Goal: Task Accomplishment & Management: Use online tool/utility

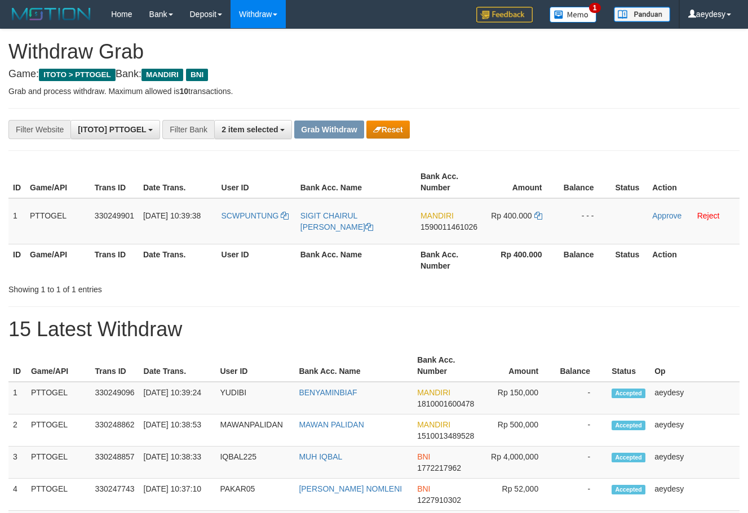
scroll to position [33, 0]
drag, startPoint x: 251, startPoint y: 234, endPoint x: 497, endPoint y: 219, distance: 247.2
click at [497, 219] on tr "1 PTTOGEL 330249901 01/09/2025 10:39:38 SCWPUNTUNG SIGIT CHAIRUL WAHYU PAMUNGKA…" at bounding box center [373, 221] width 731 height 46
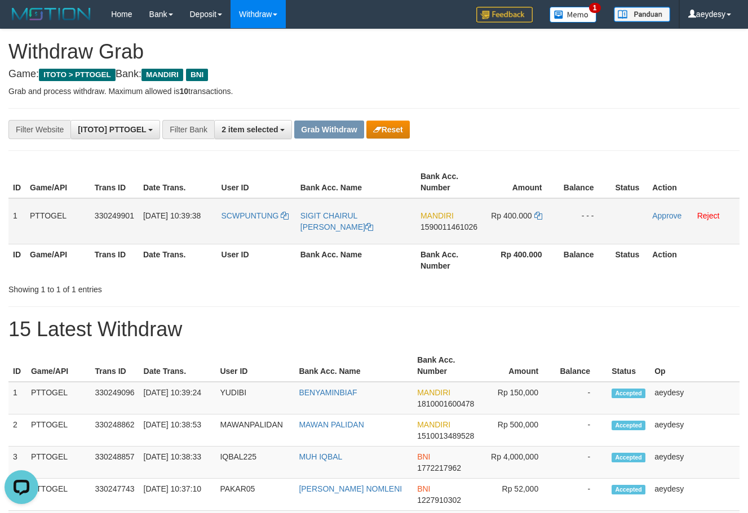
click at [445, 232] on td "MANDIRI 1590011461026" at bounding box center [449, 221] width 66 height 46
click at [447, 229] on span "1590011461026" at bounding box center [448, 227] width 57 height 9
click at [540, 215] on icon at bounding box center [538, 216] width 8 height 8
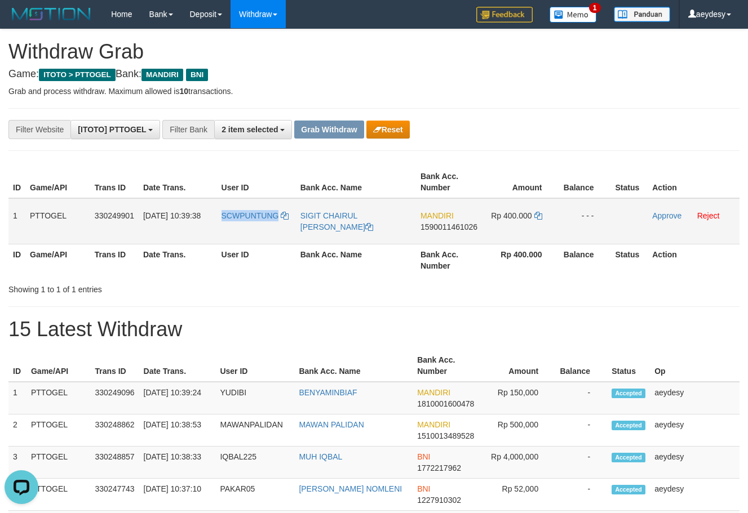
drag, startPoint x: 220, startPoint y: 223, endPoint x: 277, endPoint y: 224, distance: 56.4
click at [277, 224] on td "SCWPUNTUNG" at bounding box center [256, 221] width 79 height 46
copy span "SCWPUNTUNG"
click at [453, 230] on span "1590011461026" at bounding box center [448, 227] width 57 height 9
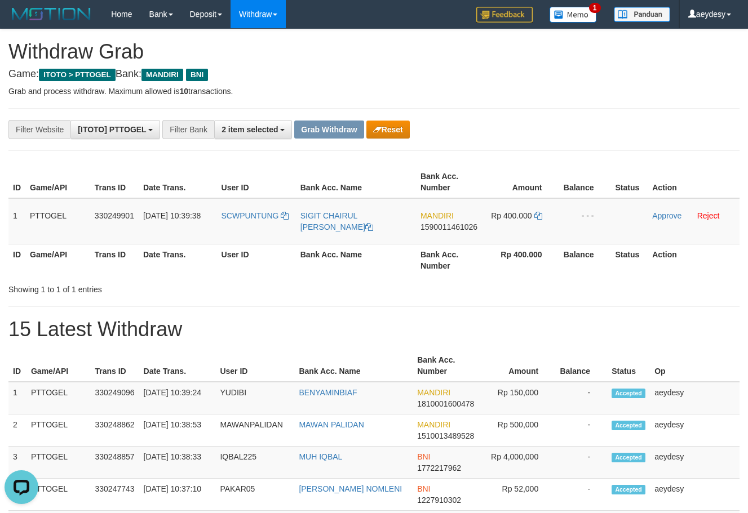
click at [607, 286] on div "Showing 1 to 1 of 1 entries" at bounding box center [374, 287] width 748 height 16
drag, startPoint x: 218, startPoint y: 223, endPoint x: 277, endPoint y: 226, distance: 59.3
click at [277, 226] on td "SCWPUNTUNG" at bounding box center [256, 221] width 79 height 46
copy span "SCWPUNTUNG"
drag, startPoint x: 652, startPoint y: 123, endPoint x: 674, endPoint y: 172, distance: 53.7
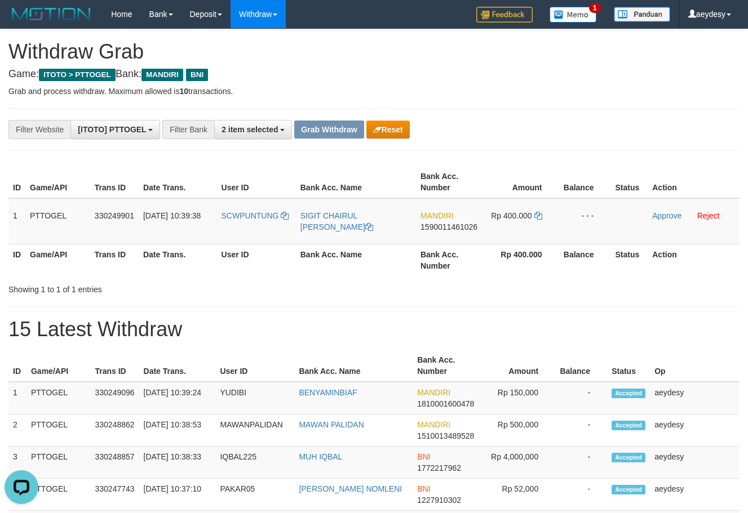
click at [652, 123] on div "**********" at bounding box center [374, 129] width 748 height 19
click at [711, 215] on link "Reject" at bounding box center [708, 215] width 23 height 9
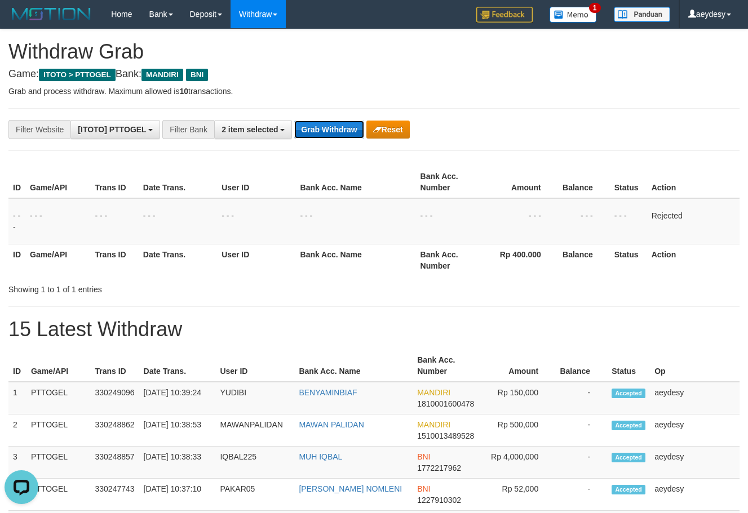
click at [336, 130] on button "Grab Withdraw" at bounding box center [328, 130] width 69 height 18
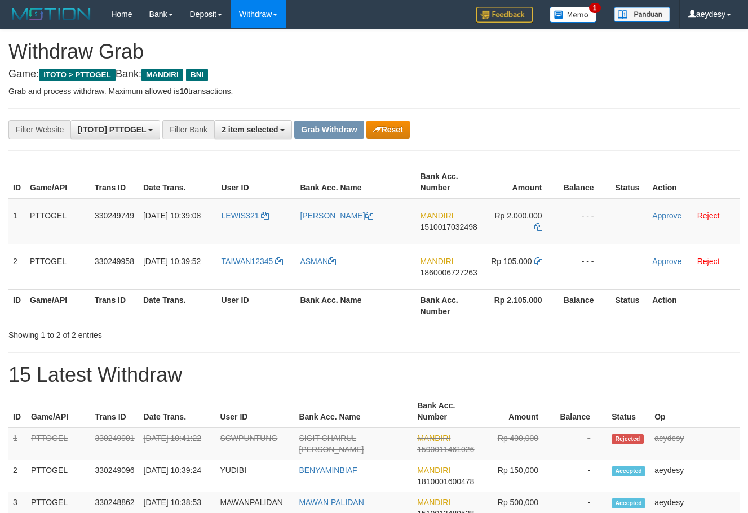
scroll to position [33, 0]
drag, startPoint x: 702, startPoint y: 169, endPoint x: 567, endPoint y: 174, distance: 135.3
click at [699, 168] on th "Action" at bounding box center [693, 182] width 92 height 32
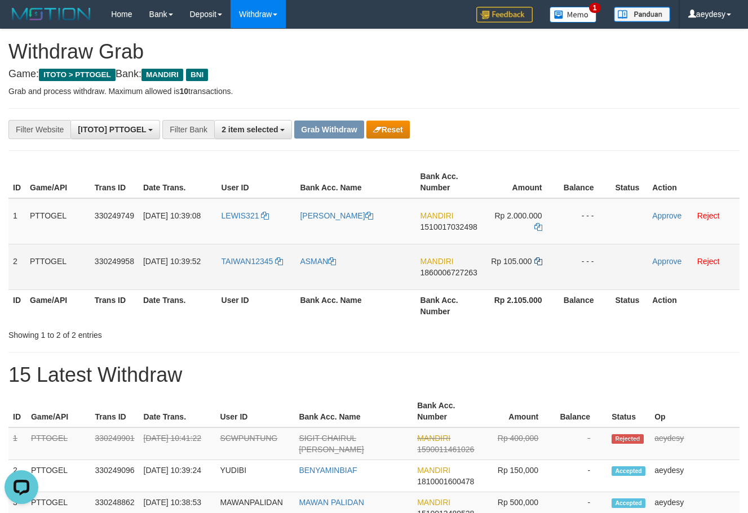
drag, startPoint x: 435, startPoint y: 242, endPoint x: 538, endPoint y: 260, distance: 104.6
click at [538, 260] on tbody "1 PTTOGEL 330249749 01/09/2025 10:39:08 LEWIS321 JERLEWIS SIMANGUNSONG MANDIRI …" at bounding box center [373, 244] width 731 height 92
copy tr
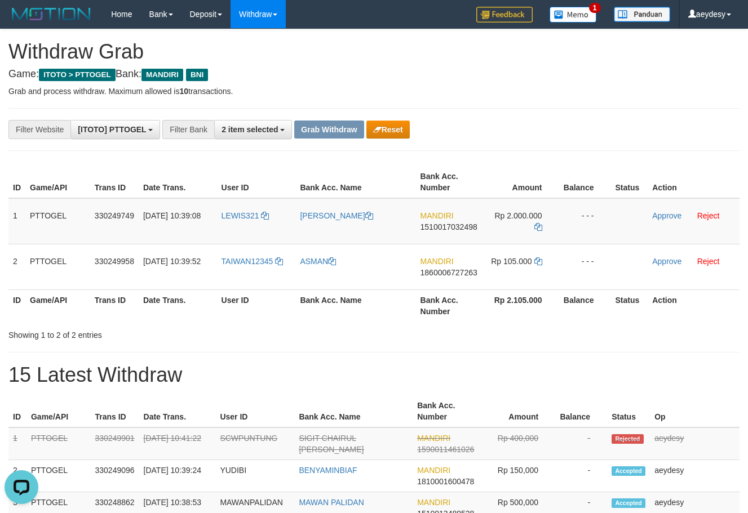
drag, startPoint x: 447, startPoint y: 230, endPoint x: 149, endPoint y: 226, distance: 298.0
click at [446, 229] on span "1510017032498" at bounding box center [448, 227] width 57 height 9
click at [539, 229] on icon at bounding box center [538, 227] width 8 height 8
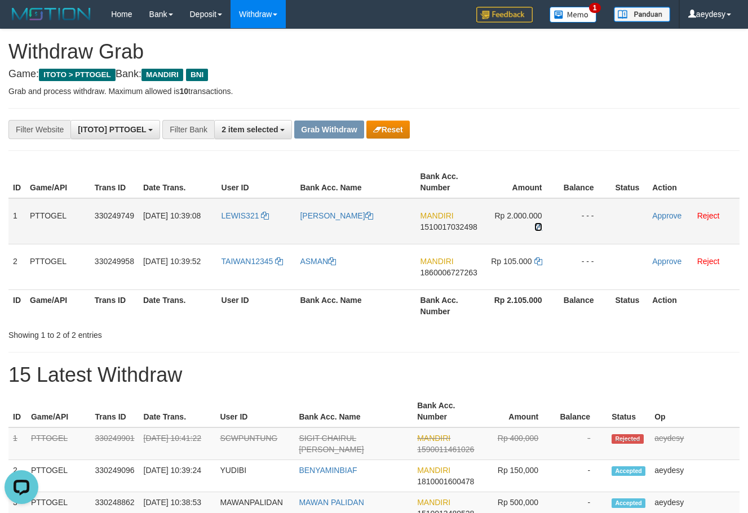
click at [539, 229] on icon at bounding box center [538, 227] width 8 height 8
click at [668, 218] on link "Approve" at bounding box center [666, 215] width 29 height 9
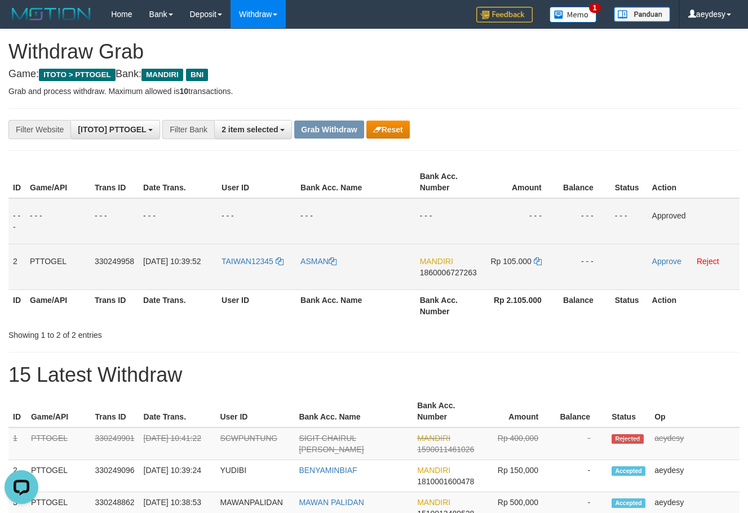
click at [451, 275] on span "1860006727263" at bounding box center [448, 272] width 57 height 9
click at [437, 274] on span "1860006727263" at bounding box center [448, 272] width 57 height 9
click at [439, 271] on span "1860006727263" at bounding box center [448, 272] width 57 height 9
click at [537, 263] on icon at bounding box center [537, 261] width 8 height 8
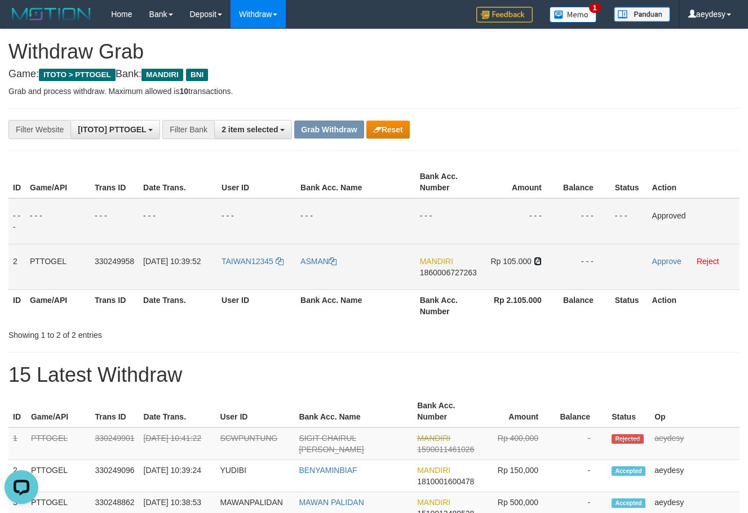
click at [537, 263] on icon at bounding box center [537, 261] width 8 height 8
click at [659, 261] on link "Approve" at bounding box center [666, 261] width 29 height 9
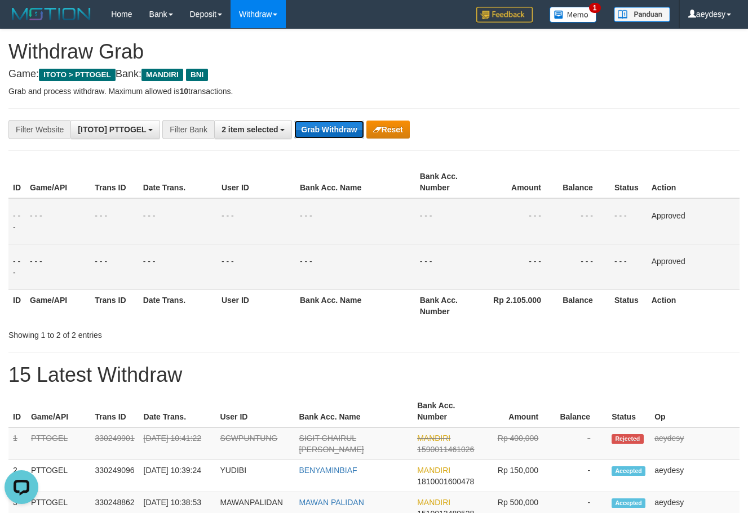
click at [328, 132] on button "Grab Withdraw" at bounding box center [328, 130] width 69 height 18
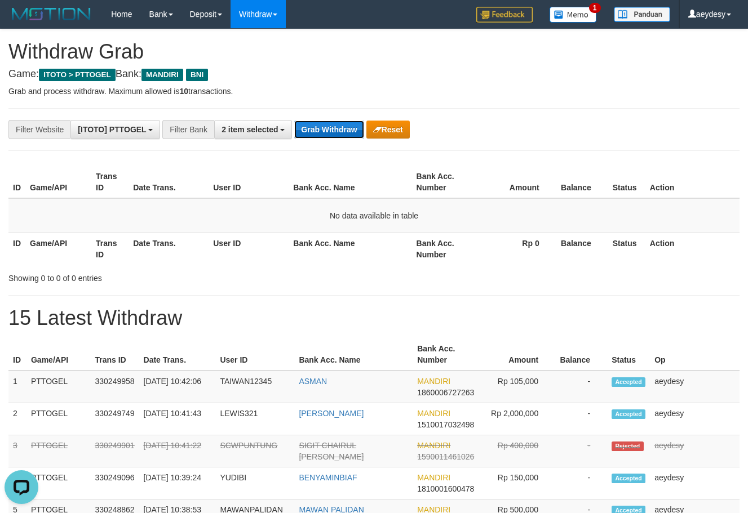
click at [329, 130] on button "Grab Withdraw" at bounding box center [328, 130] width 69 height 18
click at [331, 125] on button "Grab Withdraw" at bounding box center [328, 130] width 69 height 18
click at [331, 128] on button "Grab Withdraw" at bounding box center [328, 130] width 69 height 18
click at [333, 131] on button "Grab Withdraw" at bounding box center [328, 130] width 69 height 18
click at [328, 126] on button "Grab Withdraw" at bounding box center [328, 130] width 69 height 18
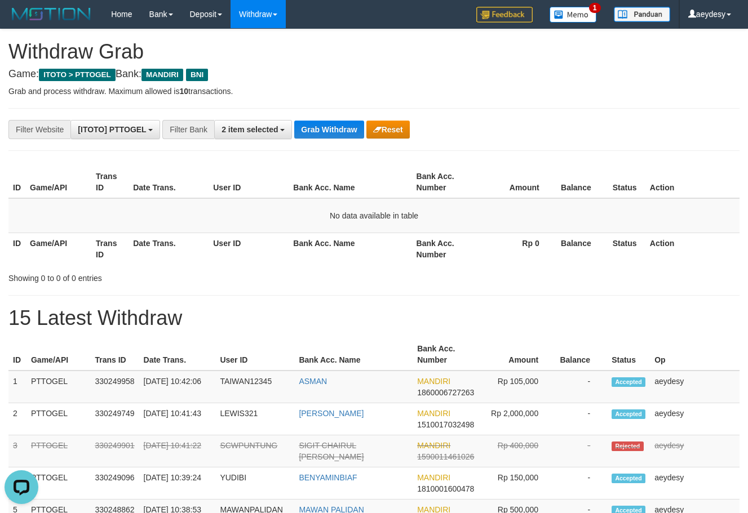
click at [505, 87] on p "Grab and process withdraw. Maximum allowed is 10 transactions." at bounding box center [373, 91] width 731 height 11
click at [347, 131] on button "Grab Withdraw" at bounding box center [328, 130] width 69 height 18
click at [332, 127] on button "Grab Withdraw" at bounding box center [328, 130] width 69 height 18
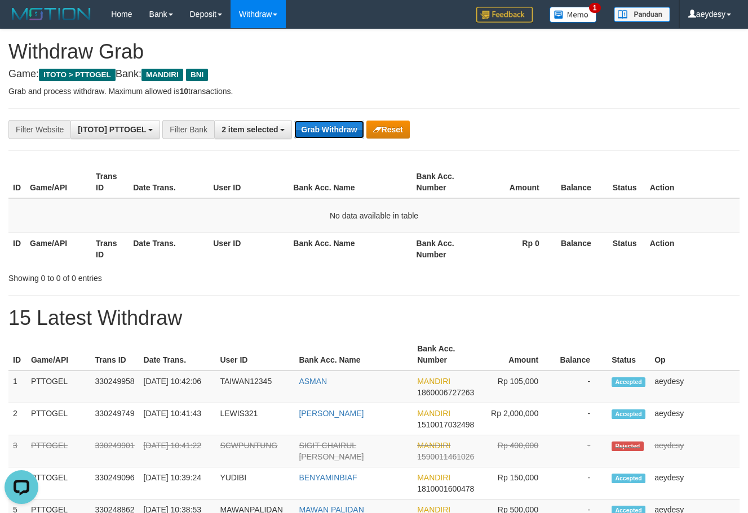
click at [332, 127] on button "Grab Withdraw" at bounding box center [328, 130] width 69 height 18
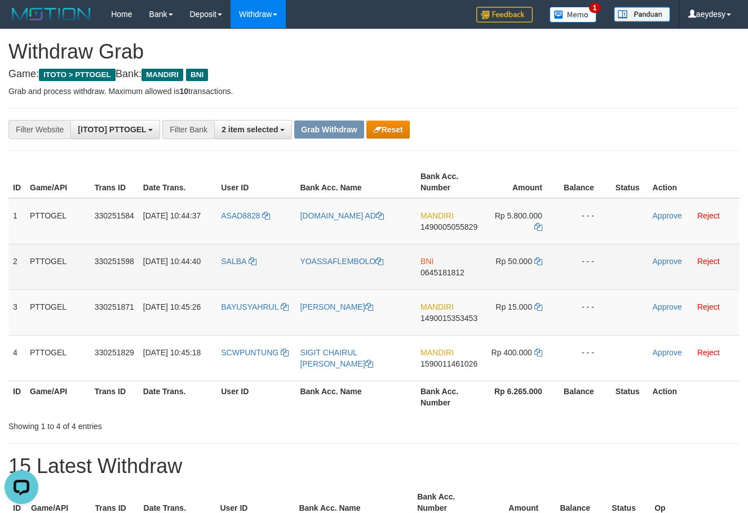
drag, startPoint x: 227, startPoint y: 237, endPoint x: 530, endPoint y: 279, distance: 306.1
click at [523, 367] on tbody "1 PTTOGEL 330251584 01/09/2025 10:44:37 ASAD8828 M.AS AD MANDIRI 1490005055829 …" at bounding box center [373, 289] width 731 height 183
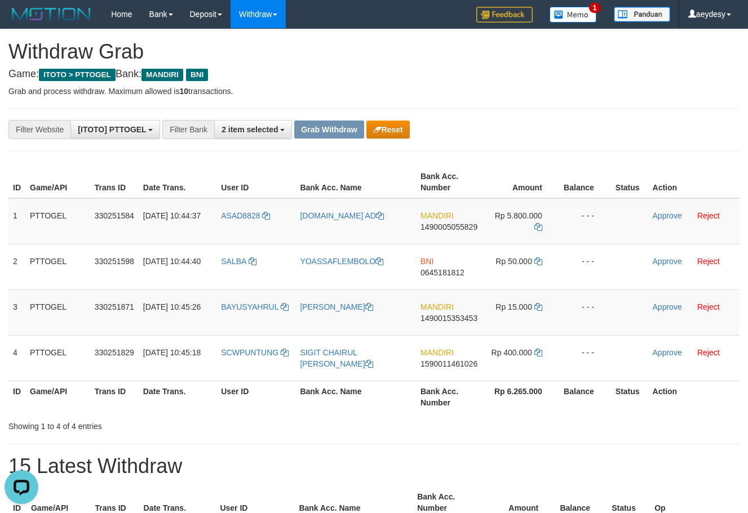
click at [561, 134] on div "**********" at bounding box center [311, 129] width 623 height 19
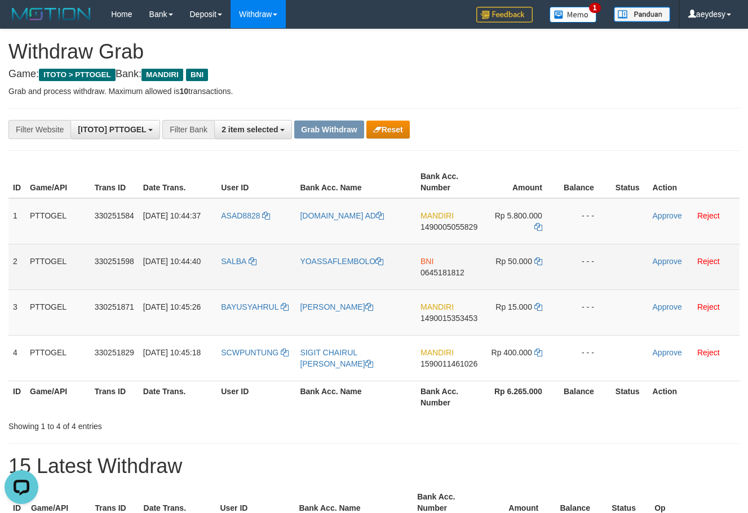
drag, startPoint x: 228, startPoint y: 280, endPoint x: 515, endPoint y: 278, distance: 287.3
click at [515, 278] on tr "2 PTTOGEL 330251598 01/09/2025 10:44:40 SALBA YOASSAFLEMBOLO BNI 0645181812 Rp …" at bounding box center [373, 267] width 731 height 46
copy tr
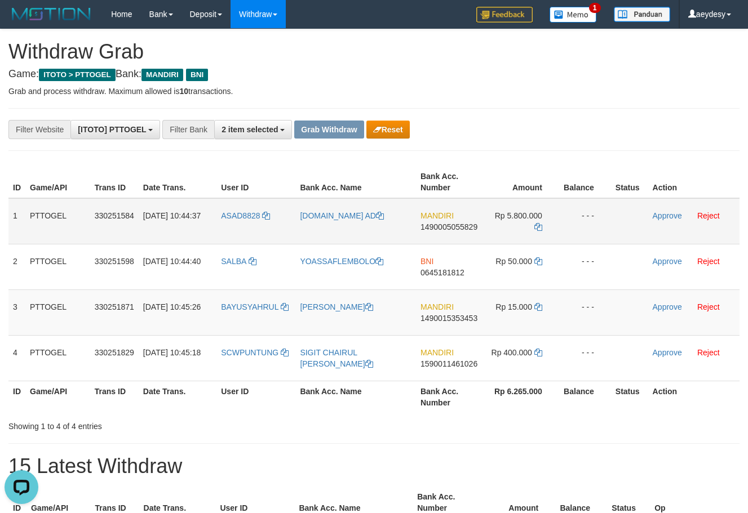
drag, startPoint x: 234, startPoint y: 223, endPoint x: 515, endPoint y: 223, distance: 281.1
click at [515, 223] on tr "1 PTTOGEL 330251584 01/09/2025 10:44:37 ASAD8828 M.AS AD MANDIRI 1490005055829 …" at bounding box center [373, 221] width 731 height 46
copy tr
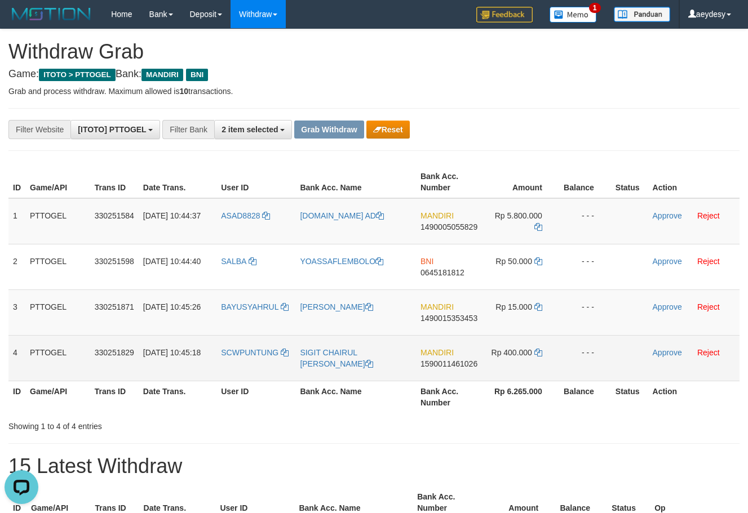
drag, startPoint x: 259, startPoint y: 334, endPoint x: 476, endPoint y: 345, distance: 217.7
click at [476, 345] on tbody "1 PTTOGEL 330251584 01/09/2025 10:44:37 ASAD8828 M.AS AD MANDIRI 1490005055829 …" at bounding box center [373, 289] width 731 height 183
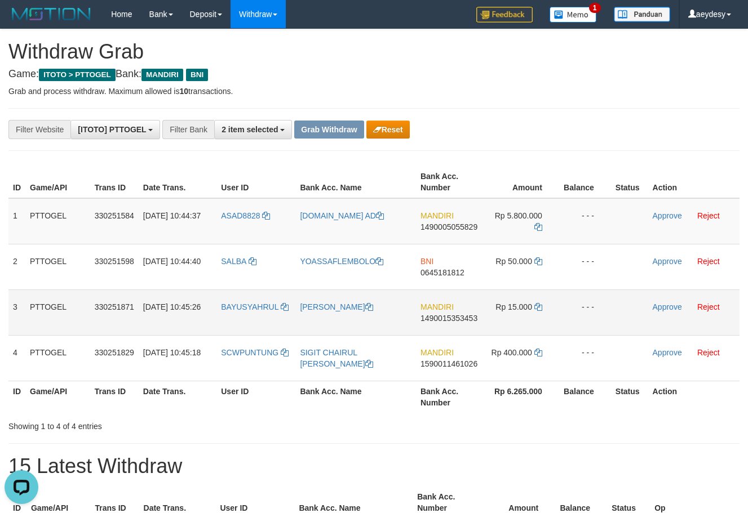
drag, startPoint x: 521, startPoint y: 332, endPoint x: 524, endPoint y: 361, distance: 28.4
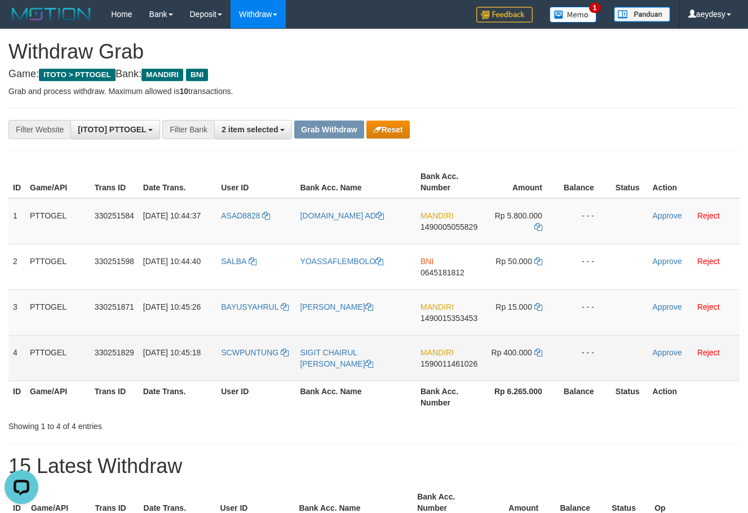
click at [521, 336] on tbody "1 PTTOGEL 330251584 01/09/2025 10:44:37 ASAD8828 M.AS AD MANDIRI 1490005055829 …" at bounding box center [373, 289] width 731 height 183
click at [524, 361] on td "Rp 400.000" at bounding box center [520, 358] width 77 height 46
drag, startPoint x: 215, startPoint y: 332, endPoint x: 514, endPoint y: 360, distance: 300.4
click at [518, 363] on tbody "1 PTTOGEL 330251584 01/09/2025 10:44:37 ASAD8828 M.AS AD MANDIRI 1490005055829 …" at bounding box center [373, 289] width 731 height 183
copy tr
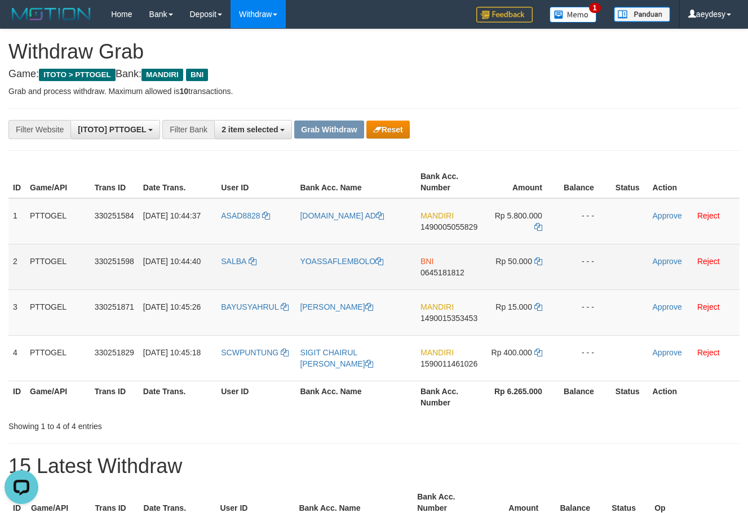
click at [462, 274] on span "0645181812" at bounding box center [442, 272] width 44 height 9
click at [450, 272] on span "0645181812" at bounding box center [442, 272] width 44 height 9
click at [540, 261] on icon at bounding box center [538, 261] width 8 height 8
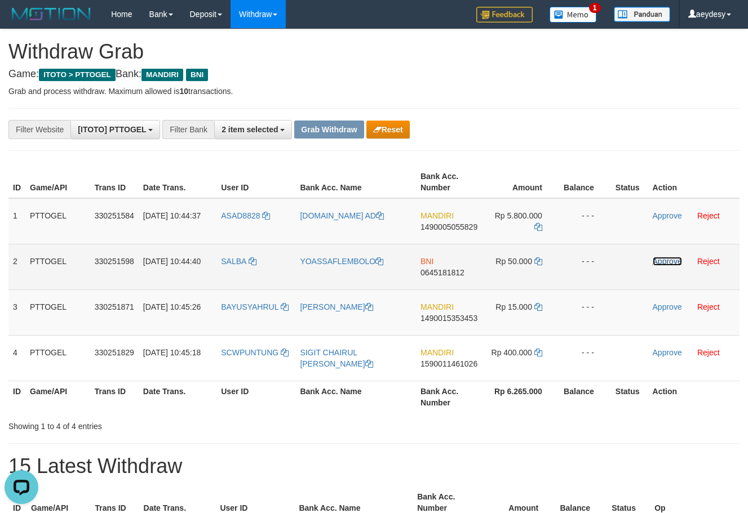
click at [668, 265] on link "Approve" at bounding box center [666, 261] width 29 height 9
click at [455, 225] on span "1490005055829" at bounding box center [448, 227] width 57 height 9
click at [451, 228] on span "1490005055829" at bounding box center [448, 227] width 57 height 9
click at [538, 226] on icon at bounding box center [537, 227] width 8 height 8
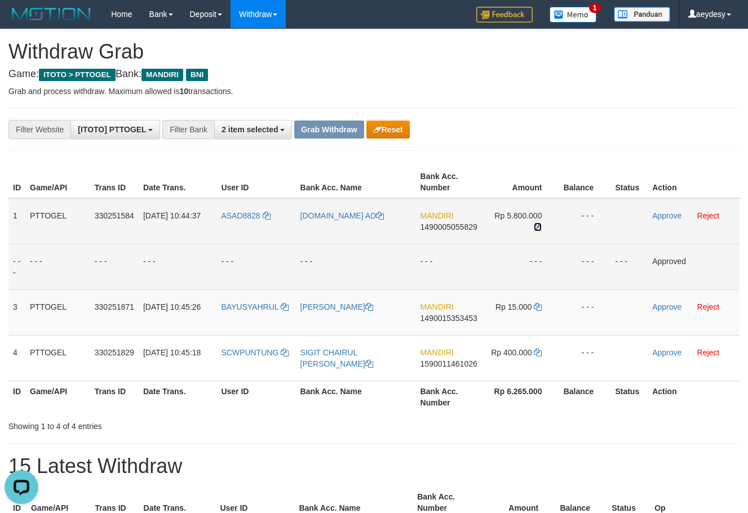
click at [538, 226] on icon at bounding box center [537, 227] width 8 height 8
click at [669, 216] on link "Approve" at bounding box center [666, 215] width 29 height 9
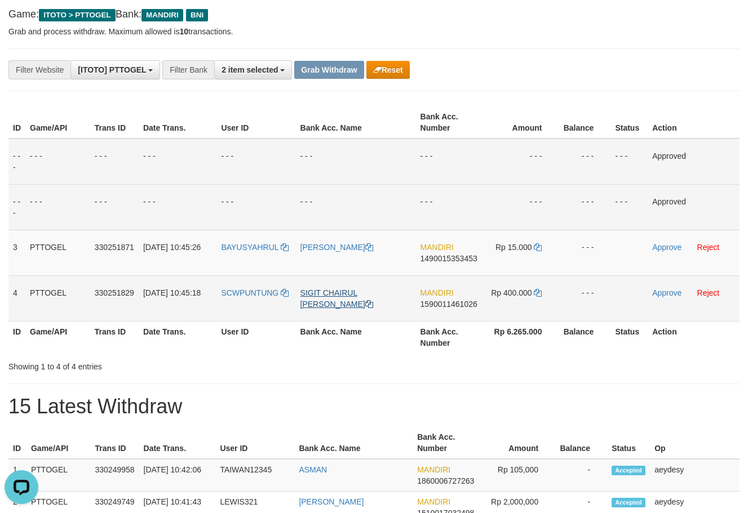
scroll to position [77, 0]
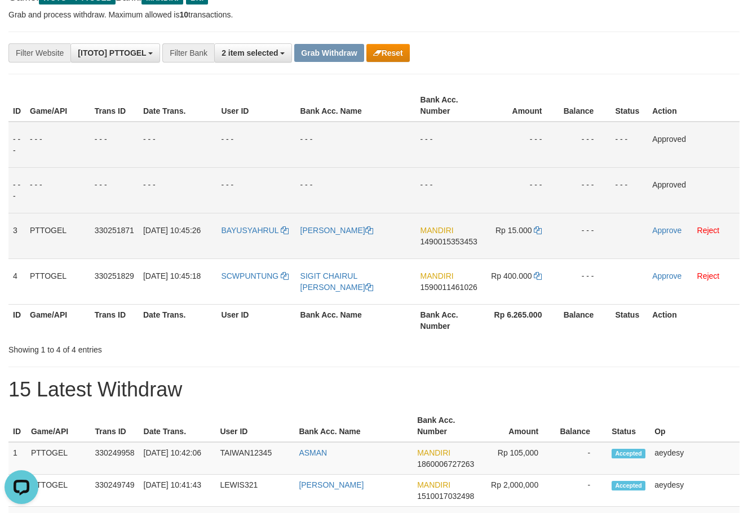
click at [441, 243] on span "1490015353453" at bounding box center [448, 241] width 57 height 9
click at [444, 250] on td "MANDIRI 1490015353453" at bounding box center [449, 236] width 66 height 46
click at [446, 245] on span "1490015353453" at bounding box center [448, 241] width 57 height 9
click at [446, 243] on span "1490015353453" at bounding box center [448, 241] width 57 height 9
click at [457, 246] on span "1490015353453" at bounding box center [448, 241] width 57 height 9
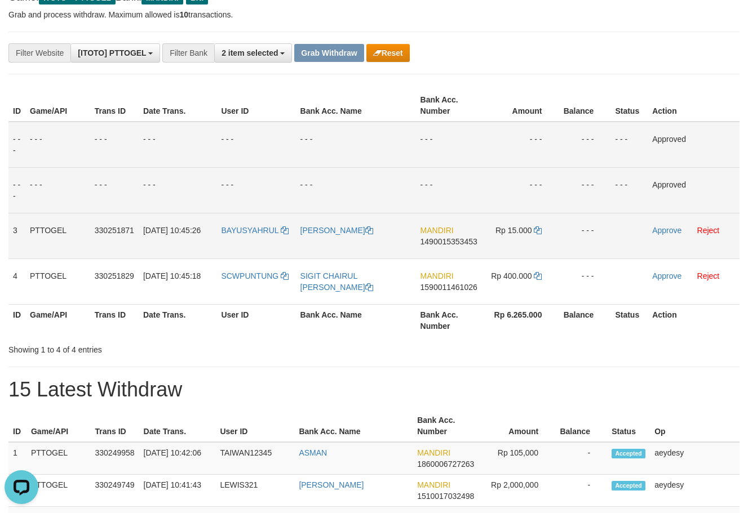
click at [455, 243] on span "1490015353453" at bounding box center [448, 241] width 57 height 9
click at [432, 244] on span "1490015353453" at bounding box center [448, 241] width 57 height 9
click at [456, 246] on span "1490015353453" at bounding box center [448, 241] width 57 height 9
click at [538, 231] on icon at bounding box center [537, 230] width 8 height 8
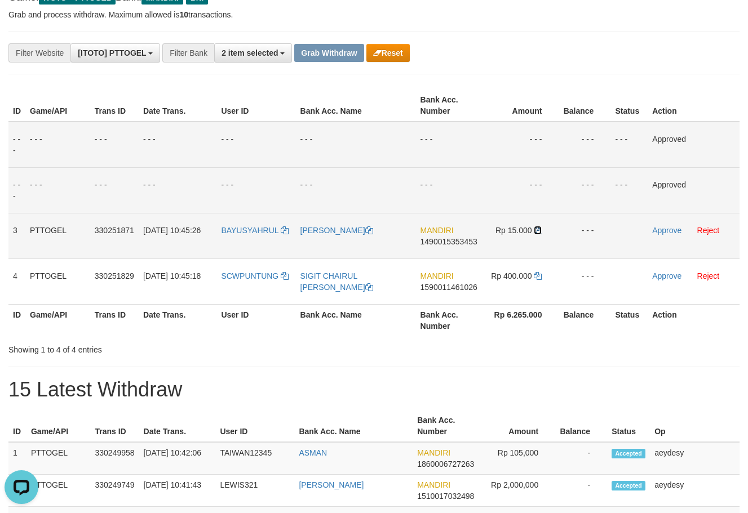
click at [539, 232] on icon at bounding box center [537, 230] width 8 height 8
click at [661, 229] on link "Approve" at bounding box center [666, 230] width 29 height 9
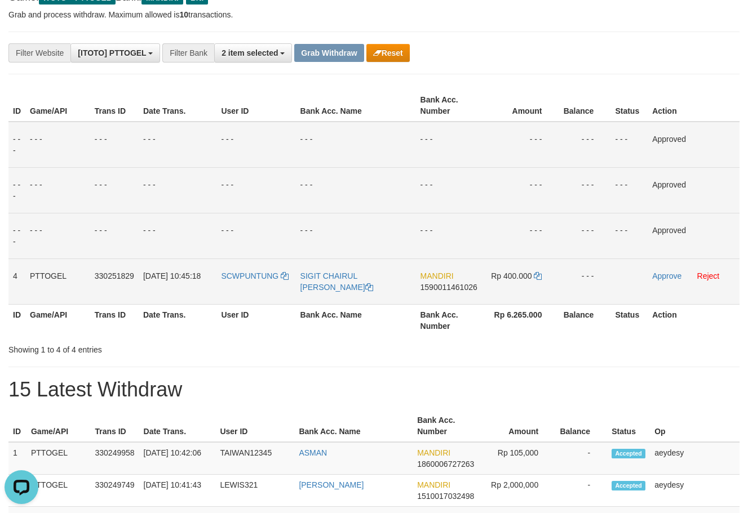
click at [432, 291] on span "1590011461026" at bounding box center [448, 287] width 57 height 9
click at [432, 287] on span "1590011461026" at bounding box center [448, 287] width 57 height 9
click at [539, 276] on icon at bounding box center [537, 276] width 8 height 8
click at [719, 275] on td "Approve Reject" at bounding box center [693, 282] width 92 height 46
click at [713, 275] on link "Reject" at bounding box center [708, 276] width 23 height 9
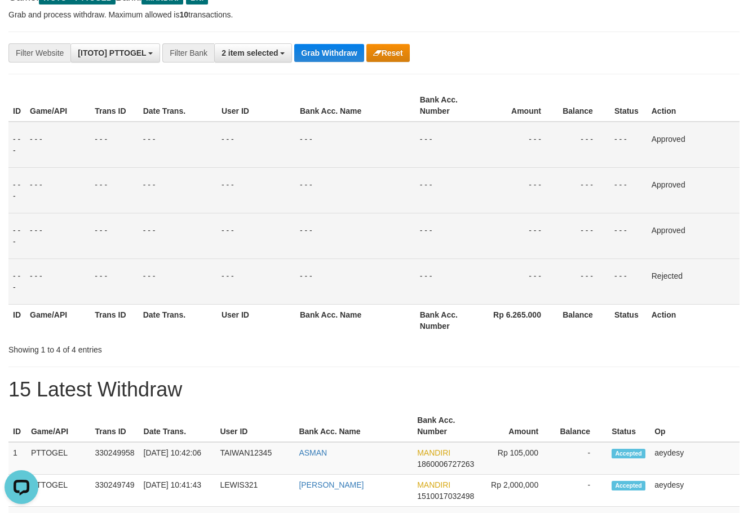
drag, startPoint x: 587, startPoint y: 281, endPoint x: 537, endPoint y: 220, distance: 78.5
click at [587, 279] on td "- - -" at bounding box center [584, 282] width 52 height 46
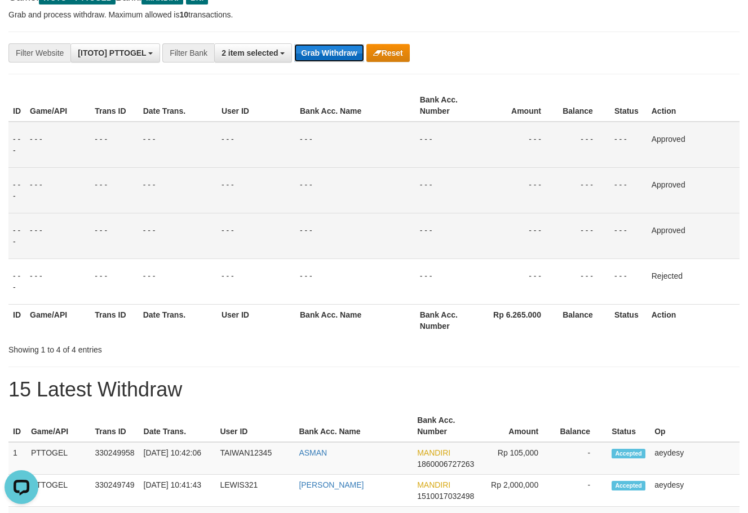
click at [337, 50] on button "Grab Withdraw" at bounding box center [328, 53] width 69 height 18
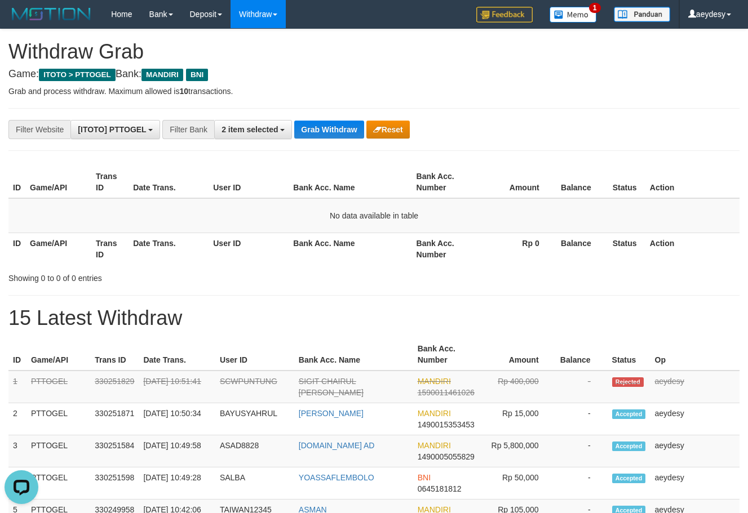
click at [336, 133] on button "Grab Withdraw" at bounding box center [328, 130] width 69 height 18
click at [331, 124] on button "Grab Withdraw" at bounding box center [328, 130] width 69 height 18
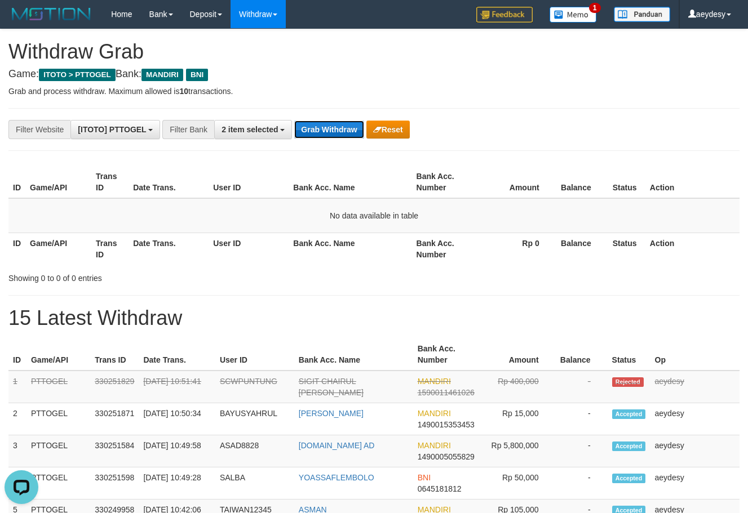
click at [331, 124] on button "Grab Withdraw" at bounding box center [328, 130] width 69 height 18
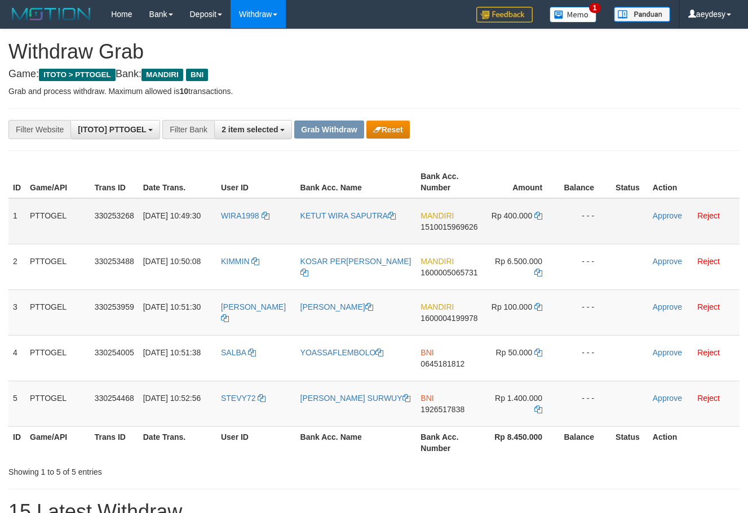
scroll to position [33, 0]
drag, startPoint x: 259, startPoint y: 236, endPoint x: 497, endPoint y: 408, distance: 294.2
click at [497, 408] on tbody "1 PTTOGEL 330253268 [DATE] 10:49:30 WIRA1998 [PERSON_NAME] MANDIRI 151001596962…" at bounding box center [373, 312] width 731 height 229
click at [514, 131] on div "**********" at bounding box center [311, 129] width 623 height 19
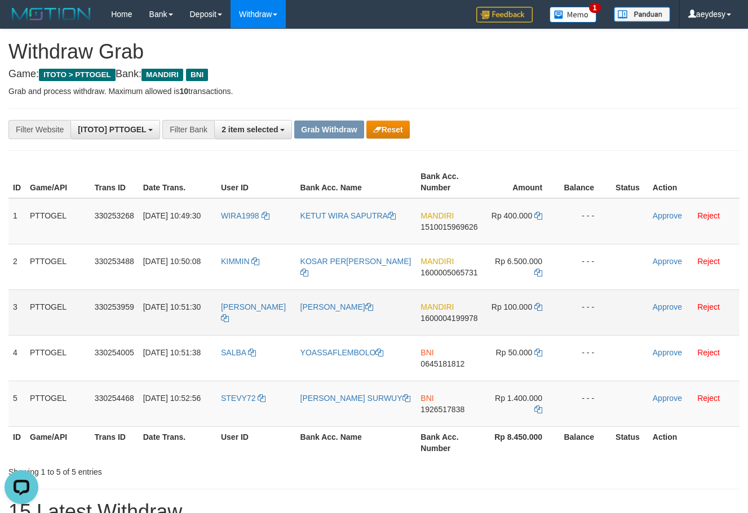
drag, startPoint x: 234, startPoint y: 246, endPoint x: 486, endPoint y: 326, distance: 264.4
click at [486, 326] on tbody "1 PTTOGEL 330253268 01/09/2025 10:49:30 WIRA1998 KETUT WIRA SAPUTRA MANDIRI 151…" at bounding box center [373, 312] width 731 height 229
click at [238, 226] on td "WIRA1998" at bounding box center [255, 221] width 79 height 46
drag, startPoint x: 288, startPoint y: 227, endPoint x: 510, endPoint y: 333, distance: 246.4
click at [510, 333] on tbody "1 PTTOGEL 330253268 01/09/2025 10:49:30 WIRA1998 KETUT WIRA SAPUTRA MANDIRI 151…" at bounding box center [373, 312] width 731 height 229
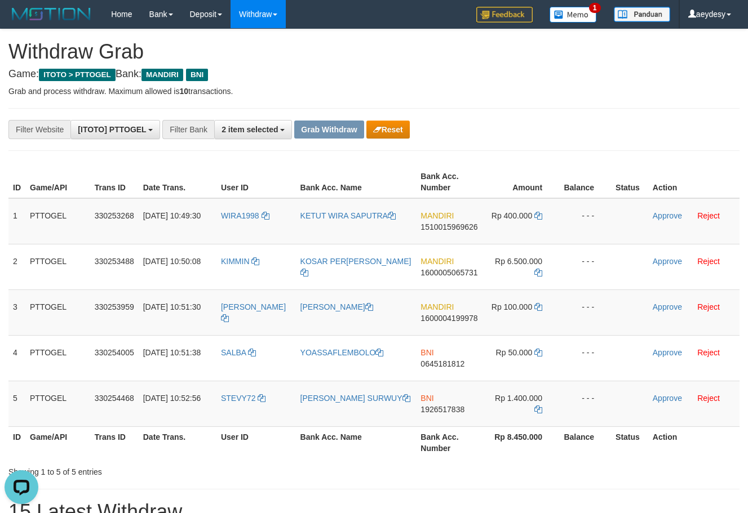
copy tr
click at [602, 135] on div "**********" at bounding box center [311, 129] width 623 height 19
drag, startPoint x: 244, startPoint y: 371, endPoint x: 513, endPoint y: 403, distance: 270.6
click at [513, 403] on tbody "1 PTTOGEL 330253268 01/09/2025 10:49:30 WIRA1998 KETUT WIRA SAPUTRA MANDIRI 151…" at bounding box center [373, 312] width 731 height 229
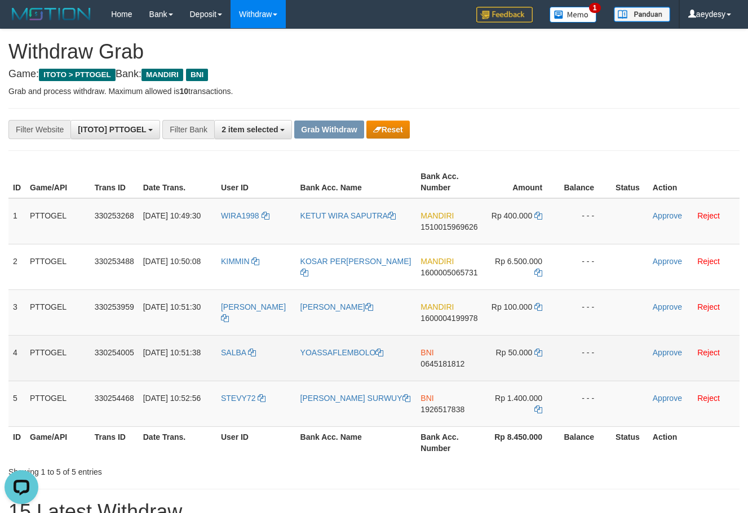
copy tr
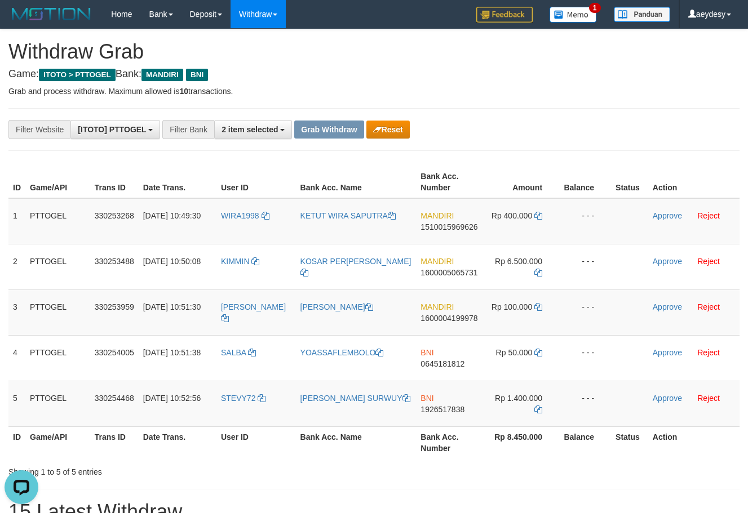
click at [657, 132] on div "**********" at bounding box center [374, 129] width 748 height 19
click at [447, 229] on span "1510015969626" at bounding box center [448, 227] width 57 height 9
click at [540, 216] on icon at bounding box center [538, 216] width 8 height 8
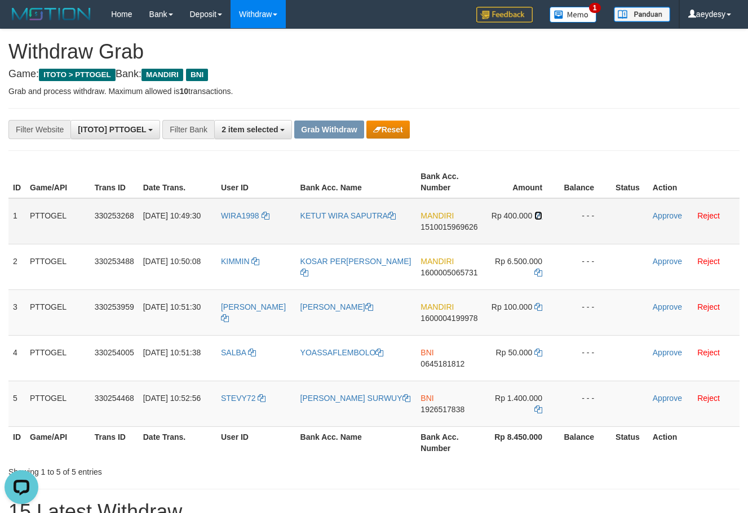
click at [540, 216] on icon at bounding box center [538, 216] width 8 height 8
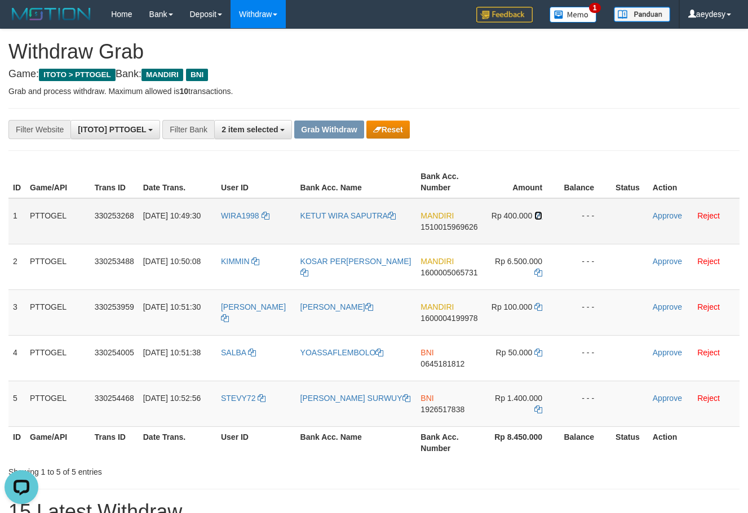
click at [540, 216] on icon at bounding box center [538, 216] width 8 height 8
click at [661, 218] on link "Approve" at bounding box center [666, 215] width 29 height 9
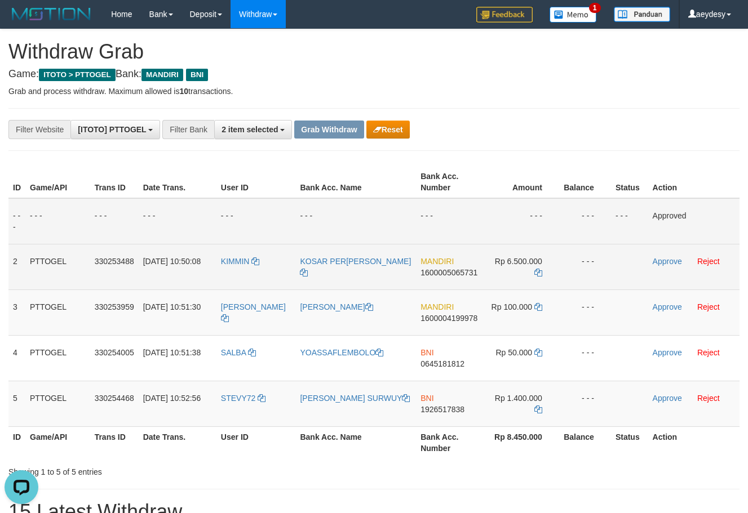
click at [438, 274] on span "1600005065731" at bounding box center [448, 272] width 57 height 9
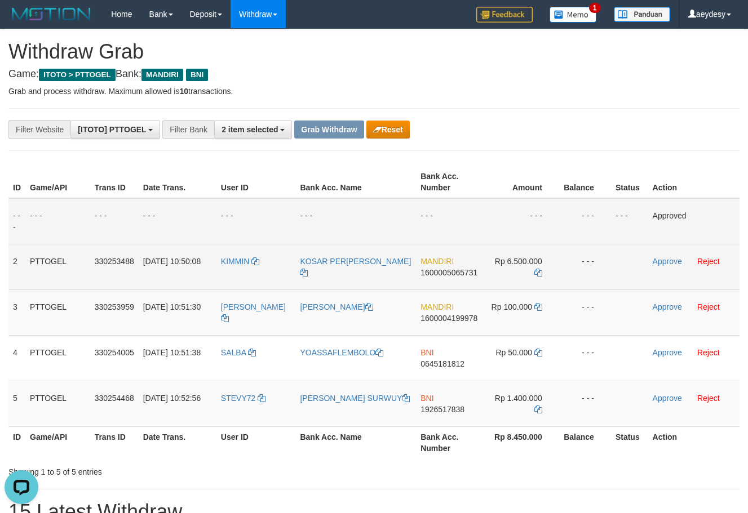
click at [451, 275] on span "1600005065731" at bounding box center [448, 272] width 57 height 9
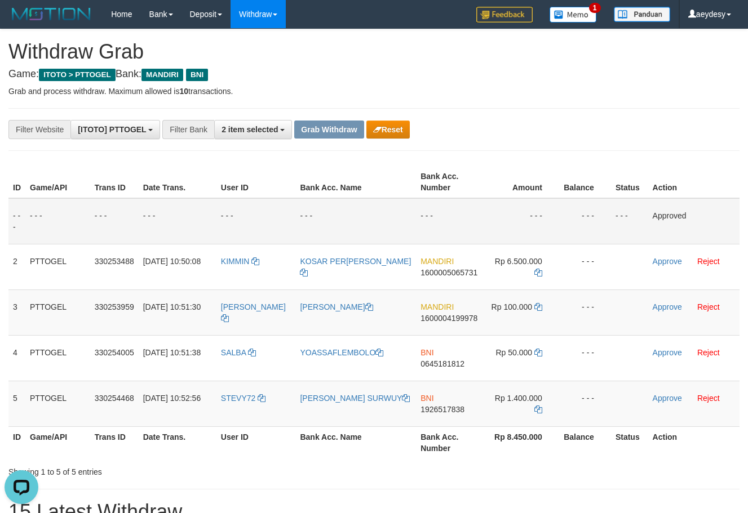
click at [583, 134] on div "**********" at bounding box center [311, 129] width 623 height 19
click at [462, 322] on span "1600004199978" at bounding box center [448, 318] width 57 height 9
click at [453, 321] on span "1600004199978" at bounding box center [448, 318] width 57 height 9
click at [538, 310] on icon at bounding box center [538, 307] width 8 height 8
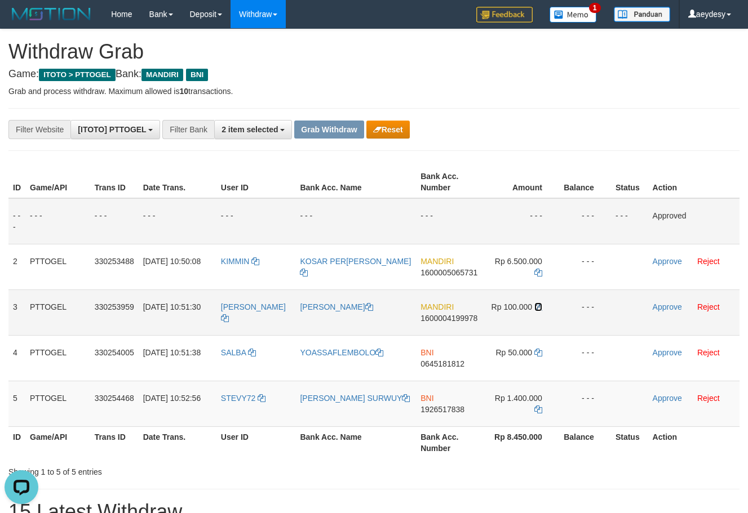
click at [538, 310] on icon at bounding box center [538, 307] width 8 height 8
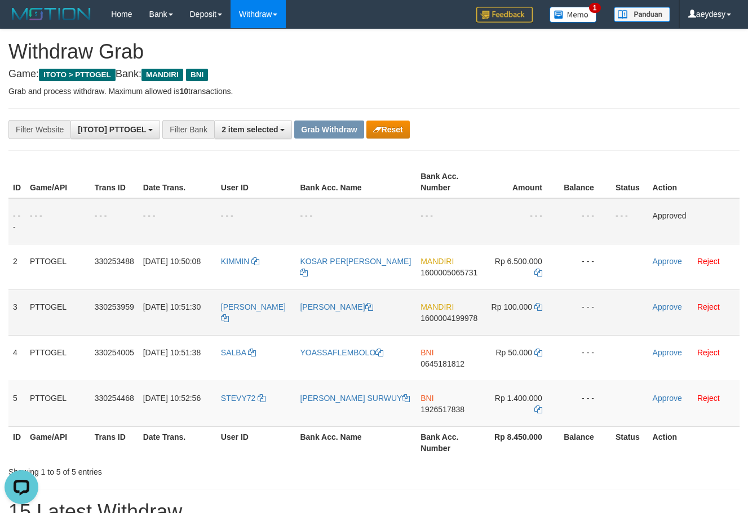
click at [457, 320] on span "1600004199978" at bounding box center [448, 318] width 57 height 9
click at [536, 308] on icon at bounding box center [538, 307] width 8 height 8
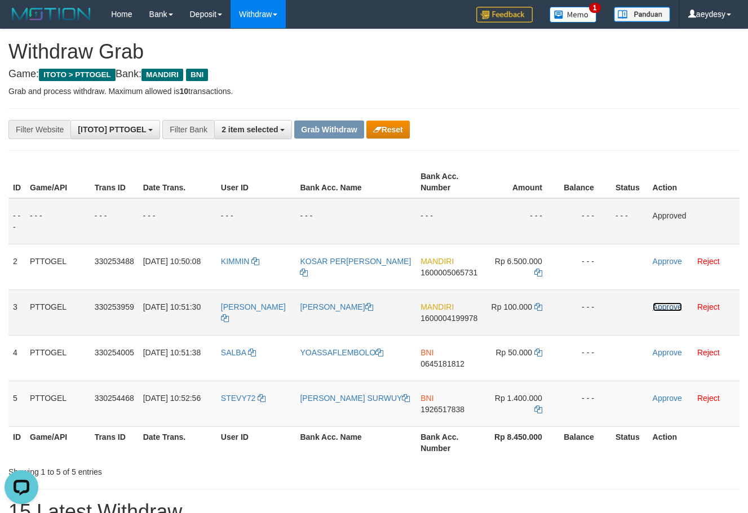
click at [666, 305] on link "Approve" at bounding box center [666, 307] width 29 height 9
click at [607, 167] on th "Balance" at bounding box center [584, 182] width 52 height 32
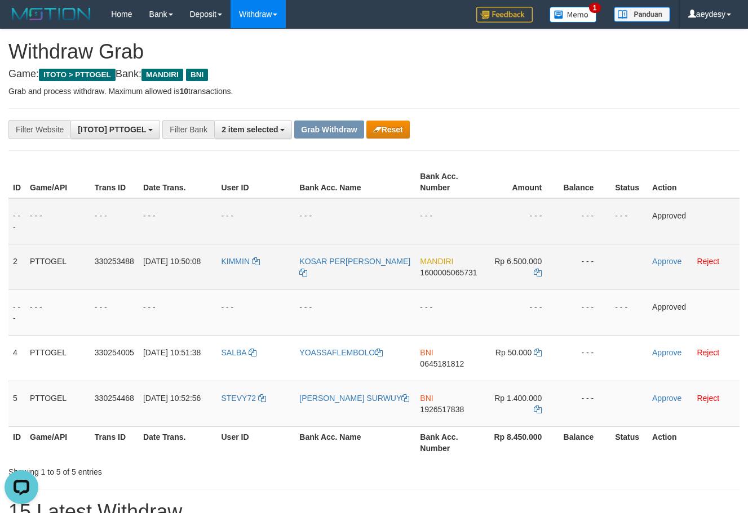
drag, startPoint x: 223, startPoint y: 297, endPoint x: 523, endPoint y: 258, distance: 302.2
click at [523, 258] on tbody "- - - - - - - - - - - - - - - - - - - - - - - - - - - - - - Approved 2 PTTOGEL …" at bounding box center [373, 312] width 731 height 229
click at [246, 276] on td "KIMMIN" at bounding box center [255, 267] width 78 height 46
drag, startPoint x: 245, startPoint y: 277, endPoint x: 514, endPoint y: 266, distance: 269.5
click at [546, 266] on tr "2 PTTOGEL 330253488 01/09/2025 10:50:08 KIMMIN KOSAR PERDITA MANULLANG MANDIRI …" at bounding box center [373, 267] width 731 height 46
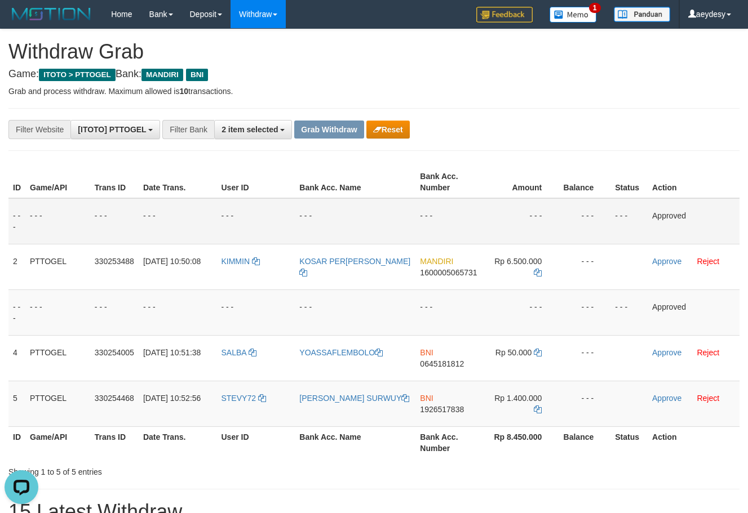
click at [584, 137] on div "**********" at bounding box center [311, 129] width 623 height 19
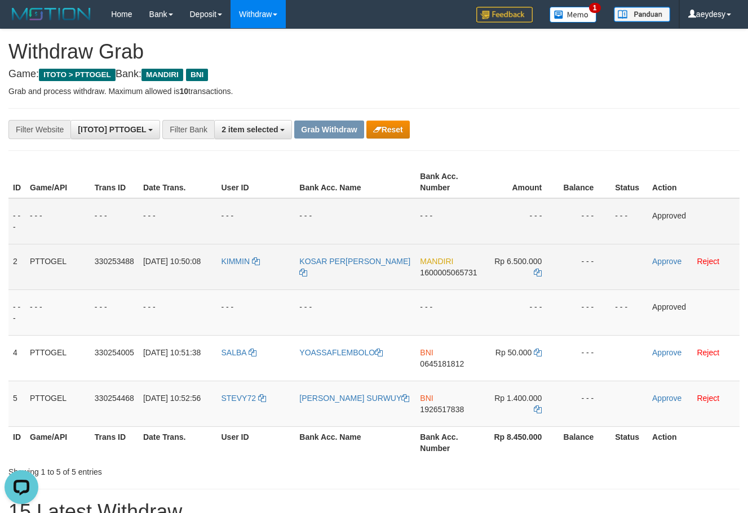
drag, startPoint x: 444, startPoint y: 275, endPoint x: 16, endPoint y: 377, distance: 440.1
click at [444, 275] on span "1600005065731" at bounding box center [448, 272] width 57 height 9
click at [539, 274] on icon at bounding box center [537, 273] width 8 height 8
click at [678, 263] on link "Approve" at bounding box center [666, 261] width 29 height 9
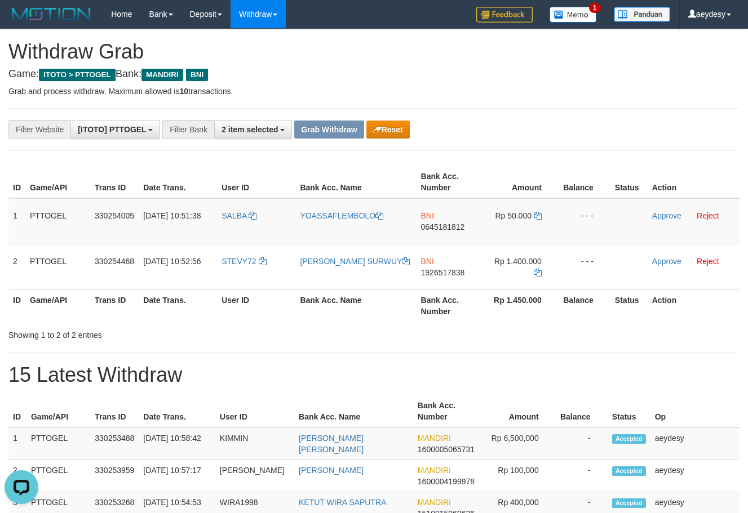
click at [447, 232] on td "BNI 0645181812" at bounding box center [448, 221] width 65 height 46
click at [451, 225] on span "0645181812" at bounding box center [443, 227] width 44 height 9
drag, startPoint x: 453, startPoint y: 228, endPoint x: 6, endPoint y: 231, distance: 447.9
click at [428, 235] on td "BNI 0645181812" at bounding box center [448, 221] width 65 height 46
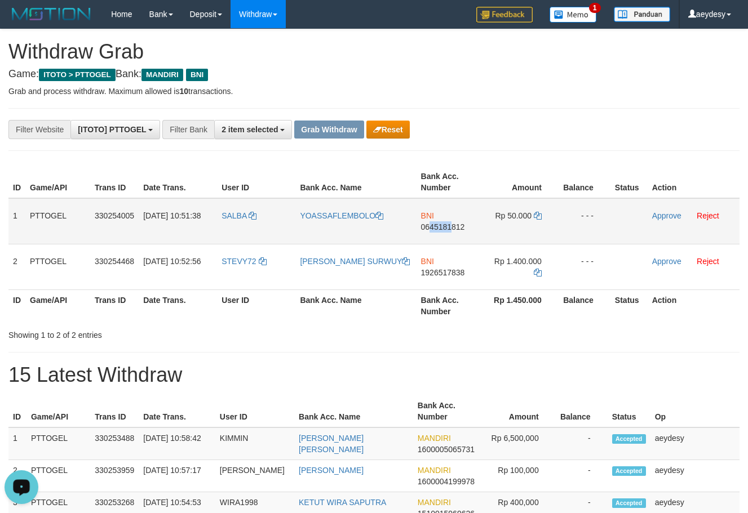
click at [441, 229] on span "0645181812" at bounding box center [443, 227] width 44 height 9
copy span "45181"
click at [451, 230] on span "0645181812" at bounding box center [443, 227] width 44 height 9
click at [429, 232] on td "BNI 0645181812" at bounding box center [448, 221] width 65 height 46
click at [536, 216] on icon at bounding box center [537, 216] width 8 height 8
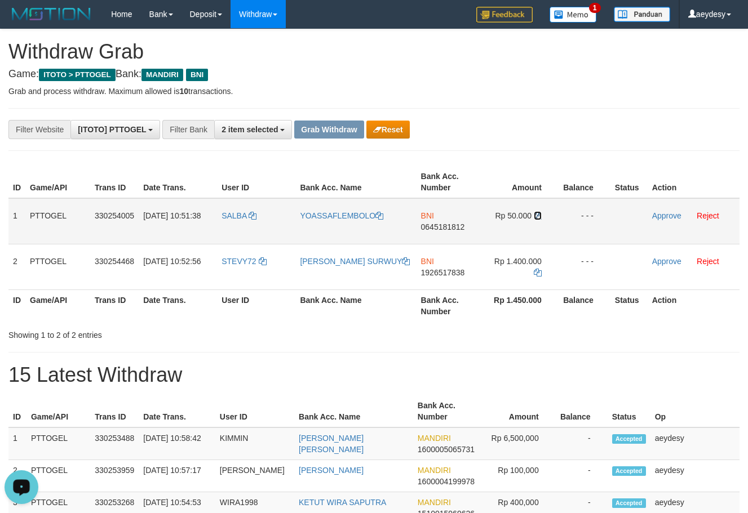
click at [536, 216] on icon at bounding box center [537, 216] width 8 height 8
click at [678, 216] on link "Approve" at bounding box center [666, 215] width 29 height 9
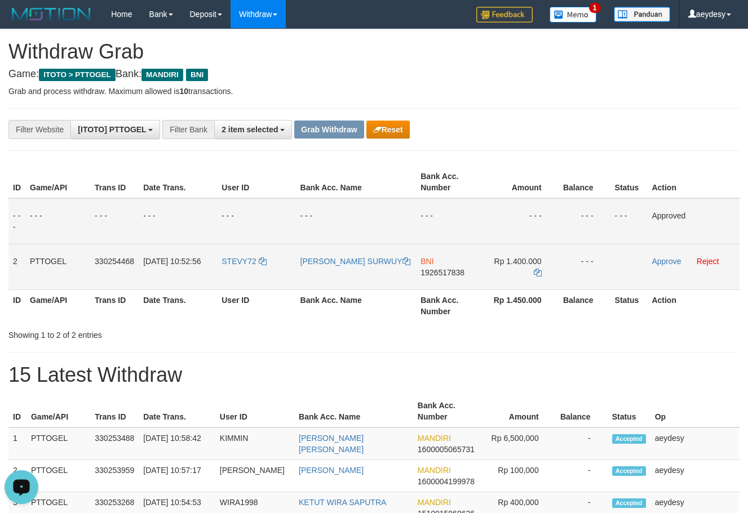
click at [446, 272] on span "1926517838" at bounding box center [442, 272] width 44 height 9
click at [443, 272] on span "1926517838" at bounding box center [442, 272] width 44 height 9
copy span "1926517838"
drag, startPoint x: 450, startPoint y: 275, endPoint x: 428, endPoint y: 275, distance: 22.5
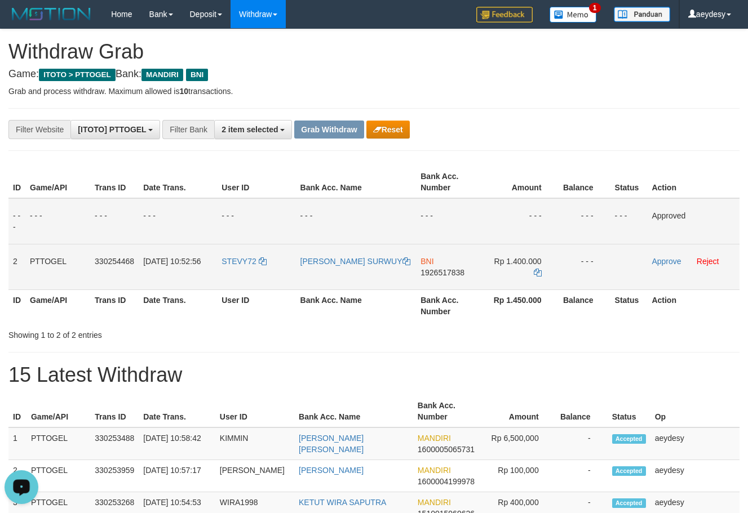
click at [449, 275] on span "1926517838" at bounding box center [442, 272] width 44 height 9
click at [540, 272] on icon at bounding box center [537, 273] width 8 height 8
click at [669, 262] on link "Approve" at bounding box center [665, 261] width 29 height 9
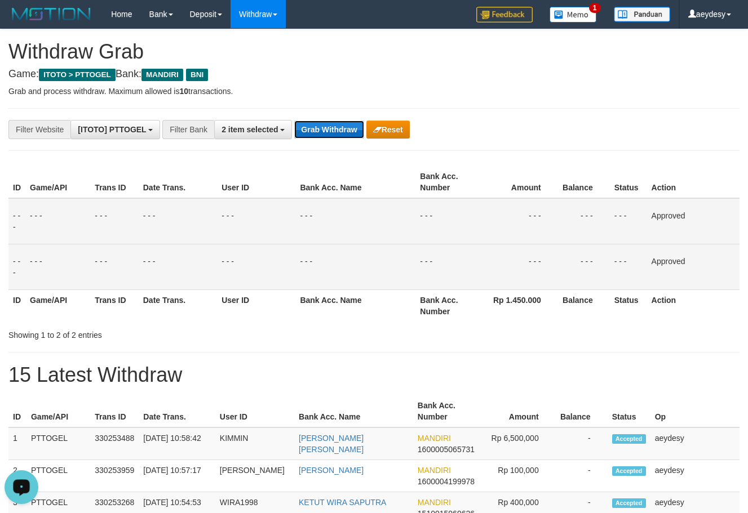
click at [360, 132] on button "Grab Withdraw" at bounding box center [328, 130] width 69 height 18
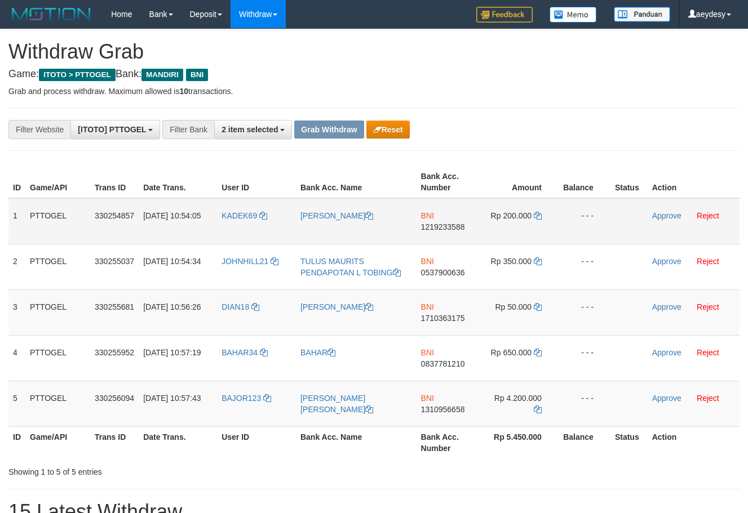
scroll to position [33, 0]
drag, startPoint x: 371, startPoint y: 262, endPoint x: 512, endPoint y: 406, distance: 201.6
click at [512, 406] on tbody "1 PTTOGEL 330254857 [DATE] 10:54:05 KADEK69 [PERSON_NAME] BNI 1219233588 Rp 200…" at bounding box center [373, 312] width 731 height 229
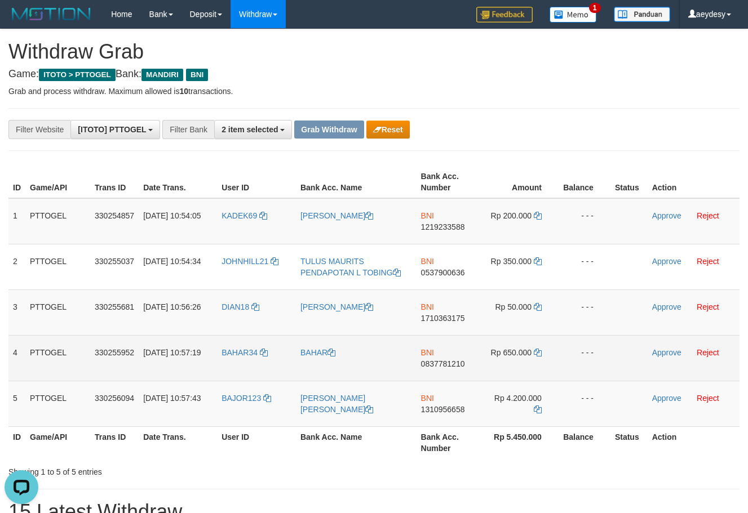
scroll to position [0, 0]
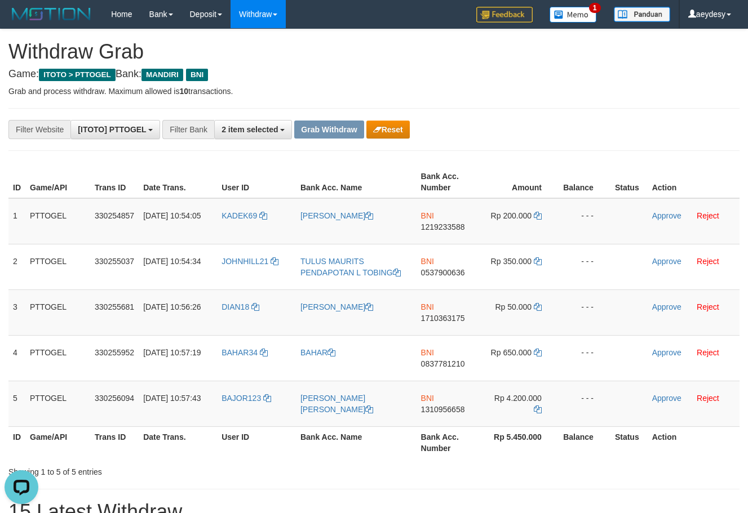
drag, startPoint x: 623, startPoint y: 123, endPoint x: 563, endPoint y: 145, distance: 63.8
click at [621, 123] on div "**********" at bounding box center [374, 129] width 748 height 19
click at [443, 225] on span "1219233588" at bounding box center [443, 227] width 44 height 9
click at [537, 220] on td "Rp 200.000" at bounding box center [519, 221] width 77 height 46
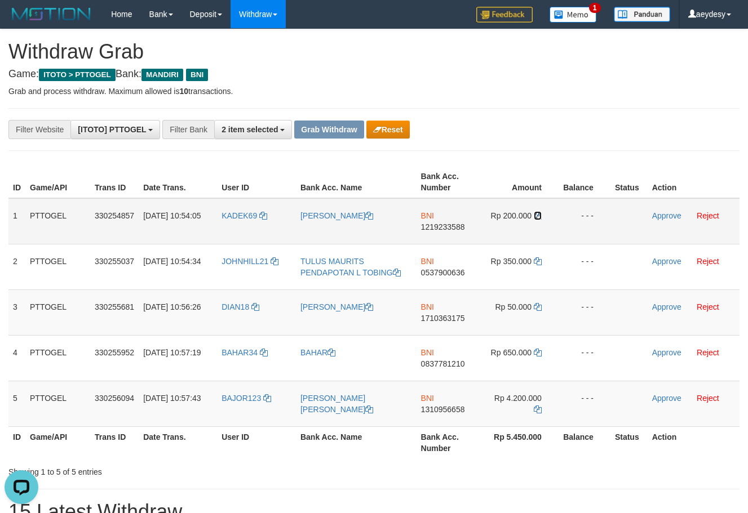
click at [537, 217] on icon at bounding box center [537, 216] width 8 height 8
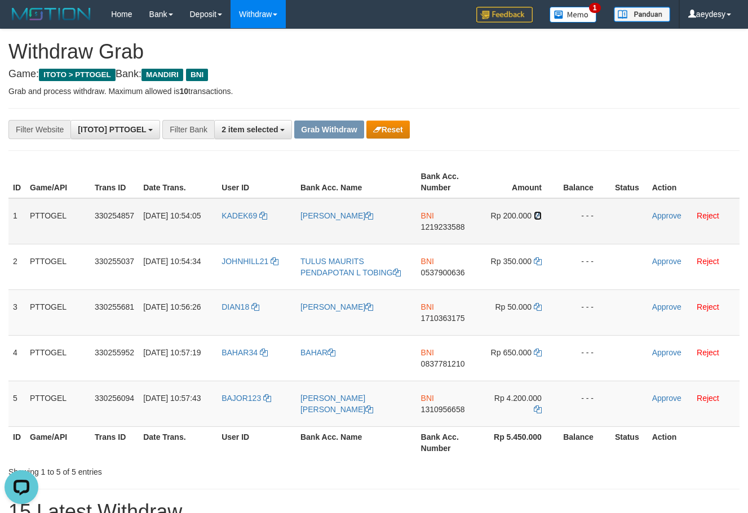
click at [541, 212] on td "Rp 200.000" at bounding box center [519, 221] width 77 height 46
click at [669, 211] on link "Approve" at bounding box center [666, 215] width 29 height 9
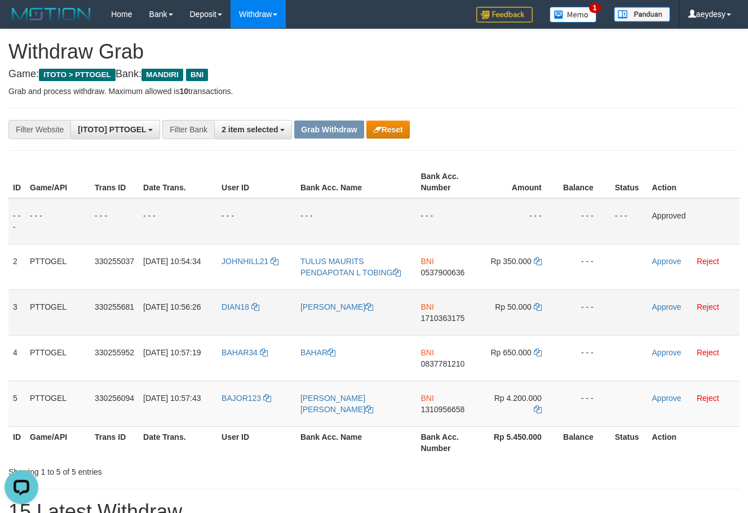
click at [53, 293] on td "PTTOGEL" at bounding box center [57, 313] width 65 height 46
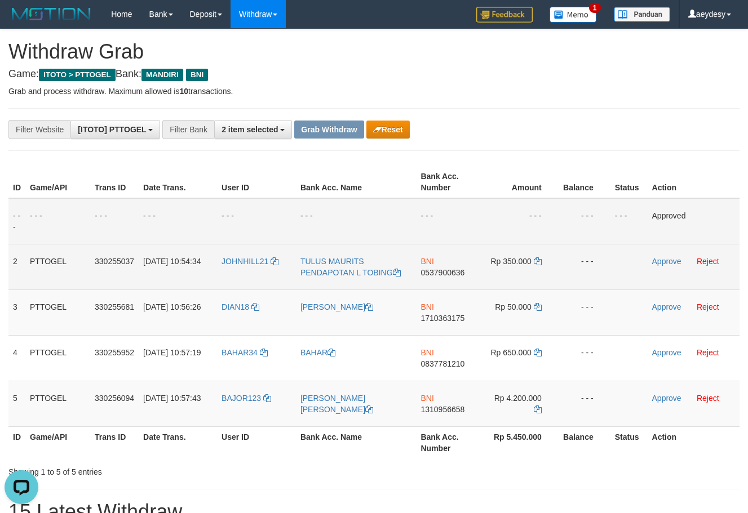
click at [437, 276] on span "0537900636" at bounding box center [442, 272] width 44 height 9
click at [540, 260] on icon at bounding box center [537, 261] width 8 height 8
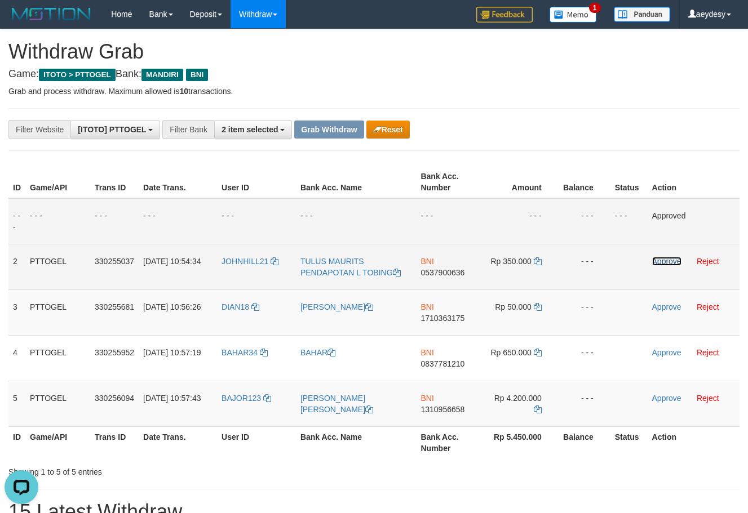
click at [672, 263] on link "Approve" at bounding box center [666, 261] width 29 height 9
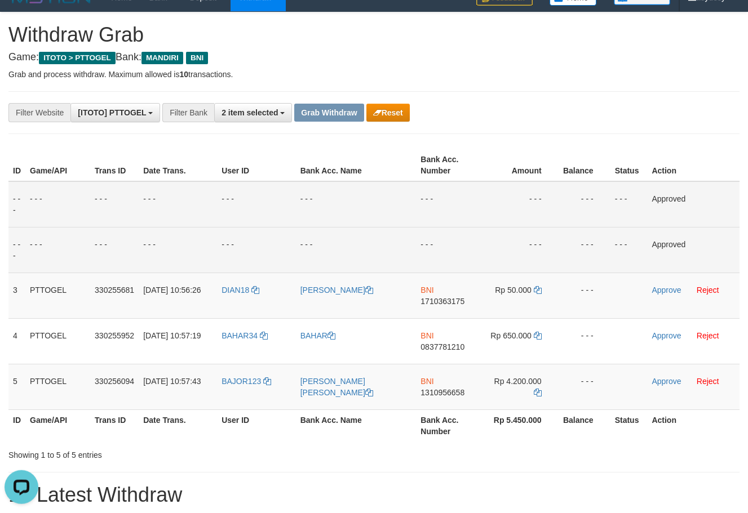
scroll to position [77, 0]
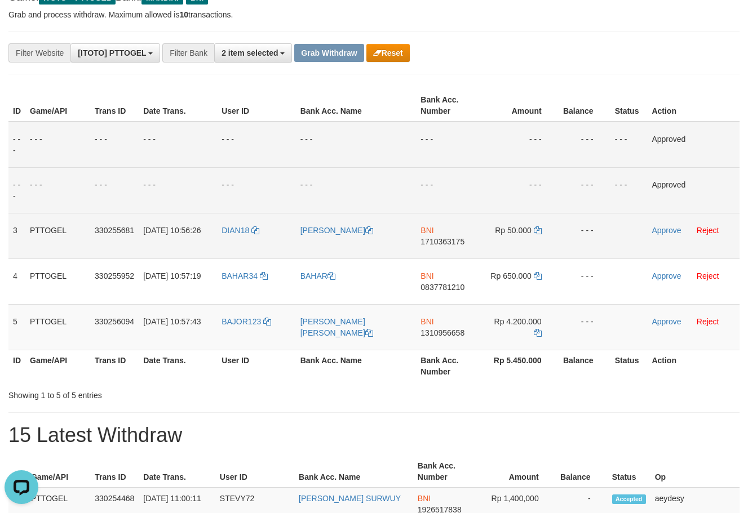
click at [440, 243] on span "1710363175" at bounding box center [442, 241] width 44 height 9
copy span "1710363175"
click at [439, 239] on span "1710363175" at bounding box center [442, 241] width 44 height 9
click at [439, 241] on span "1710363175" at bounding box center [442, 241] width 44 height 9
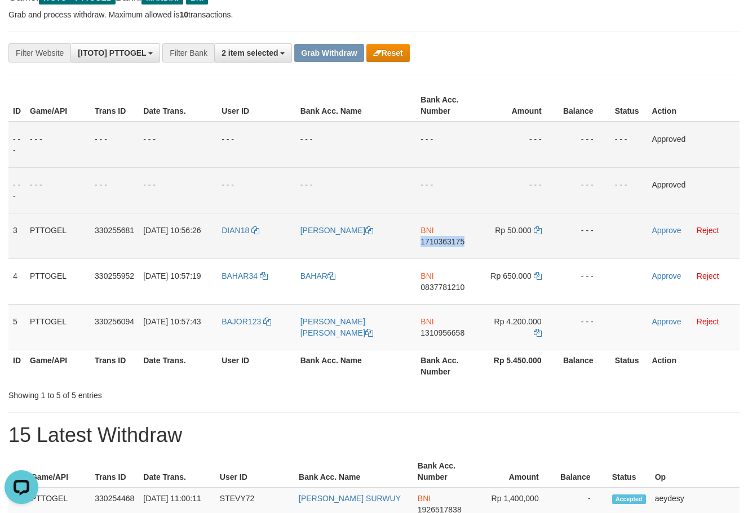
copy span "1710363175"
click at [539, 232] on icon at bounding box center [537, 230] width 8 height 8
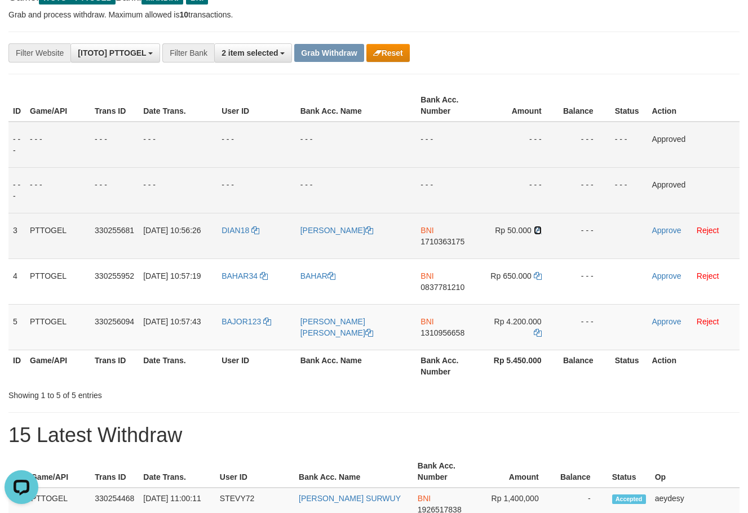
click at [539, 232] on icon at bounding box center [537, 230] width 8 height 8
click at [664, 231] on link "Approve" at bounding box center [665, 230] width 29 height 9
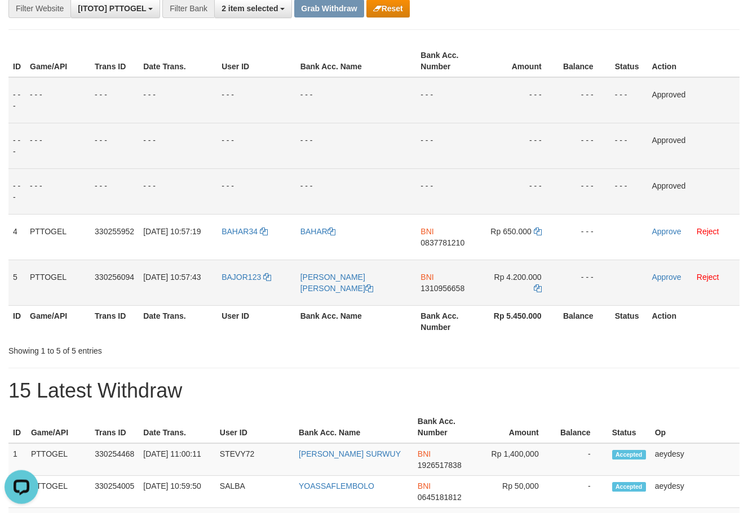
scroll to position [153, 0]
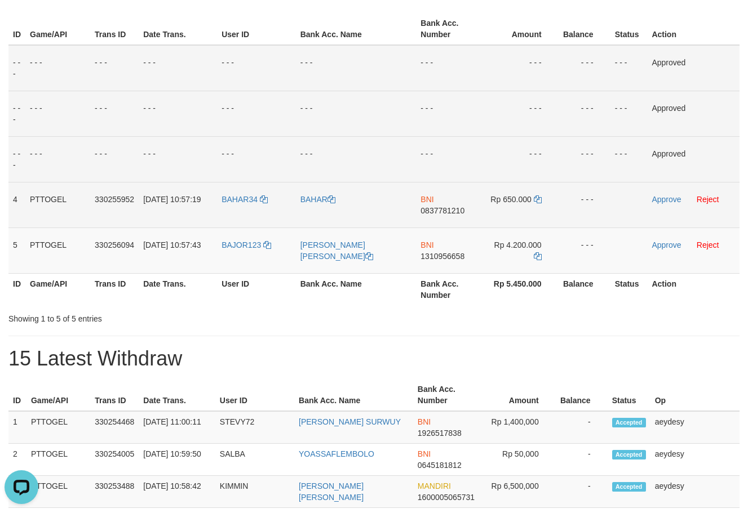
click at [453, 214] on span "0837781210" at bounding box center [442, 210] width 44 height 9
click at [452, 214] on span "0837781210" at bounding box center [442, 210] width 44 height 9
copy span "0837781210"
click at [448, 212] on span "0837781210" at bounding box center [442, 210] width 44 height 9
click at [534, 198] on icon at bounding box center [537, 199] width 8 height 8
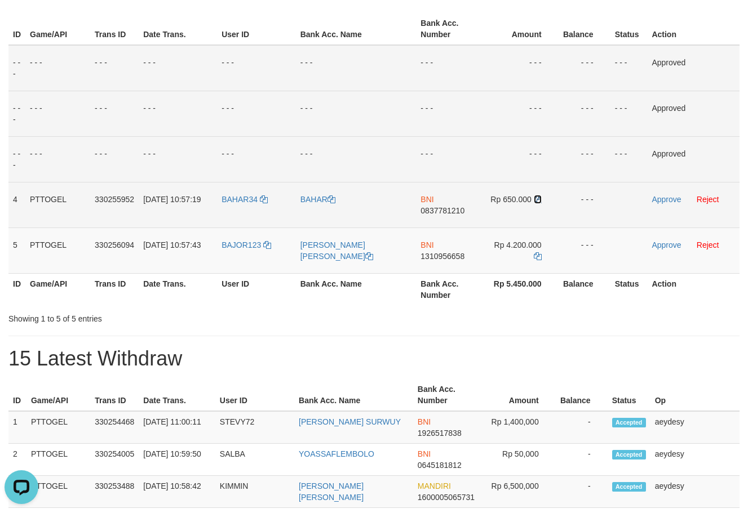
click at [534, 199] on icon at bounding box center [537, 199] width 8 height 8
click at [667, 202] on link "Approve" at bounding box center [665, 199] width 29 height 9
click at [456, 257] on span "1310956658" at bounding box center [442, 256] width 44 height 9
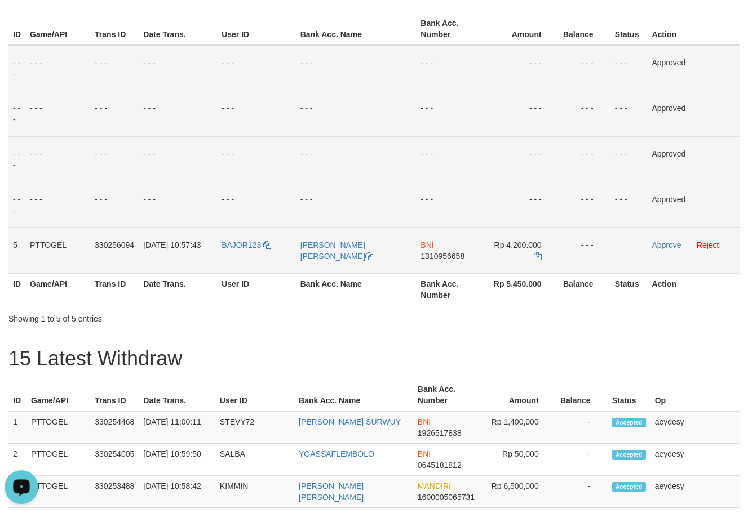
click at [536, 261] on td "Rp 4.200.000" at bounding box center [519, 251] width 77 height 46
click at [536, 257] on icon at bounding box center [537, 256] width 8 height 8
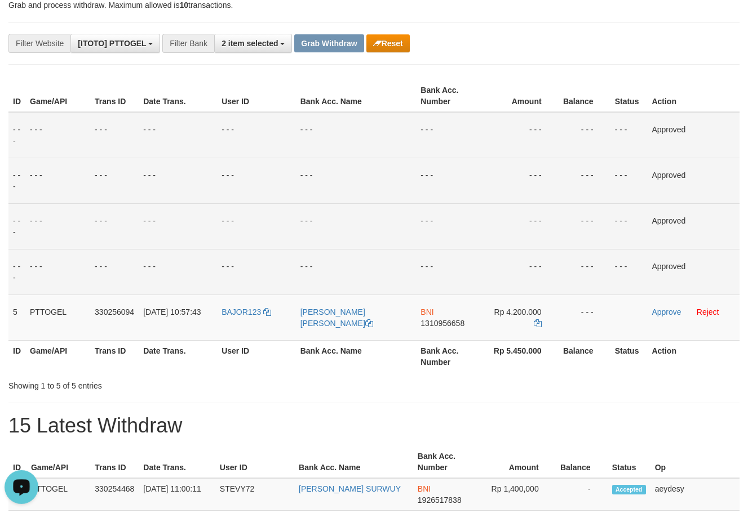
scroll to position [38, 0]
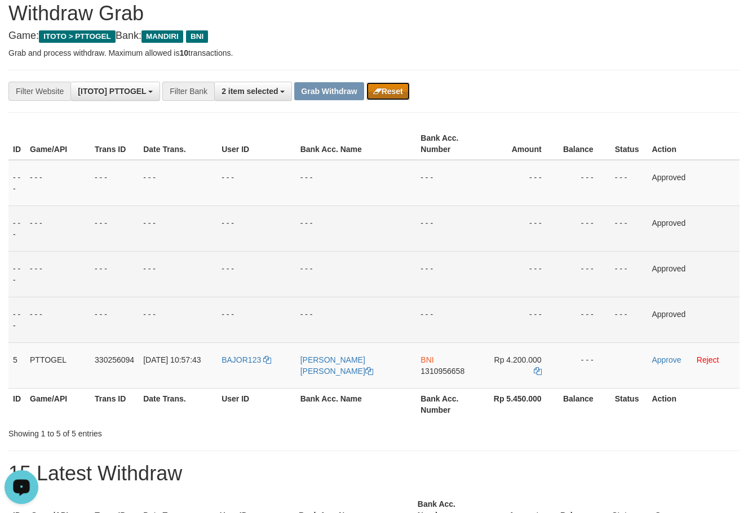
click at [382, 88] on button "Reset" at bounding box center [387, 91] width 43 height 18
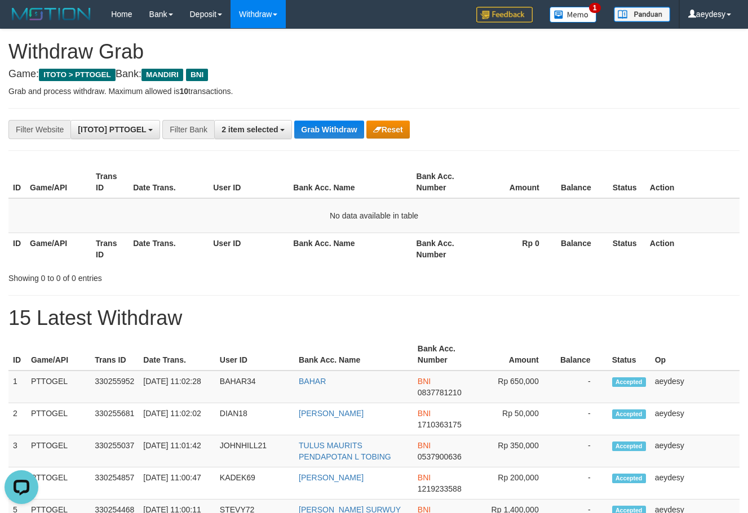
click at [340, 126] on button "Grab Withdraw" at bounding box center [328, 130] width 69 height 18
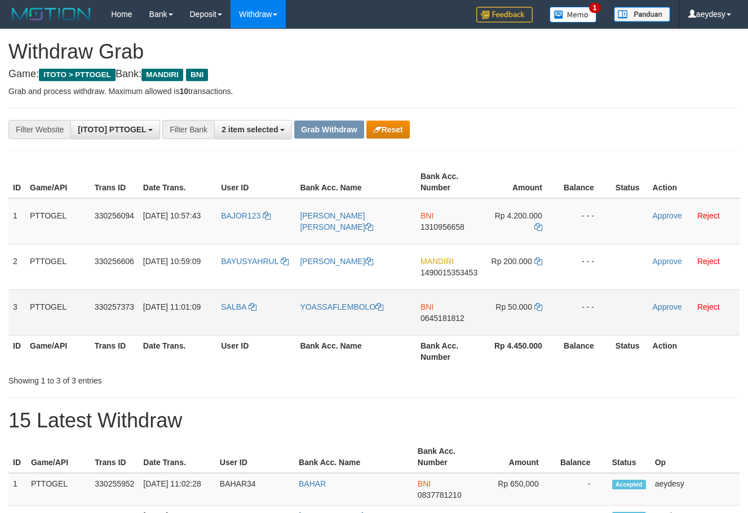
scroll to position [33, 0]
drag, startPoint x: 250, startPoint y: 323, endPoint x: 533, endPoint y: 326, distance: 283.9
click at [533, 326] on tr "3 PTTOGEL 330257373 01/09/2025 11:01:09 SALBA YOASSAFLEMBOLO BNI 0645181812 Rp …" at bounding box center [373, 313] width 731 height 46
drag, startPoint x: 580, startPoint y: 397, endPoint x: 475, endPoint y: 332, distance: 123.4
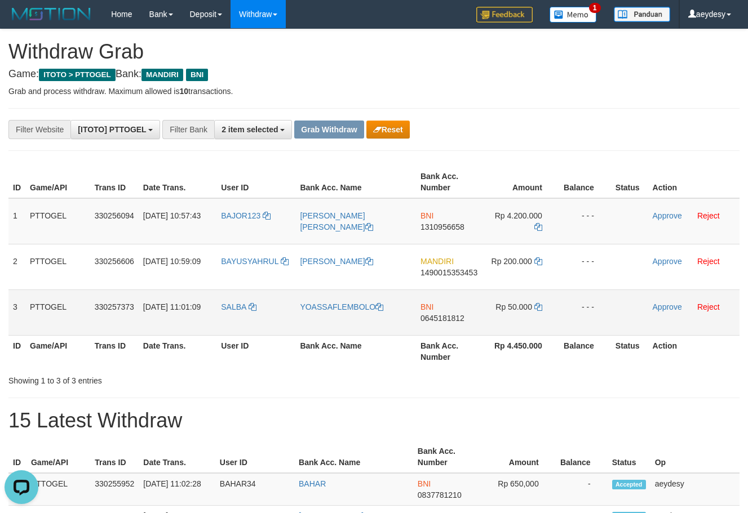
click at [453, 319] on span "0645181812" at bounding box center [442, 318] width 44 height 9
click at [539, 308] on icon at bounding box center [538, 307] width 8 height 8
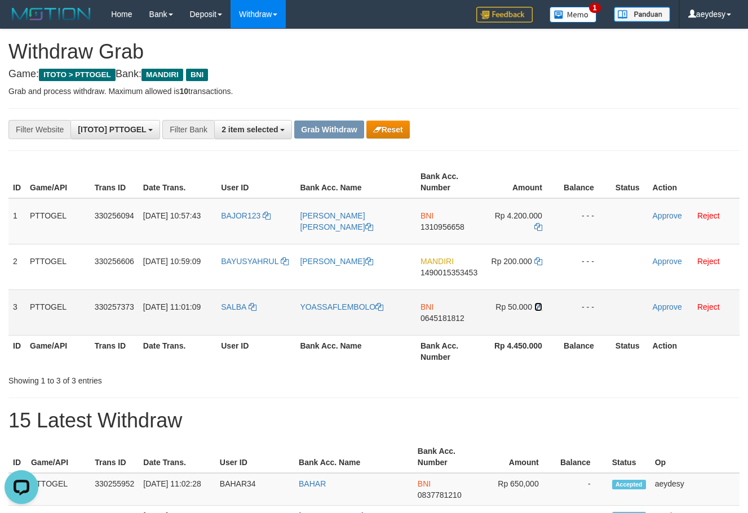
click at [539, 308] on icon at bounding box center [538, 307] width 8 height 8
click at [673, 305] on link "Approve" at bounding box center [666, 307] width 29 height 9
click at [607, 135] on div "**********" at bounding box center [311, 129] width 623 height 19
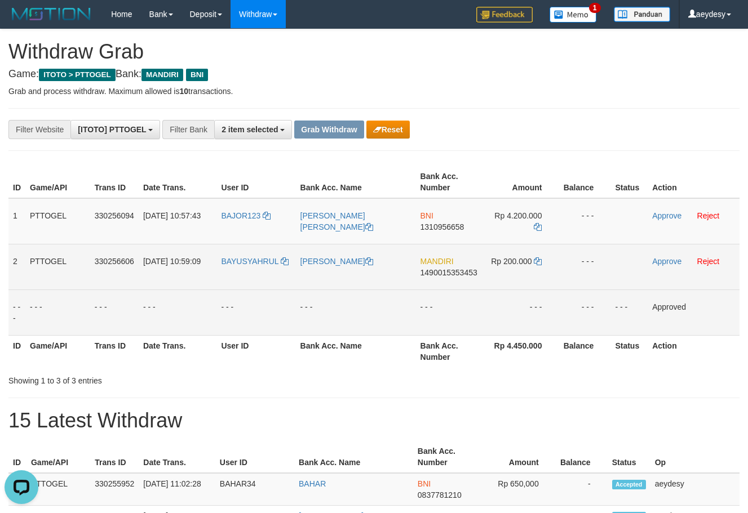
drag, startPoint x: 225, startPoint y: 278, endPoint x: 518, endPoint y: 275, distance: 293.0
click at [522, 278] on tr "2 PTTOGEL 330256606 01/09/2025 10:59:09 BAYUSYAHRUL SYAHRUL RAMADHAN MANDIRI 14…" at bounding box center [373, 267] width 731 height 46
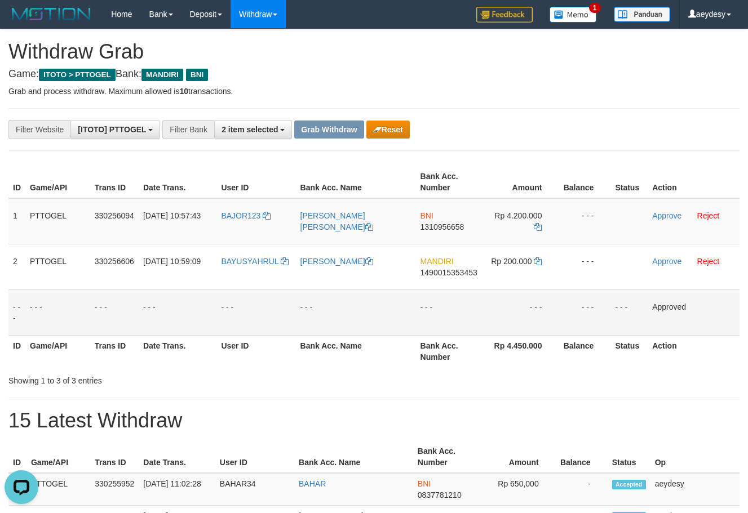
copy tr
drag, startPoint x: 557, startPoint y: 384, endPoint x: 509, endPoint y: 291, distance: 104.1
click at [557, 383] on div "Showing 1 to 3 of 3 entries" at bounding box center [374, 379] width 748 height 16
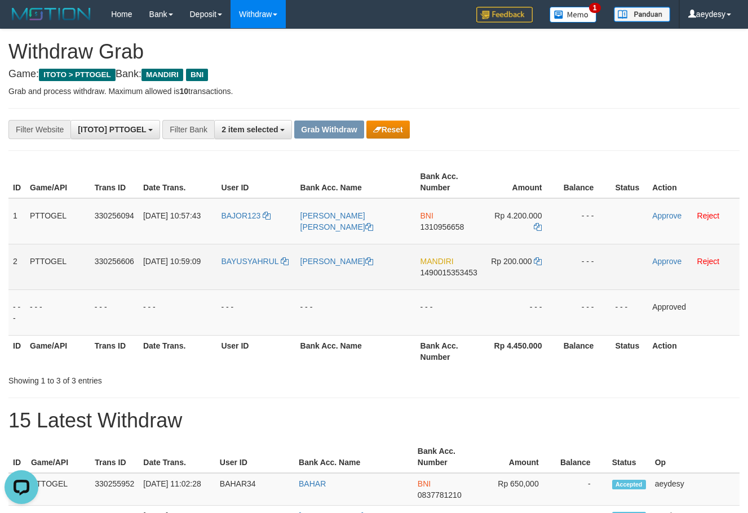
click at [462, 275] on span "1490015353453" at bounding box center [448, 272] width 57 height 9
click at [537, 263] on icon at bounding box center [537, 261] width 8 height 8
click at [658, 263] on link "Approve" at bounding box center [666, 261] width 29 height 9
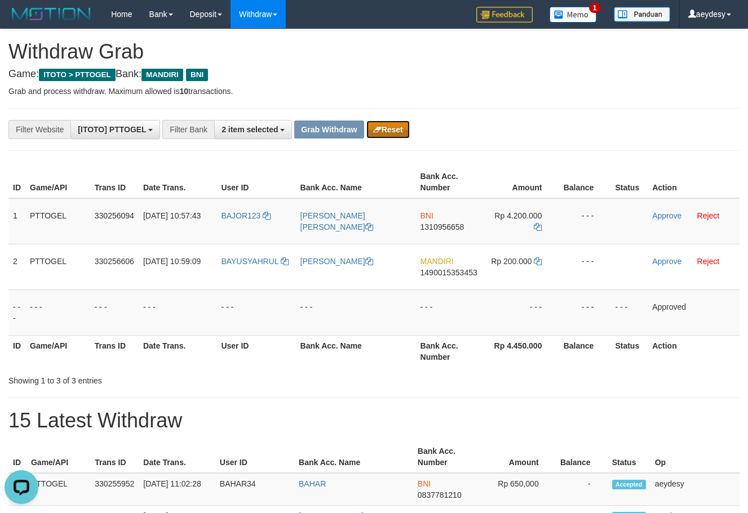
click at [393, 135] on button "Reset" at bounding box center [387, 130] width 43 height 18
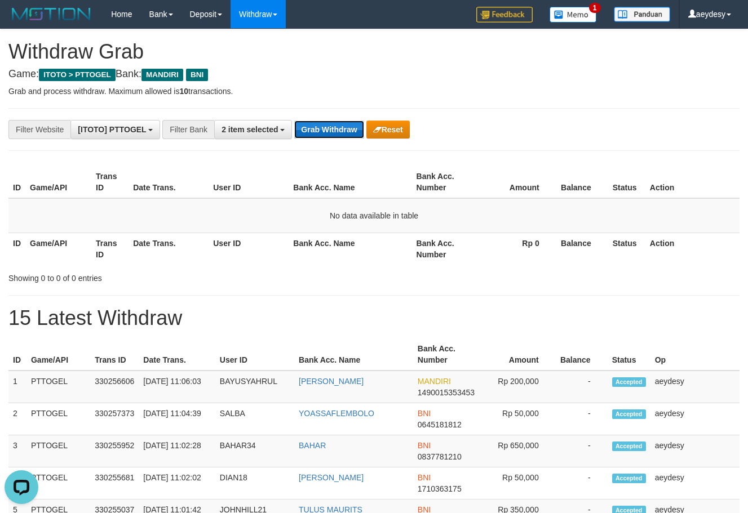
click at [346, 122] on button "Grab Withdraw" at bounding box center [328, 130] width 69 height 18
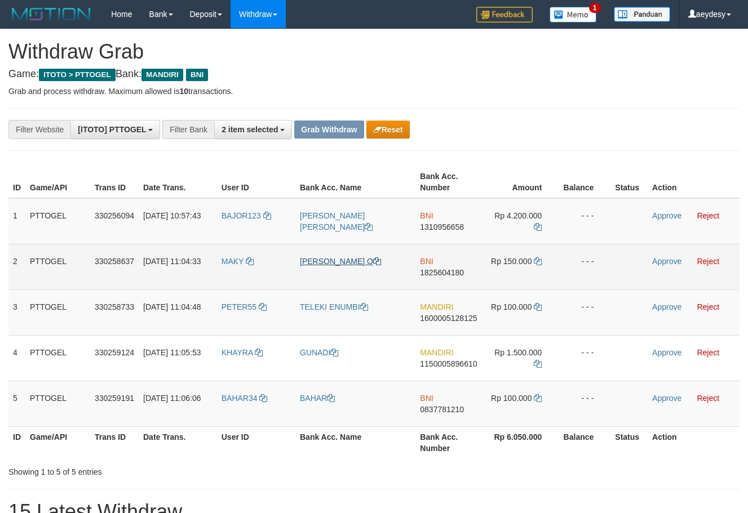
scroll to position [33, 0]
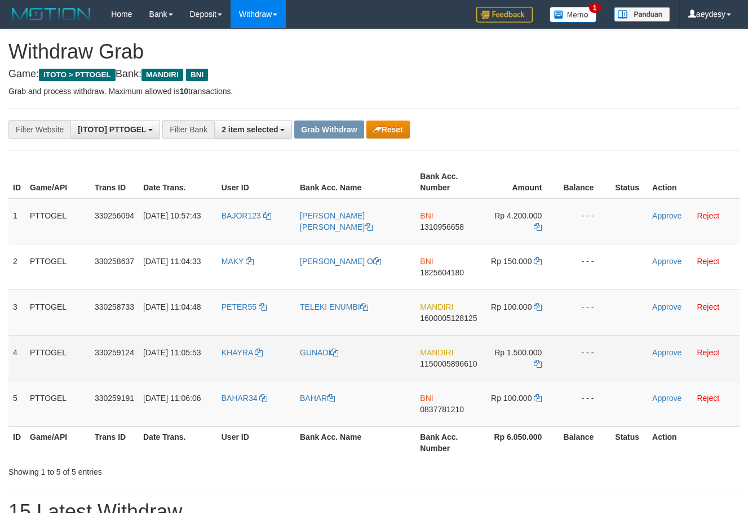
drag, startPoint x: 244, startPoint y: 324, endPoint x: 538, endPoint y: 357, distance: 295.2
click at [538, 357] on tbody "1 PTTOGEL 330256094 01/09/2025 10:57:43 BAJOR123 MORRIS LORENZO MARPAUNG BNI 13…" at bounding box center [373, 312] width 731 height 229
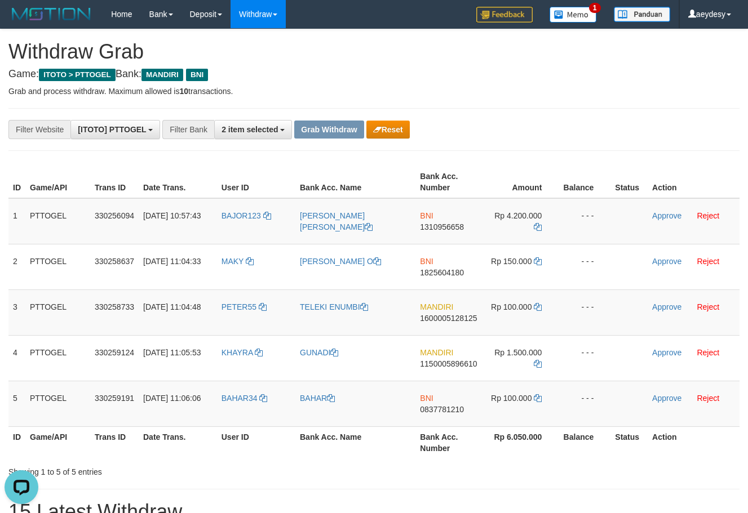
scroll to position [0, 0]
click at [618, 137] on div "**********" at bounding box center [311, 129] width 623 height 19
click at [449, 321] on span "1600005128125" at bounding box center [448, 318] width 57 height 9
click at [537, 307] on icon at bounding box center [537, 307] width 8 height 8
click at [671, 305] on link "Approve" at bounding box center [666, 307] width 29 height 9
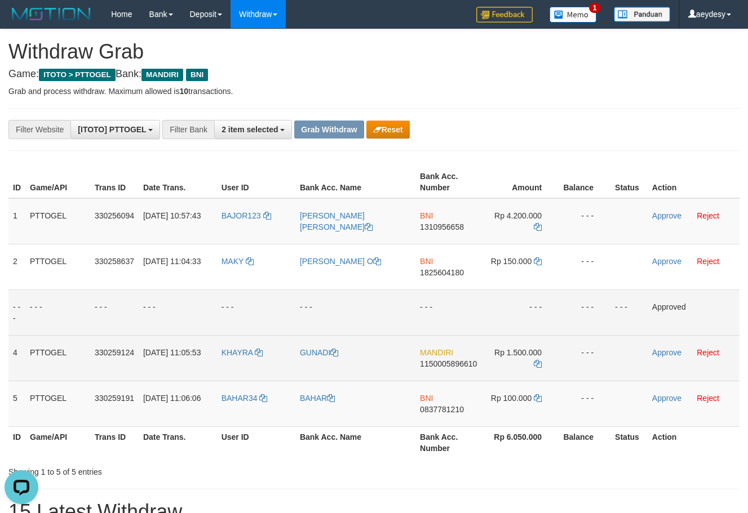
click at [439, 363] on span "1150005896610" at bounding box center [448, 363] width 57 height 9
click at [441, 364] on span "1150005896610" at bounding box center [448, 363] width 57 height 9
copy span "1150005896610"
click at [453, 367] on span "1150005896610" at bounding box center [448, 363] width 57 height 9
click at [537, 363] on icon at bounding box center [537, 364] width 8 height 8
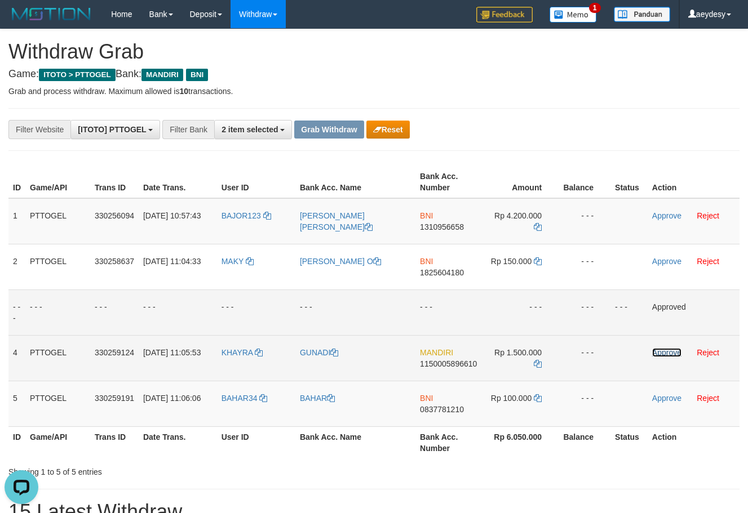
click at [668, 354] on link "Approve" at bounding box center [666, 352] width 29 height 9
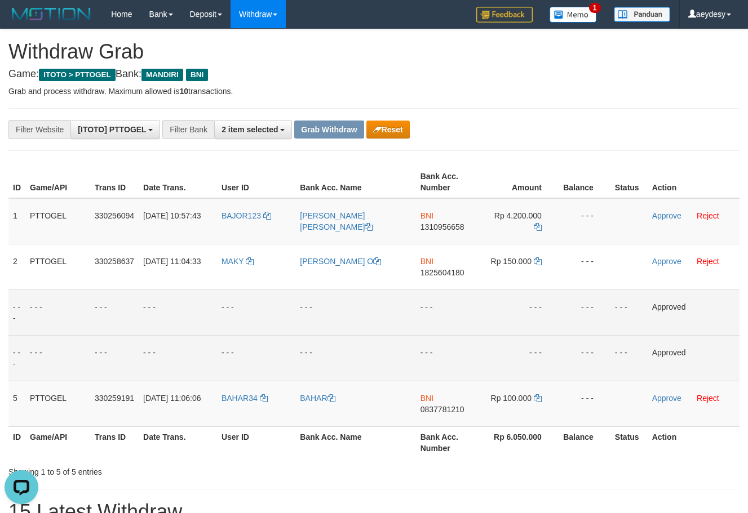
click at [630, 121] on div "**********" at bounding box center [374, 129] width 748 height 19
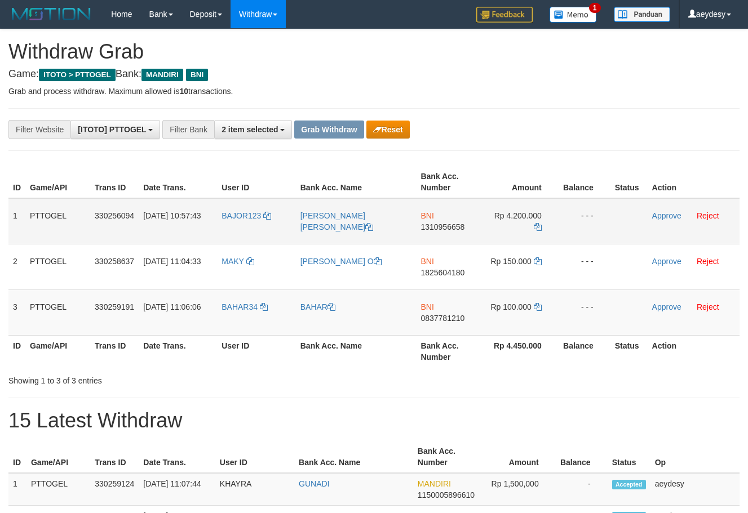
scroll to position [33, 0]
drag, startPoint x: 226, startPoint y: 221, endPoint x: 495, endPoint y: 316, distance: 285.4
click at [495, 316] on tbody "1 PTTOGEL 330256094 [DATE] 10:57:43 BAJOR123 [PERSON_NAME] [PERSON_NAME] BNI 13…" at bounding box center [373, 266] width 731 height 137
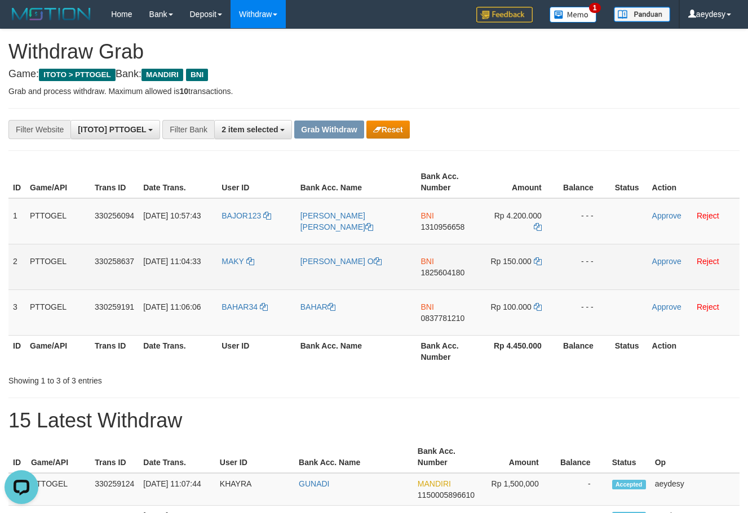
scroll to position [0, 0]
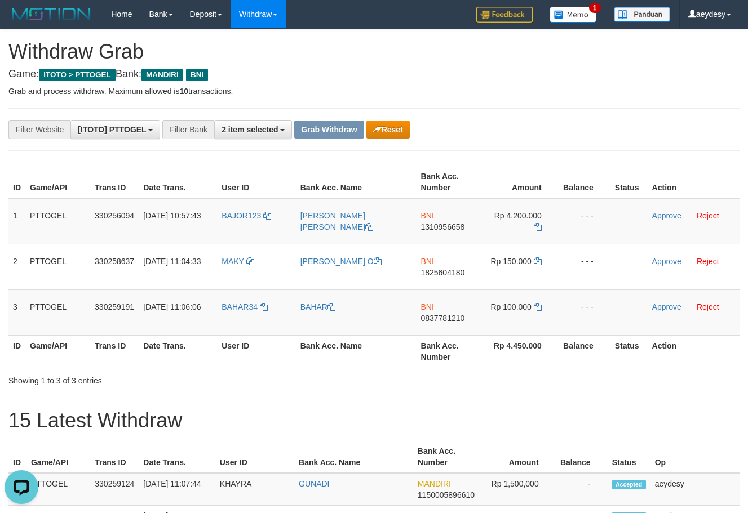
click at [633, 91] on p "Grab and process withdraw. Maximum allowed is 10 transactions." at bounding box center [373, 91] width 731 height 11
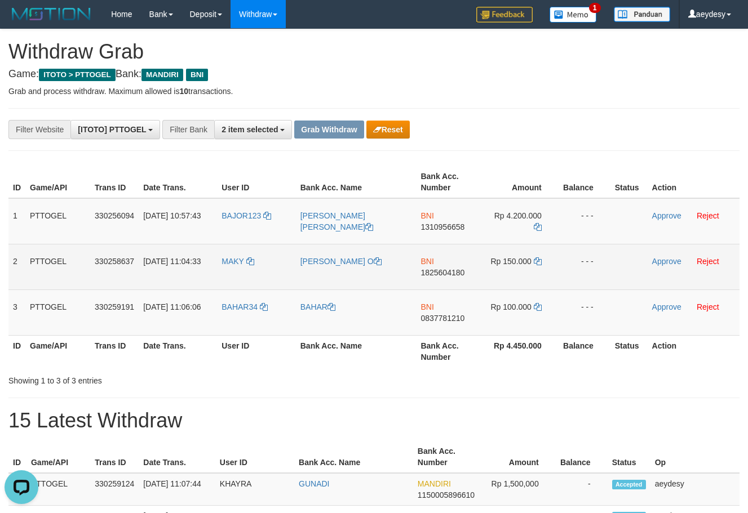
click at [434, 276] on span "1825604180" at bounding box center [442, 272] width 44 height 9
copy span "1825604180"
click at [537, 262] on icon at bounding box center [537, 261] width 8 height 8
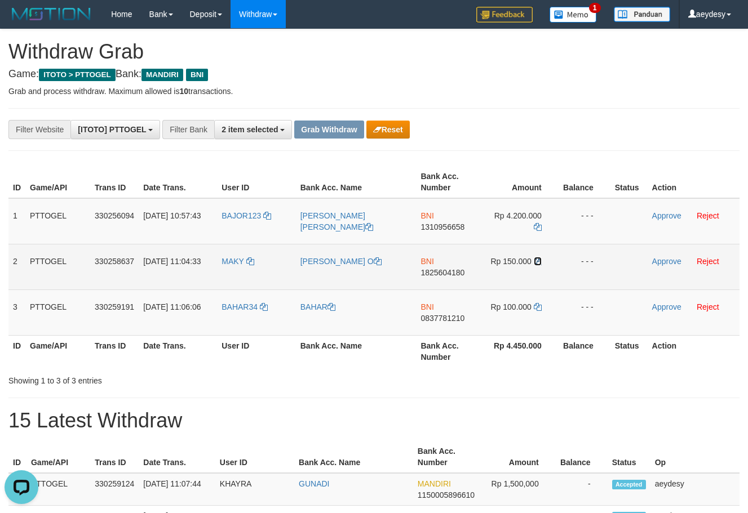
click at [537, 262] on icon at bounding box center [537, 261] width 8 height 8
click at [659, 262] on link "Approve" at bounding box center [666, 261] width 29 height 9
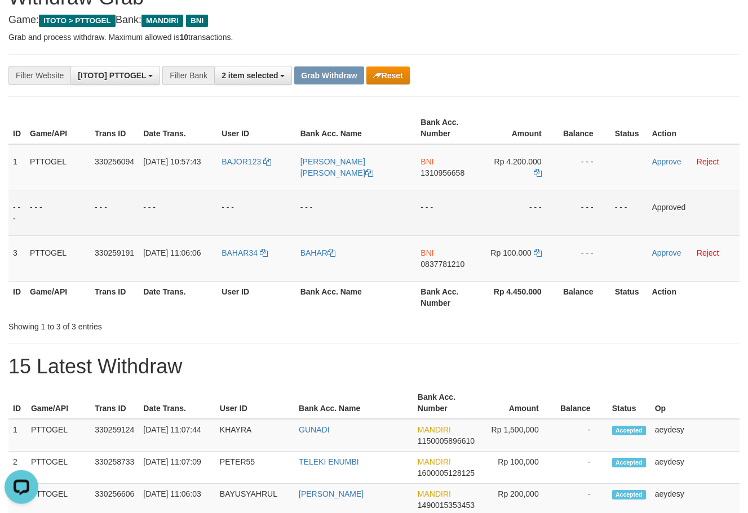
scroll to position [77, 0]
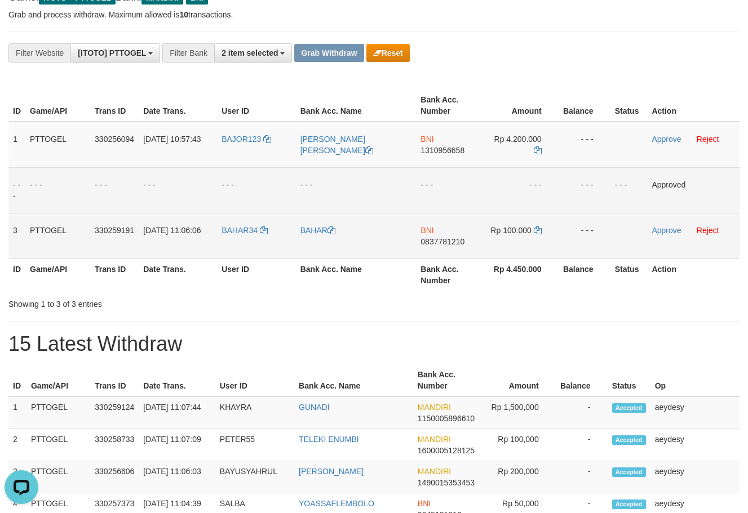
click at [457, 244] on span "0837781210" at bounding box center [442, 241] width 44 height 9
click at [452, 245] on span "0837781210" at bounding box center [442, 241] width 44 height 9
click at [541, 229] on icon at bounding box center [537, 230] width 8 height 8
click at [663, 229] on link "Approve" at bounding box center [665, 230] width 29 height 9
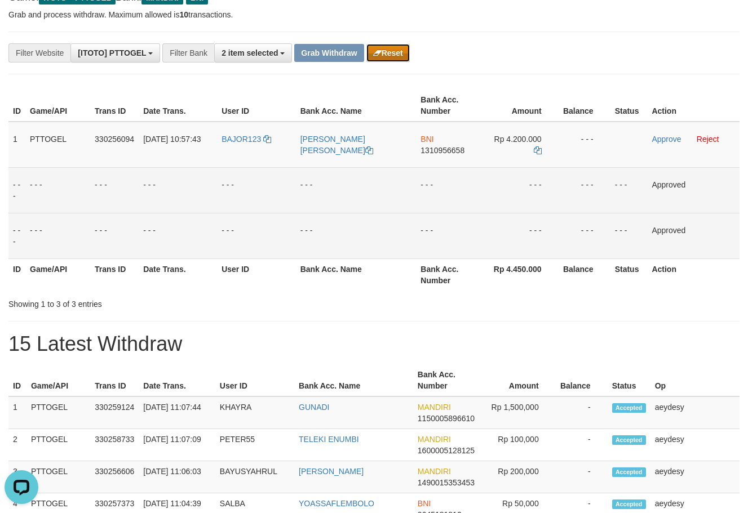
click at [398, 52] on button "Reset" at bounding box center [387, 53] width 43 height 18
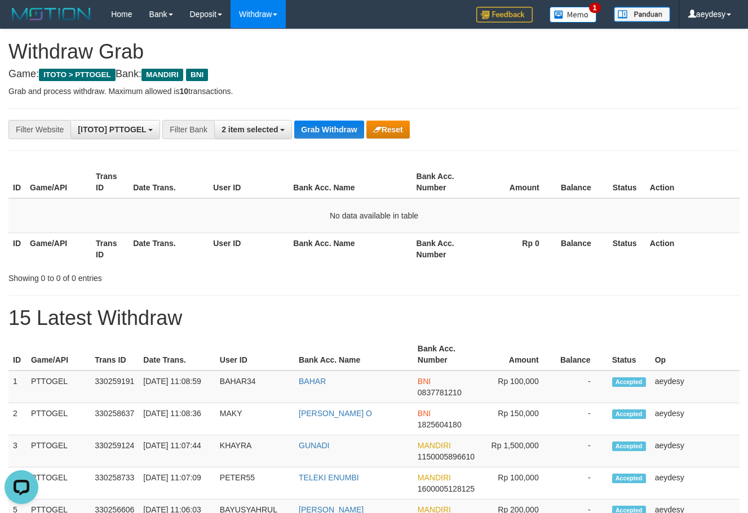
click at [615, 249] on th "Status" at bounding box center [626, 249] width 37 height 32
click at [321, 132] on button "Grab Withdraw" at bounding box center [328, 130] width 69 height 18
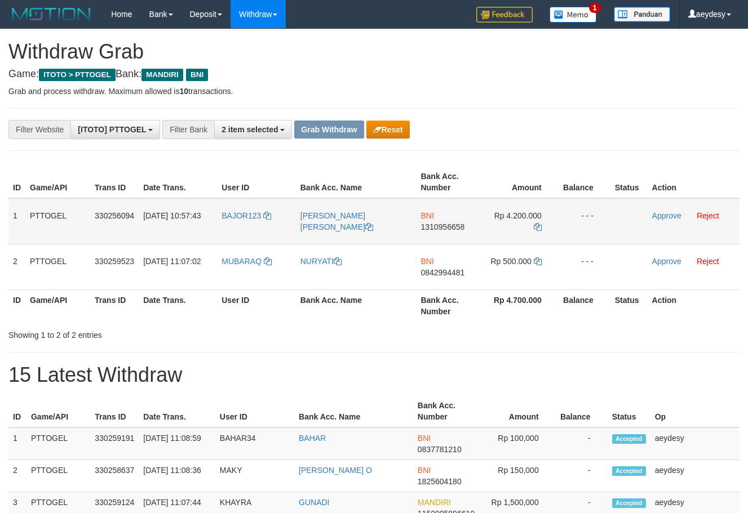
scroll to position [33, 0]
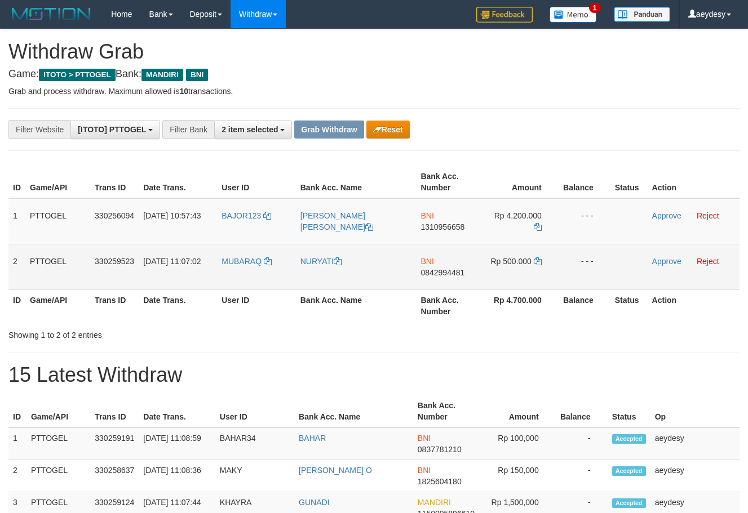
drag, startPoint x: 233, startPoint y: 239, endPoint x: 530, endPoint y: 280, distance: 300.2
click at [530, 280] on tbody "1 PTTOGEL 330256094 01/09/2025 10:57:43 BAJOR123 MORRIS LORENZO MARPAUNG BNI 13…" at bounding box center [373, 244] width 731 height 92
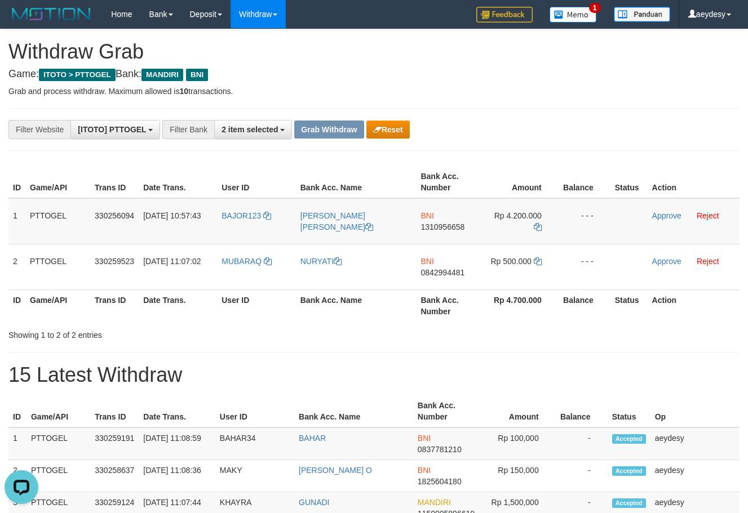
scroll to position [0, 0]
click at [444, 229] on span "1310956658" at bounding box center [442, 227] width 44 height 9
click at [535, 228] on icon at bounding box center [537, 227] width 8 height 8
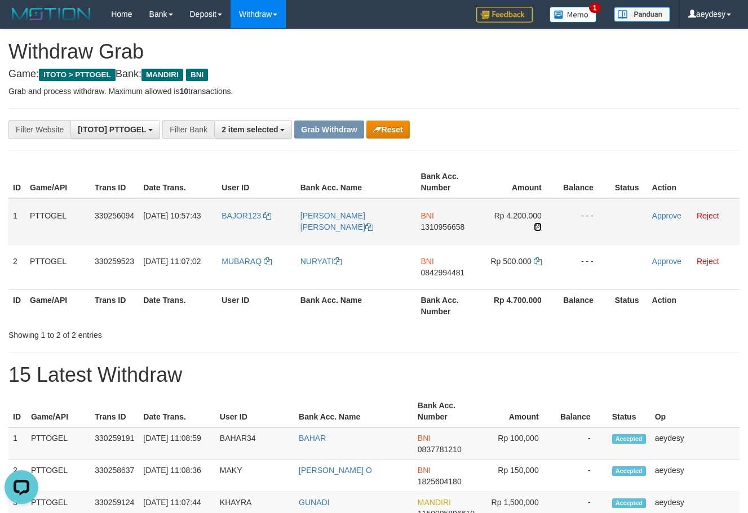
click at [535, 228] on icon at bounding box center [537, 227] width 8 height 8
click at [662, 216] on link "Approve" at bounding box center [666, 215] width 29 height 9
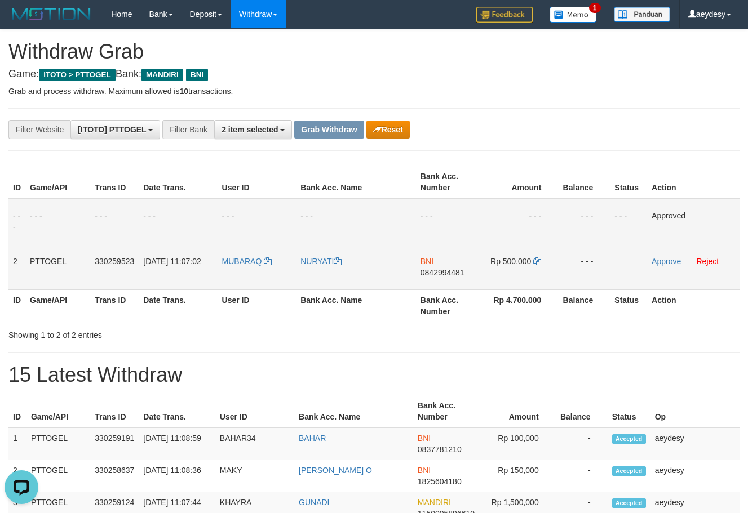
click at [448, 273] on span "0842994481" at bounding box center [442, 272] width 44 height 9
click at [457, 275] on span "0842994481" at bounding box center [442, 272] width 44 height 9
click at [540, 261] on icon at bounding box center [537, 261] width 8 height 8
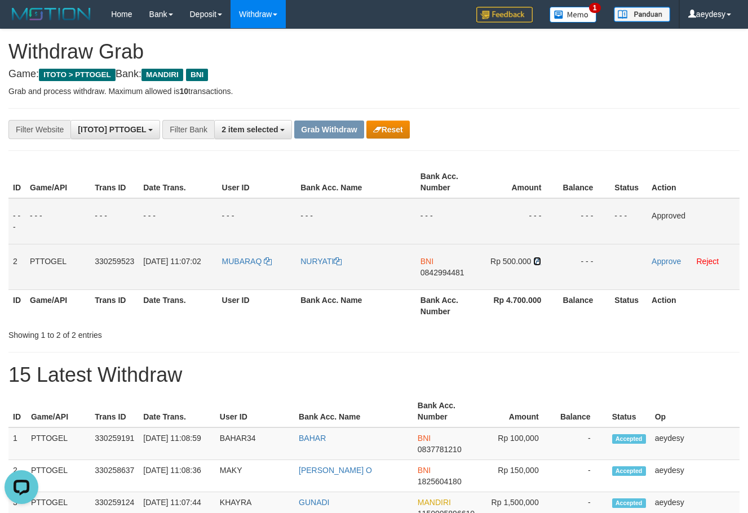
click at [540, 261] on icon at bounding box center [537, 261] width 8 height 8
click at [666, 263] on link "Approve" at bounding box center [665, 261] width 29 height 9
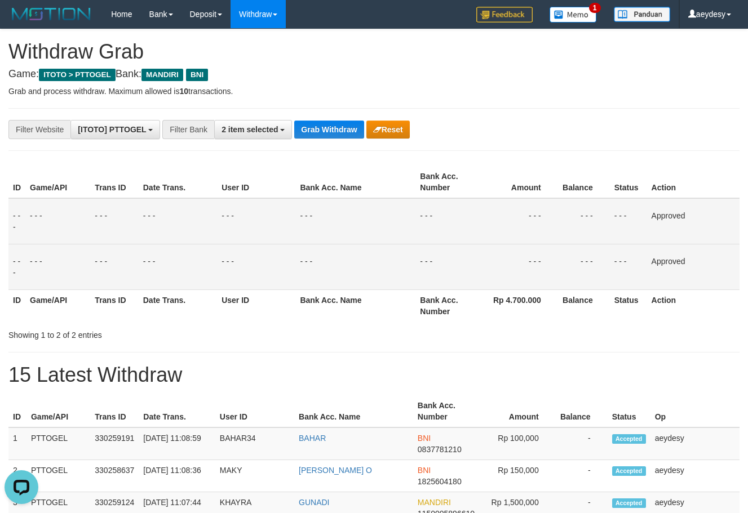
drag, startPoint x: 528, startPoint y: 123, endPoint x: 490, endPoint y: 128, distance: 38.6
click at [527, 123] on div "**********" at bounding box center [311, 129] width 623 height 19
click at [318, 121] on button "Grab Withdraw" at bounding box center [328, 130] width 69 height 18
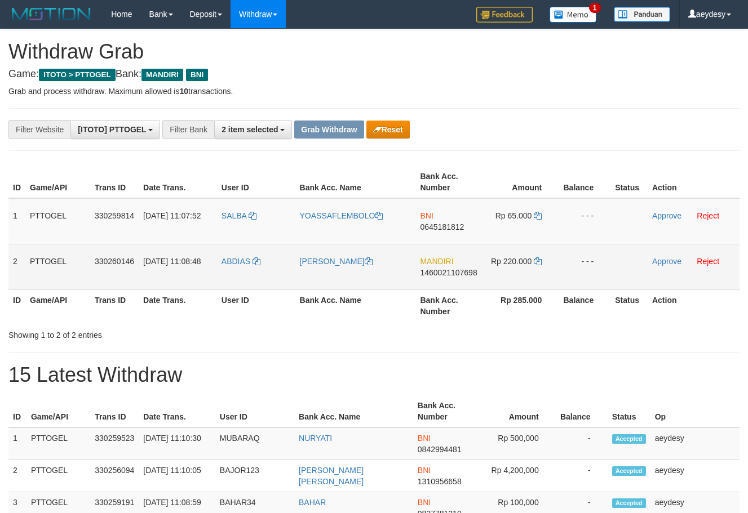
scroll to position [33, 0]
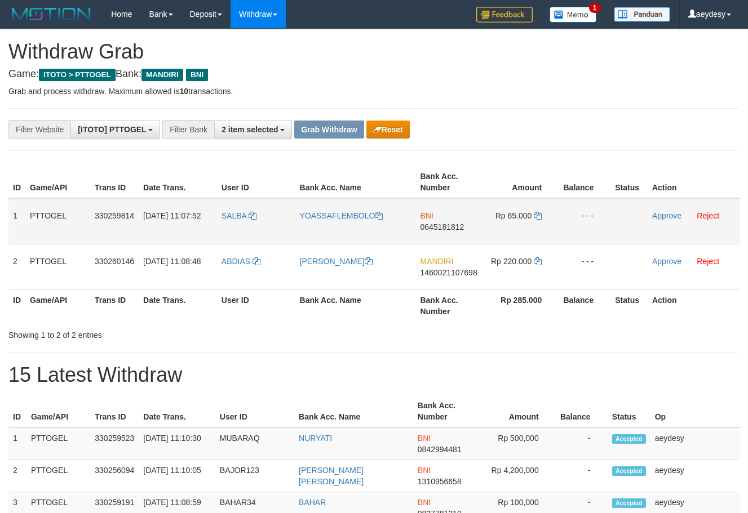
drag, startPoint x: 235, startPoint y: 230, endPoint x: 489, endPoint y: 230, distance: 253.5
click at [489, 230] on tr "1 PTTOGEL 330259814 01/09/2025 11:07:52 SALBA YOASSAFLEMBOLO BNI 0645181812 Rp …" at bounding box center [373, 221] width 731 height 46
click at [456, 228] on span "0645181812" at bounding box center [442, 227] width 44 height 9
click at [428, 228] on span "0645181812" at bounding box center [442, 227] width 44 height 9
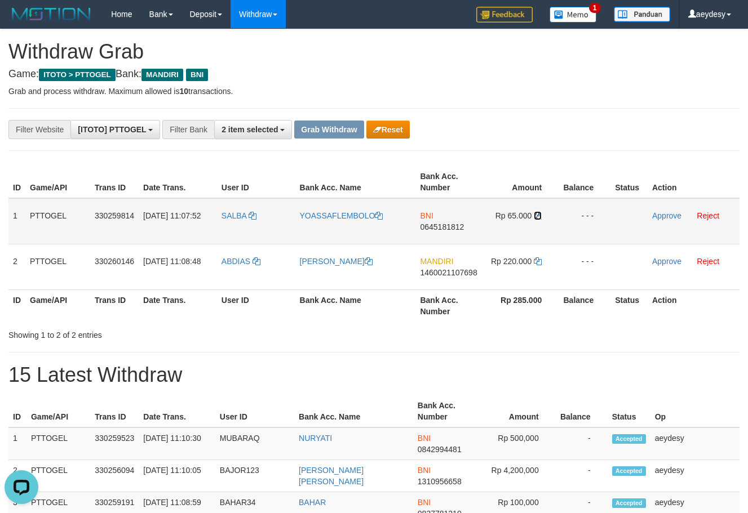
click at [536, 215] on icon at bounding box center [537, 216] width 8 height 8
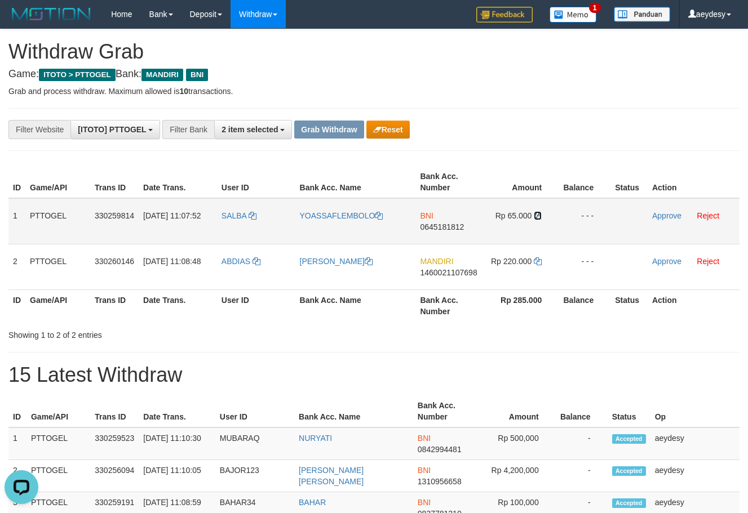
click at [536, 215] on icon at bounding box center [537, 216] width 8 height 8
click at [666, 215] on link "Approve" at bounding box center [666, 215] width 29 height 9
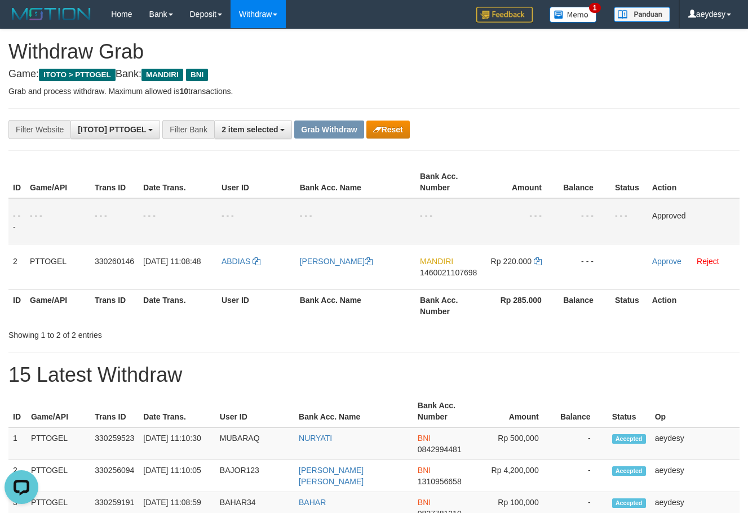
click at [603, 176] on th "Balance" at bounding box center [584, 182] width 52 height 32
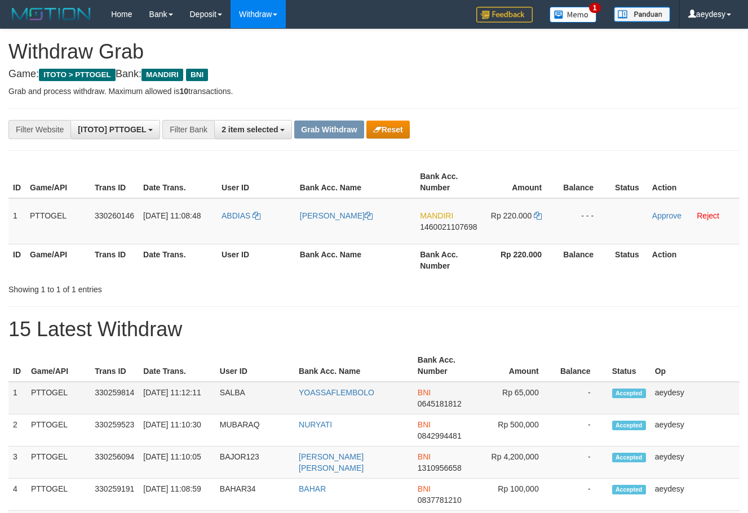
scroll to position [33, 0]
drag, startPoint x: 473, startPoint y: 405, endPoint x: 533, endPoint y: 406, distance: 59.7
click at [533, 406] on tr "1 PTTOGEL 330259814 [DATE] 11:12:11 SALBA YOASSAFLEMBOLO BNI 0645181812 Rp 65,0…" at bounding box center [373, 398] width 731 height 33
drag, startPoint x: 597, startPoint y: 164, endPoint x: 491, endPoint y: 196, distance: 111.2
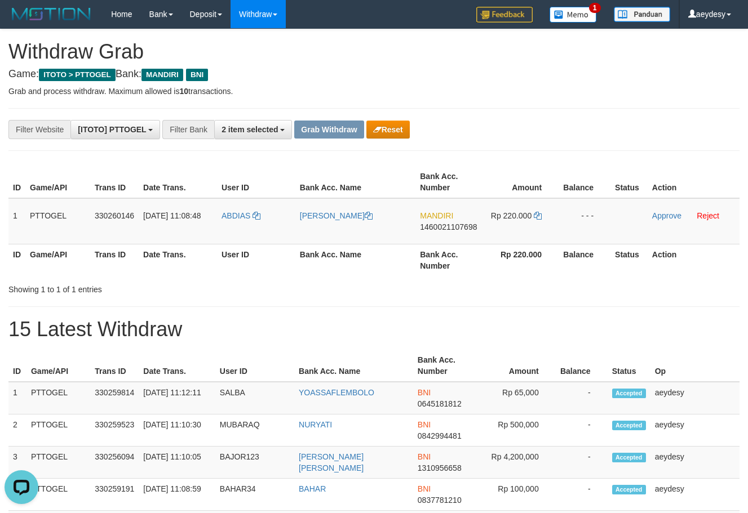
click at [594, 167] on div "ID Game/API Trans ID Date Trans. User ID Bank Acc. Name Bank Acc. Number Amount…" at bounding box center [374, 221] width 748 height 117
drag, startPoint x: 240, startPoint y: 230, endPoint x: 523, endPoint y: 236, distance: 283.4
click at [523, 236] on tr "1 PTTOGEL 330260146 [DATE] 11:08:48 [GEOGRAPHIC_DATA][PERSON_NAME] MANDIRI 1460…" at bounding box center [373, 221] width 731 height 46
copy tr
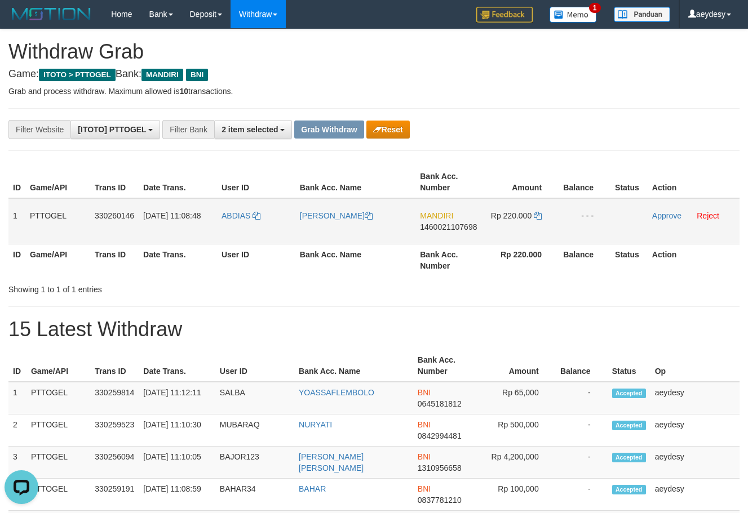
click at [445, 232] on td "MANDIRI 1460021107698" at bounding box center [448, 221] width 66 height 46
click at [453, 229] on span "1460021107698" at bounding box center [448, 227] width 57 height 9
click at [537, 214] on icon at bounding box center [537, 216] width 8 height 8
click at [659, 216] on link "Approve" at bounding box center [666, 215] width 29 height 9
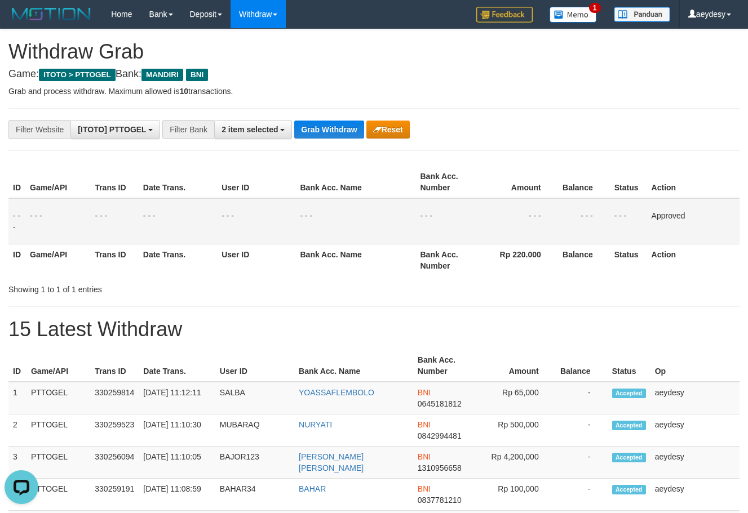
drag, startPoint x: 618, startPoint y: 136, endPoint x: 403, endPoint y: 148, distance: 215.0
click at [615, 135] on div "**********" at bounding box center [311, 129] width 623 height 19
click at [339, 130] on button "Grab Withdraw" at bounding box center [328, 130] width 69 height 18
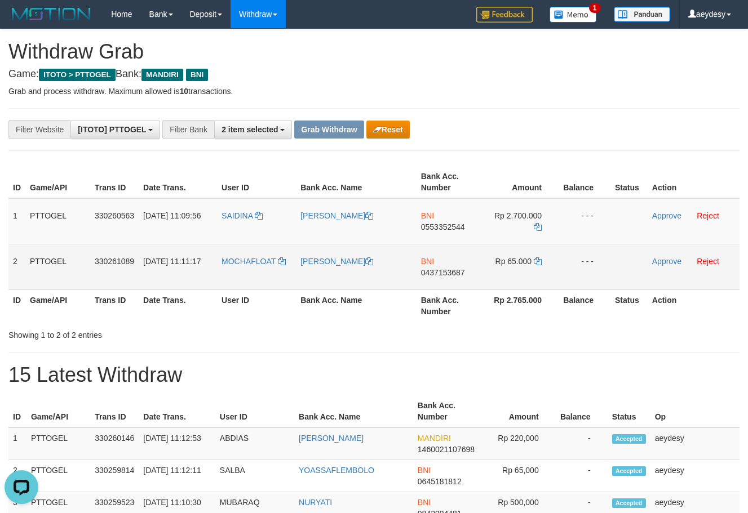
drag, startPoint x: 254, startPoint y: 234, endPoint x: 562, endPoint y: 272, distance: 309.8
click at [562, 272] on tbody "1 PTTOGEL 330260563 [DATE] 11:09:56 [GEOGRAPHIC_DATA] [PERSON_NAME] BNI 0553352…" at bounding box center [373, 244] width 731 height 92
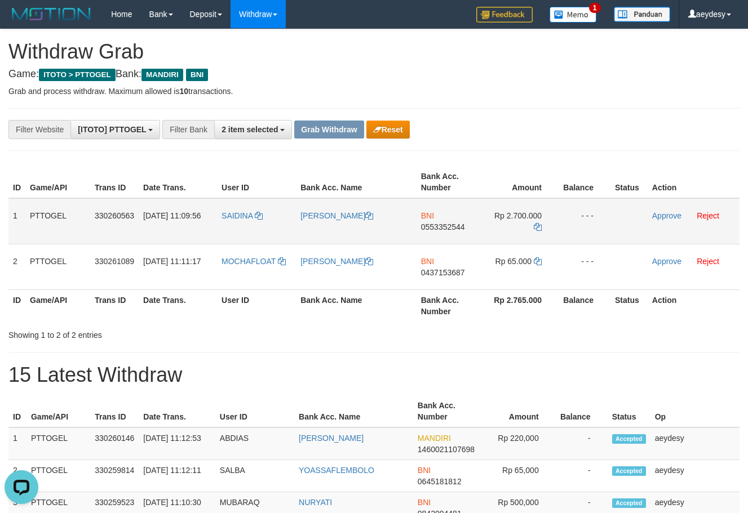
drag, startPoint x: 576, startPoint y: 210, endPoint x: 611, endPoint y: 232, distance: 41.4
click at [580, 211] on td "- - -" at bounding box center [584, 221] width 52 height 46
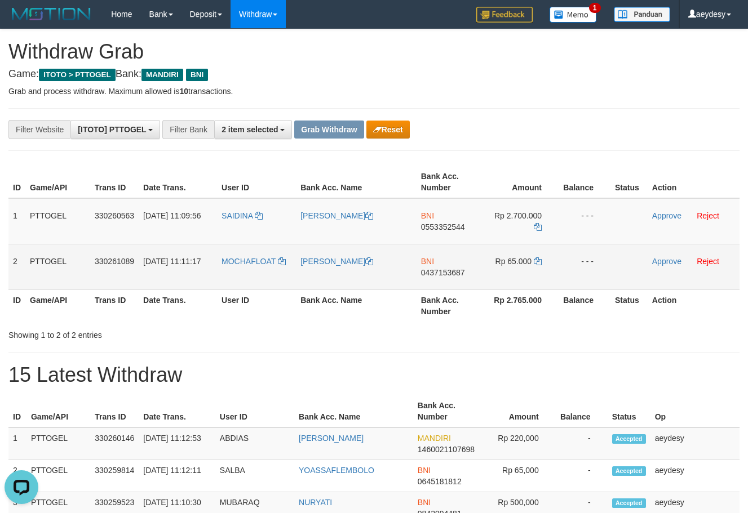
click at [616, 282] on td at bounding box center [628, 267] width 37 height 46
click at [589, 278] on td "- - -" at bounding box center [584, 267] width 52 height 46
click at [621, 275] on td at bounding box center [628, 267] width 37 height 46
copy tr
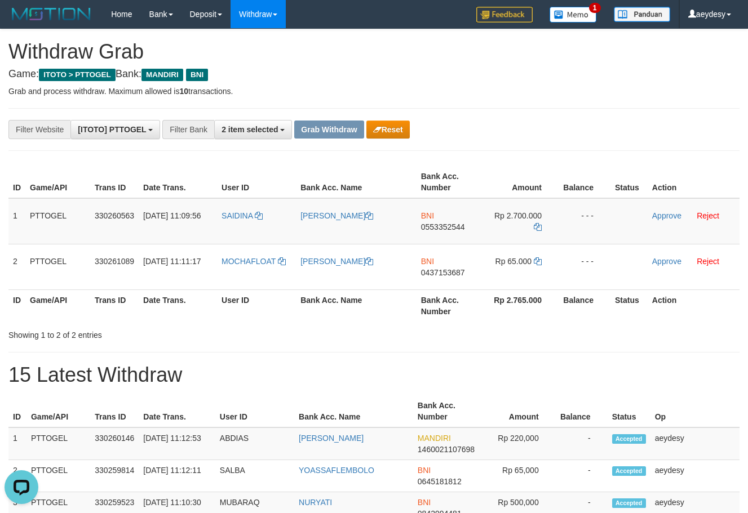
click at [575, 126] on div "**********" at bounding box center [311, 129] width 623 height 19
click at [446, 229] on span "0553352544" at bounding box center [443, 227] width 44 height 9
click at [536, 230] on icon at bounding box center [537, 227] width 8 height 8
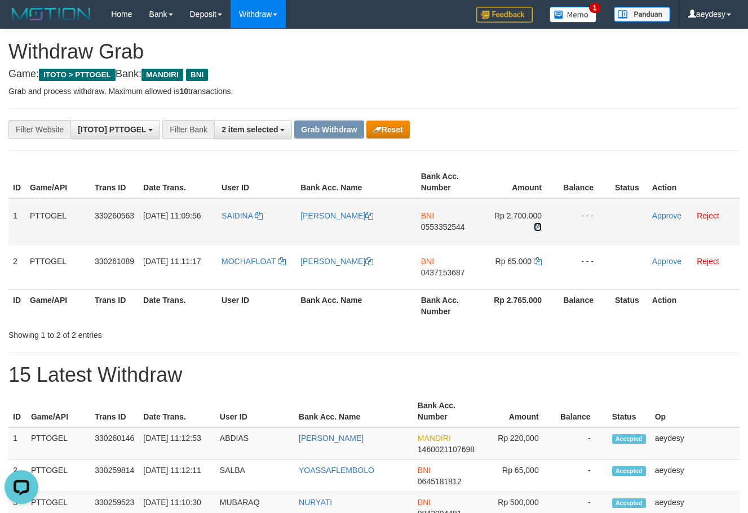
click at [536, 230] on icon at bounding box center [537, 227] width 8 height 8
click at [665, 213] on link "Approve" at bounding box center [666, 215] width 29 height 9
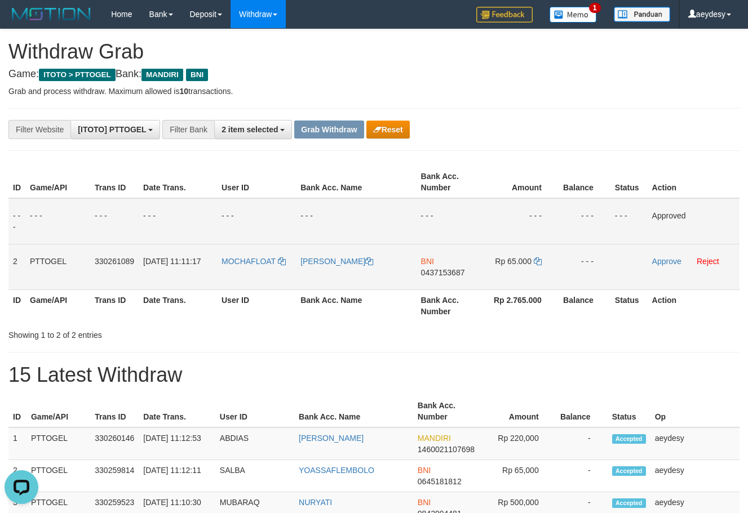
click at [449, 272] on span "0437153687" at bounding box center [443, 272] width 44 height 9
click at [446, 276] on span "0437153687" at bounding box center [443, 272] width 44 height 9
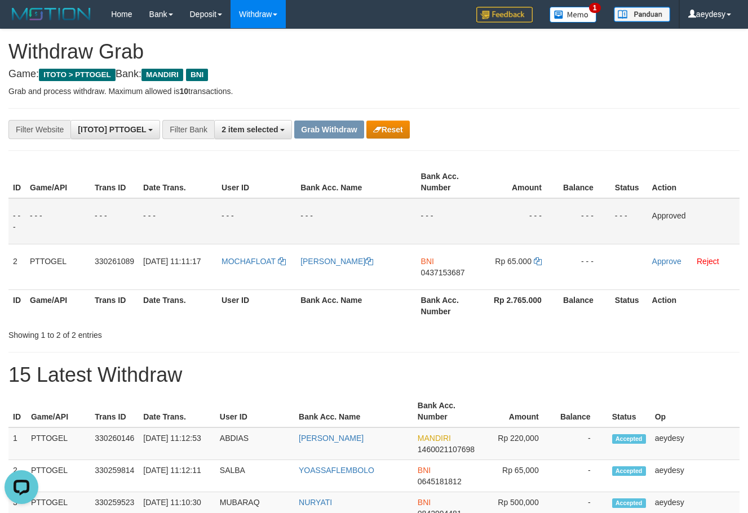
drag, startPoint x: 452, startPoint y: 276, endPoint x: 130, endPoint y: 298, distance: 322.4
click at [442, 279] on td "BNI 0437153687" at bounding box center [448, 267] width 65 height 46
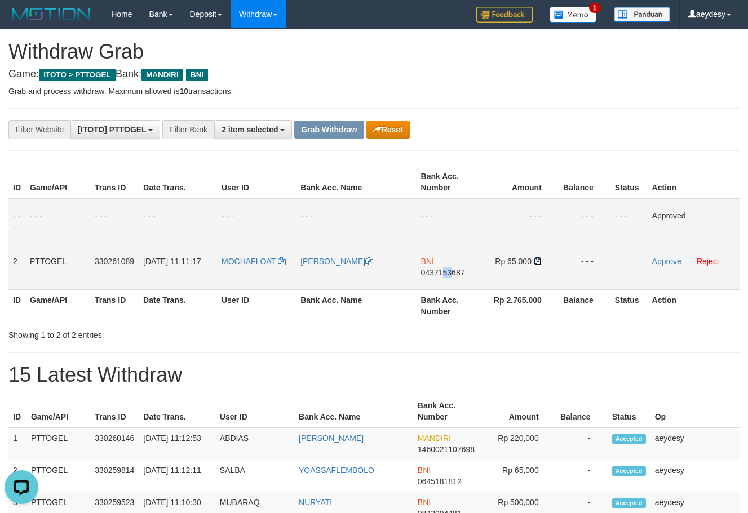
click at [540, 264] on icon at bounding box center [537, 261] width 8 height 8
copy span "53"
click at [540, 264] on icon at bounding box center [537, 261] width 8 height 8
click at [669, 263] on link "Approve" at bounding box center [666, 261] width 29 height 9
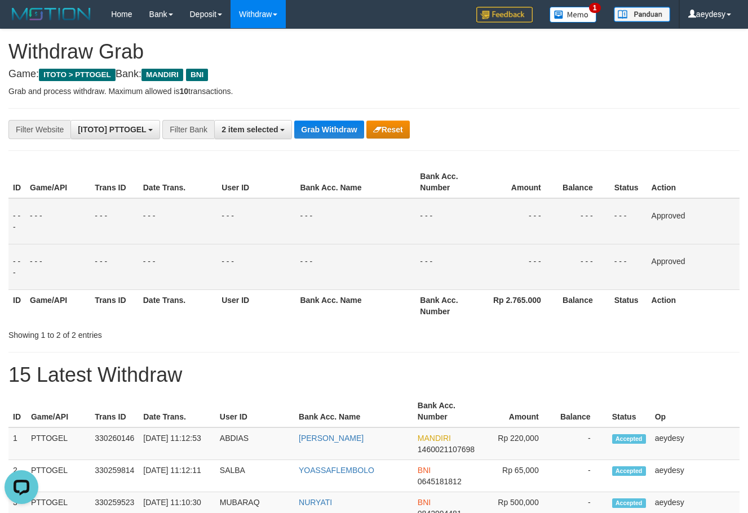
click at [314, 131] on button "Grab Withdraw" at bounding box center [328, 130] width 69 height 18
drag, startPoint x: 314, startPoint y: 131, endPoint x: 0, endPoint y: 37, distance: 328.1
click at [315, 130] on button "Grab Withdraw" at bounding box center [328, 130] width 69 height 18
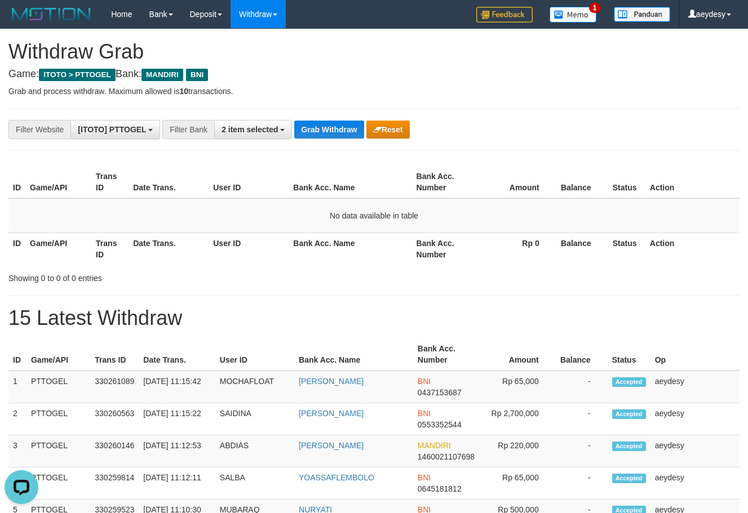
click at [336, 135] on button "Grab Withdraw" at bounding box center [328, 130] width 69 height 18
click at [570, 315] on h1 "15 Latest Withdraw" at bounding box center [373, 318] width 731 height 23
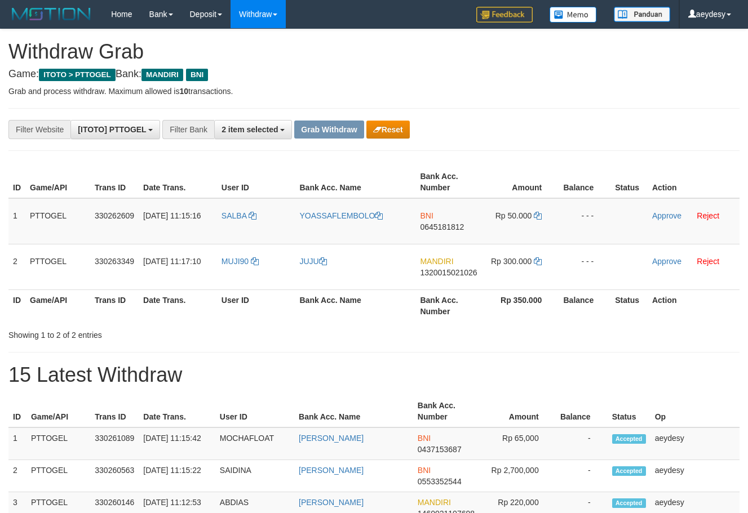
scroll to position [33, 0]
drag, startPoint x: 238, startPoint y: 232, endPoint x: 519, endPoint y: 232, distance: 281.1
click at [519, 232] on tr "1 PTTOGEL 330262609 [DATE] 11:15:16 [GEOGRAPHIC_DATA] YOASSAFLEMBOLO BNI 064518…" at bounding box center [373, 221] width 731 height 46
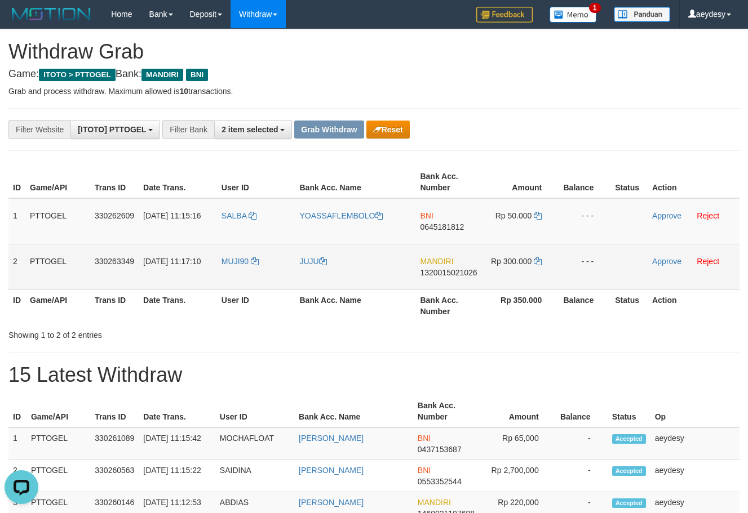
drag, startPoint x: 234, startPoint y: 283, endPoint x: 516, endPoint y: 283, distance: 282.2
click at [516, 283] on tr "2 PTTOGEL 330263349 [DATE] 11:17:10 MUJI90 JUJU MANDIRI 1320015021026 Rp 300.00…" at bounding box center [373, 267] width 731 height 46
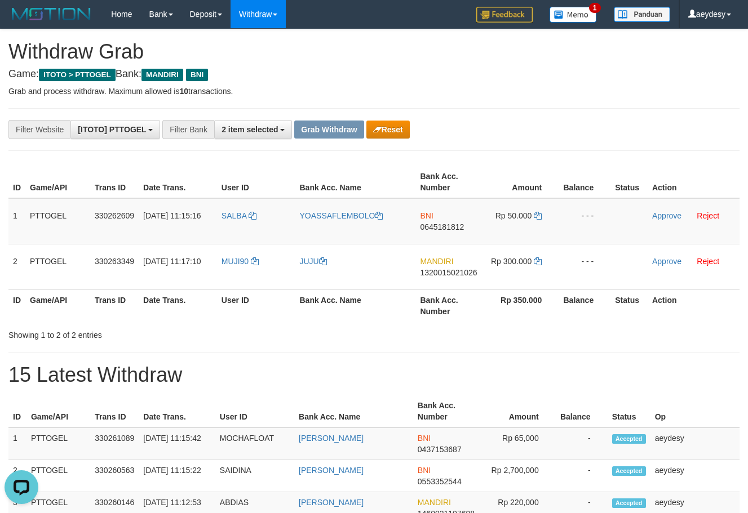
copy tr
click at [450, 228] on span "0645181812" at bounding box center [442, 227] width 44 height 9
click at [540, 216] on icon at bounding box center [537, 216] width 8 height 8
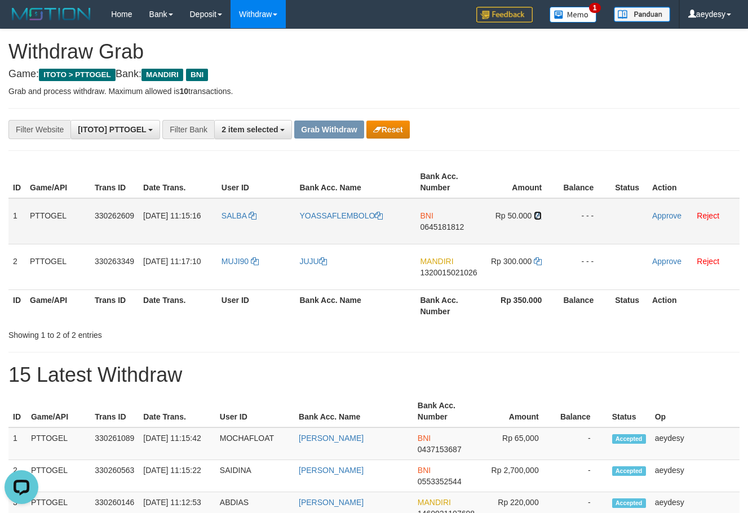
click at [540, 216] on icon at bounding box center [537, 216] width 8 height 8
drag, startPoint x: 647, startPoint y: 217, endPoint x: 660, endPoint y: 217, distance: 12.4
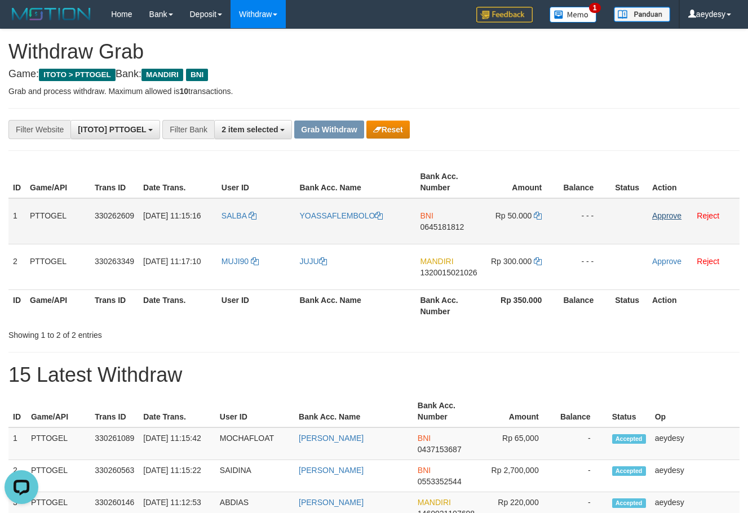
click at [650, 217] on tr "1 PTTOGEL 330262609 [DATE] 11:15:16 [GEOGRAPHIC_DATA] YOASSAFLEMBOLO BNI 064518…" at bounding box center [373, 221] width 731 height 46
click at [660, 217] on link "Approve" at bounding box center [666, 215] width 29 height 9
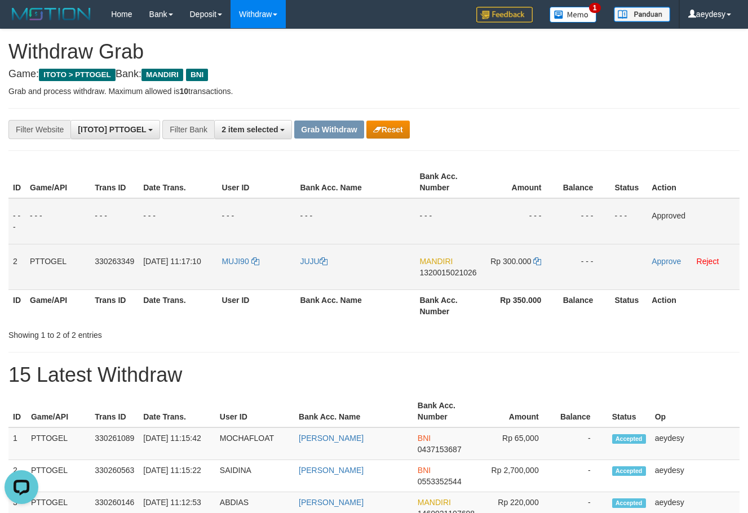
click at [459, 273] on span "1320015021026" at bounding box center [447, 272] width 57 height 9
copy span "1320015021026"
click at [464, 273] on span "1320015021026" at bounding box center [447, 272] width 57 height 9
click at [448, 274] on span "1320015021026" at bounding box center [447, 272] width 57 height 9
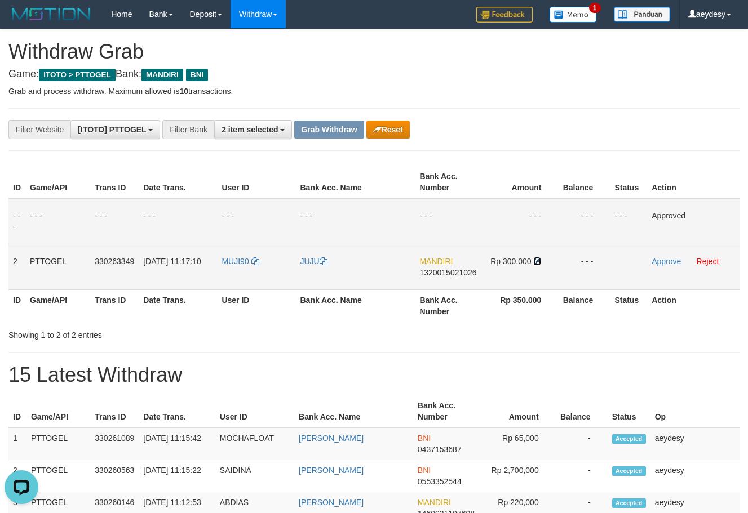
click at [537, 260] on icon at bounding box center [537, 261] width 8 height 8
drag, startPoint x: 248, startPoint y: 276, endPoint x: 501, endPoint y: 276, distance: 253.5
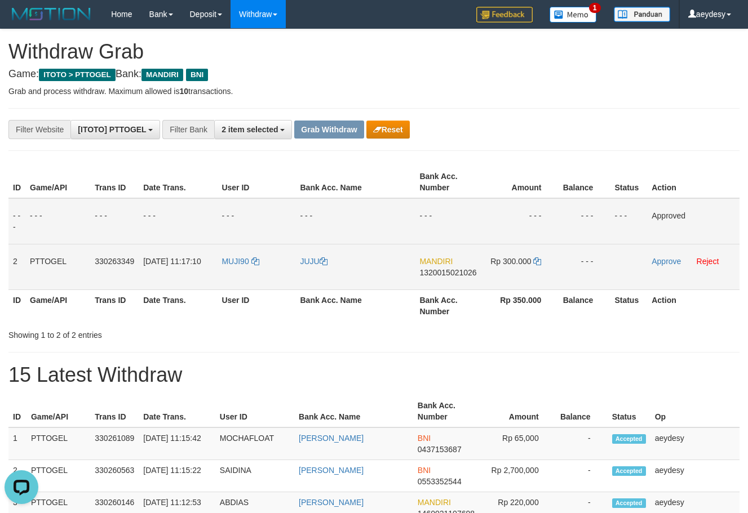
click at [501, 276] on tr "2 PTTOGEL 330263349 [DATE] 11:17:10 MUJI90 JUJU MANDIRI 1320015021026 Rp 300.00…" at bounding box center [373, 267] width 731 height 46
copy tr
click at [684, 259] on td "Approve Reject" at bounding box center [693, 267] width 92 height 46
click at [675, 261] on link "Approve" at bounding box center [665, 261] width 29 height 9
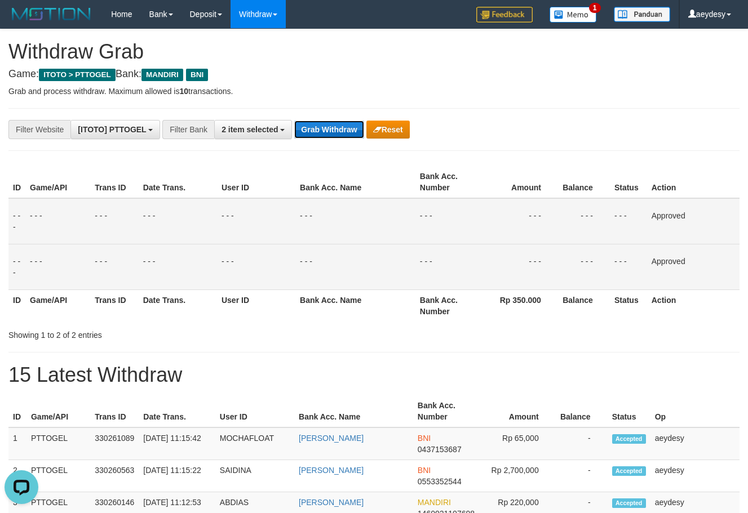
click at [340, 136] on button "Grab Withdraw" at bounding box center [328, 130] width 69 height 18
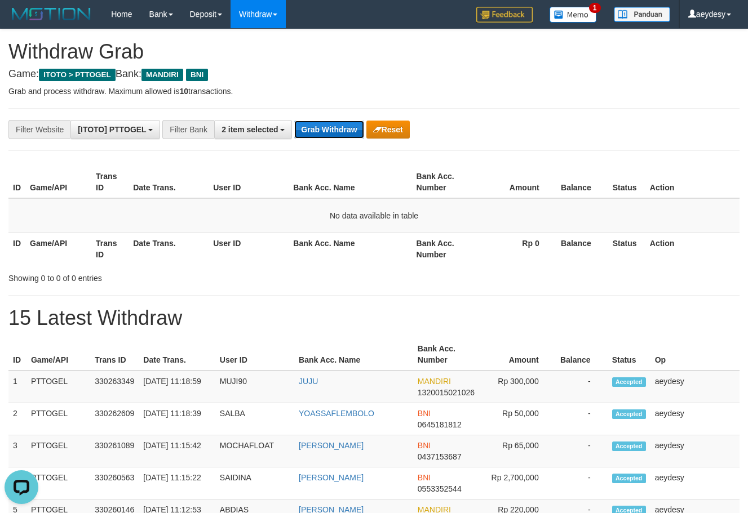
click at [328, 132] on button "Grab Withdraw" at bounding box center [328, 130] width 69 height 18
click at [324, 129] on button "Grab Withdraw" at bounding box center [328, 130] width 69 height 18
click at [332, 126] on button "Grab Withdraw" at bounding box center [328, 130] width 69 height 18
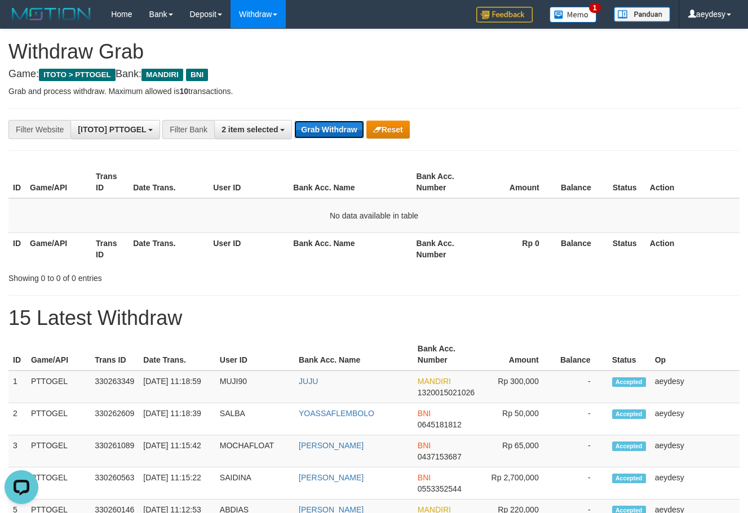
click at [332, 126] on button "Grab Withdraw" at bounding box center [328, 130] width 69 height 18
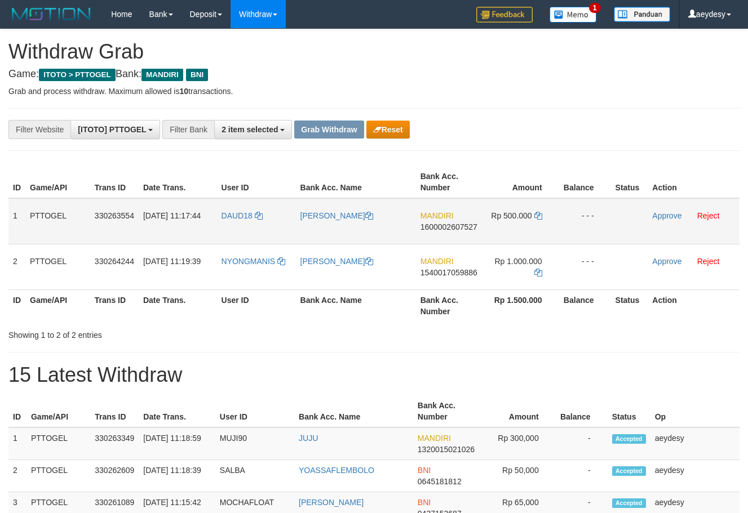
scroll to position [33, 0]
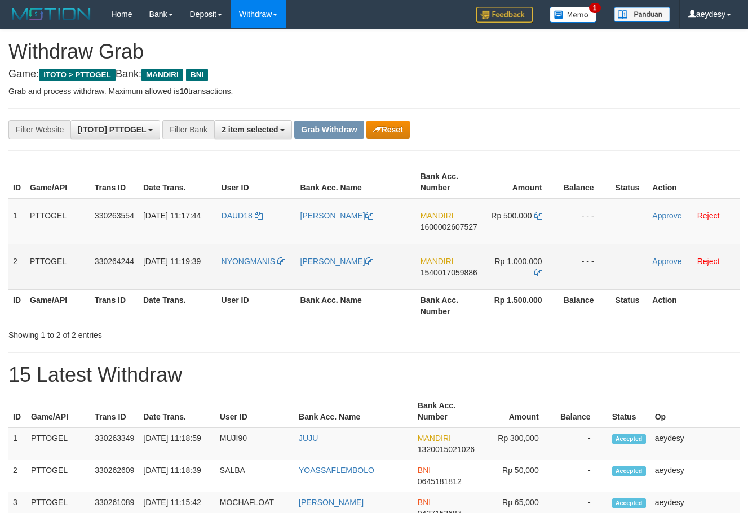
drag, startPoint x: 244, startPoint y: 230, endPoint x: 503, endPoint y: 261, distance: 260.9
click at [503, 261] on tbody "1 PTTOGEL 330263554 [DATE] 11:17:44 DAUD18 [PERSON_NAME] MANDIRI 1600002607527 …" at bounding box center [373, 244] width 731 height 92
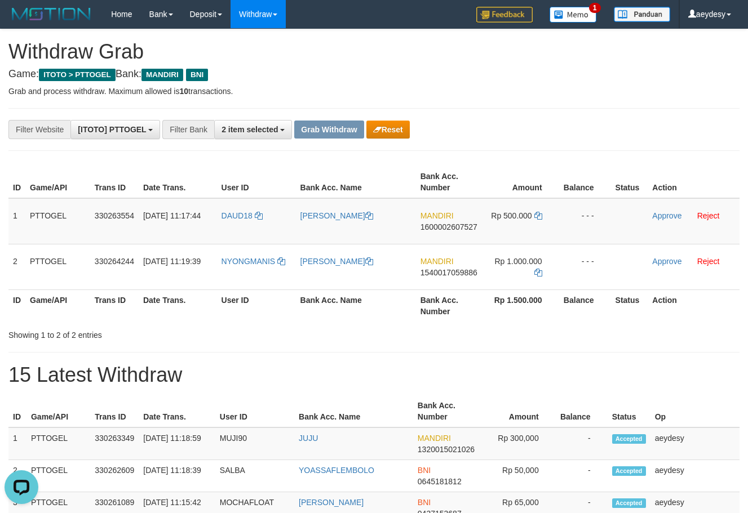
scroll to position [0, 0]
click at [439, 231] on span "1600002607527" at bounding box center [448, 227] width 57 height 9
click at [536, 216] on icon at bounding box center [538, 216] width 8 height 8
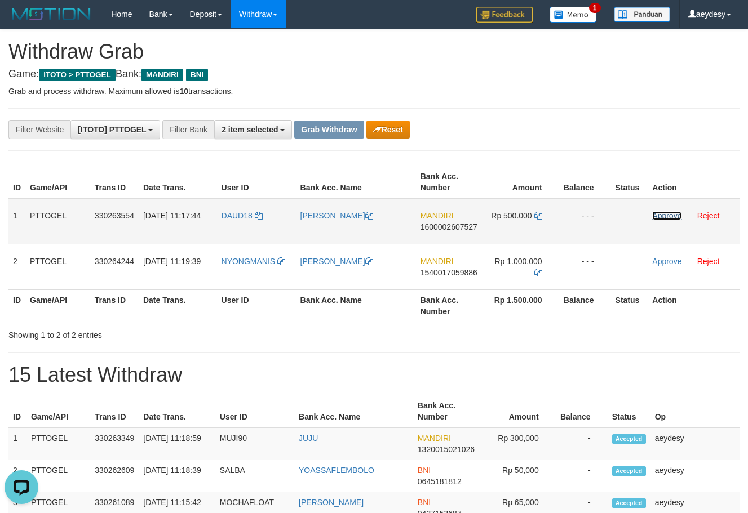
click at [670, 216] on link "Approve" at bounding box center [666, 215] width 29 height 9
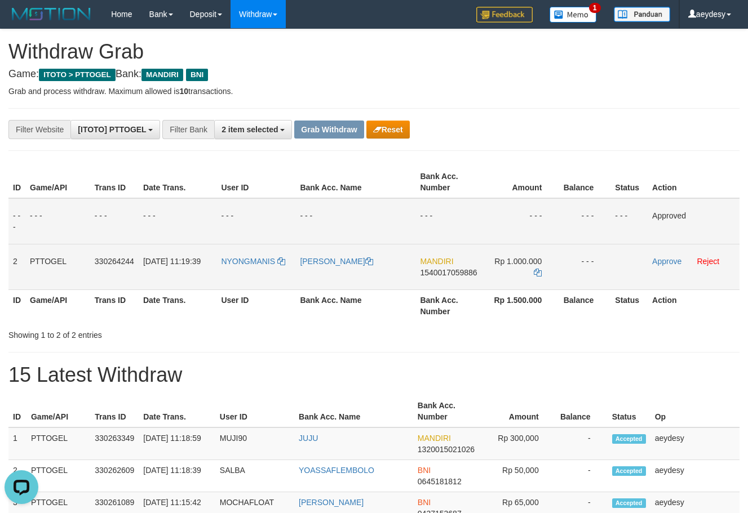
click at [459, 276] on span "1540017059886" at bounding box center [448, 272] width 57 height 9
copy span "1540017059886"
click at [436, 274] on span "1540017059886" at bounding box center [448, 272] width 57 height 9
click at [539, 273] on icon at bounding box center [537, 273] width 8 height 8
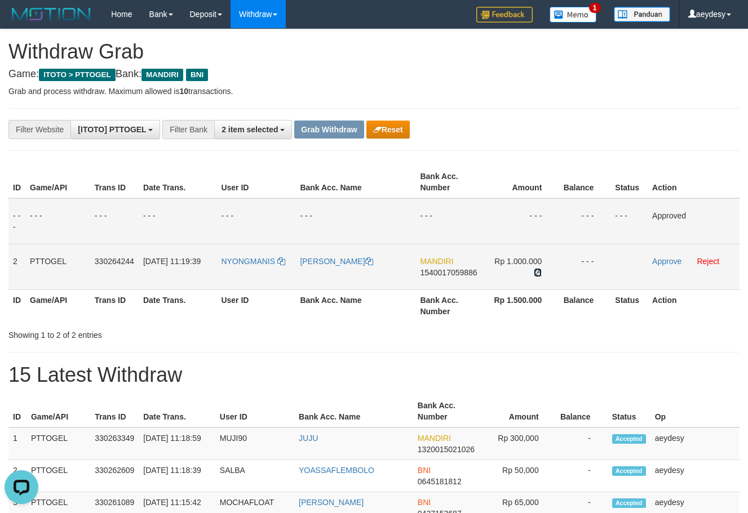
click at [539, 273] on icon at bounding box center [537, 273] width 8 height 8
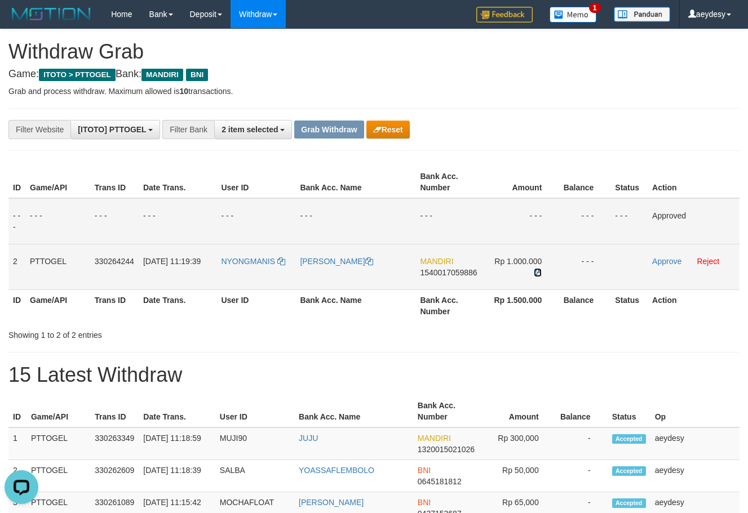
click at [539, 273] on icon at bounding box center [537, 273] width 8 height 8
click at [666, 261] on link "Approve" at bounding box center [666, 261] width 29 height 9
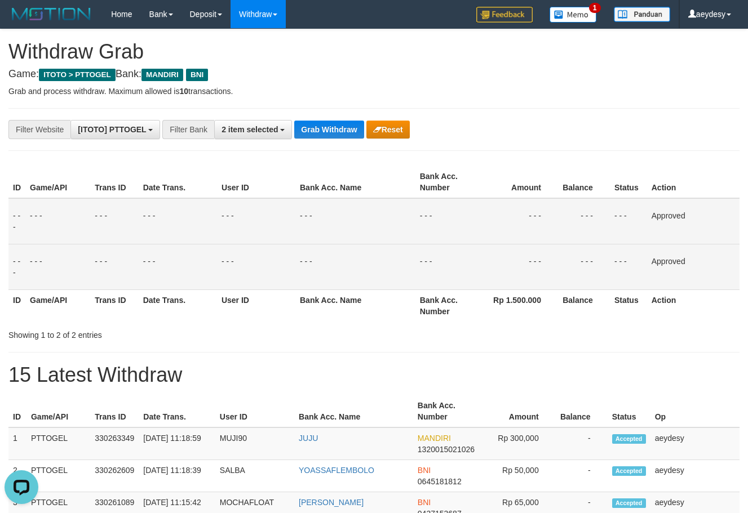
drag, startPoint x: 346, startPoint y: 117, endPoint x: 337, endPoint y: 133, distance: 17.9
click at [337, 133] on button "Grab Withdraw" at bounding box center [328, 130] width 69 height 18
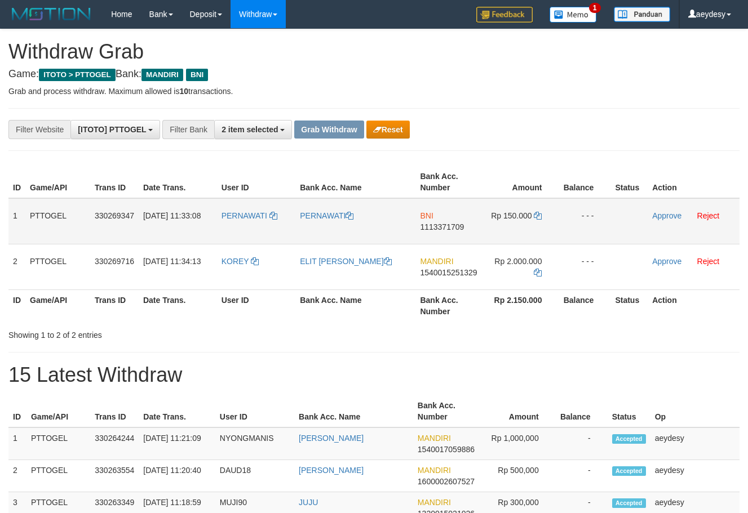
scroll to position [33, 0]
drag, startPoint x: 240, startPoint y: 237, endPoint x: 500, endPoint y: 239, distance: 259.7
click at [500, 239] on tr "1 PTTOGEL 330269347 [DATE] 11:33:08 PERNAWATI PERNAWATI BNI 1113371709 Rp 150.0…" at bounding box center [373, 221] width 731 height 46
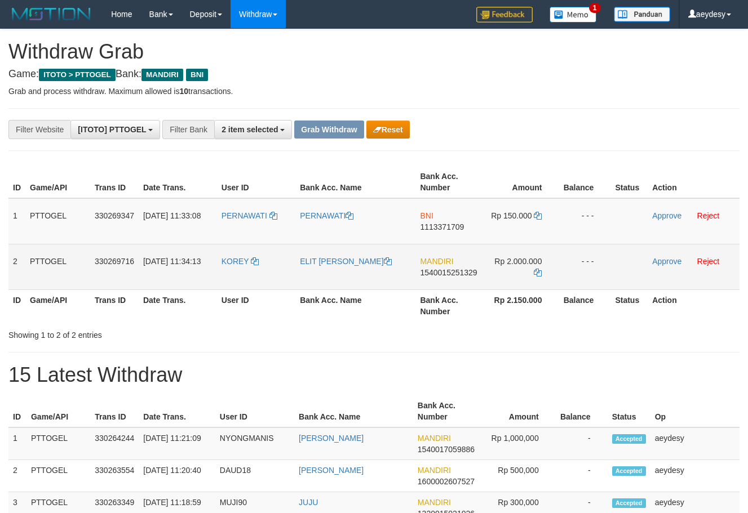
drag, startPoint x: 238, startPoint y: 284, endPoint x: 542, endPoint y: 274, distance: 304.4
click at [542, 274] on tr "2 PTTOGEL 330269716 01/09/2025 11:34:13 KOREY ELIT SEPTINUS KOREY MANDIRI 15400…" at bounding box center [373, 267] width 731 height 46
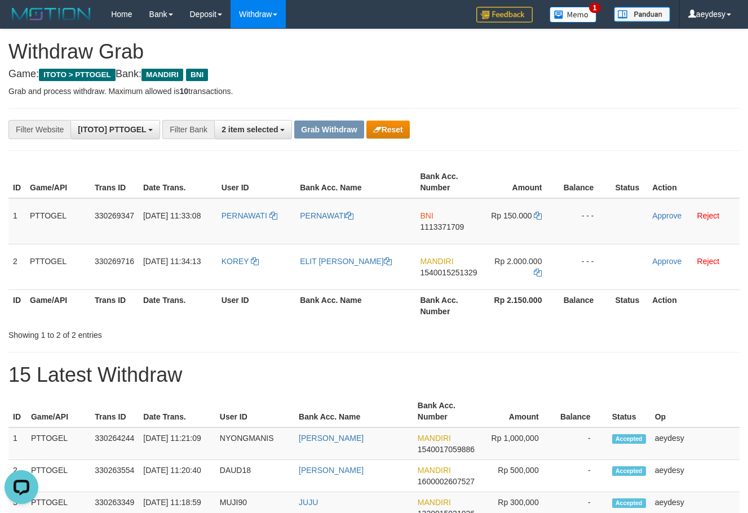
scroll to position [0, 0]
drag, startPoint x: 259, startPoint y: 232, endPoint x: 436, endPoint y: 192, distance: 181.4
click at [537, 208] on tr "1 PTTOGEL 330269347 01/09/2025 11:33:08 PERNAWATI PERNAWATI BNI 1113371709 Rp 1…" at bounding box center [373, 221] width 731 height 46
click at [604, 128] on div "**********" at bounding box center [311, 129] width 623 height 19
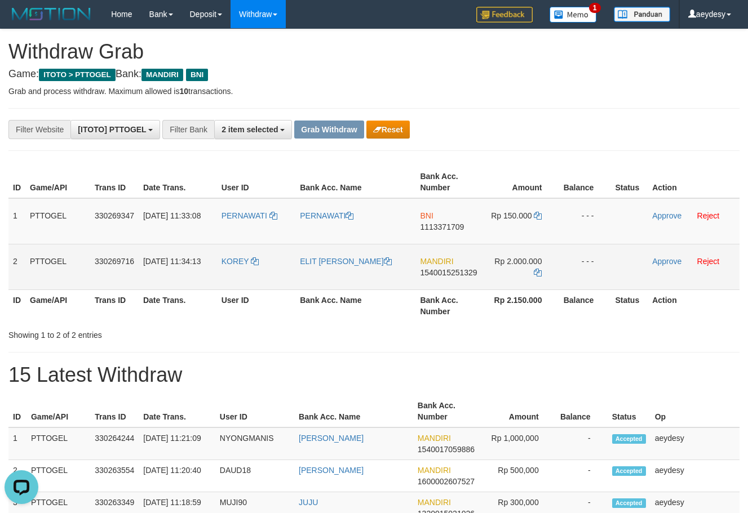
click at [447, 275] on span "1540015251329" at bounding box center [448, 272] width 57 height 9
click at [537, 275] on icon at bounding box center [537, 273] width 8 height 8
click at [670, 263] on link "Approve" at bounding box center [666, 261] width 29 height 9
click at [460, 226] on span "1113371709" at bounding box center [442, 227] width 44 height 9
click at [455, 232] on td "BNI 1113371709" at bounding box center [447, 221] width 65 height 46
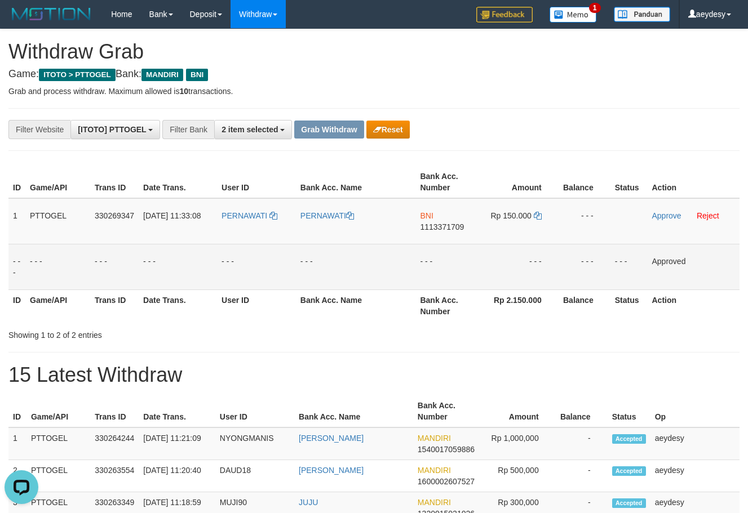
drag, startPoint x: 448, startPoint y: 228, endPoint x: 125, endPoint y: 256, distance: 324.5
click at [446, 228] on span "1113371709" at bounding box center [442, 227] width 44 height 9
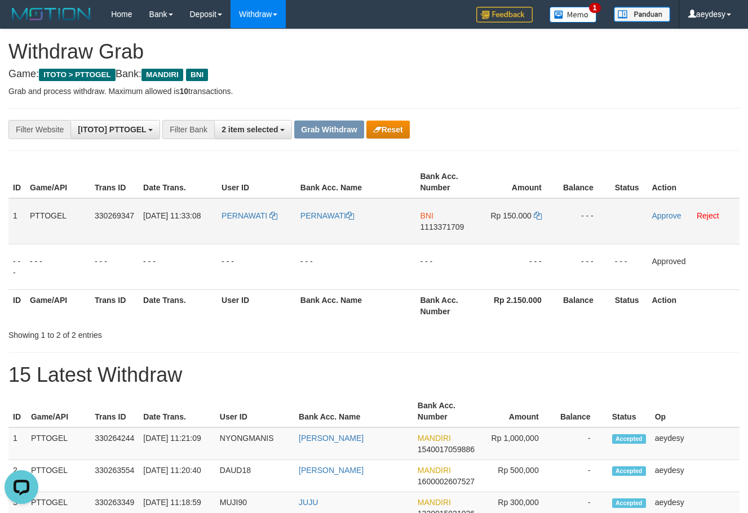
click at [539, 221] on td "Rp 150.000" at bounding box center [519, 221] width 77 height 46
click at [536, 216] on icon at bounding box center [537, 216] width 8 height 8
click at [655, 221] on td "Approve Reject" at bounding box center [693, 221] width 92 height 46
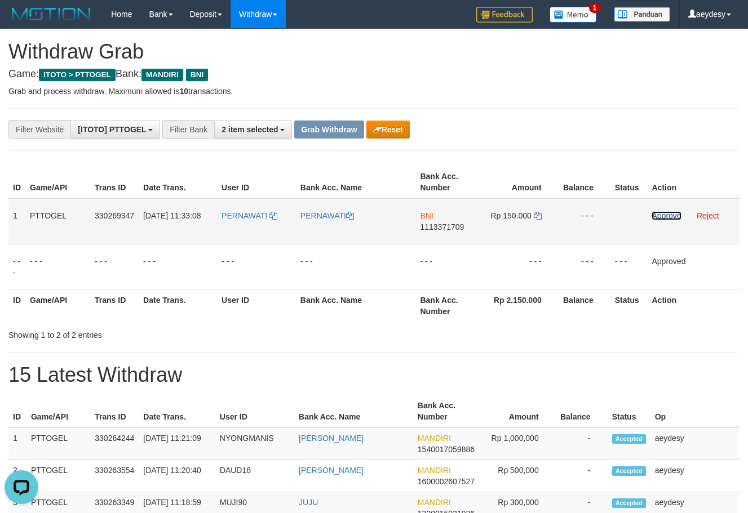
click at [661, 219] on link "Approve" at bounding box center [665, 215] width 29 height 9
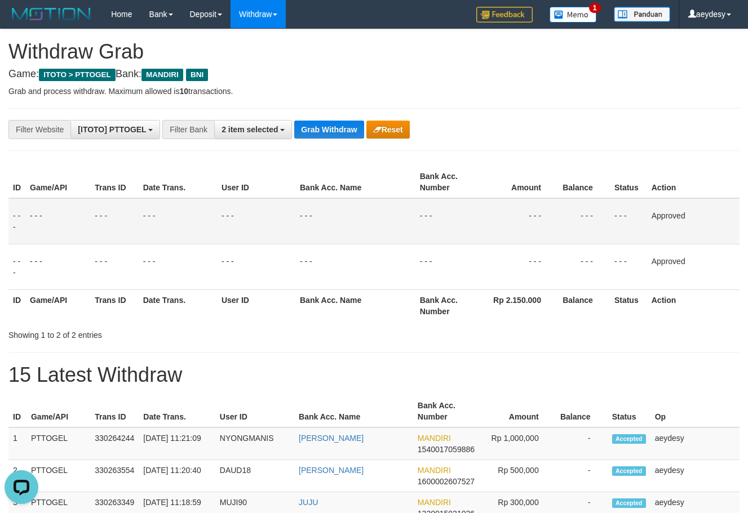
drag, startPoint x: 571, startPoint y: 94, endPoint x: 415, endPoint y: 130, distance: 160.0
click at [571, 95] on p "Grab and process withdraw. Maximum allowed is 10 transactions." at bounding box center [373, 91] width 731 height 11
click at [335, 136] on button "Grab Withdraw" at bounding box center [328, 130] width 69 height 18
drag, startPoint x: 335, startPoint y: 136, endPoint x: 45, endPoint y: 13, distance: 315.3
click at [333, 135] on button "Grab Withdraw" at bounding box center [328, 130] width 69 height 18
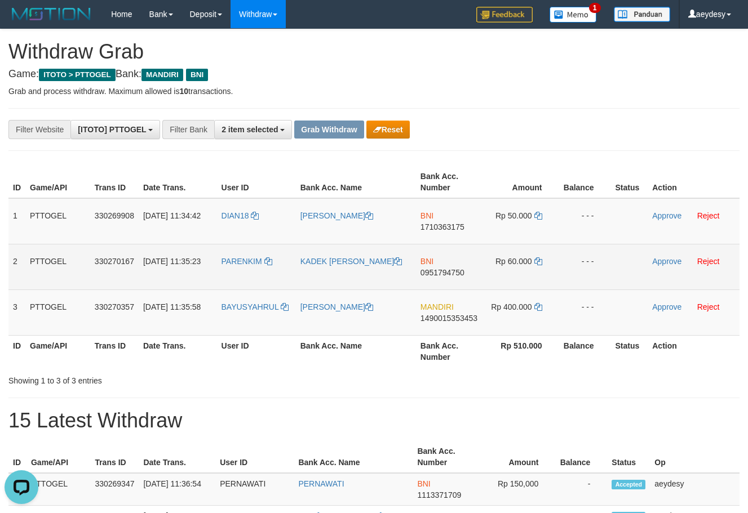
drag, startPoint x: 233, startPoint y: 235, endPoint x: 321, endPoint y: 244, distance: 87.8
click at [321, 244] on tbody "1 PTTOGEL 330269908 [DATE] 11:34:42 DIAN18 [PERSON_NAME] BNI 1710363175 Rp 50.0…" at bounding box center [373, 266] width 731 height 137
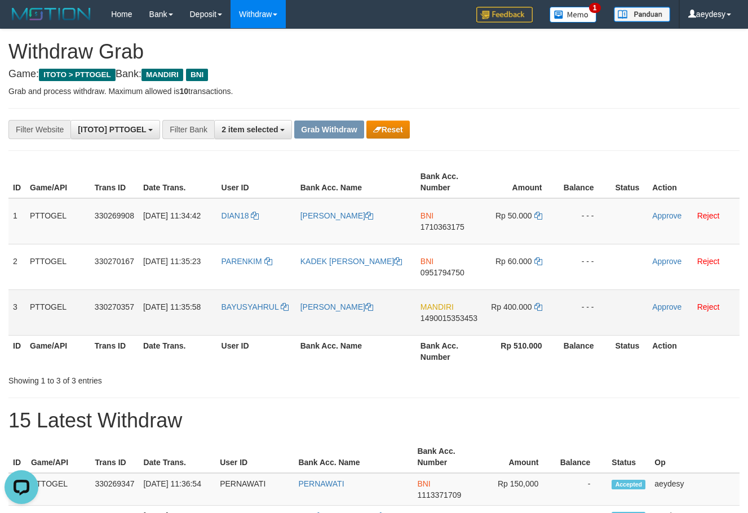
drag, startPoint x: 248, startPoint y: 321, endPoint x: 517, endPoint y: 329, distance: 269.4
click at [517, 329] on tr "3 PTTOGEL 330270357 01/09/2025 11:35:58 BAYUSYAHRUL SYAHRUL RAMADHAN MANDIRI 14…" at bounding box center [373, 313] width 731 height 46
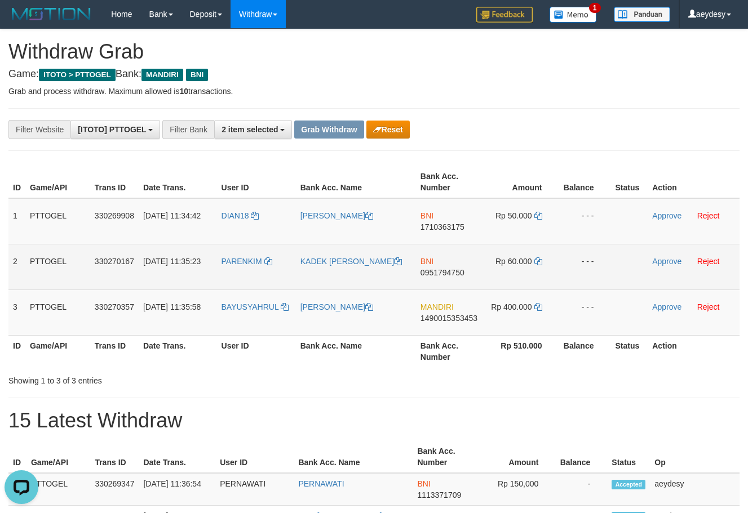
drag, startPoint x: 246, startPoint y: 241, endPoint x: 510, endPoint y: 257, distance: 264.7
click at [510, 257] on tbody "1 PTTOGEL 330269908 01/09/2025 11:34:42 DIAN18 DIANA RUMBINO BNI 1710363175 Rp …" at bounding box center [373, 266] width 731 height 137
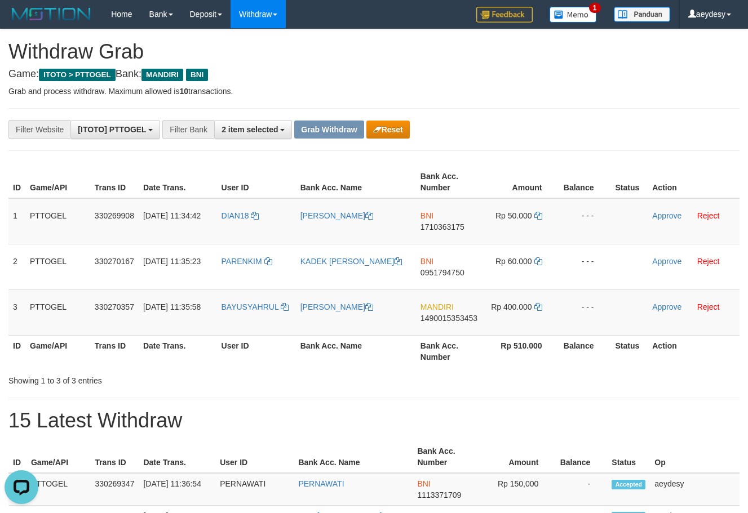
click at [446, 324] on td "MANDIRI 1490015353453" at bounding box center [449, 313] width 66 height 46
click at [447, 321] on span "1490015353453" at bounding box center [448, 318] width 57 height 9
click at [426, 318] on span "1490015353453" at bounding box center [448, 318] width 57 height 9
click at [536, 306] on icon at bounding box center [538, 307] width 8 height 8
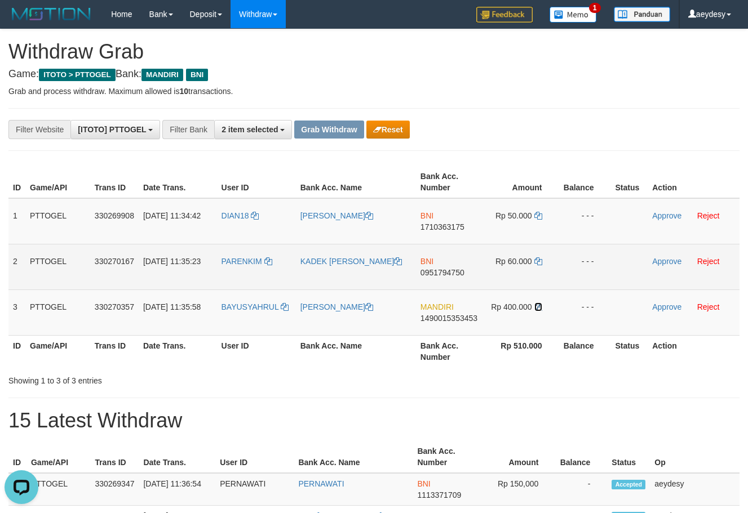
drag, startPoint x: 536, startPoint y: 306, endPoint x: 339, endPoint y: 280, distance: 199.5
click at [531, 306] on td "Rp 400.000" at bounding box center [520, 313] width 77 height 46
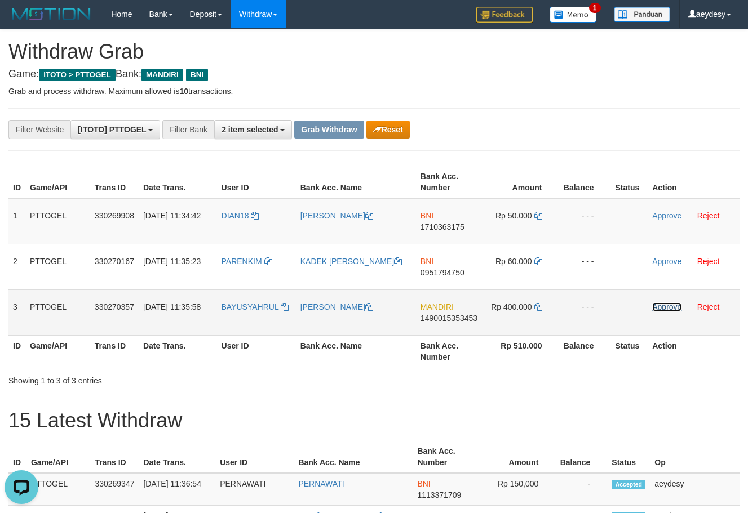
click at [679, 304] on link "Approve" at bounding box center [666, 307] width 29 height 9
click at [434, 230] on span "1710363175" at bounding box center [442, 227] width 44 height 9
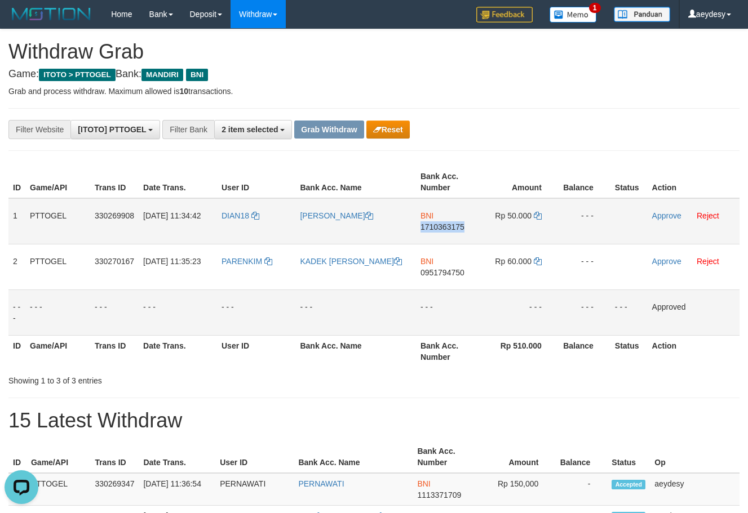
click at [434, 230] on span "1710363175" at bounding box center [442, 227] width 44 height 9
copy span "1710363175"
click at [434, 230] on span "1710363175" at bounding box center [442, 227] width 44 height 9
copy td "BNI 1710363175"
click at [432, 228] on span "1710363175" at bounding box center [442, 227] width 44 height 9
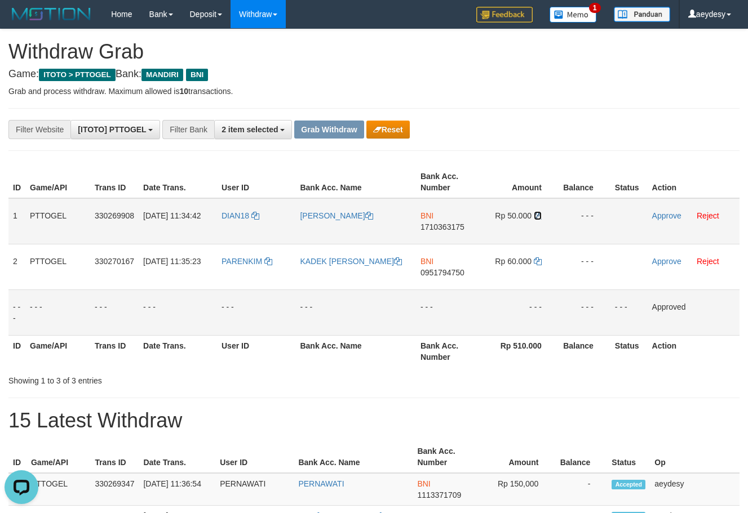
click at [539, 217] on icon at bounding box center [537, 216] width 8 height 8
click at [657, 218] on link "Approve" at bounding box center [666, 215] width 29 height 9
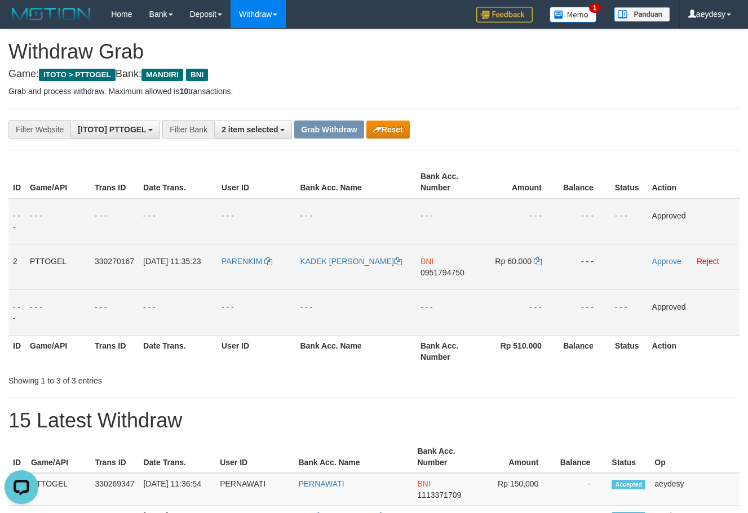
click at [440, 275] on span "0951794750" at bounding box center [442, 272] width 44 height 9
copy span "0951794750"
click at [538, 259] on icon at bounding box center [537, 261] width 8 height 8
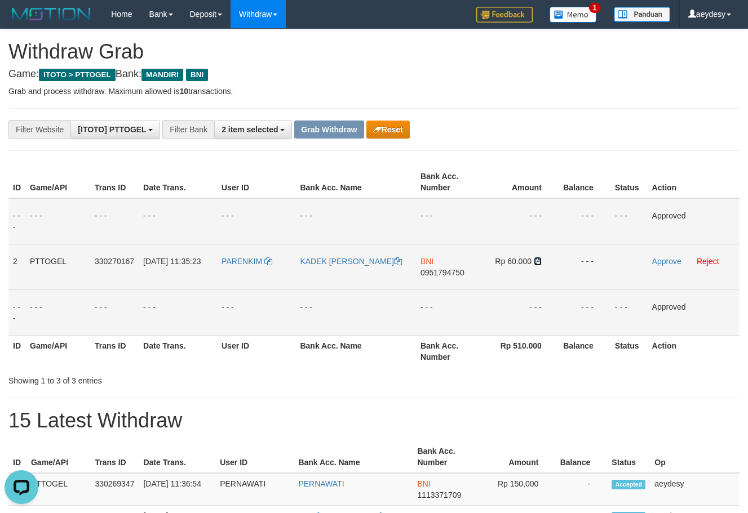
click at [538, 259] on icon at bounding box center [537, 261] width 8 height 8
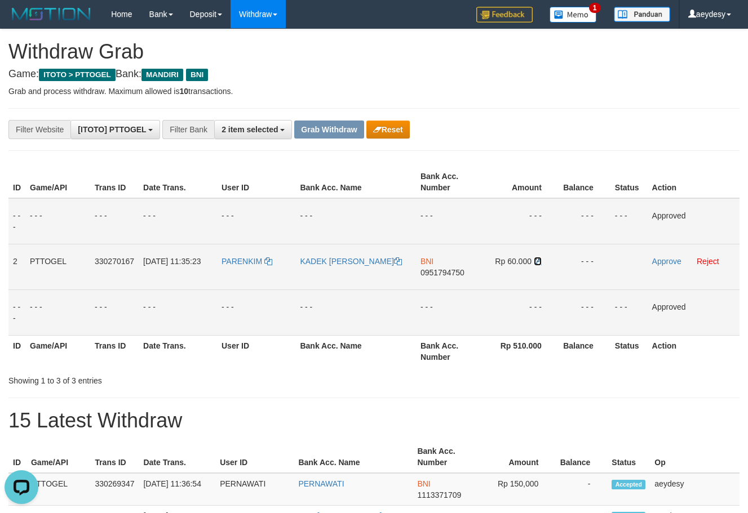
click at [538, 259] on icon at bounding box center [537, 261] width 8 height 8
click at [678, 259] on link "Approve" at bounding box center [666, 261] width 29 height 9
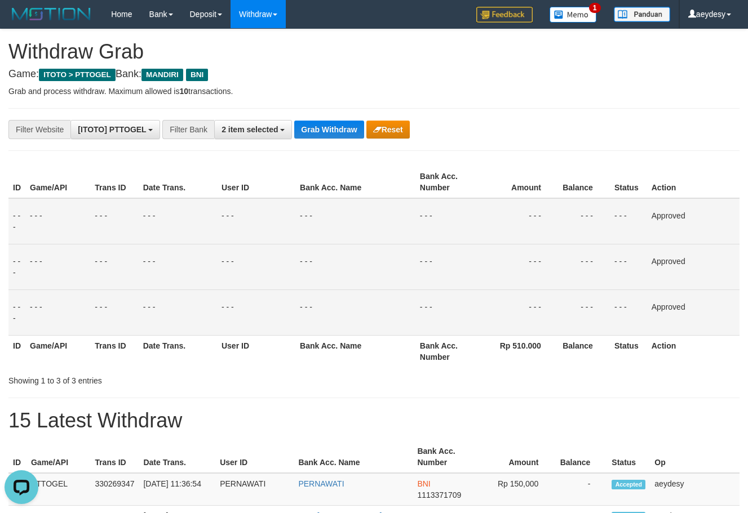
click at [338, 134] on button "Grab Withdraw" at bounding box center [328, 130] width 69 height 18
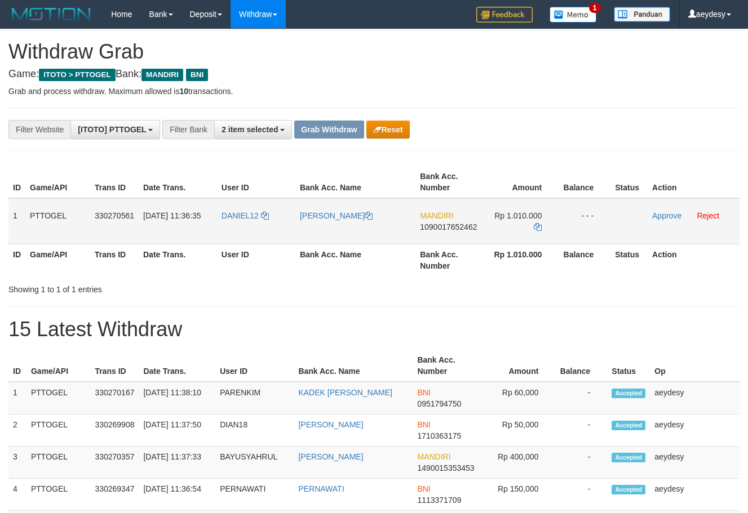
scroll to position [33, 0]
drag, startPoint x: 215, startPoint y: 237, endPoint x: 537, endPoint y: 233, distance: 322.2
click at [537, 233] on tr "1 PTTOGEL 330270561 [DATE] 11:36:35 DANIEL12 [PERSON_NAME] MANDIRI 109001765246…" at bounding box center [373, 221] width 731 height 46
click at [317, 283] on div "Showing 1 to 1 of 1 entries" at bounding box center [374, 287] width 748 height 16
drag, startPoint x: 264, startPoint y: 228, endPoint x: 530, endPoint y: 223, distance: 265.4
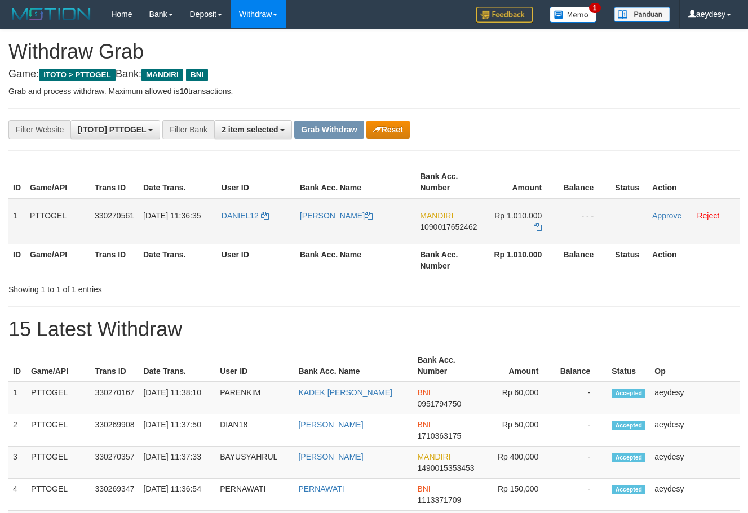
click at [530, 223] on tr "1 PTTOGEL 330270561 [DATE] 11:36:35 DANIEL12 [PERSON_NAME] MANDIRI 109001765246…" at bounding box center [373, 221] width 731 height 46
copy tr
click at [567, 339] on h1 "15 Latest Withdraw" at bounding box center [373, 329] width 731 height 23
click at [462, 229] on span "1090017652462" at bounding box center [448, 227] width 57 height 9
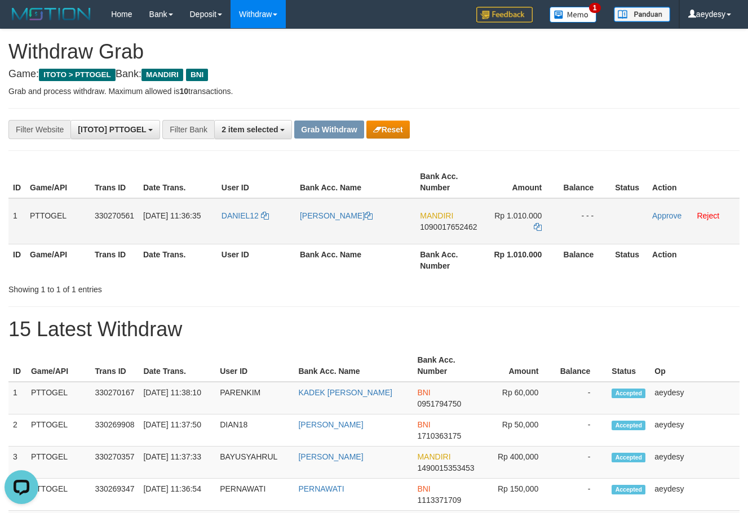
click at [435, 228] on span "1090017652462" at bounding box center [448, 227] width 57 height 9
click at [592, 95] on p "Grab and process withdraw. Maximum allowed is 10 transactions." at bounding box center [373, 91] width 731 height 11
click at [537, 230] on icon at bounding box center [537, 227] width 8 height 8
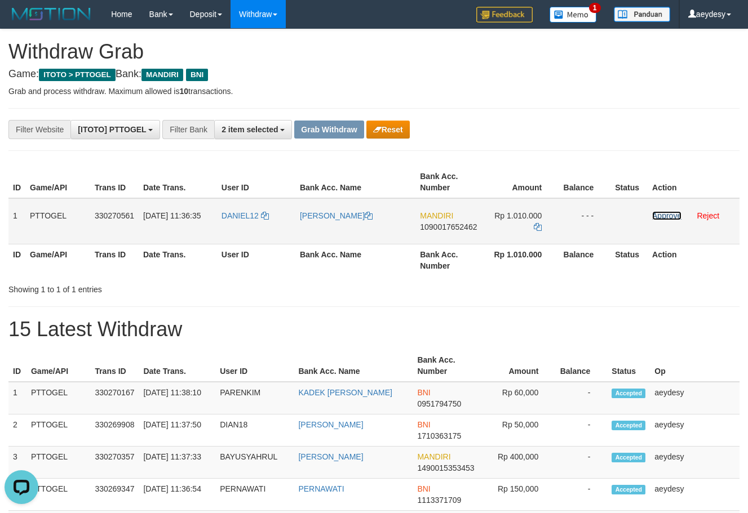
click at [658, 216] on link "Approve" at bounding box center [666, 215] width 29 height 9
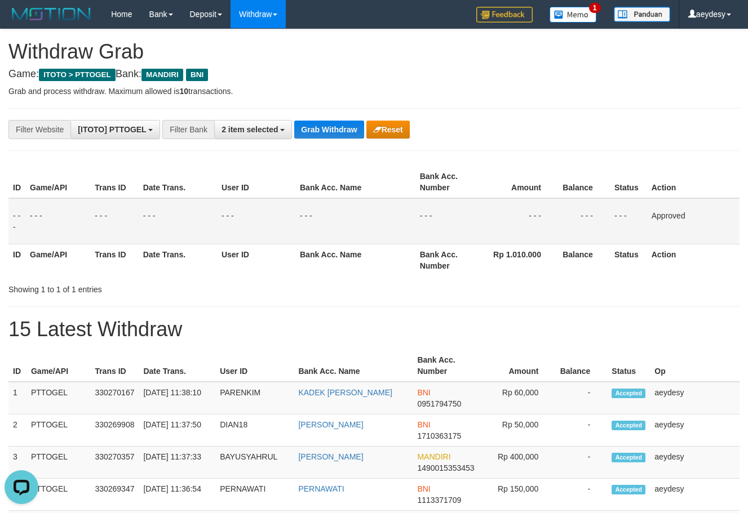
click at [554, 93] on p "Grab and process withdraw. Maximum allowed is 10 transactions." at bounding box center [373, 91] width 731 height 11
click at [330, 132] on button "Grab Withdraw" at bounding box center [328, 130] width 69 height 18
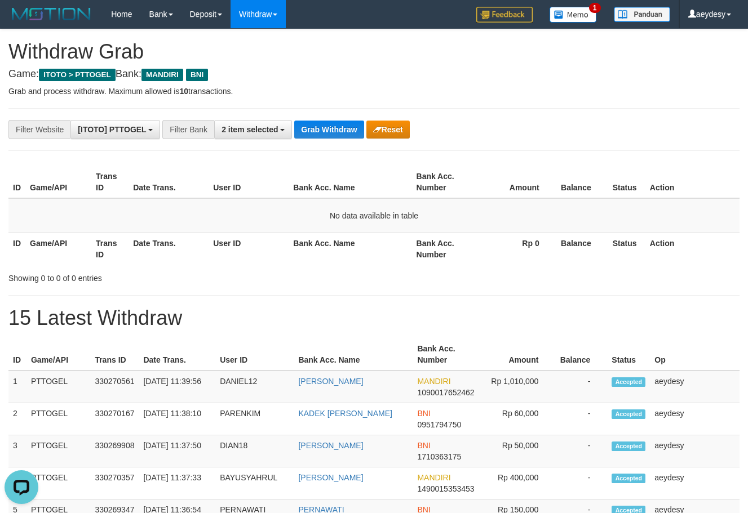
click at [331, 130] on button "Grab Withdraw" at bounding box center [328, 130] width 69 height 18
click at [326, 132] on button "Grab Withdraw" at bounding box center [328, 130] width 69 height 18
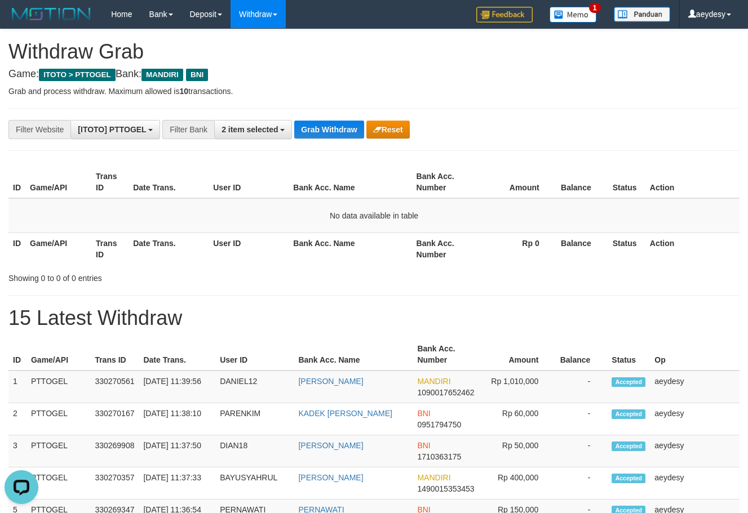
click at [333, 136] on button "Grab Withdraw" at bounding box center [328, 130] width 69 height 18
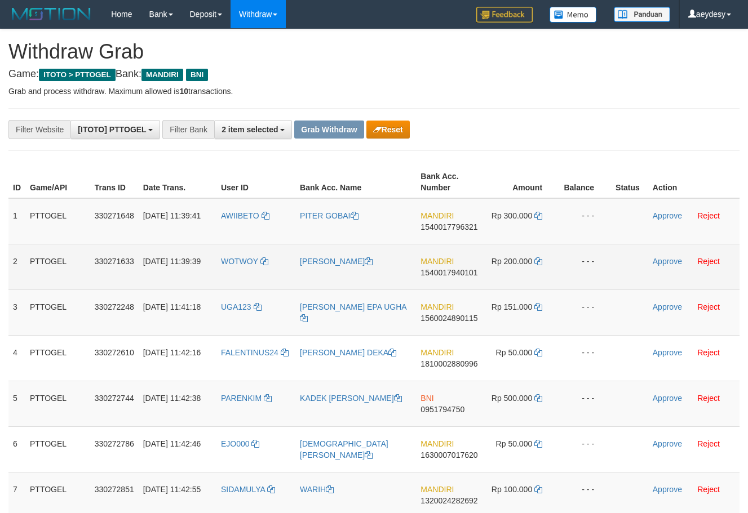
scroll to position [33, 0]
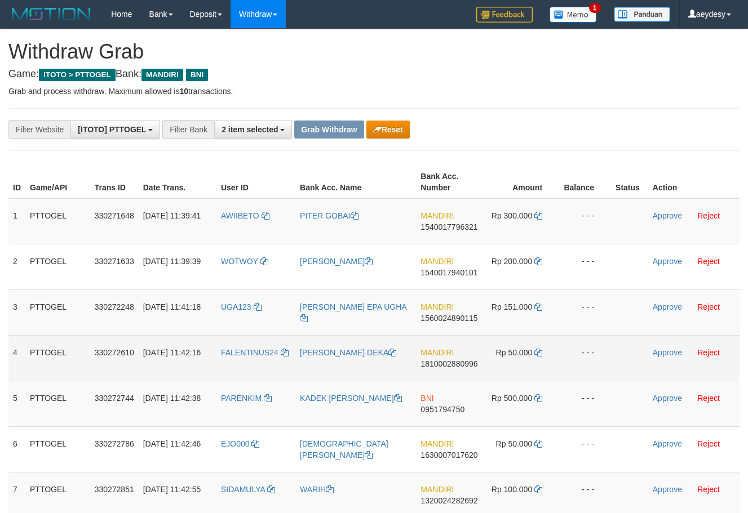
drag, startPoint x: 252, startPoint y: 239, endPoint x: 495, endPoint y: 370, distance: 275.7
click at [495, 370] on tbody "1 PTTOGEL 330271648 [DATE] 11:39:41 AWIIBETO PITER GOBAI MANDIRI 1540017796321 …" at bounding box center [373, 358] width 731 height 320
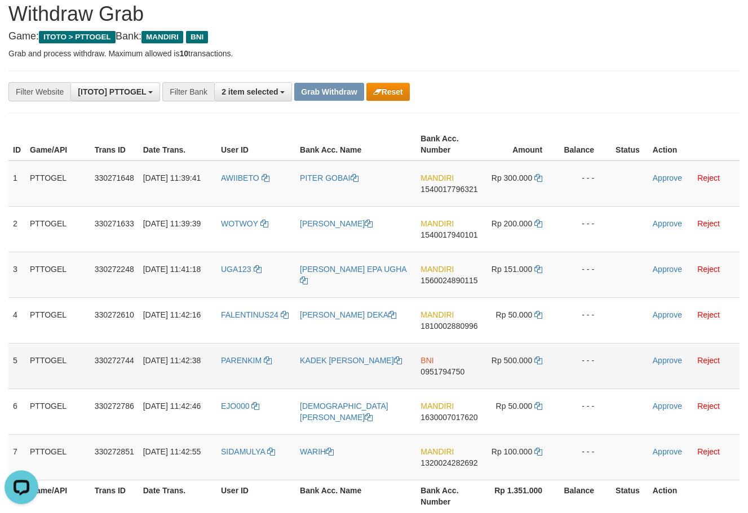
scroll to position [77, 0]
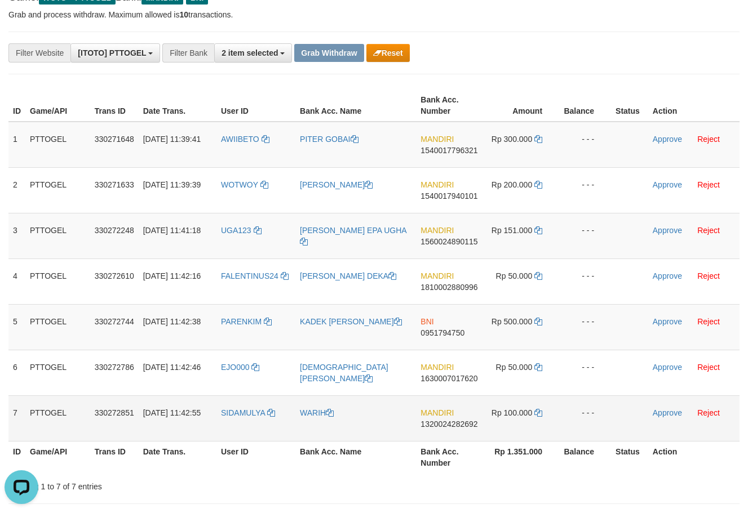
drag, startPoint x: 247, startPoint y: 384, endPoint x: 499, endPoint y: 405, distance: 252.7
click at [499, 405] on tbody "1 PTTOGEL 330271648 [DATE] 11:39:41 AWIIBETO PITER GOBAI MANDIRI 1540017796321 …" at bounding box center [373, 282] width 731 height 320
drag, startPoint x: 255, startPoint y: 333, endPoint x: 475, endPoint y: 325, distance: 220.4
click at [475, 325] on tr "5 PTTOGEL 330272744 [DATE] 11:42:38 PARENKIM KADEK [PERSON_NAME] BNI 0951794750…" at bounding box center [373, 327] width 731 height 46
click at [515, 328] on td "Rp 500.000" at bounding box center [520, 327] width 77 height 46
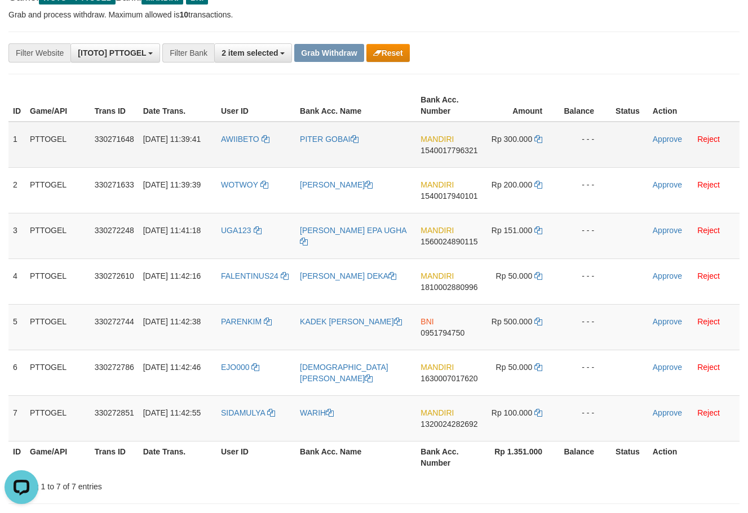
click at [444, 149] on span "1540017796321" at bounding box center [448, 150] width 57 height 9
click at [540, 136] on icon at bounding box center [538, 139] width 8 height 8
click at [539, 141] on icon at bounding box center [538, 139] width 8 height 8
click at [660, 137] on link "Approve" at bounding box center [666, 139] width 29 height 9
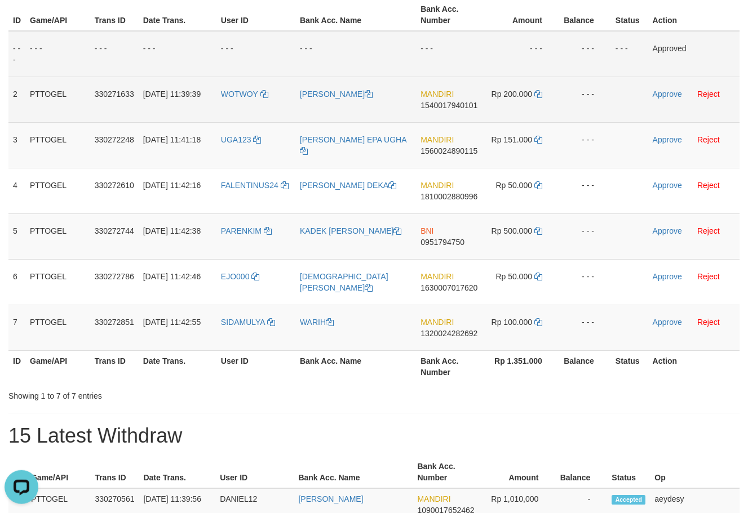
scroll to position [153, 0]
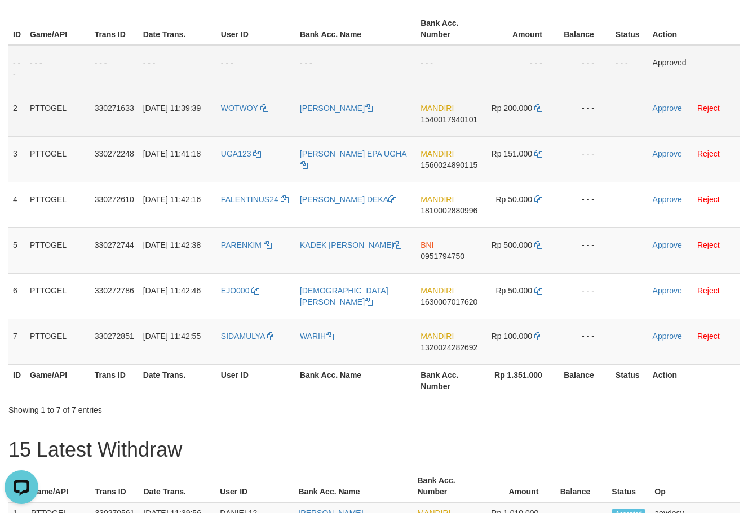
click at [467, 123] on span "1540017940101" at bounding box center [448, 119] width 57 height 9
copy span "1540017940101"
click at [457, 122] on span "1540017940101" at bounding box center [448, 119] width 57 height 9
click at [540, 108] on icon at bounding box center [538, 108] width 8 height 8
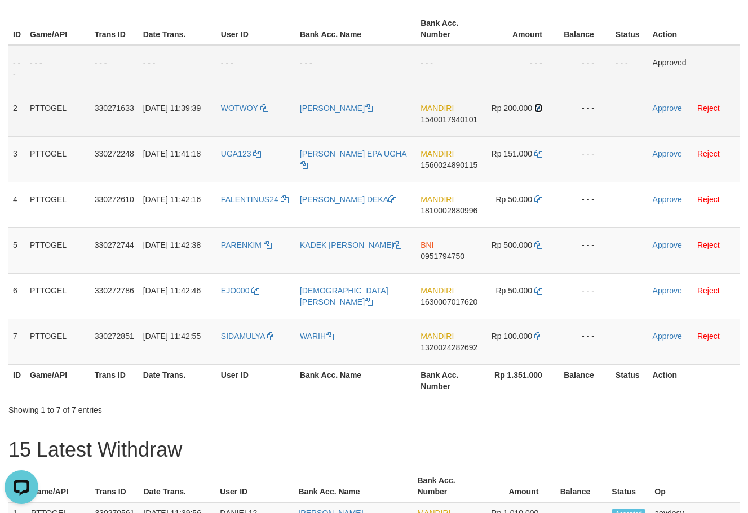
click at [540, 108] on icon at bounding box center [538, 108] width 8 height 8
click at [540, 106] on icon at bounding box center [538, 108] width 8 height 8
click at [672, 110] on link "Approve" at bounding box center [666, 108] width 29 height 9
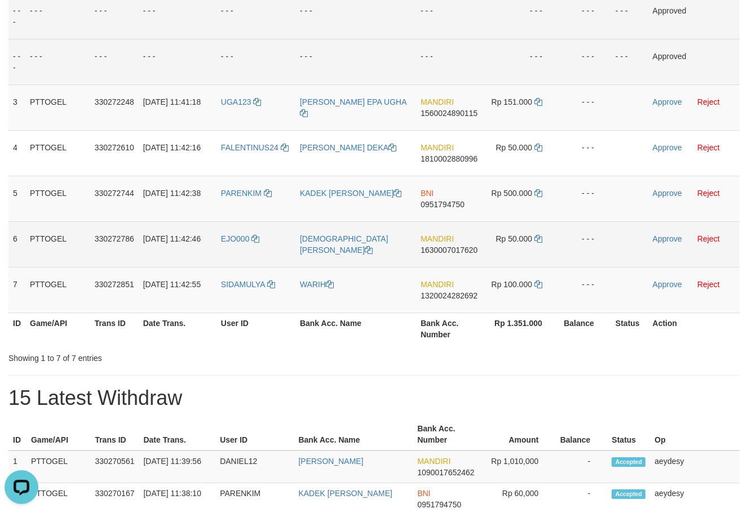
scroll to position [230, 0]
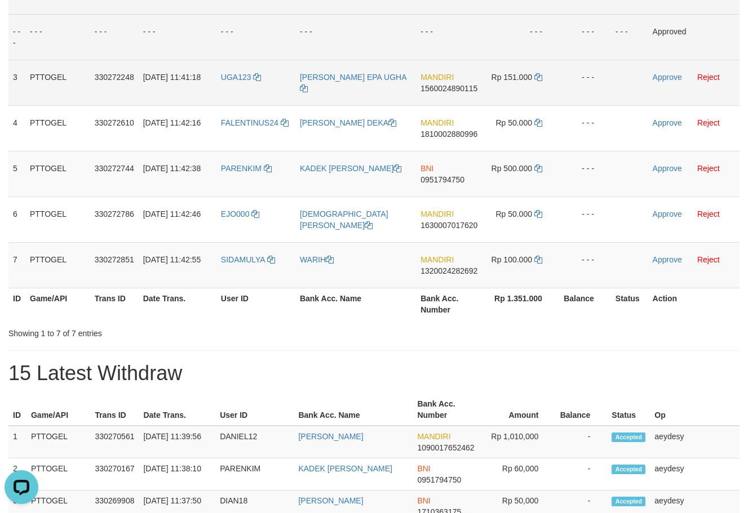
click at [447, 91] on span "1560024890115" at bounding box center [448, 88] width 57 height 9
copy span "1560024890115"
click at [428, 91] on span "1560024890115" at bounding box center [448, 88] width 57 height 9
click at [540, 76] on icon at bounding box center [538, 77] width 8 height 8
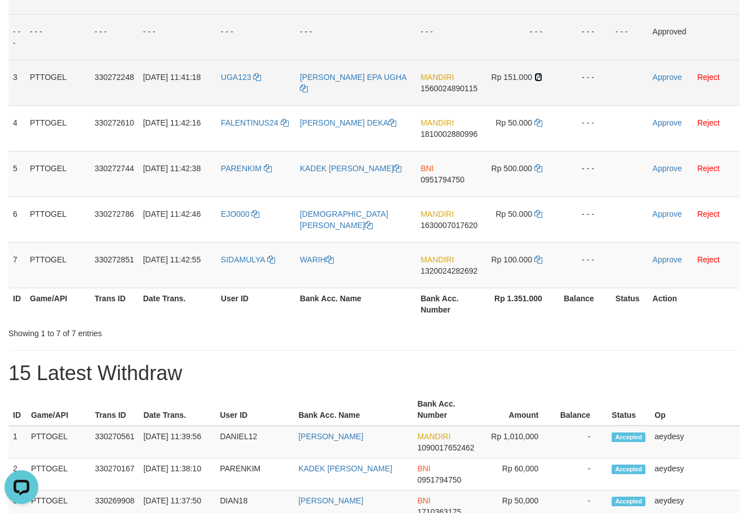
click at [539, 77] on icon at bounding box center [538, 77] width 8 height 8
click at [663, 75] on link "Approve" at bounding box center [666, 77] width 29 height 9
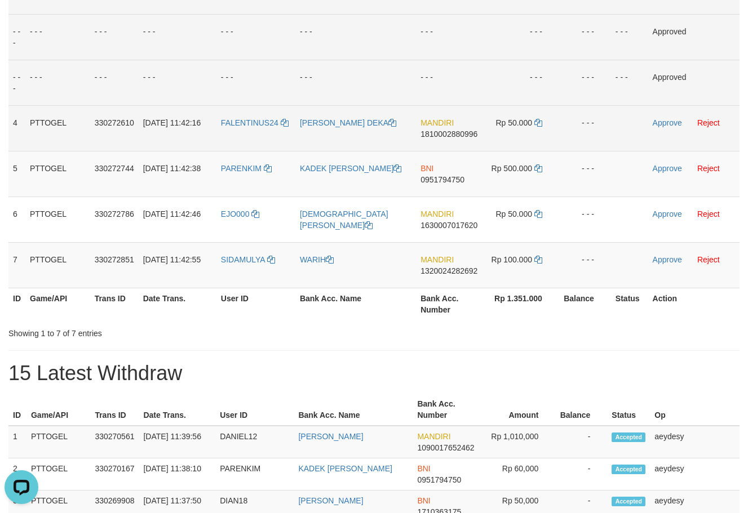
click at [438, 133] on span "1810002880996" at bounding box center [448, 134] width 57 height 9
click at [438, 136] on span "1810002880996" at bounding box center [448, 134] width 57 height 9
copy span "1810002880996"
click at [444, 134] on span "1810002880996" at bounding box center [448, 134] width 57 height 9
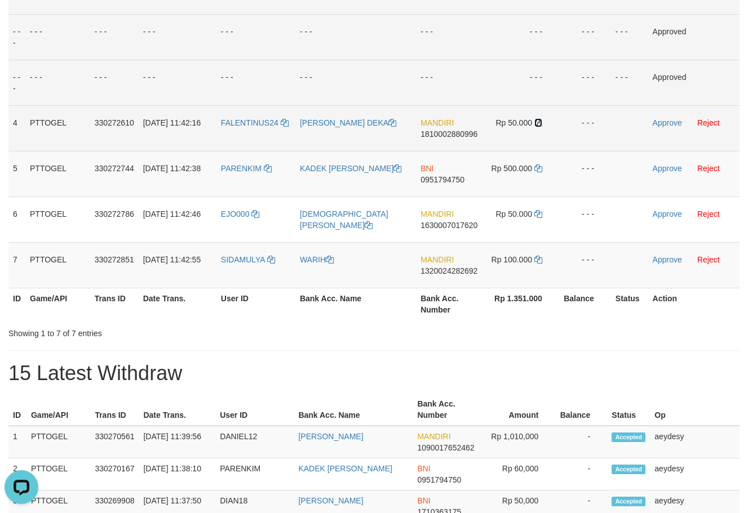
click at [536, 123] on icon at bounding box center [538, 123] width 8 height 8
click at [657, 122] on link "Approve" at bounding box center [666, 122] width 29 height 9
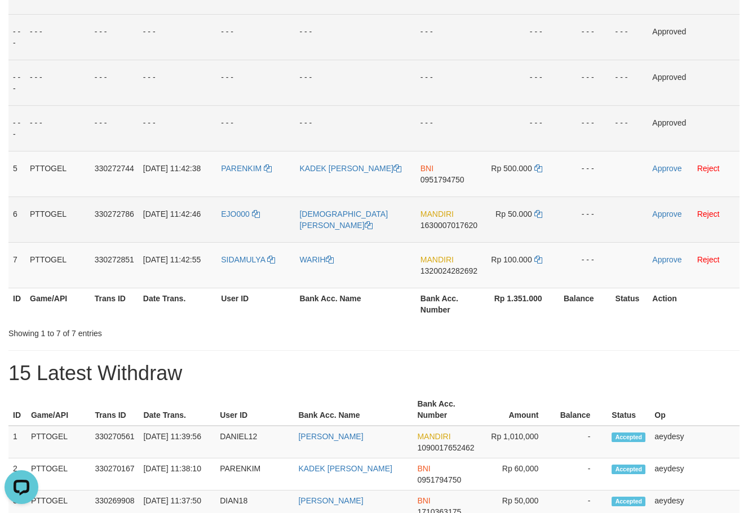
click at [460, 225] on span "1630007017620" at bounding box center [448, 225] width 57 height 9
copy span "1630007017620"
click at [451, 223] on span "1630007017620" at bounding box center [448, 225] width 57 height 9
click at [530, 212] on span "Rp 50.000" at bounding box center [513, 214] width 37 height 9
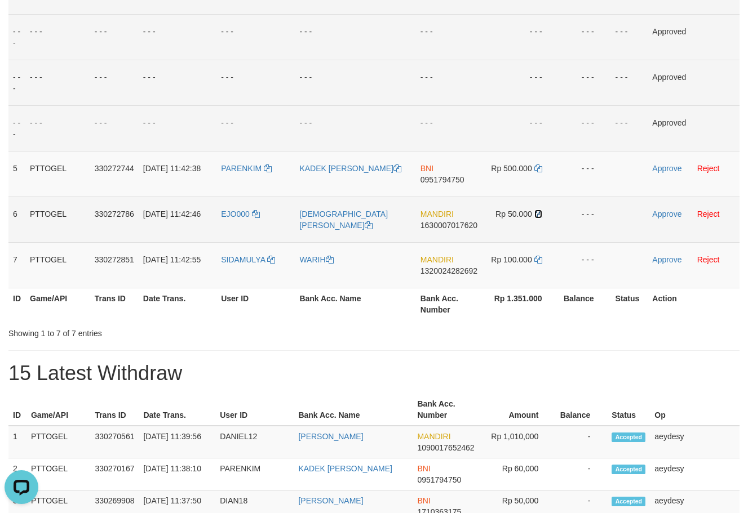
click at [534, 213] on icon at bounding box center [538, 214] width 8 height 8
click at [535, 214] on icon at bounding box center [538, 214] width 8 height 8
click at [537, 215] on icon at bounding box center [538, 214] width 8 height 8
click at [667, 210] on link "Approve" at bounding box center [666, 214] width 29 height 9
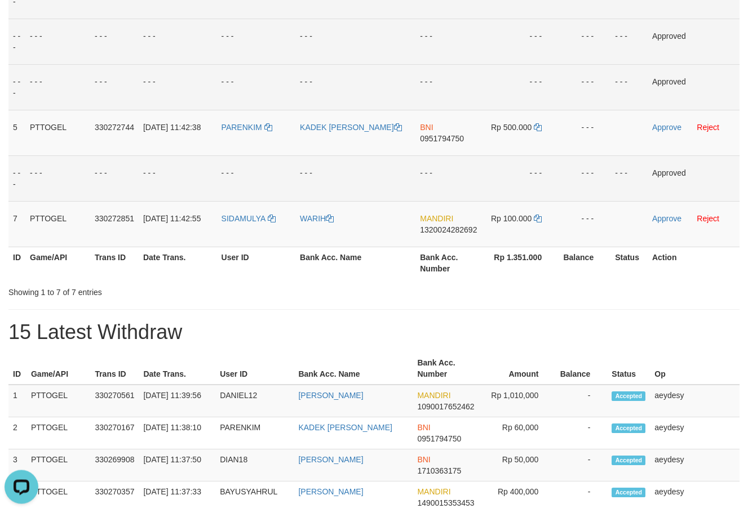
scroll to position [306, 0]
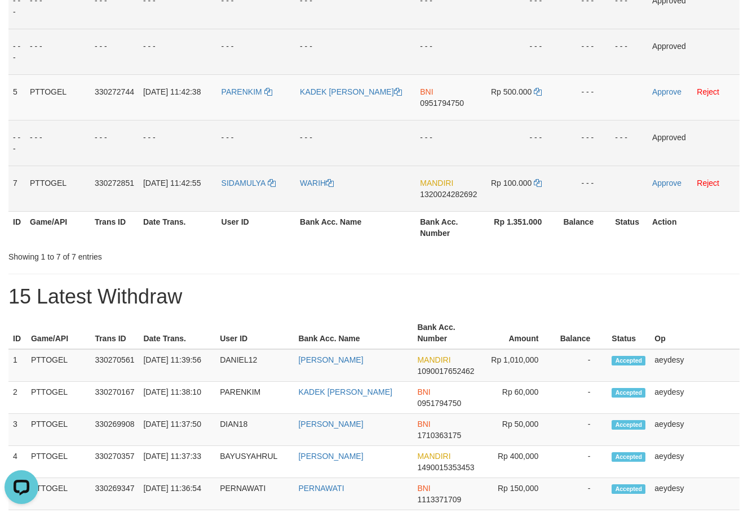
click at [447, 198] on span "1320024282692" at bounding box center [448, 194] width 57 height 9
click at [447, 194] on span "1320024282692" at bounding box center [448, 194] width 57 height 9
click at [448, 194] on span "1320024282692" at bounding box center [448, 194] width 57 height 9
click at [358, 71] on td "- - -" at bounding box center [355, 52] width 120 height 46
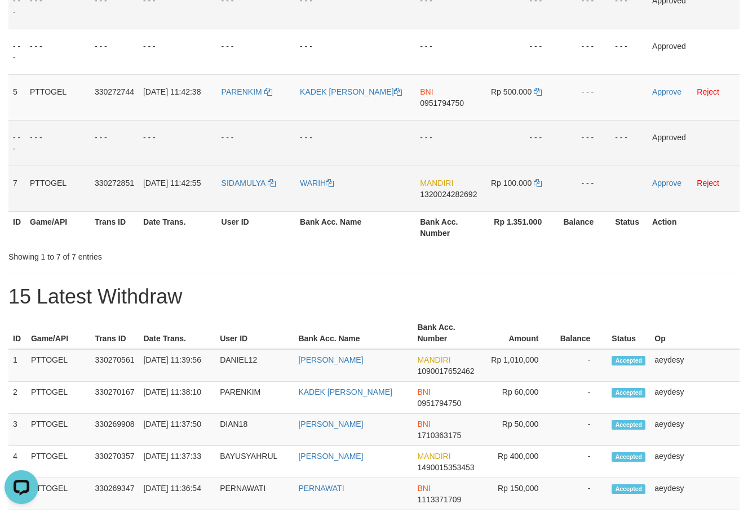
click at [451, 196] on span "1320024282692" at bounding box center [448, 194] width 57 height 9
click at [538, 184] on icon at bounding box center [537, 183] width 8 height 8
drag, startPoint x: 538, startPoint y: 184, endPoint x: 530, endPoint y: 184, distance: 7.9
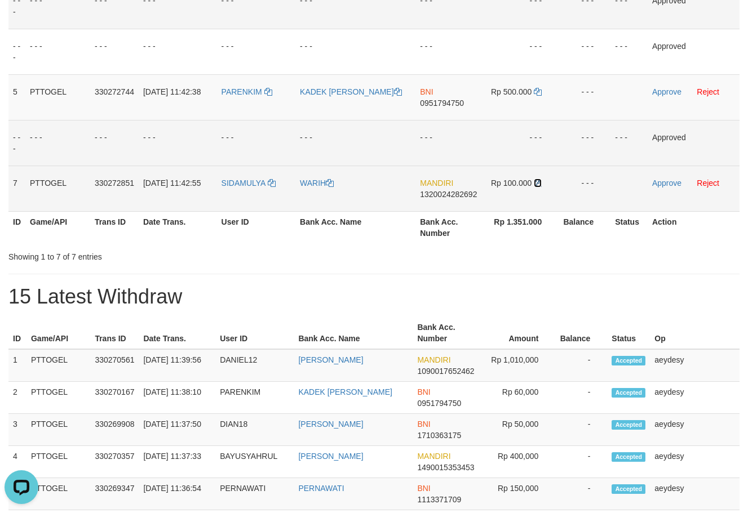
click at [537, 184] on icon at bounding box center [537, 183] width 8 height 8
click at [675, 180] on link "Approve" at bounding box center [666, 183] width 29 height 9
click at [437, 108] on td "BNI 0951794750" at bounding box center [448, 97] width 65 height 46
click at [440, 105] on span "0951794750" at bounding box center [442, 103] width 44 height 9
click at [442, 110] on td "BNI 0951794750" at bounding box center [448, 97] width 65 height 46
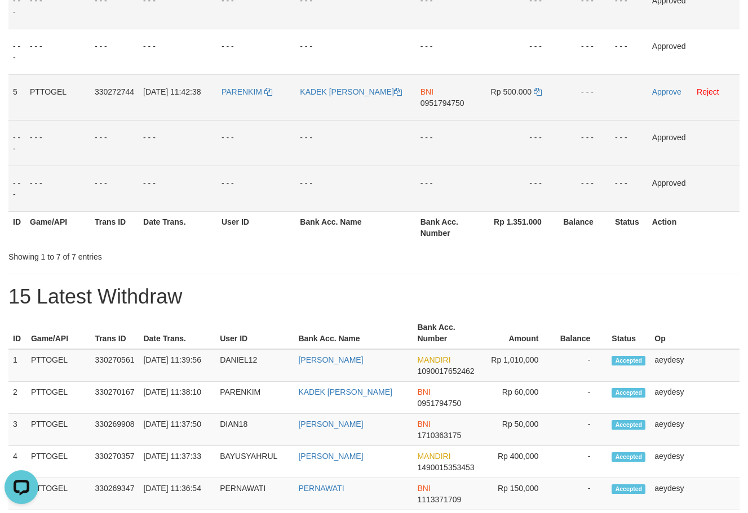
click at [443, 100] on span "0951794750" at bounding box center [442, 103] width 44 height 9
click at [443, 105] on span "0951794750" at bounding box center [442, 103] width 44 height 9
click at [447, 105] on span "0951794750" at bounding box center [442, 103] width 44 height 9
click at [537, 93] on icon at bounding box center [537, 92] width 8 height 8
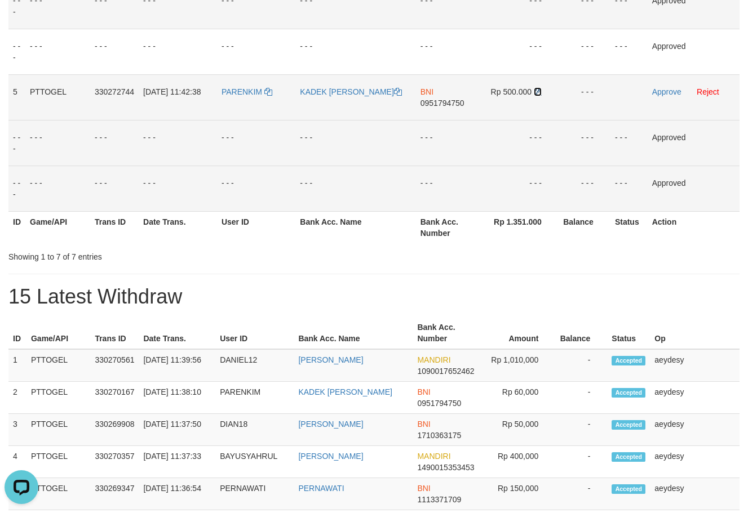
click at [537, 93] on icon at bounding box center [537, 92] width 8 height 8
click at [661, 88] on link "Approve" at bounding box center [666, 91] width 29 height 9
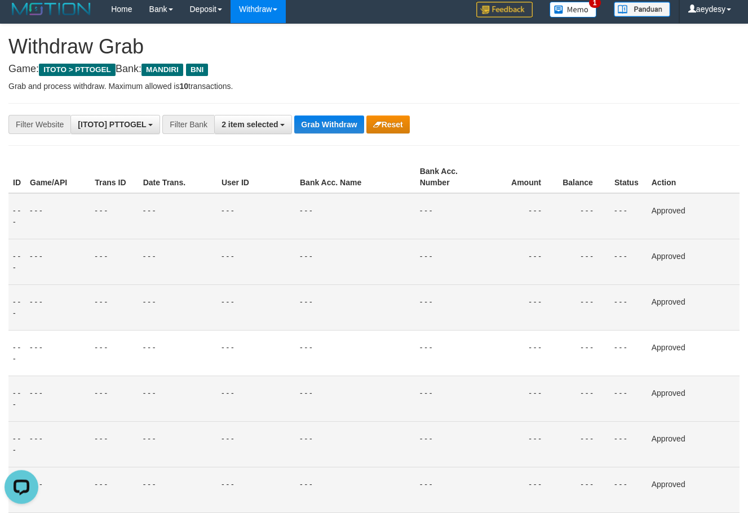
scroll to position [0, 0]
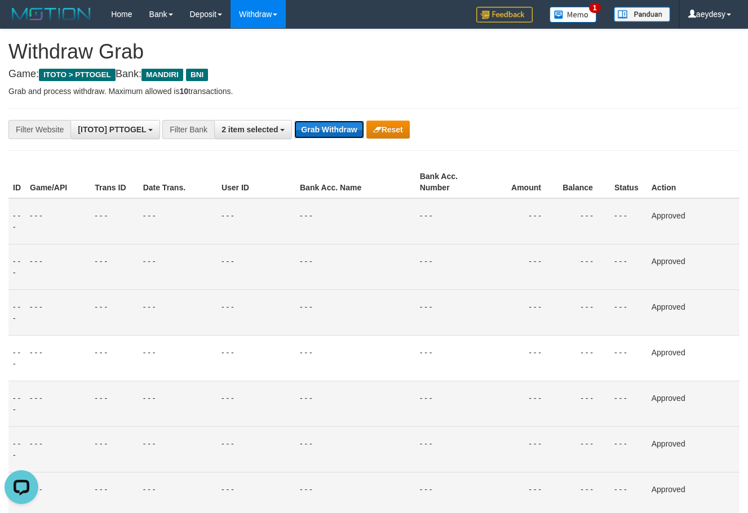
click at [322, 127] on button "Grab Withdraw" at bounding box center [328, 130] width 69 height 18
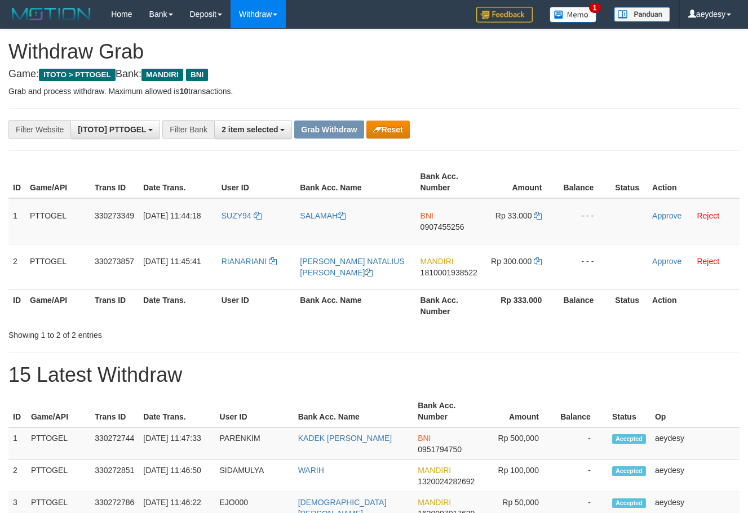
scroll to position [33, 0]
click at [461, 228] on span "0907455256" at bounding box center [442, 227] width 44 height 9
click at [455, 229] on span "0907455256" at bounding box center [442, 227] width 44 height 9
click at [536, 214] on icon at bounding box center [537, 216] width 8 height 8
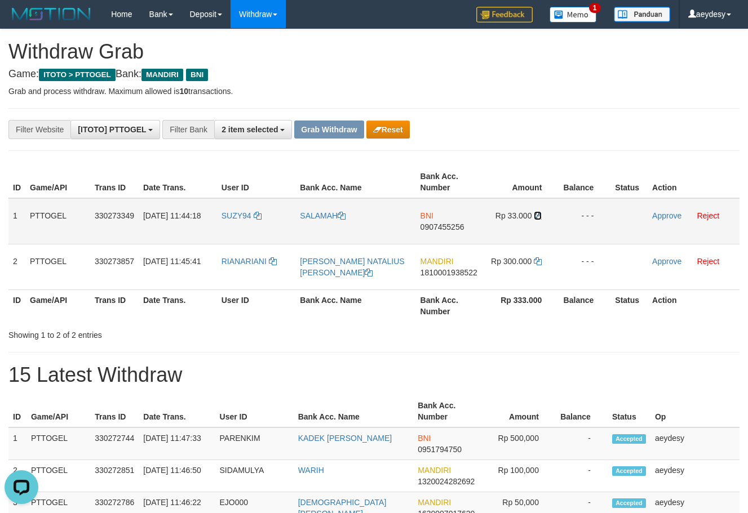
click at [536, 214] on icon at bounding box center [537, 216] width 8 height 8
click at [539, 217] on icon at bounding box center [537, 216] width 8 height 8
drag, startPoint x: 233, startPoint y: 233, endPoint x: 487, endPoint y: 241, distance: 254.2
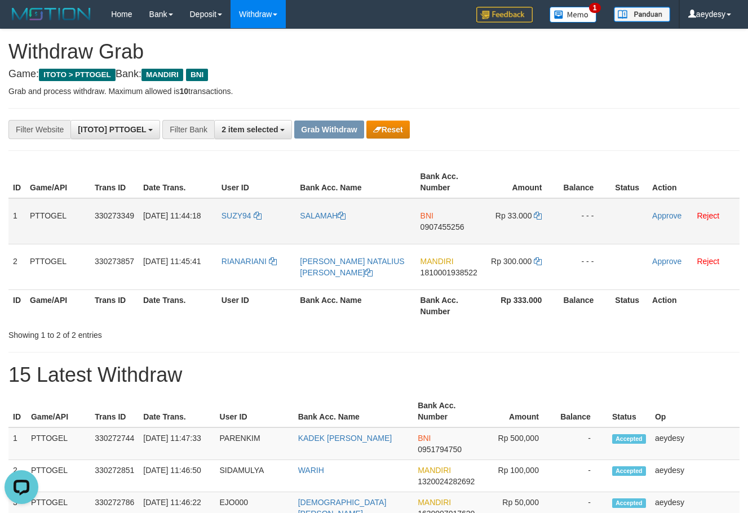
click at [487, 241] on tr "1 PTTOGEL 330273349 [DATE] 11:44:18 SUZY94 [GEOGRAPHIC_DATA] BNI 0907455256 Rp …" at bounding box center [373, 221] width 731 height 46
copy tr
click at [668, 211] on link "Approve" at bounding box center [666, 215] width 29 height 9
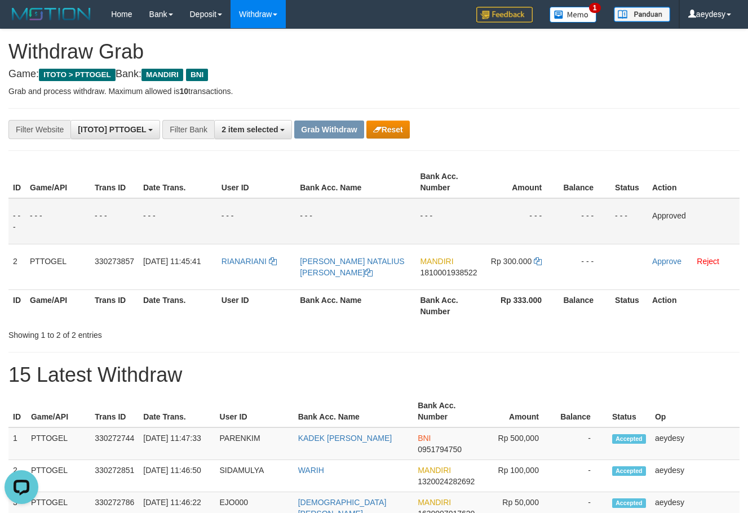
click at [601, 170] on th "Balance" at bounding box center [584, 182] width 52 height 32
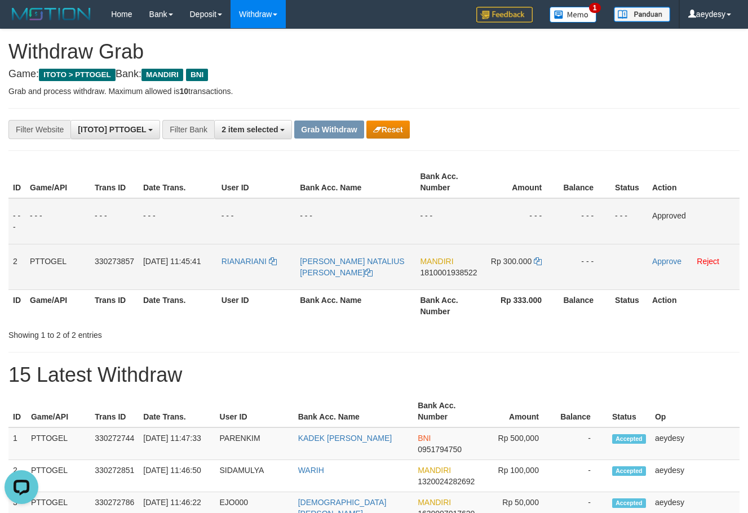
click at [456, 270] on span "1810001938522" at bounding box center [448, 272] width 57 height 9
click at [456, 273] on span "1810001938522" at bounding box center [448, 272] width 57 height 9
click at [537, 260] on icon at bounding box center [537, 261] width 8 height 8
drag, startPoint x: 227, startPoint y: 280, endPoint x: 475, endPoint y: 272, distance: 248.0
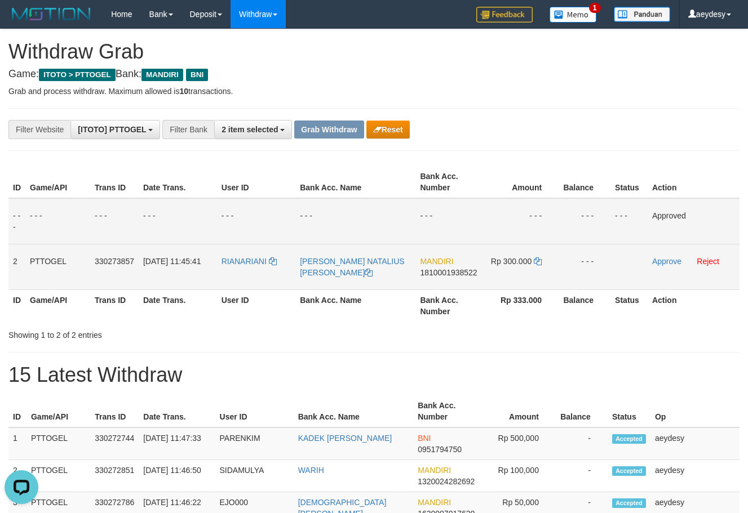
click at [487, 279] on tr "2 PTTOGEL 330273857 [DATE] 11:45:41 RIANARIANI [PERSON_NAME] NATALIUS [PERSON_N…" at bounding box center [373, 267] width 731 height 46
copy tr
click at [665, 264] on link "Approve" at bounding box center [666, 261] width 29 height 9
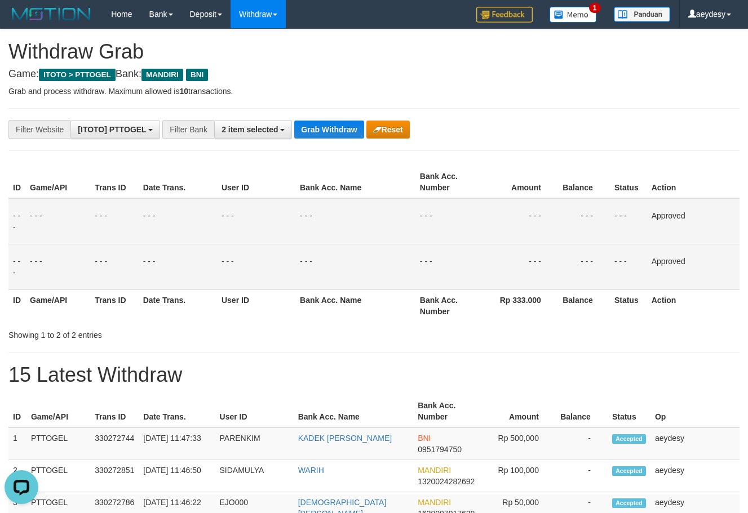
click at [536, 197] on table "ID Game/API Trans ID Date Trans. User ID Bank Acc. Name Bank Acc. Number Amount…" at bounding box center [373, 243] width 731 height 155
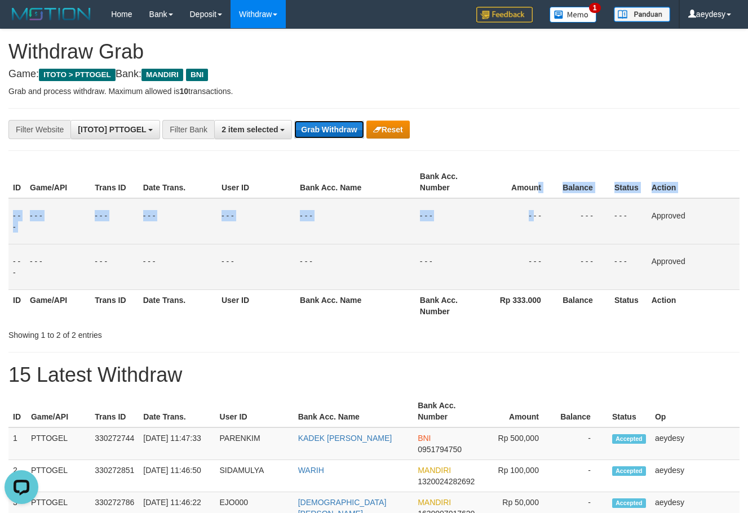
click at [340, 126] on button "Grab Withdraw" at bounding box center [328, 130] width 69 height 18
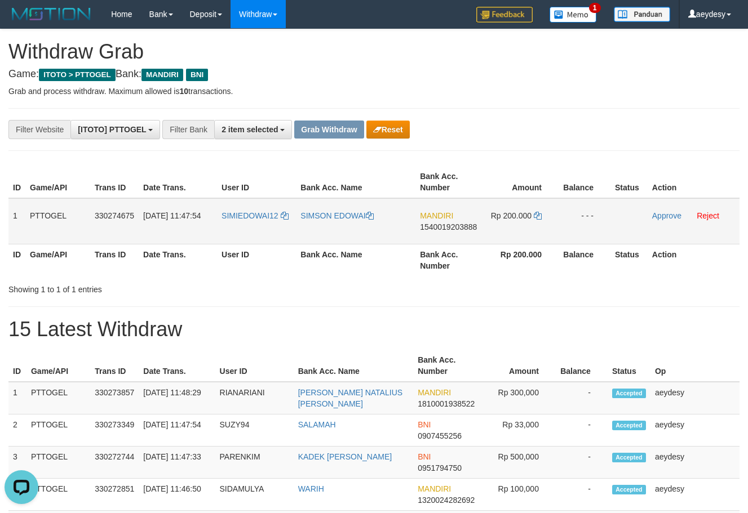
drag, startPoint x: 239, startPoint y: 235, endPoint x: 490, endPoint y: 222, distance: 250.5
click at [490, 222] on tr "1 PTTOGEL 330274675 [DATE] 11:47:54 SIMIEDOWAI12 SIMSON EDOWAI MANDIRI 15400192…" at bounding box center [373, 221] width 731 height 46
click at [442, 229] on span "1540019203888" at bounding box center [448, 227] width 57 height 9
click at [537, 217] on icon at bounding box center [537, 216] width 8 height 8
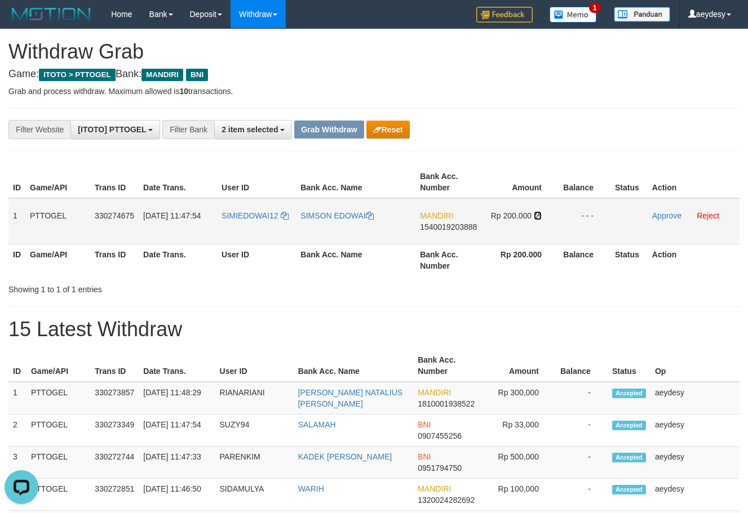
click at [537, 217] on icon at bounding box center [537, 216] width 8 height 8
click at [656, 216] on link "Approve" at bounding box center [666, 215] width 29 height 9
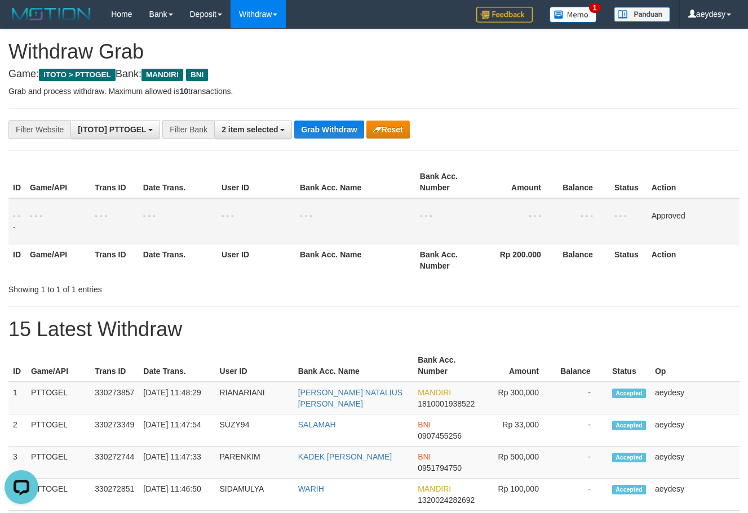
click at [666, 134] on div "**********" at bounding box center [374, 129] width 748 height 19
click at [328, 125] on button "Grab Withdraw" at bounding box center [328, 130] width 69 height 18
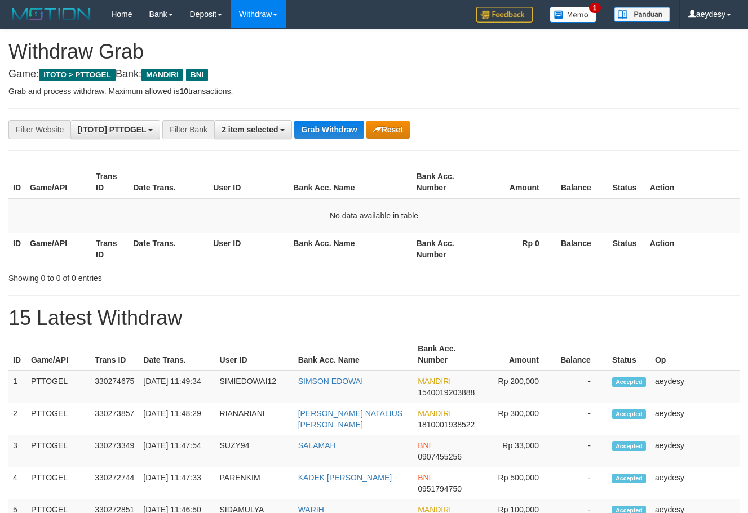
scroll to position [33, 0]
click at [598, 121] on div "**********" at bounding box center [311, 129] width 623 height 19
click at [325, 130] on button "Grab Withdraw" at bounding box center [328, 130] width 69 height 18
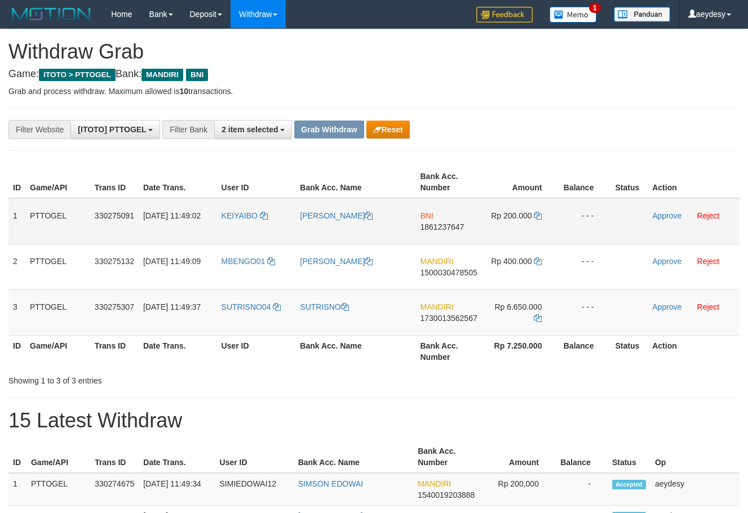
scroll to position [33, 0]
drag, startPoint x: 354, startPoint y: 231, endPoint x: 514, endPoint y: 226, distance: 159.5
click at [514, 226] on tr "1 PTTOGEL 330275091 01/09/2025 11:49:02 KEIYAIBO BENYAMIN KEIYA BNI 1861237647 …" at bounding box center [373, 221] width 731 height 46
drag, startPoint x: 599, startPoint y: 105, endPoint x: 539, endPoint y: 159, distance: 81.0
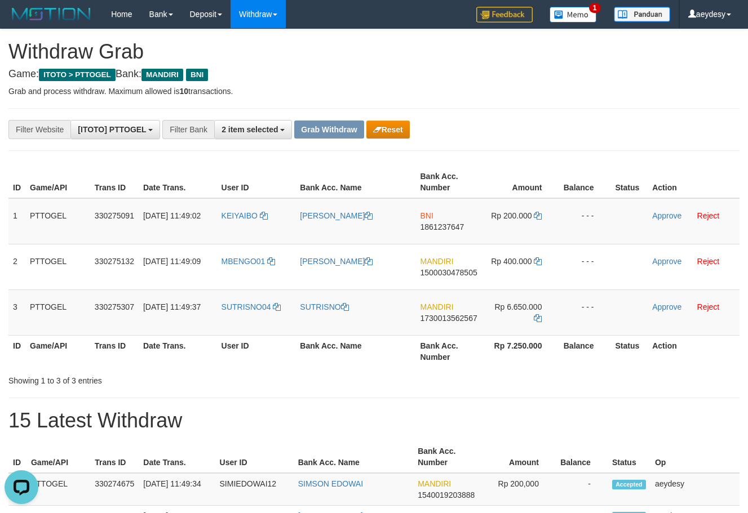
click at [443, 233] on td "BNI 1861237647" at bounding box center [448, 221] width 66 height 46
click at [441, 229] on span "1861237647" at bounding box center [442, 227] width 44 height 9
click at [541, 219] on icon at bounding box center [537, 216] width 8 height 8
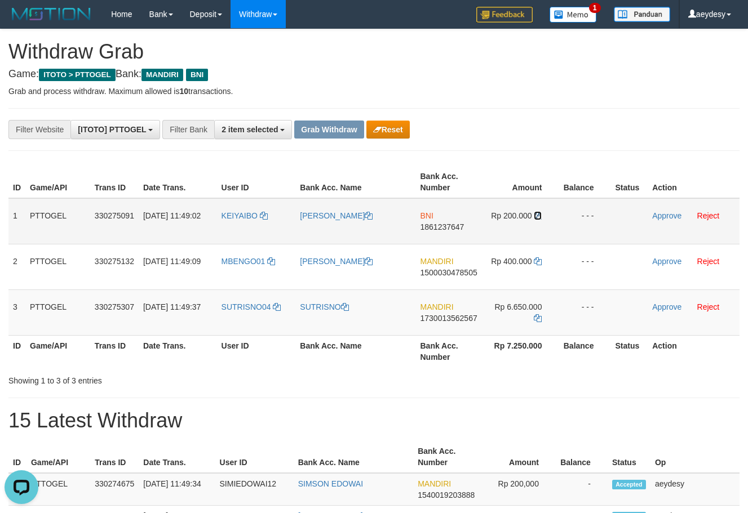
click at [541, 219] on icon at bounding box center [537, 216] width 8 height 8
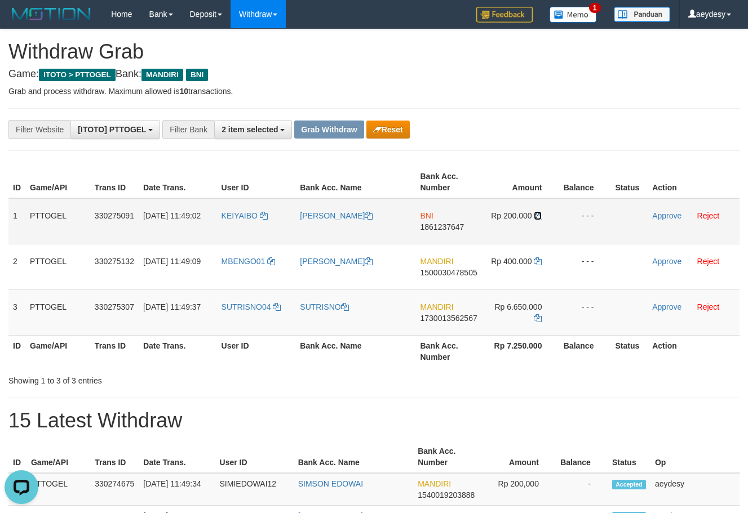
click at [541, 219] on icon at bounding box center [537, 216] width 8 height 8
click at [659, 216] on link "Approve" at bounding box center [666, 215] width 29 height 9
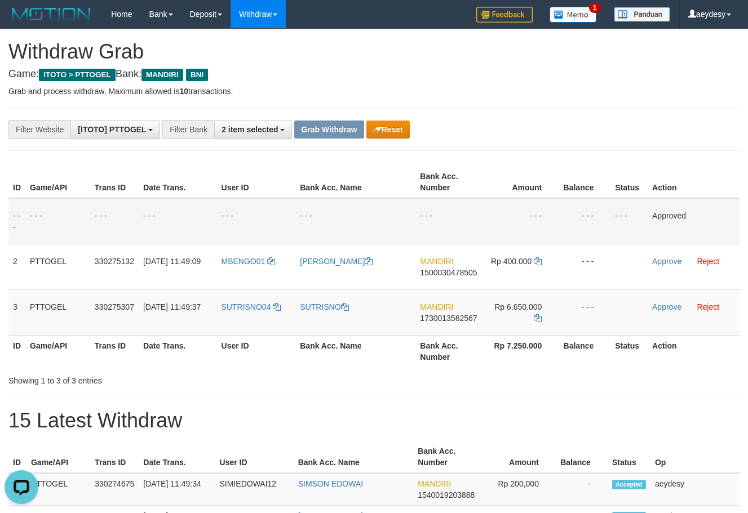
click at [545, 91] on p "Grab and process withdraw. Maximum allowed is 10 transactions." at bounding box center [373, 91] width 731 height 11
drag, startPoint x: 252, startPoint y: 282, endPoint x: 539, endPoint y: 297, distance: 287.2
click at [539, 297] on tbody "- - - - - - - - - - - - - - - - - - - - - - - - - - - - - - Approved 2 PTTOGEL …" at bounding box center [373, 266] width 731 height 137
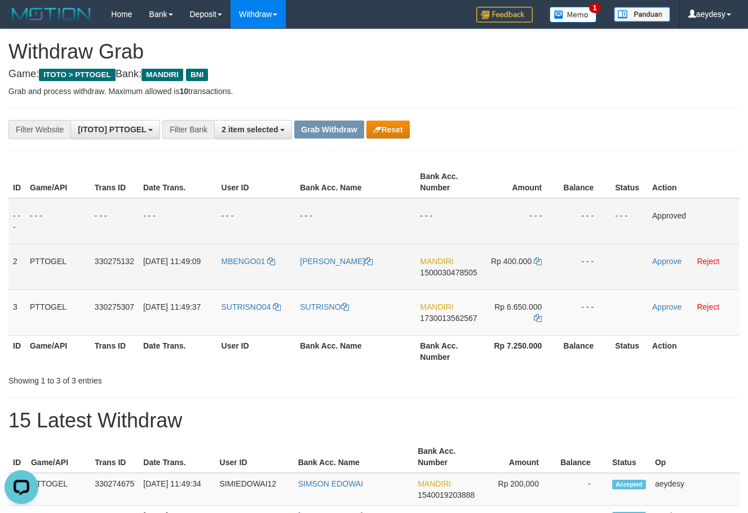
copy tr
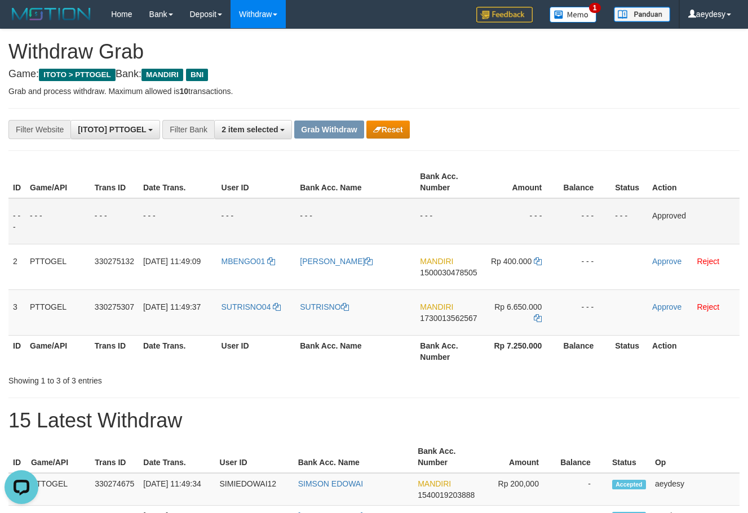
click at [614, 182] on th "Status" at bounding box center [628, 182] width 37 height 32
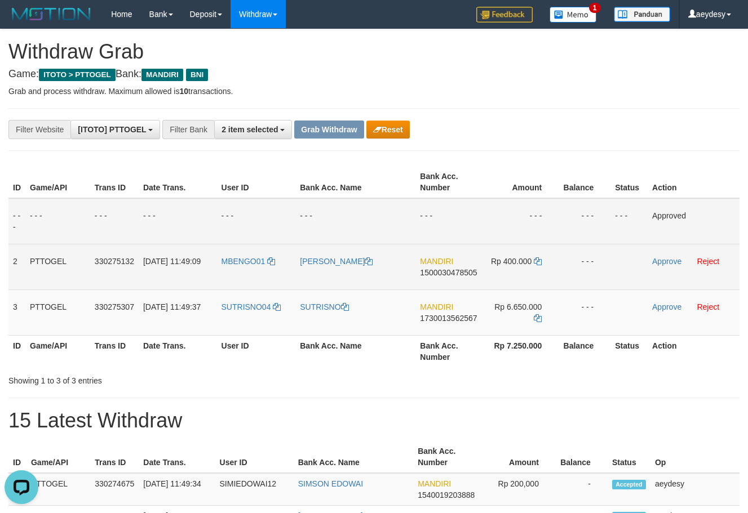
click at [443, 274] on span "1500030478505" at bounding box center [448, 272] width 57 height 9
click at [461, 272] on span "1500030478505" at bounding box center [448, 272] width 57 height 9
click at [538, 263] on icon at bounding box center [537, 261] width 8 height 8
click at [540, 262] on icon at bounding box center [537, 261] width 8 height 8
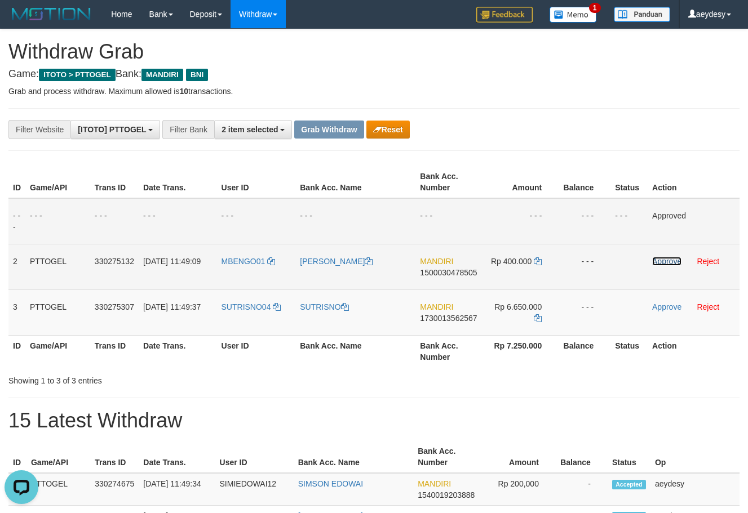
click at [664, 265] on link "Approve" at bounding box center [666, 261] width 29 height 9
click at [464, 320] on span "1730013562567" at bounding box center [448, 318] width 57 height 9
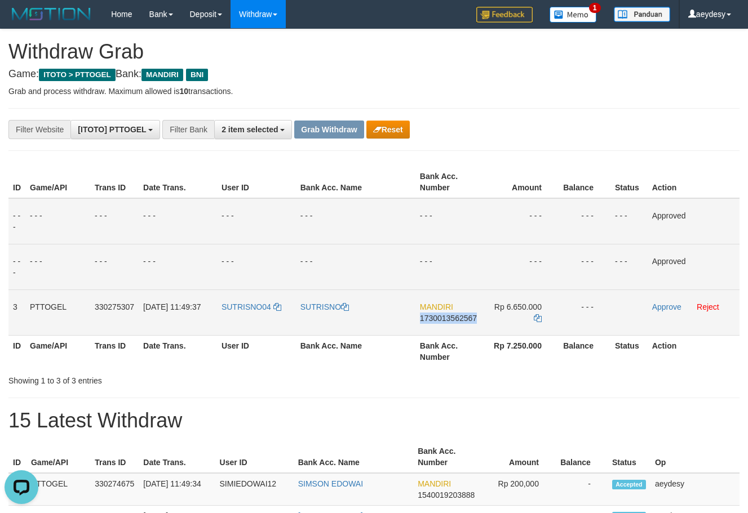
click at [464, 320] on span "1730013562567" at bounding box center [448, 318] width 57 height 9
copy span "1730013562567"
click at [464, 320] on span "1730013562567" at bounding box center [448, 318] width 57 height 9
copy span "1730013562567"
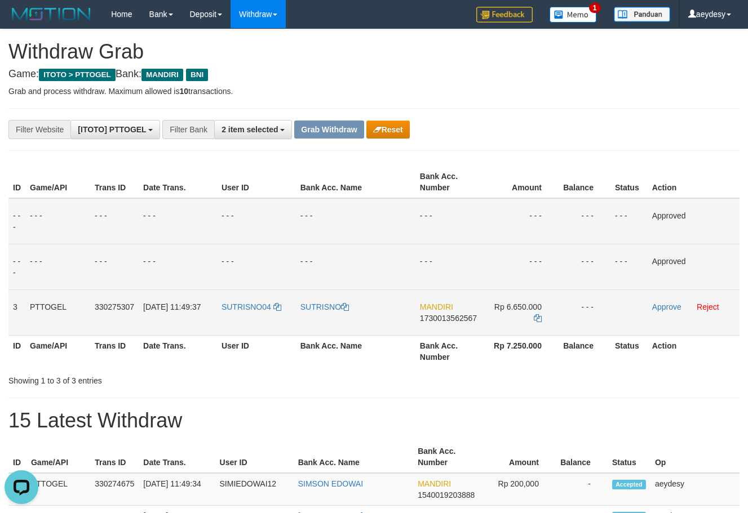
click at [464, 320] on span "1730013562567" at bounding box center [448, 318] width 57 height 9
click at [462, 321] on span "1730013562567" at bounding box center [448, 318] width 57 height 9
click at [538, 318] on icon at bounding box center [537, 318] width 8 height 8
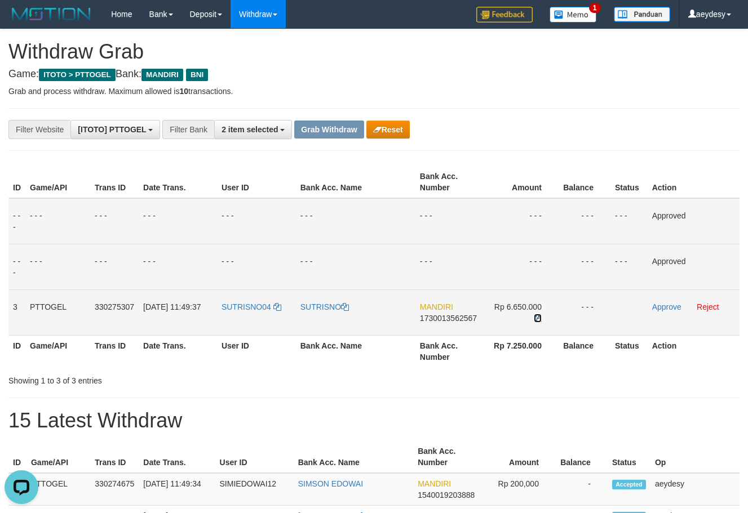
click at [538, 318] on icon at bounding box center [537, 318] width 8 height 8
drag, startPoint x: 538, startPoint y: 318, endPoint x: 260, endPoint y: 380, distance: 284.6
click at [537, 318] on icon at bounding box center [537, 318] width 8 height 8
click at [661, 312] on td "Approve Reject" at bounding box center [693, 313] width 92 height 46
click at [664, 308] on link "Approve" at bounding box center [666, 307] width 29 height 9
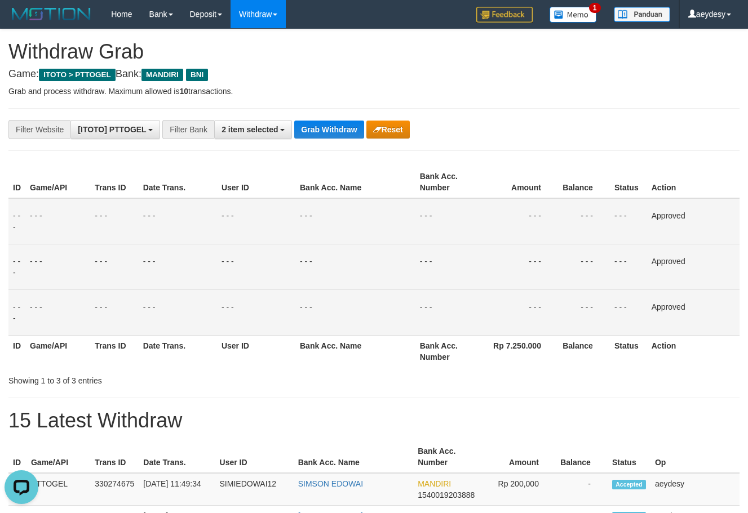
click at [323, 130] on button "Grab Withdraw" at bounding box center [328, 130] width 69 height 18
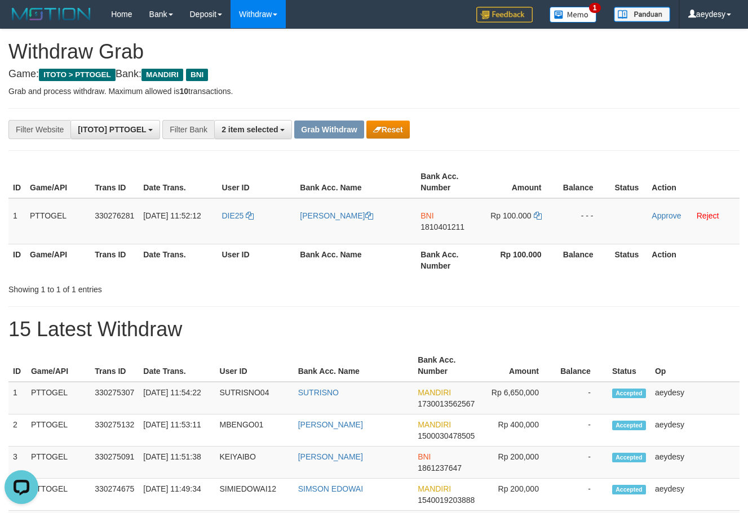
drag, startPoint x: 597, startPoint y: 327, endPoint x: 514, endPoint y: 258, distance: 107.5
click at [597, 324] on h1 "15 Latest Withdraw" at bounding box center [373, 329] width 731 height 23
click at [450, 229] on span "1810401211" at bounding box center [442, 227] width 44 height 9
click at [537, 214] on icon at bounding box center [537, 216] width 8 height 8
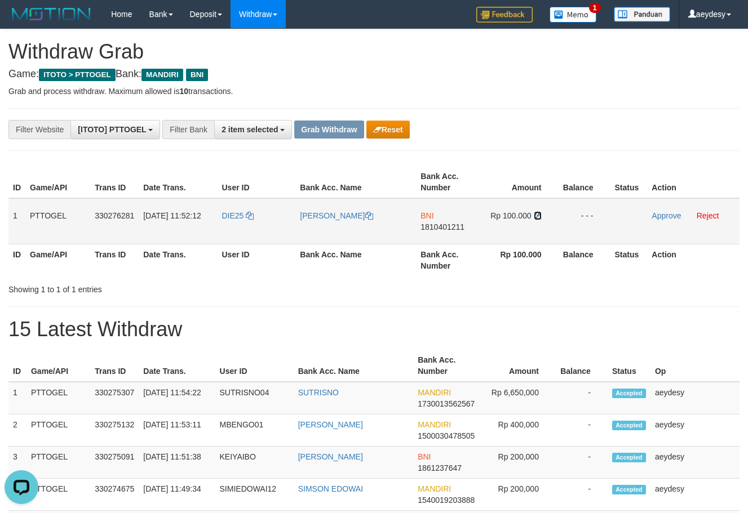
click at [537, 214] on icon at bounding box center [537, 216] width 8 height 8
drag, startPoint x: 246, startPoint y: 225, endPoint x: 512, endPoint y: 226, distance: 265.9
click at [512, 226] on tr "1 PTTOGEL 330276281 01/09/2025 11:52:12 DIE25 MAULIDI RAHMAN BNI 1810401211 Rp …" at bounding box center [373, 221] width 731 height 46
copy tr
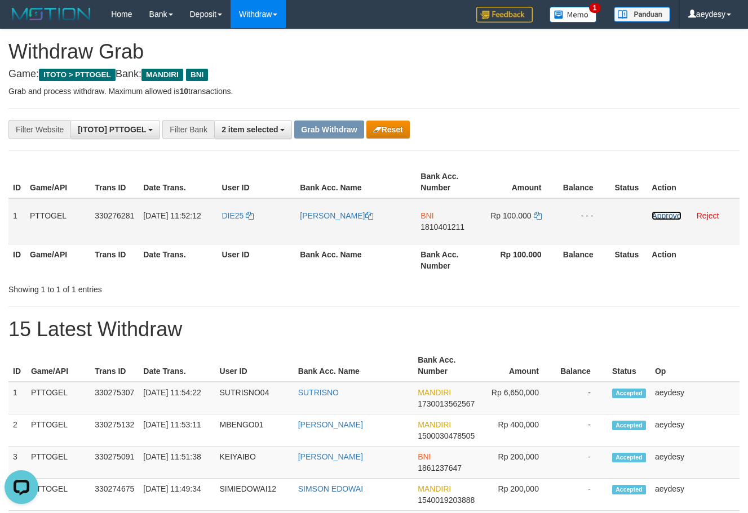
click at [677, 219] on link "Approve" at bounding box center [665, 215] width 29 height 9
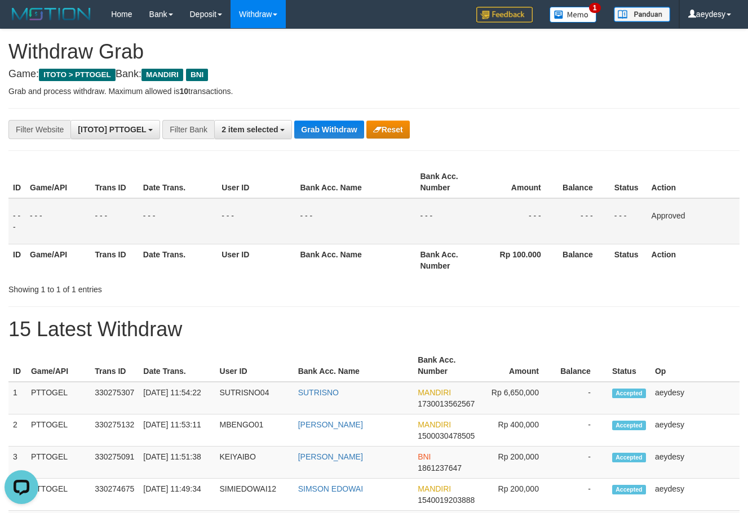
click at [615, 123] on div "**********" at bounding box center [311, 129] width 623 height 19
click at [330, 135] on button "Grab Withdraw" at bounding box center [328, 130] width 69 height 18
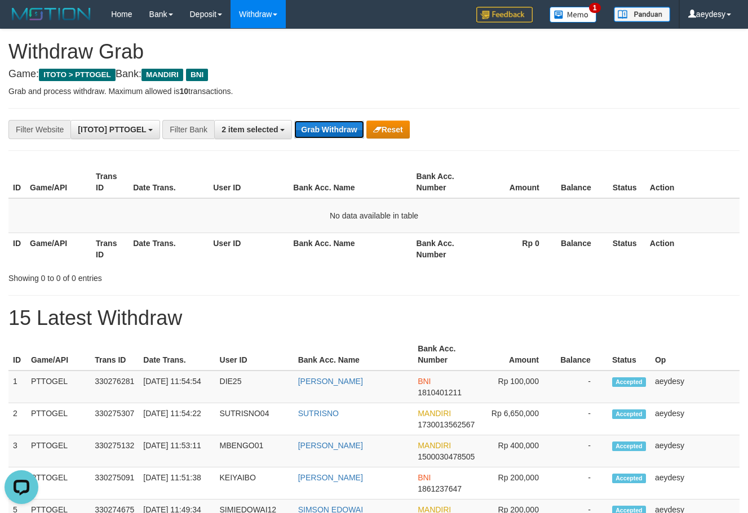
click at [330, 137] on button "Grab Withdraw" at bounding box center [328, 130] width 69 height 18
click at [335, 132] on button "Grab Withdraw" at bounding box center [328, 130] width 69 height 18
click at [303, 126] on button "Grab Withdraw" at bounding box center [328, 130] width 69 height 18
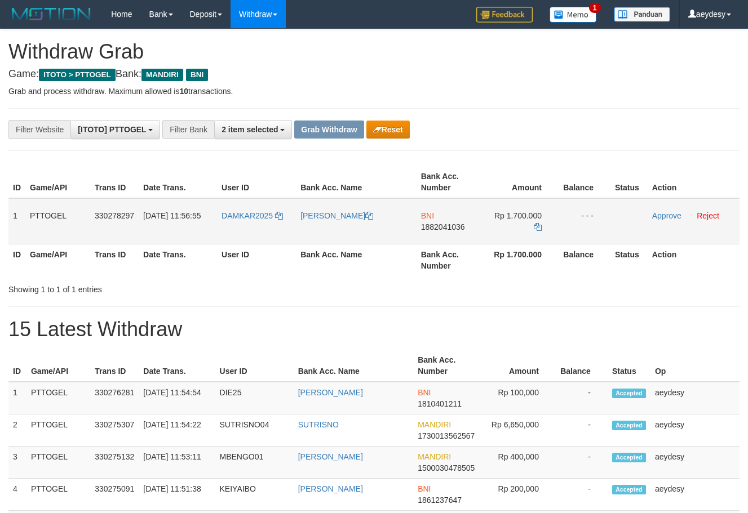
scroll to position [33, 0]
click at [504, 226] on tr "1 PTTOGEL 330278297 [DATE] 11:56:55 DAMKAR2025 [PERSON_NAME] BNI 1882041036 Rp …" at bounding box center [373, 221] width 731 height 46
click at [440, 228] on span "1882041036" at bounding box center [443, 227] width 44 height 9
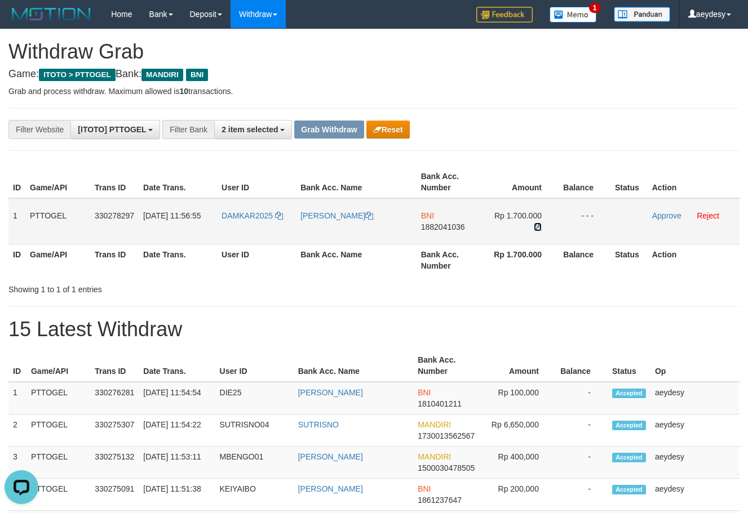
click at [538, 226] on icon at bounding box center [537, 227] width 8 height 8
click at [668, 216] on link "Approve" at bounding box center [666, 215] width 29 height 9
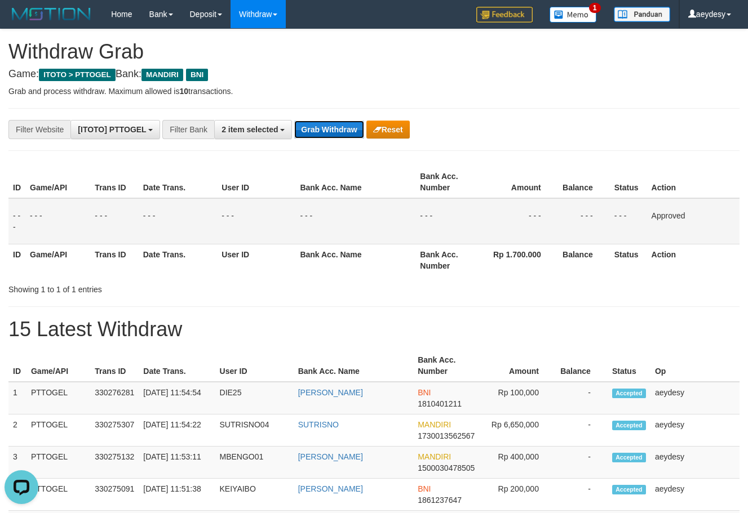
click at [335, 128] on button "Grab Withdraw" at bounding box center [328, 130] width 69 height 18
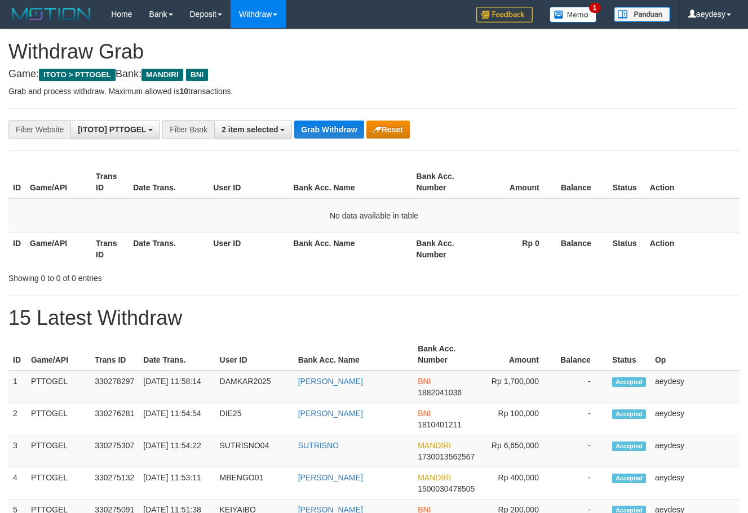
scroll to position [33, 0]
click at [339, 135] on button "Grab Withdraw" at bounding box center [328, 130] width 69 height 18
click at [339, 134] on button "Grab Withdraw" at bounding box center [328, 130] width 69 height 18
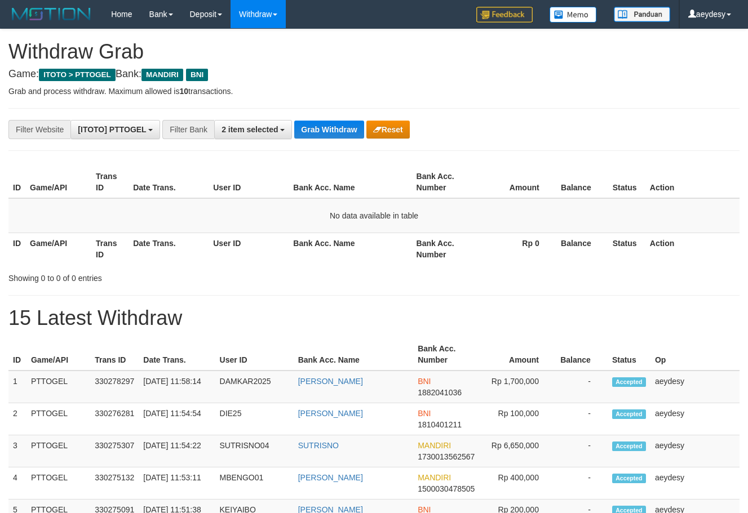
scroll to position [33, 0]
click at [339, 134] on button "Grab Withdraw" at bounding box center [328, 130] width 69 height 18
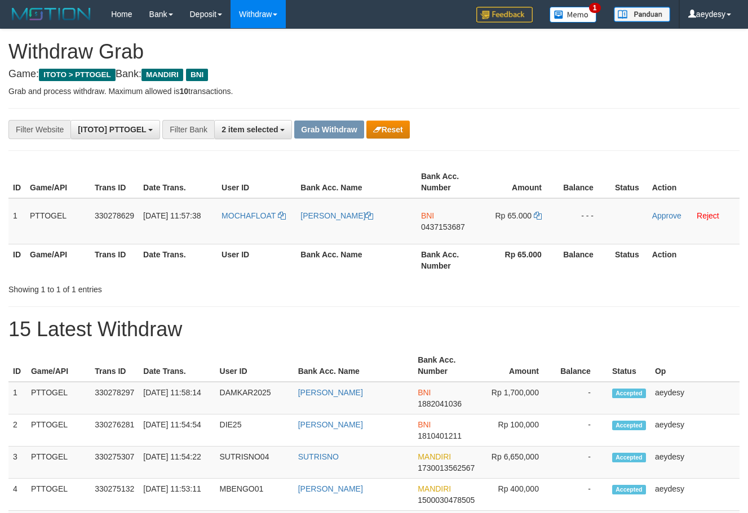
scroll to position [33, 0]
drag, startPoint x: 246, startPoint y: 232, endPoint x: 529, endPoint y: 234, distance: 282.8
click at [529, 234] on tr "1 PTTOGEL 330278629 [DATE] 11:57:38 [GEOGRAPHIC_DATA] [PERSON_NAME] BNI 0437153…" at bounding box center [373, 221] width 731 height 46
click at [574, 336] on h1 "15 Latest Withdraw" at bounding box center [373, 329] width 731 height 23
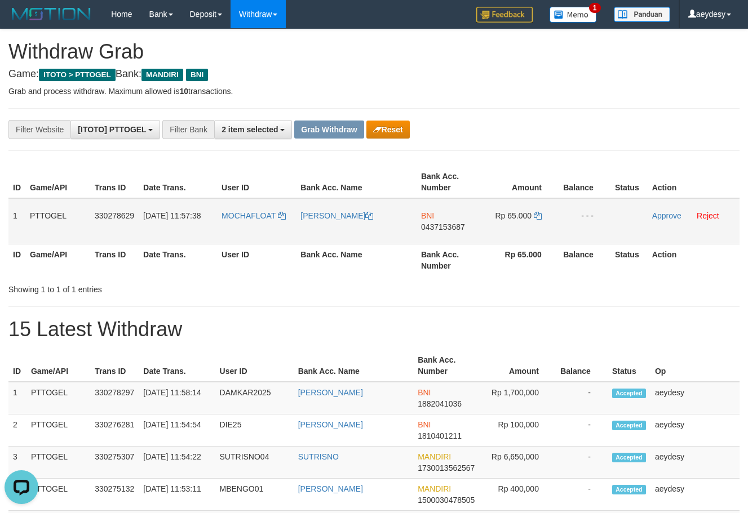
click at [453, 230] on span "0437153687" at bounding box center [443, 227] width 44 height 9
click at [541, 217] on icon at bounding box center [537, 216] width 8 height 8
click at [673, 216] on link "Approve" at bounding box center [666, 215] width 29 height 9
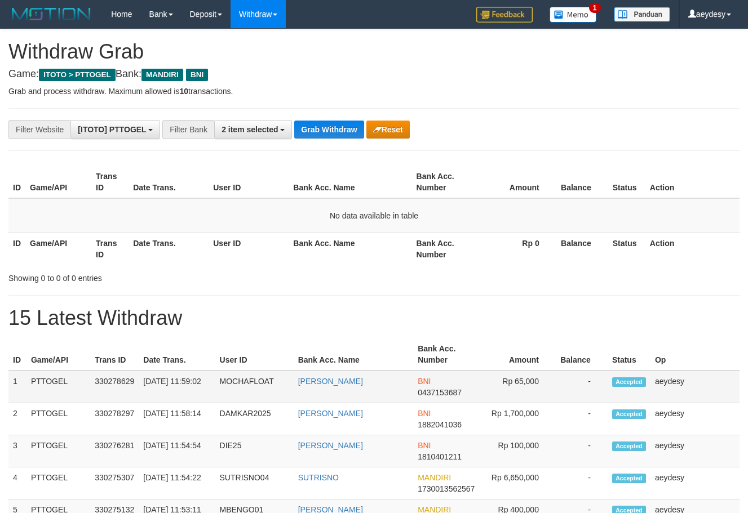
scroll to position [33, 0]
drag, startPoint x: 260, startPoint y: 379, endPoint x: 526, endPoint y: 376, distance: 265.4
click at [526, 376] on tr "1 PTTOGEL 330278629 [DATE] 11:59:02 MOCHAFLOAT [PERSON_NAME] BNI 0437153687 Rp …" at bounding box center [373, 387] width 731 height 33
click at [335, 128] on button "Grab Withdraw" at bounding box center [328, 130] width 69 height 18
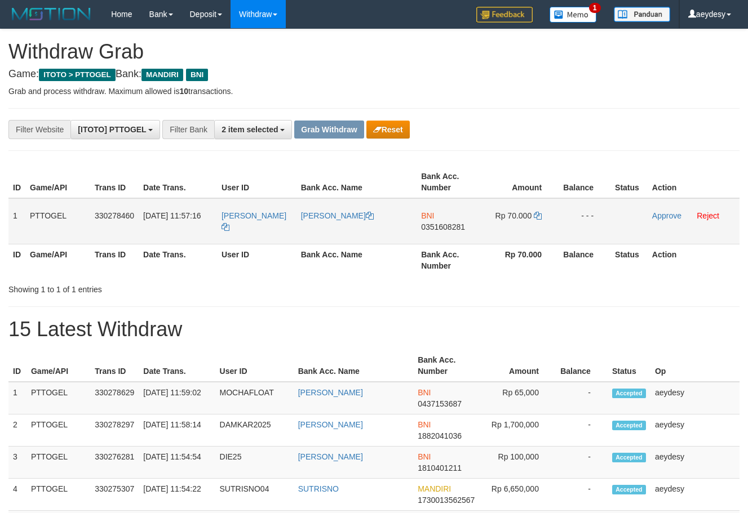
scroll to position [33, 0]
drag, startPoint x: 249, startPoint y: 229, endPoint x: 491, endPoint y: 225, distance: 241.7
click at [491, 225] on tr "1 PTTOGEL 330278460 [DATE] 11:57:16 [PERSON_NAME] BNI 0351608281 Rp 70.000 - - …" at bounding box center [373, 221] width 731 height 46
drag, startPoint x: 349, startPoint y: 243, endPoint x: 282, endPoint y: 234, distance: 68.1
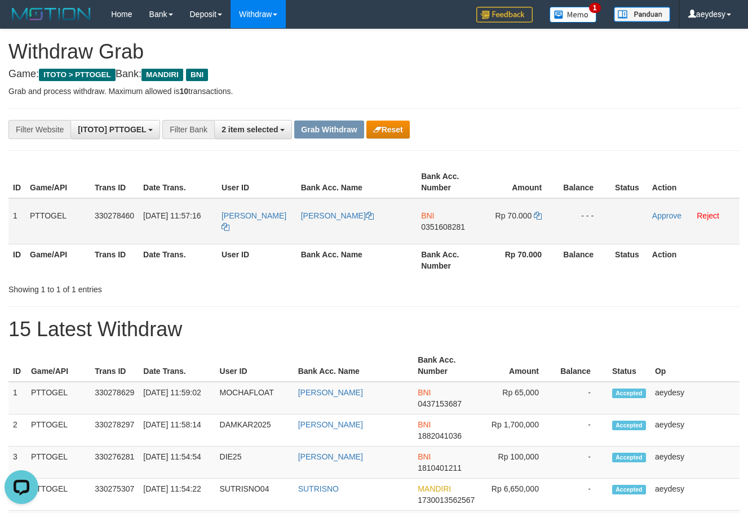
click at [349, 242] on td "[PERSON_NAME]" at bounding box center [356, 221] width 120 height 46
drag, startPoint x: 264, startPoint y: 234, endPoint x: 558, endPoint y: 234, distance: 293.5
click at [558, 234] on tr "1 PTTOGEL 330278460 [DATE] 11:57:16 [PERSON_NAME] BNI 0351608281 Rp 70.000 - - …" at bounding box center [373, 221] width 731 height 46
copy tr
drag, startPoint x: 582, startPoint y: 340, endPoint x: 495, endPoint y: 268, distance: 112.9
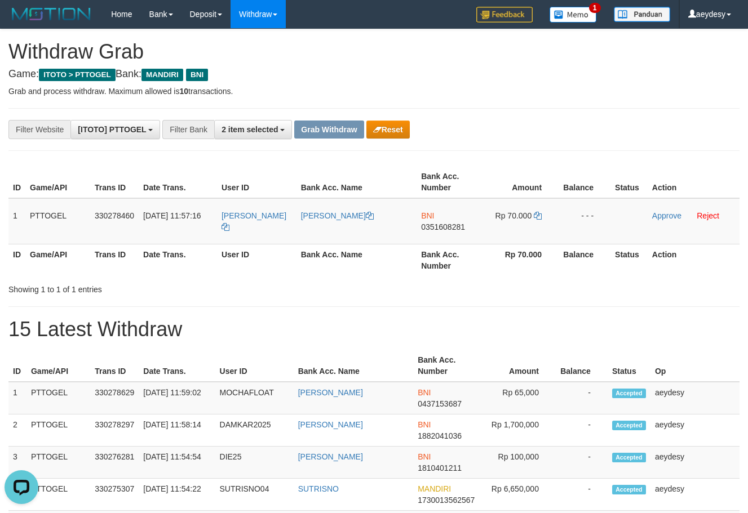
click at [581, 335] on h1 "15 Latest Withdraw" at bounding box center [373, 329] width 731 height 23
click at [454, 231] on span "0351608281" at bounding box center [443, 227] width 44 height 9
copy span "0351608281"
click at [438, 230] on span "0351608281" at bounding box center [443, 227] width 44 height 9
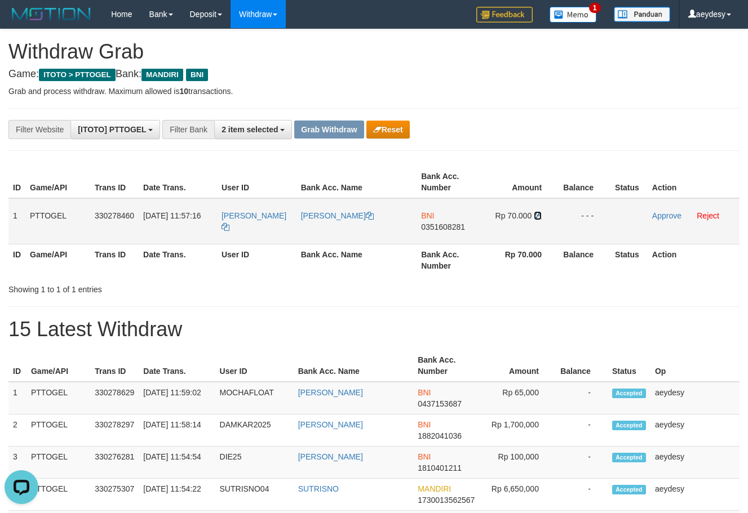
click at [537, 216] on icon at bounding box center [537, 216] width 8 height 8
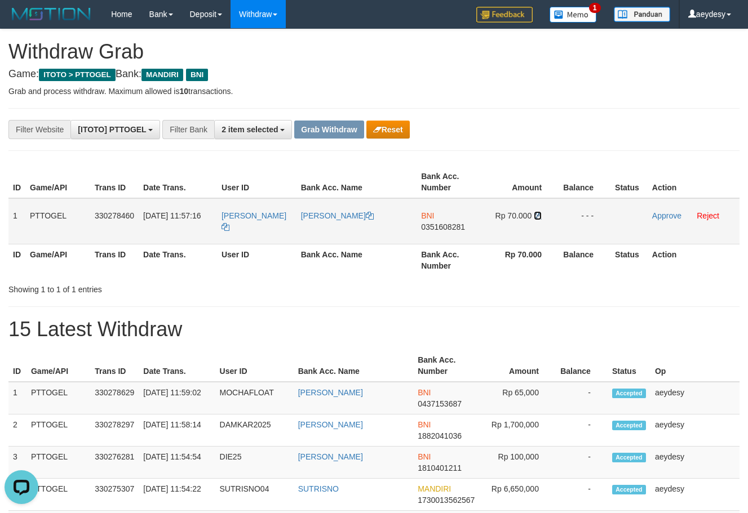
click at [537, 216] on icon at bounding box center [537, 216] width 8 height 8
click at [665, 217] on link "Approve" at bounding box center [666, 215] width 29 height 9
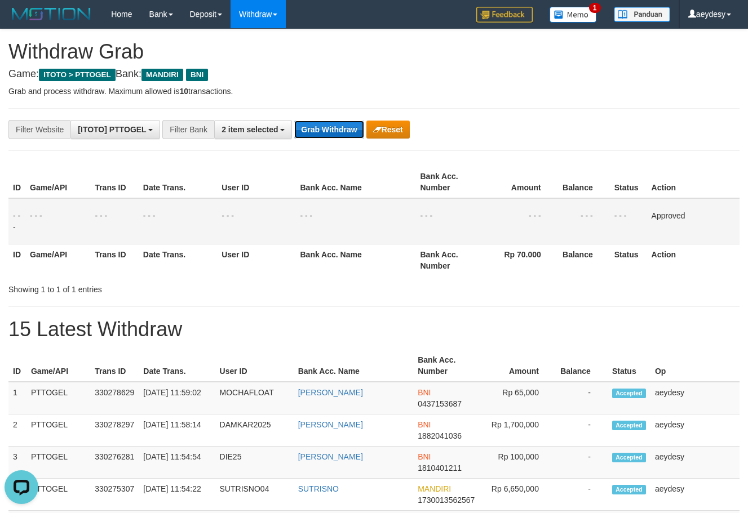
click at [320, 123] on button "Grab Withdraw" at bounding box center [328, 130] width 69 height 18
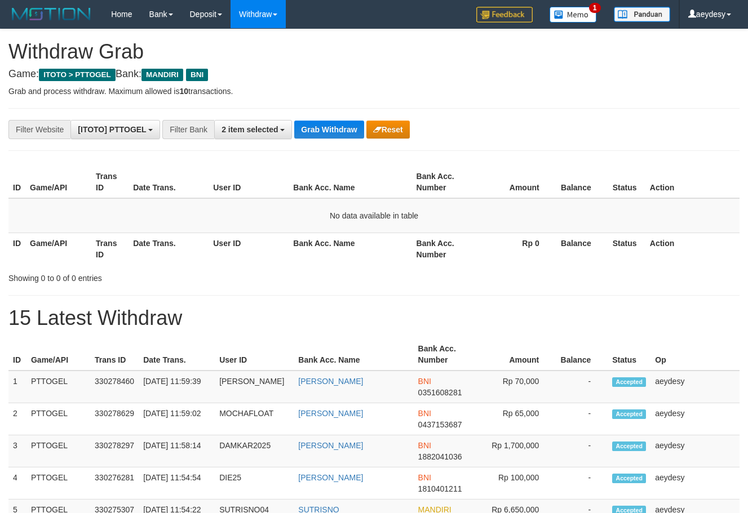
scroll to position [33, 0]
click at [333, 123] on button "Grab Withdraw" at bounding box center [328, 130] width 69 height 18
click at [336, 134] on button "Grab Withdraw" at bounding box center [328, 130] width 69 height 18
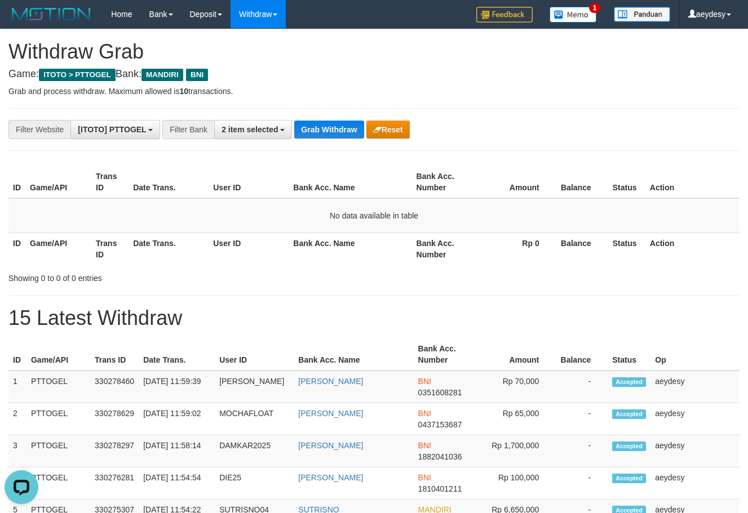
drag, startPoint x: 619, startPoint y: 126, endPoint x: 491, endPoint y: 115, distance: 128.3
click at [618, 123] on div "**********" at bounding box center [311, 129] width 623 height 19
click at [387, 131] on button "Reset" at bounding box center [387, 130] width 43 height 18
click at [698, 58] on link "Log Out" at bounding box center [694, 64] width 89 height 15
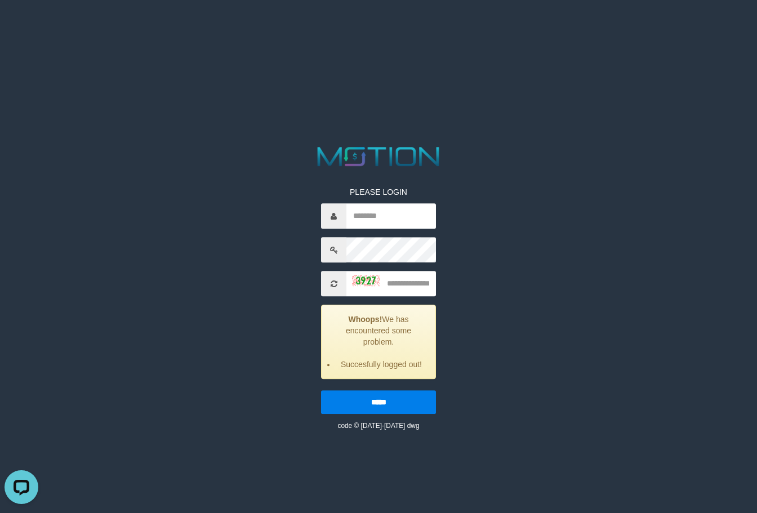
click at [17, 28] on html "PLEASE LOGIN Whoops! We has encountered some problem. Succesfully logged out! *…" at bounding box center [378, 14] width 757 height 28
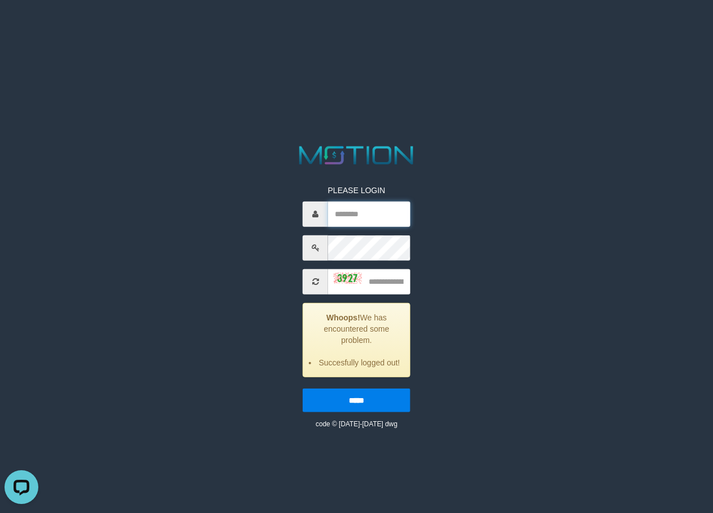
click at [377, 215] on input "text" at bounding box center [369, 213] width 82 height 25
type input "********"
type input "**********"
type input "****"
click at [303, 388] on input "*****" at bounding box center [357, 400] width 108 height 24
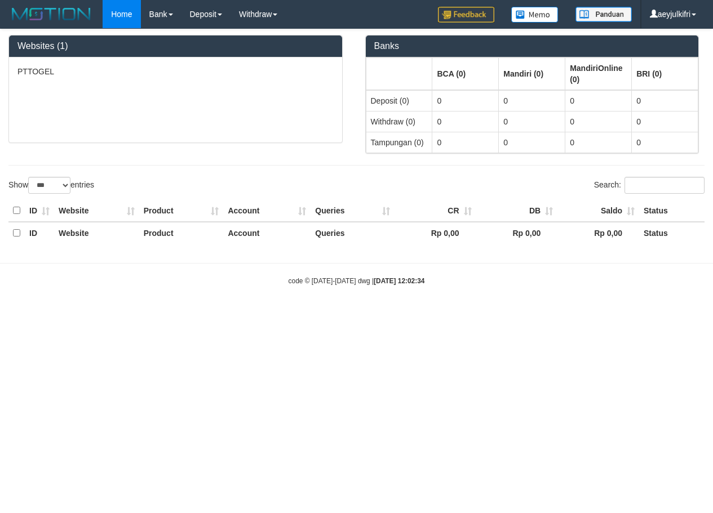
select select "***"
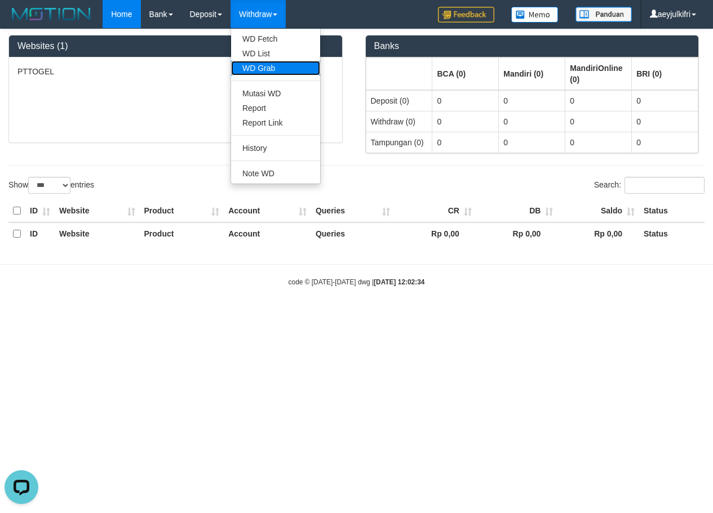
click at [273, 62] on link "WD Grab" at bounding box center [275, 68] width 89 height 15
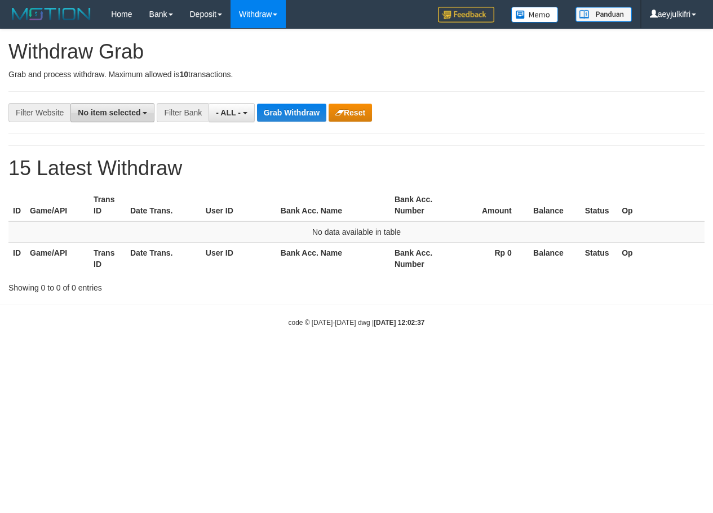
click at [114, 115] on span "No item selected" at bounding box center [109, 112] width 63 height 9
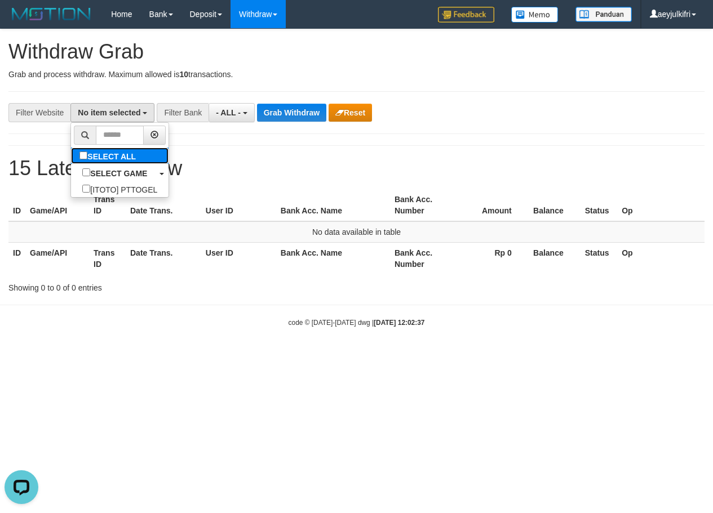
click at [113, 162] on link "SELECT ALL" at bounding box center [119, 156] width 97 height 16
click at [97, 160] on link "SELECT ALL" at bounding box center [119, 156] width 97 height 16
click at [77, 161] on label "SELECT ALL" at bounding box center [109, 156] width 76 height 16
select select "***"
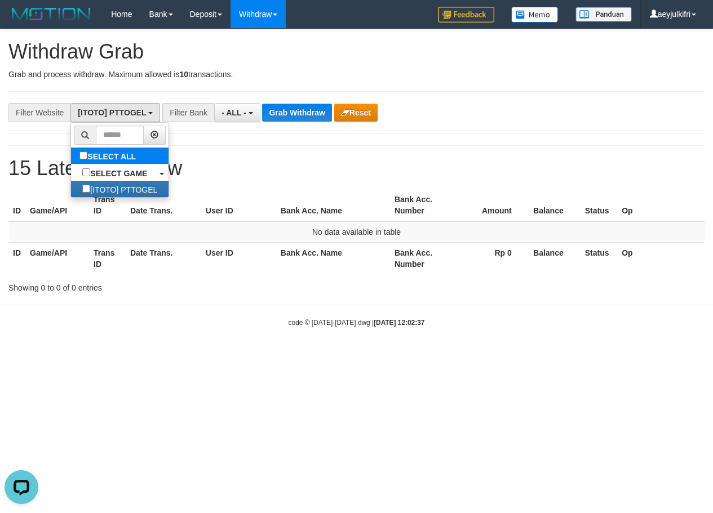
scroll to position [10, 0]
click at [375, 164] on h1 "15 Latest Withdraw" at bounding box center [356, 168] width 696 height 23
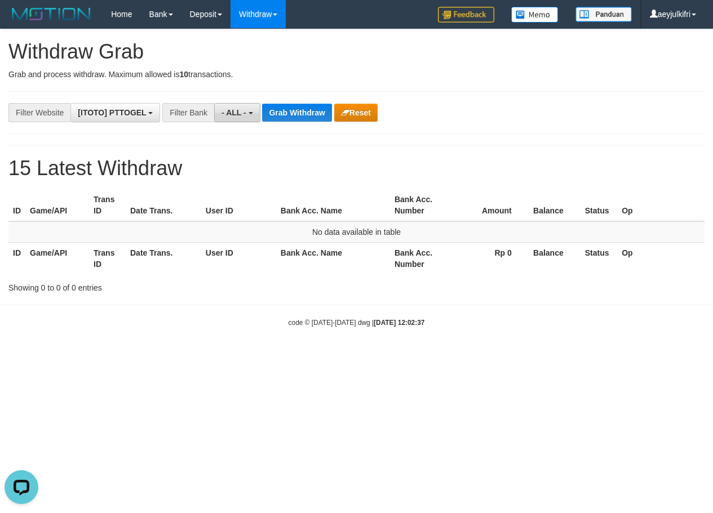
click at [248, 115] on button "- ALL -" at bounding box center [237, 112] width 46 height 19
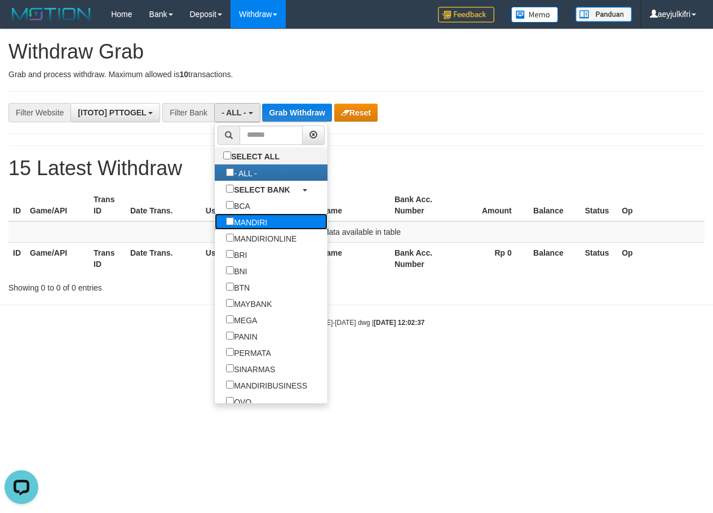
click at [215, 224] on label "MANDIRI" at bounding box center [247, 222] width 64 height 16
select select "*******"
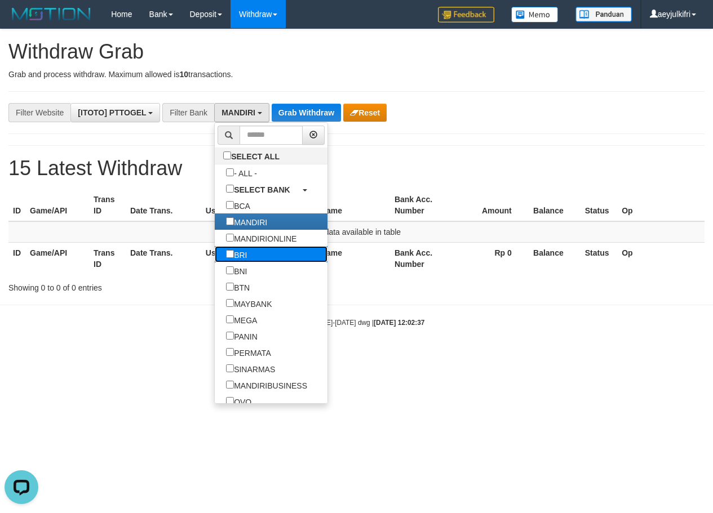
click at [215, 261] on label "BRI" at bounding box center [236, 254] width 43 height 16
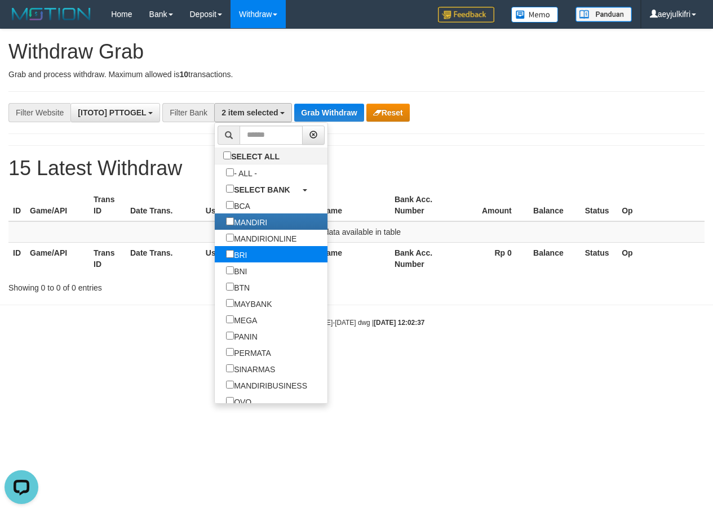
scroll to position [57, 0]
click at [215, 261] on label "BRI" at bounding box center [236, 254] width 43 height 16
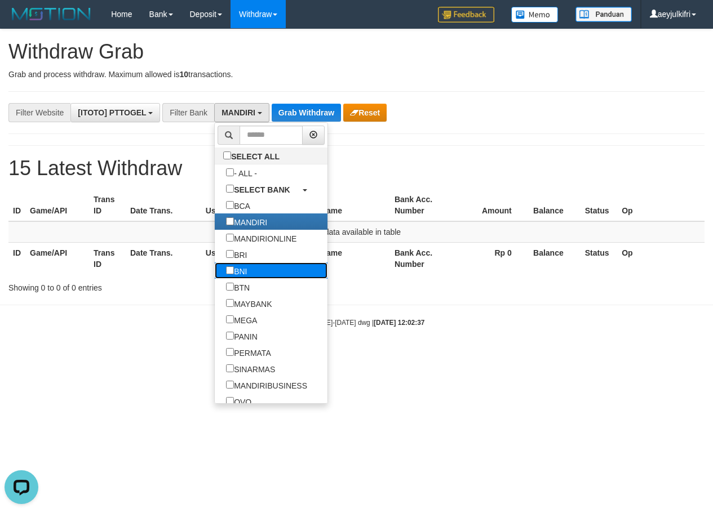
click at [215, 272] on label "BNI" at bounding box center [236, 271] width 43 height 16
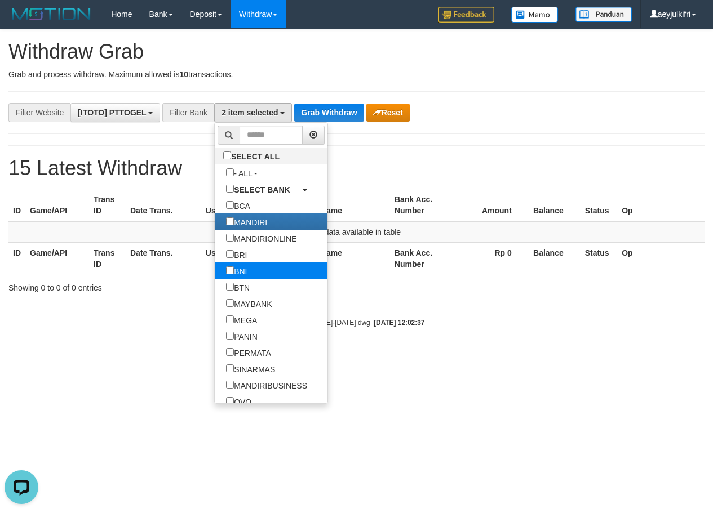
scroll to position [69, 0]
drag, startPoint x: 361, startPoint y: 277, endPoint x: 368, endPoint y: 135, distance: 141.6
click at [364, 270] on div "ID Game/API Trans ID Date Trans. User ID Bank Acc. Name Bank Acc. Number Amount…" at bounding box center [356, 232] width 713 height 92
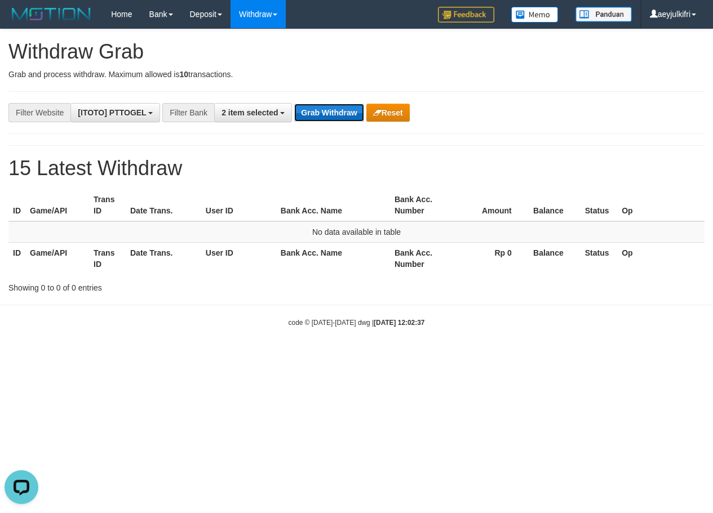
click at [337, 110] on button "Grab Withdraw" at bounding box center [328, 113] width 69 height 18
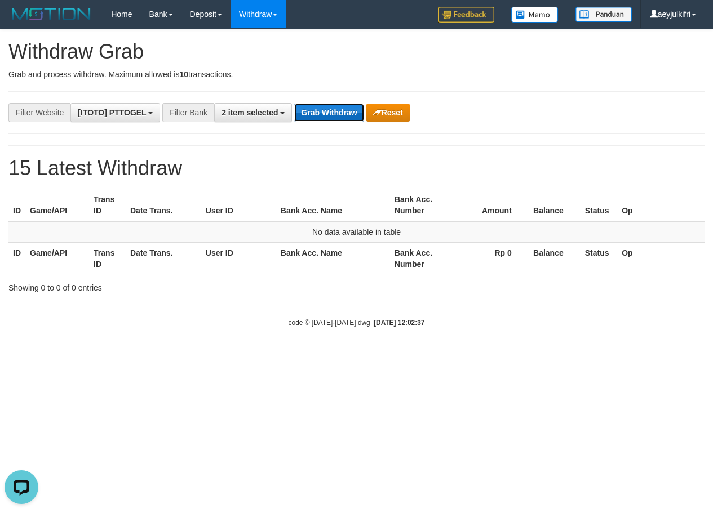
click at [337, 110] on button "Grab Withdraw" at bounding box center [328, 113] width 69 height 18
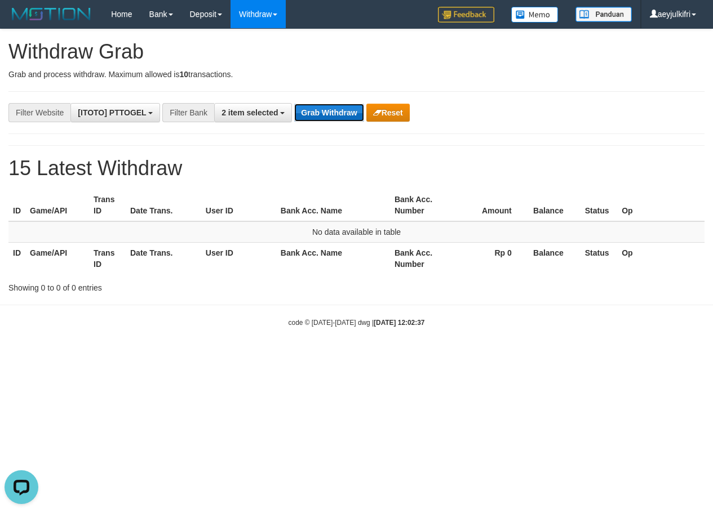
click at [337, 110] on button "Grab Withdraw" at bounding box center [328, 113] width 69 height 18
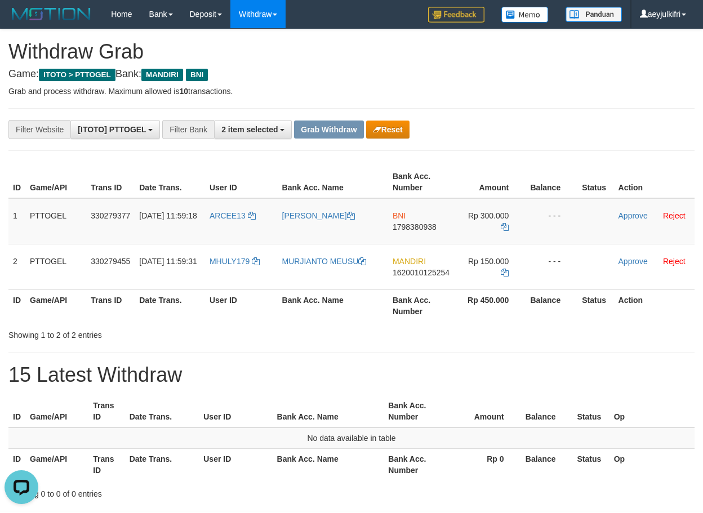
drag, startPoint x: 389, startPoint y: 368, endPoint x: 377, endPoint y: 364, distance: 13.2
click at [377, 364] on h1 "15 Latest Withdraw" at bounding box center [351, 375] width 686 height 23
click at [431, 225] on span "1798380938" at bounding box center [415, 227] width 44 height 9
copy span "1798380938"
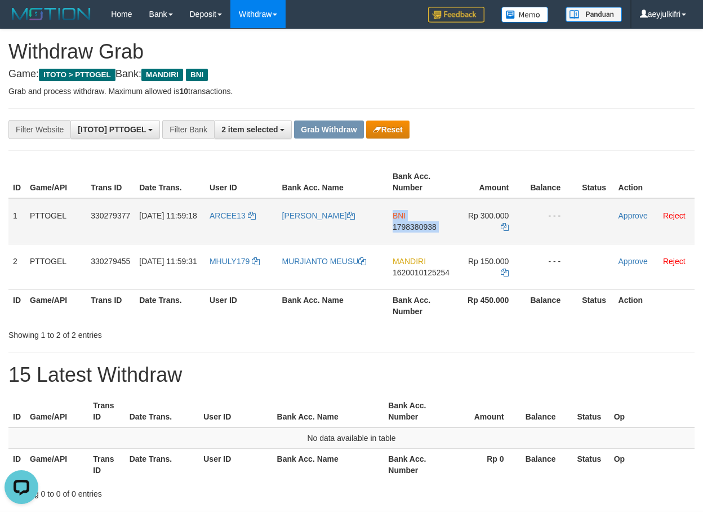
click at [431, 225] on span "1798380938" at bounding box center [415, 227] width 44 height 9
copy td "BNI 1798380938"
click at [431, 225] on span "1798380938" at bounding box center [415, 227] width 44 height 9
copy span "1798380938"
click at [431, 225] on span "1798380938" at bounding box center [415, 227] width 44 height 9
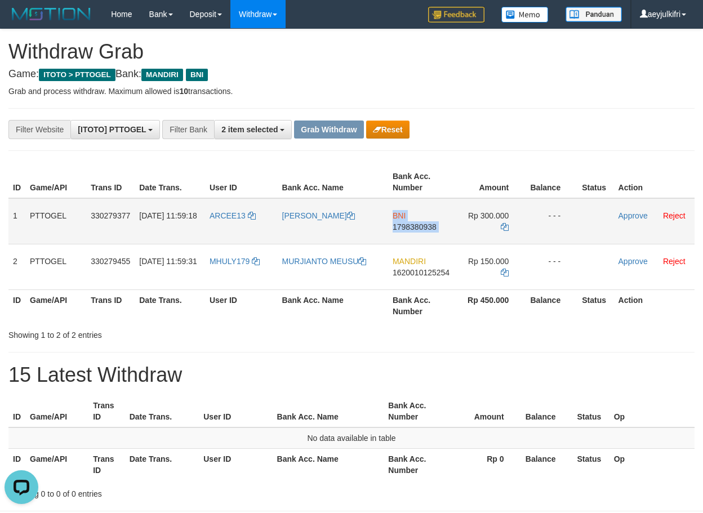
copy td "BNI 1798380938"
click at [504, 229] on icon at bounding box center [505, 227] width 8 height 8
drag, startPoint x: 218, startPoint y: 232, endPoint x: 476, endPoint y: 228, distance: 258.0
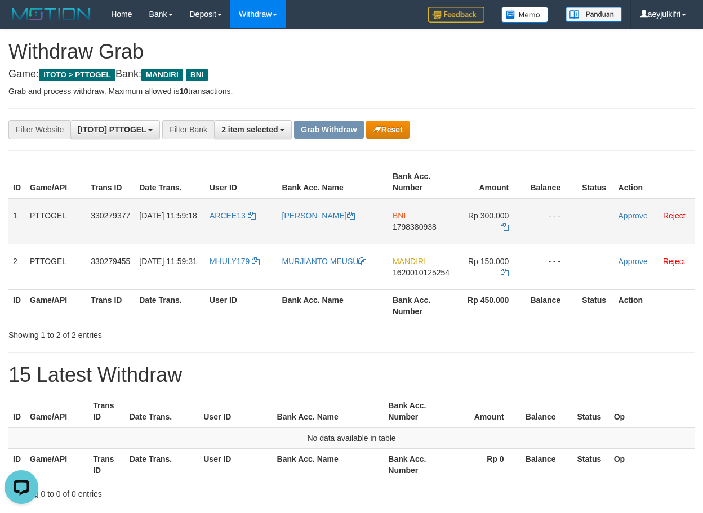
click at [476, 228] on tr "1 PTTOGEL 330279377 01/09/2025 11:59:18 ARCEE13 ANTONI ROLEFSON SILALAHI BNI 17…" at bounding box center [351, 221] width 686 height 46
copy tr
click at [634, 214] on link "Approve" at bounding box center [633, 215] width 29 height 9
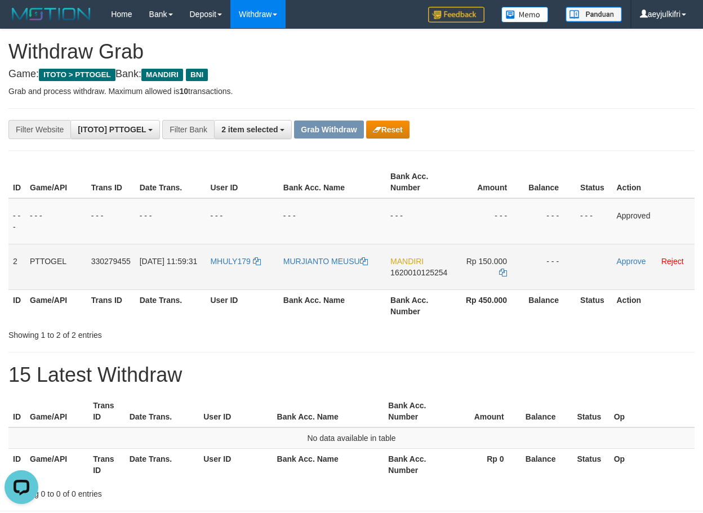
click at [407, 275] on span "1620010125254" at bounding box center [418, 272] width 57 height 9
copy span "1620010125254"
click at [501, 270] on icon at bounding box center [503, 273] width 8 height 8
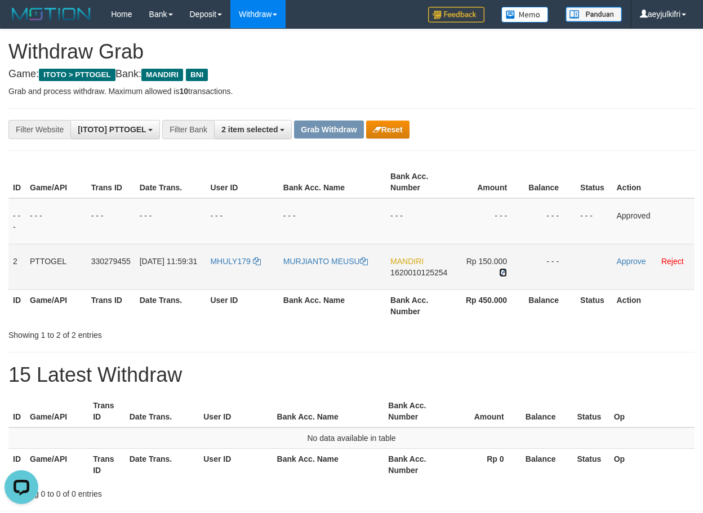
click at [501, 270] on icon at bounding box center [503, 273] width 8 height 8
drag, startPoint x: 215, startPoint y: 270, endPoint x: 472, endPoint y: 273, distance: 256.3
click at [472, 273] on tr "2 PTTOGEL 330279455 01/09/2025 11:59:31 MHULY179 MURJIANTO MEUSU MANDIRI 162001…" at bounding box center [351, 267] width 686 height 46
copy tr
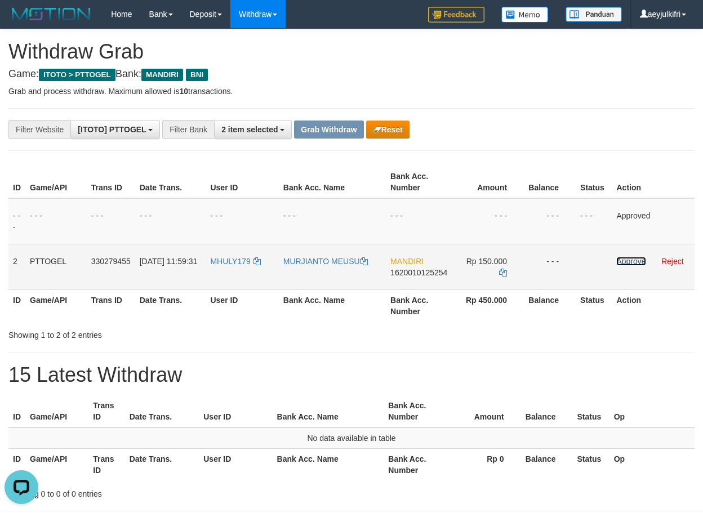
click at [636, 257] on link "Approve" at bounding box center [630, 261] width 29 height 9
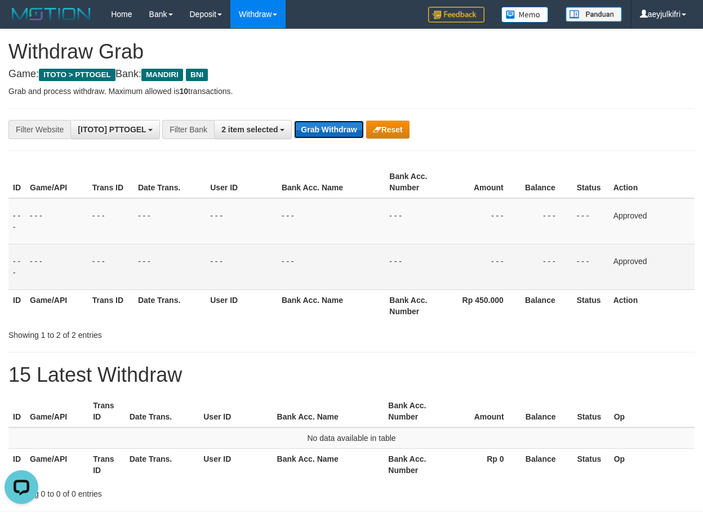
click at [331, 134] on button "Grab Withdraw" at bounding box center [328, 130] width 69 height 18
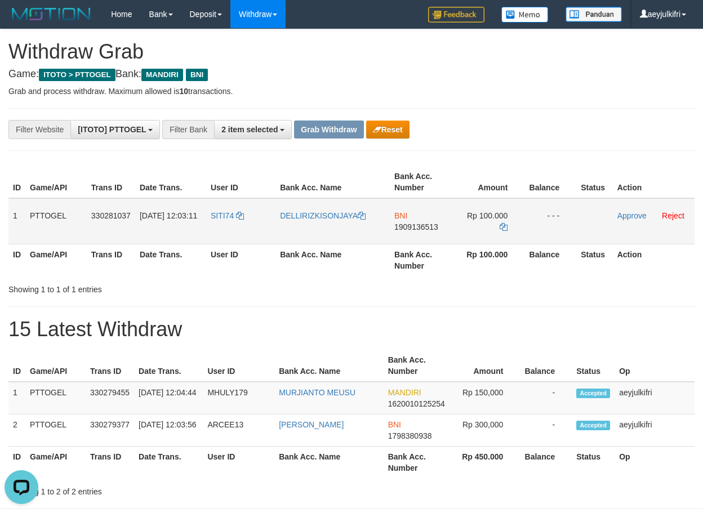
click at [426, 227] on span "1909136513" at bounding box center [416, 227] width 44 height 9
copy span "1909136513"
click at [426, 227] on span "1909136513" at bounding box center [416, 227] width 44 height 9
copy td "BNI 1909136513"
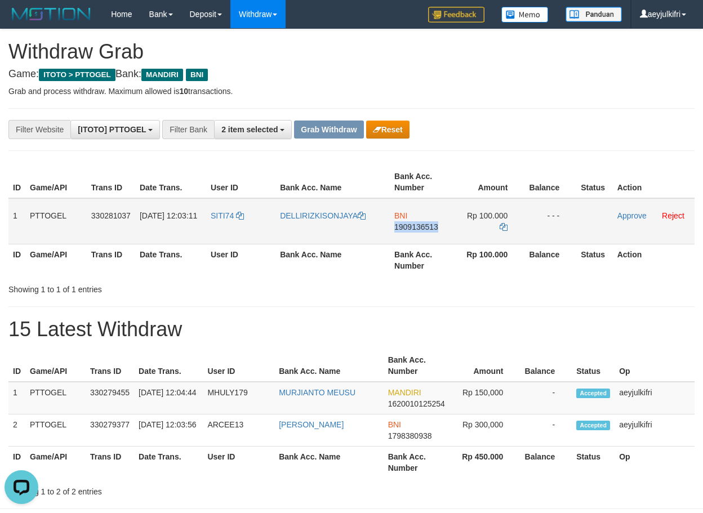
click at [426, 227] on span "1909136513" at bounding box center [416, 227] width 44 height 9
copy span "1909136513"
click at [409, 230] on span "1909136513" at bounding box center [416, 227] width 44 height 9
copy span "1909136513"
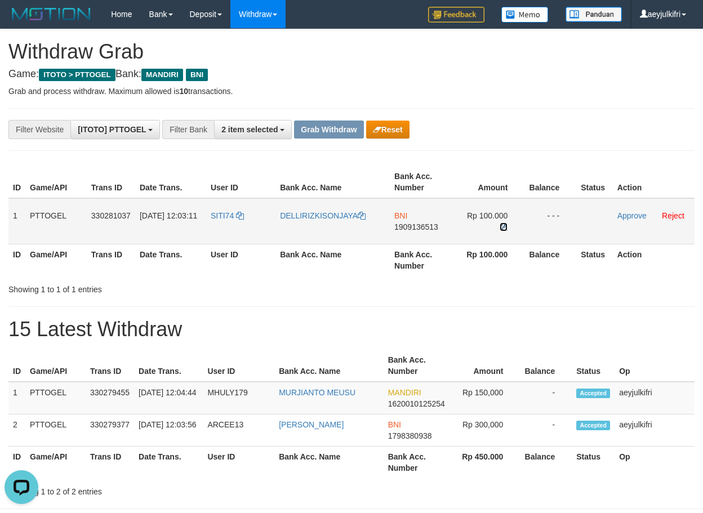
click at [505, 228] on icon at bounding box center [504, 227] width 8 height 8
drag, startPoint x: 237, startPoint y: 232, endPoint x: 492, endPoint y: 234, distance: 255.8
click at [492, 234] on tr "1 PTTOGEL 330281037 01/09/2025 12:03:11 SITI74 DELLIRIZKISONJAYA BNI 1909136513…" at bounding box center [351, 221] width 686 height 46
copy tr
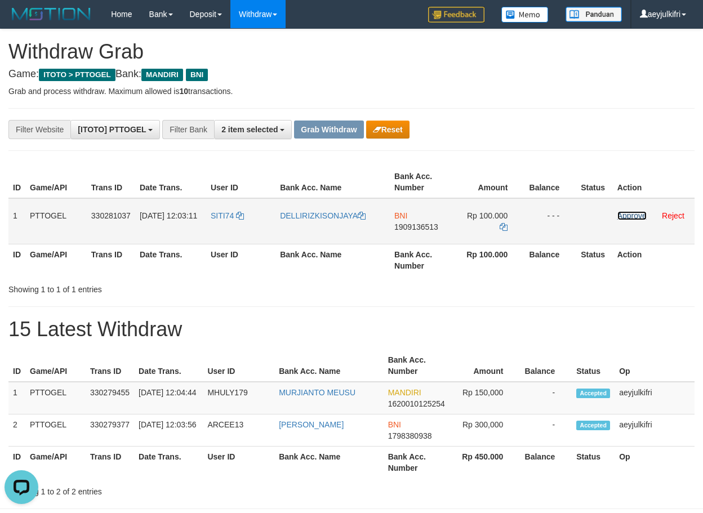
click at [624, 217] on link "Approve" at bounding box center [631, 215] width 29 height 9
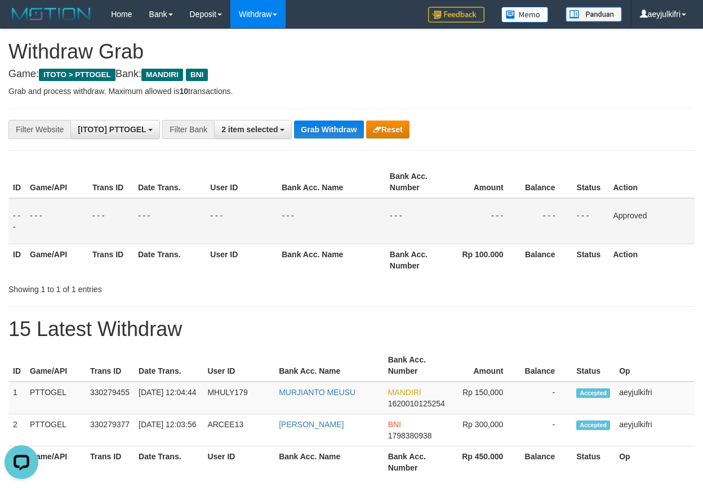
click at [335, 140] on div "**********" at bounding box center [351, 263] width 703 height 468
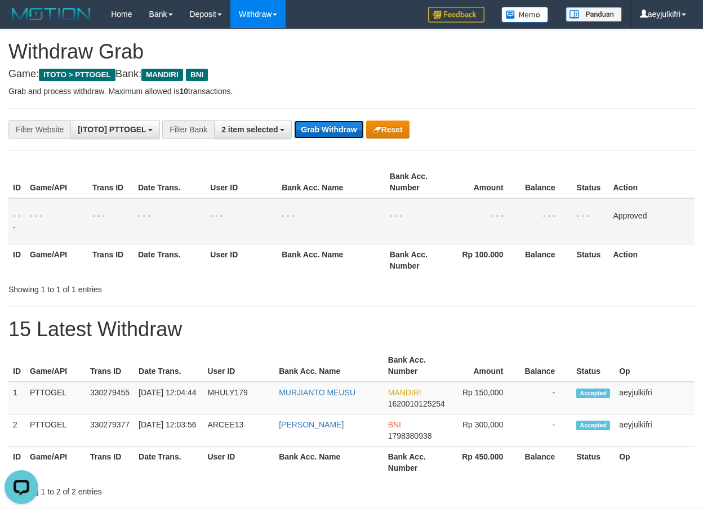
click at [333, 134] on button "Grab Withdraw" at bounding box center [328, 130] width 69 height 18
click at [332, 133] on button "Grab Withdraw" at bounding box center [328, 130] width 69 height 18
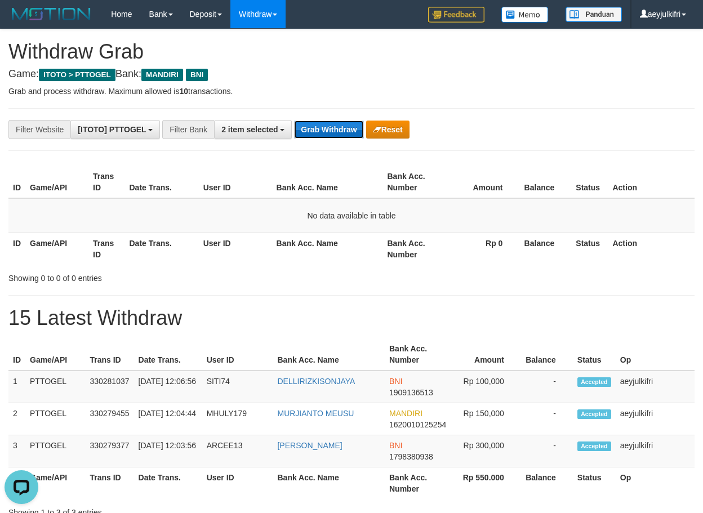
click at [299, 125] on button "Grab Withdraw" at bounding box center [328, 130] width 69 height 18
click at [313, 132] on button "Grab Withdraw" at bounding box center [328, 130] width 69 height 18
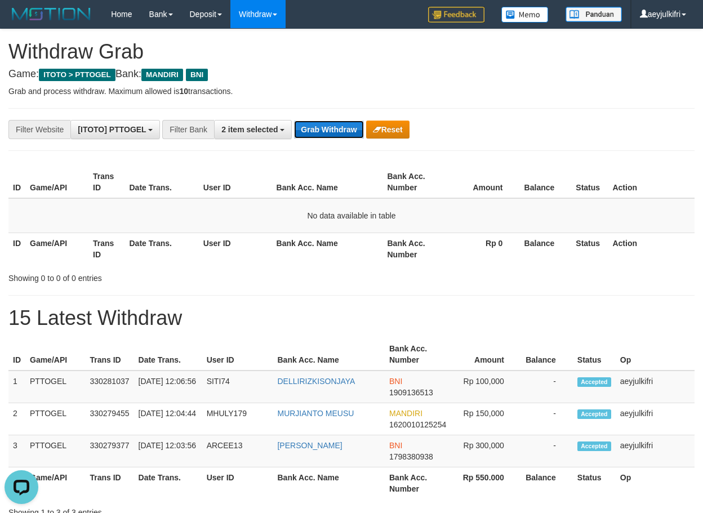
click at [313, 132] on button "Grab Withdraw" at bounding box center [328, 130] width 69 height 18
click at [311, 128] on button "Grab Withdraw" at bounding box center [328, 130] width 69 height 18
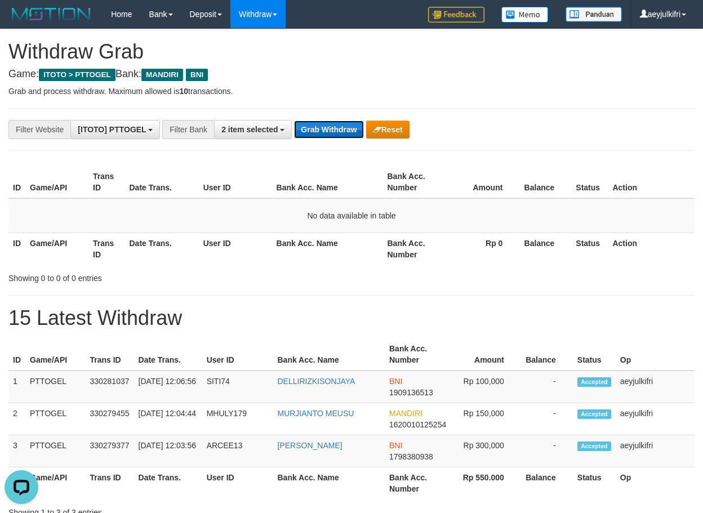
click at [311, 128] on button "Grab Withdraw" at bounding box center [328, 130] width 69 height 18
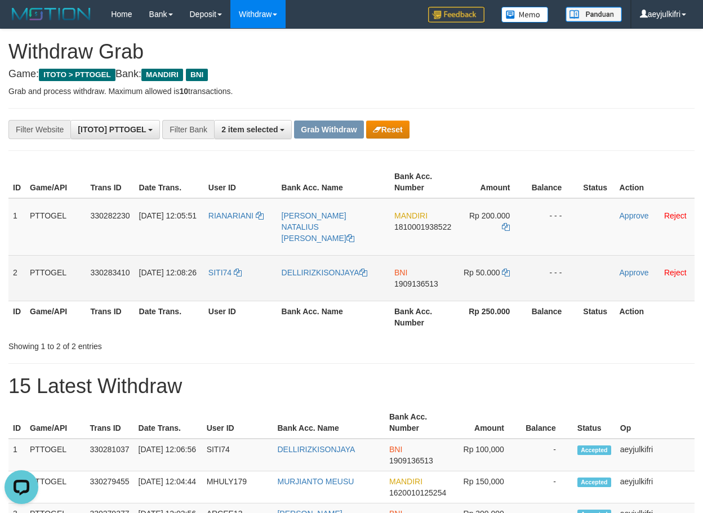
drag, startPoint x: 226, startPoint y: 279, endPoint x: 465, endPoint y: 275, distance: 238.9
click at [465, 275] on tr "2 PTTOGEL 330283410 [DATE] 12:08:26 SITI74 DELLIRIZKISONJAYA BNI 1909136513 Rp …" at bounding box center [351, 278] width 686 height 46
click at [407, 279] on span "1909136513" at bounding box center [416, 283] width 44 height 9
copy span "1909136513"
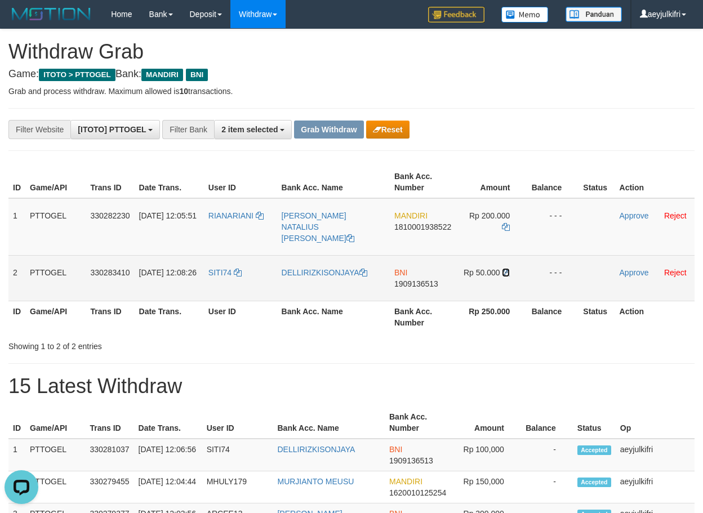
click at [508, 269] on icon at bounding box center [506, 273] width 8 height 8
click at [637, 268] on link "Approve" at bounding box center [634, 272] width 29 height 9
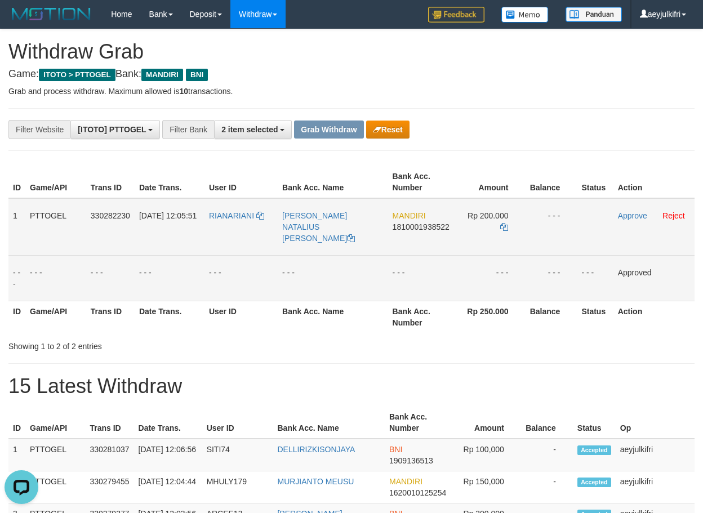
click at [422, 225] on span "1810001938522" at bounding box center [421, 227] width 57 height 9
copy span "1810001938522"
click at [503, 227] on icon at bounding box center [504, 227] width 8 height 8
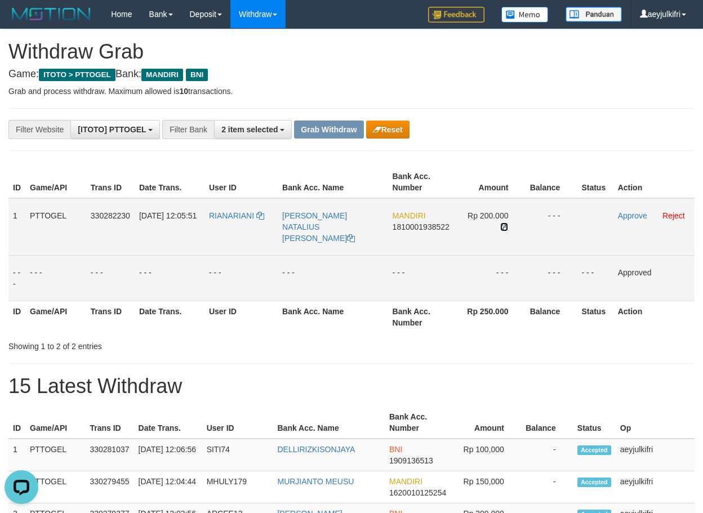
click at [503, 227] on icon at bounding box center [504, 227] width 8 height 8
drag, startPoint x: 235, startPoint y: 233, endPoint x: 459, endPoint y: 233, distance: 223.6
click at [459, 233] on tr "1 PTTOGEL 330282230 01/09/2025 12:05:51 RIANARIANI PANTALEON MAURUS NATALIUS SA…" at bounding box center [351, 226] width 686 height 57
copy tr
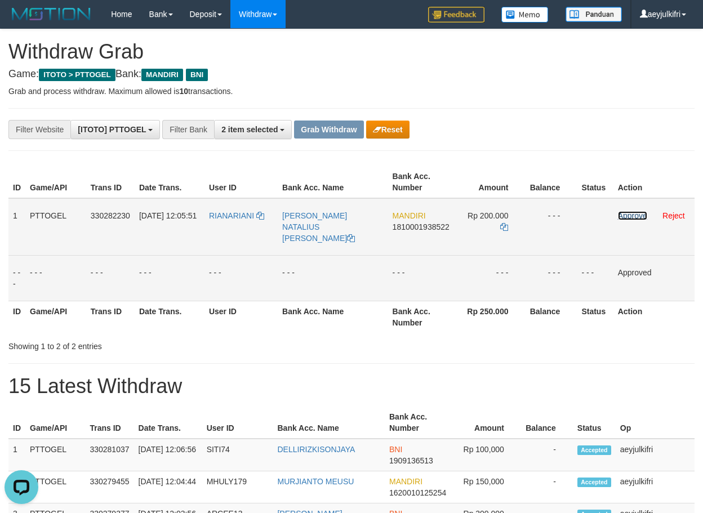
click at [637, 217] on link "Approve" at bounding box center [632, 215] width 29 height 9
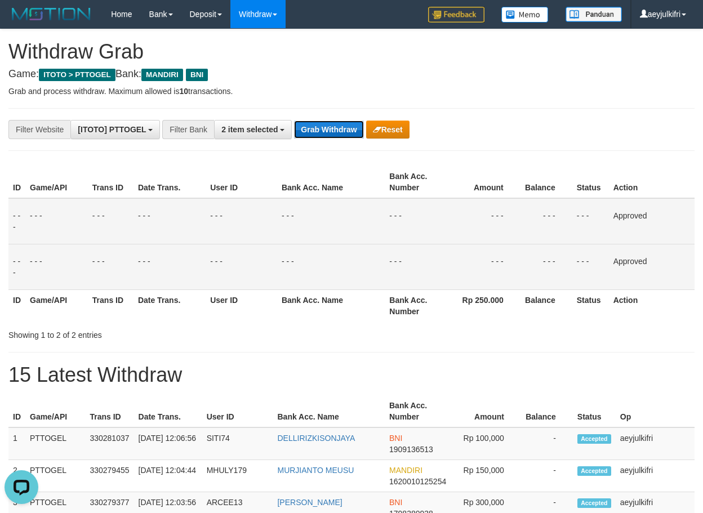
click at [308, 127] on button "Grab Withdraw" at bounding box center [328, 130] width 69 height 18
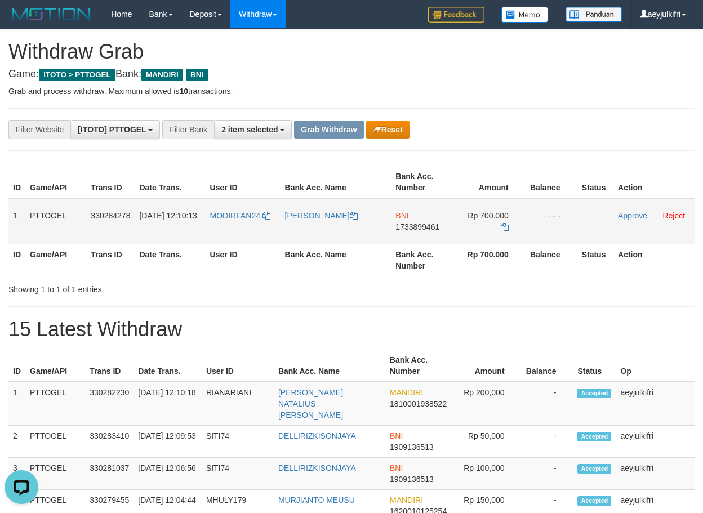
click at [426, 225] on span "1733899461" at bounding box center [417, 227] width 44 height 9
copy span "1733899461"
click at [426, 225] on span "1733899461" at bounding box center [417, 227] width 44 height 9
copy td "BNI 1733899461"
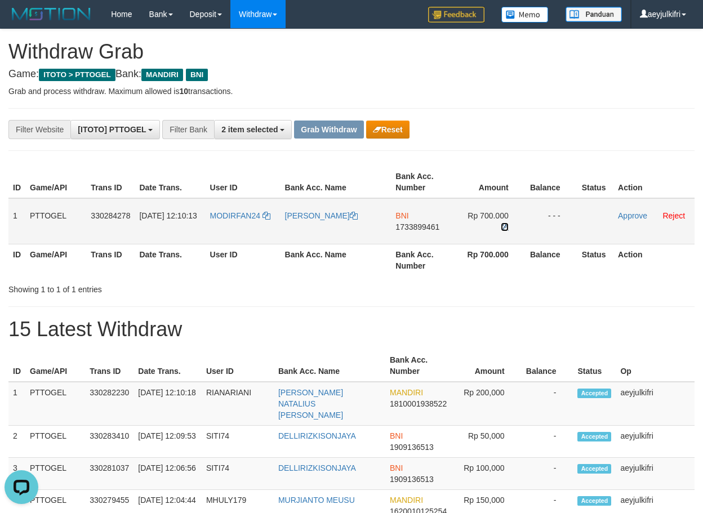
click at [505, 230] on icon at bounding box center [505, 227] width 8 height 8
drag, startPoint x: 235, startPoint y: 238, endPoint x: 455, endPoint y: 234, distance: 219.2
click at [455, 234] on tr "1 PTTOGEL 330284278 01/09/2025 12:10:13 MODIRFAN24 MOHAMAD IRFAN BNI 1733899461…" at bounding box center [351, 221] width 686 height 46
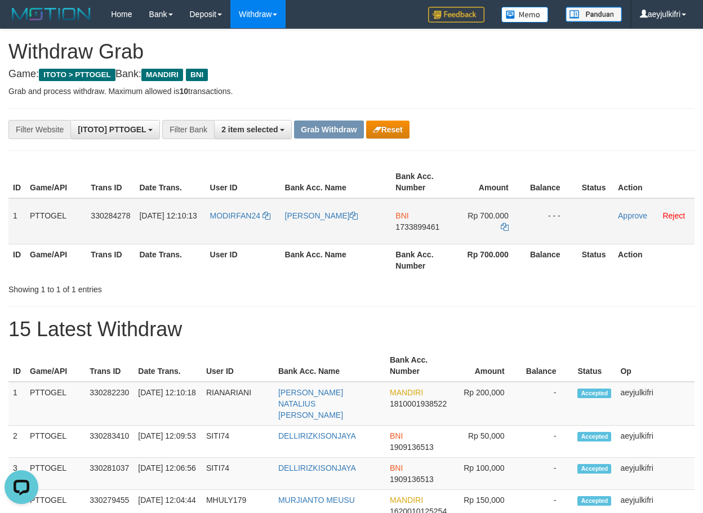
copy tr
click at [629, 216] on link "Approve" at bounding box center [632, 215] width 29 height 9
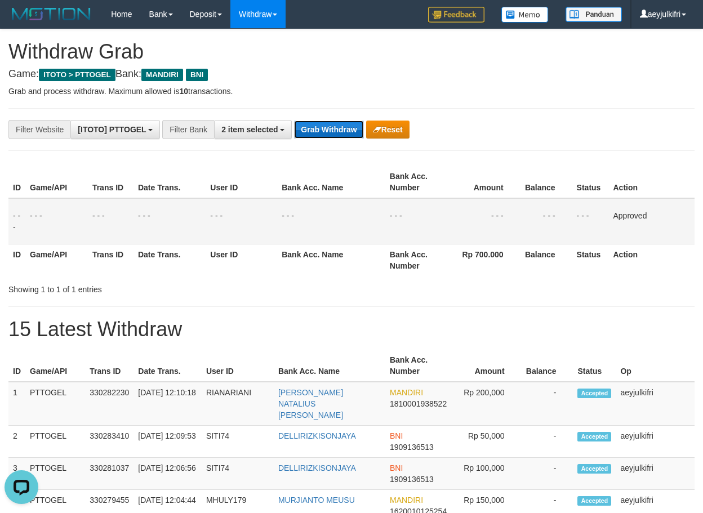
click at [343, 123] on button "Grab Withdraw" at bounding box center [328, 130] width 69 height 18
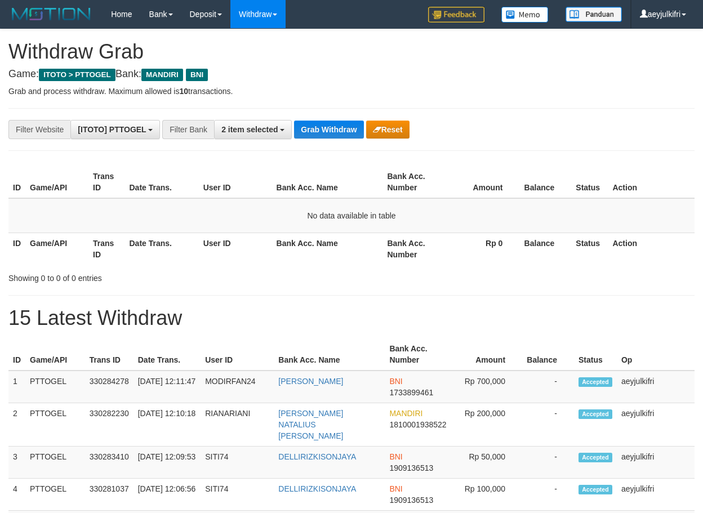
scroll to position [33, 0]
click at [335, 124] on button "Grab Withdraw" at bounding box center [328, 130] width 69 height 18
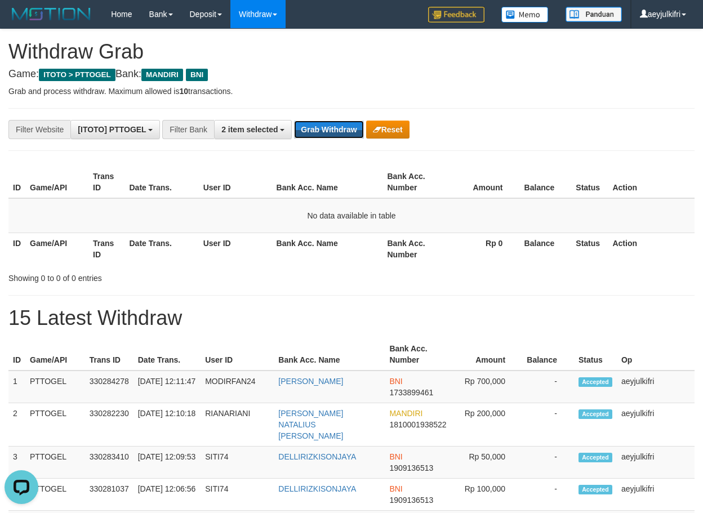
click at [335, 124] on button "Grab Withdraw" at bounding box center [328, 130] width 69 height 18
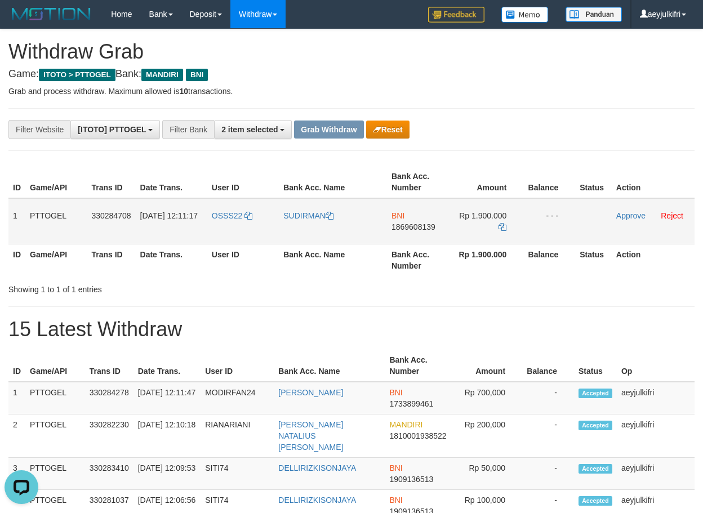
click at [420, 226] on span "1869608139" at bounding box center [414, 227] width 44 height 9
copy span "1869608139"
click at [499, 223] on td "Rp 1.900.000" at bounding box center [487, 221] width 74 height 46
drag, startPoint x: 499, startPoint y: 223, endPoint x: 506, endPoint y: 225, distance: 7.7
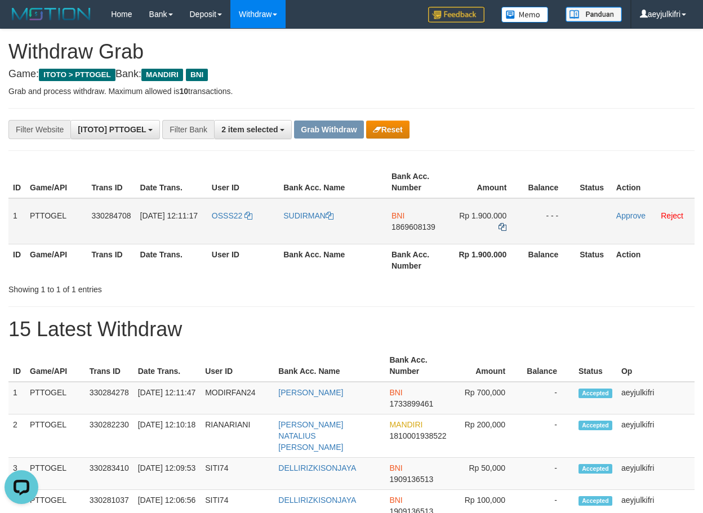
click at [499, 223] on td "Rp 1.900.000" at bounding box center [487, 221] width 74 height 46
click at [506, 225] on icon at bounding box center [503, 227] width 8 height 8
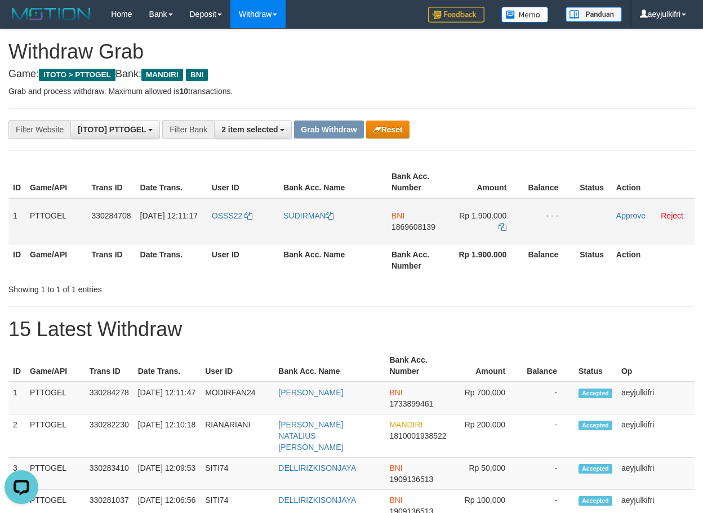
drag, startPoint x: 223, startPoint y: 229, endPoint x: 455, endPoint y: 223, distance: 232.7
click at [455, 223] on tr "1 PTTOGEL 330284708 01/09/2025 12:11:17 OSSS22 SUDIRMAN BNI 1869608139 Rp 1.900…" at bounding box center [351, 221] width 686 height 46
copy tr
click at [622, 216] on link "Approve" at bounding box center [630, 215] width 29 height 9
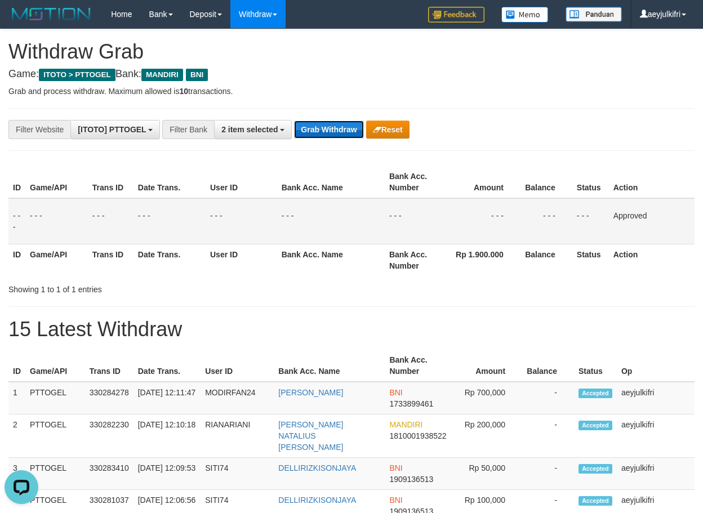
click at [344, 135] on button "Grab Withdraw" at bounding box center [328, 130] width 69 height 18
drag, startPoint x: 344, startPoint y: 135, endPoint x: 212, endPoint y: 151, distance: 132.8
click at [343, 135] on button "Grab Withdraw" at bounding box center [328, 130] width 69 height 18
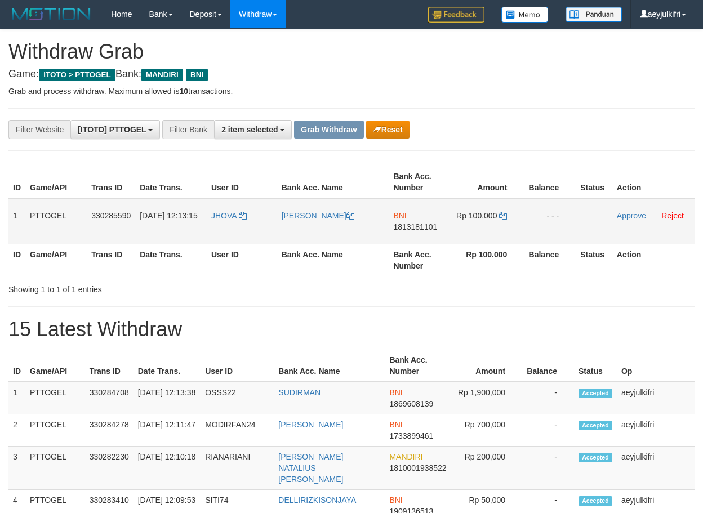
scroll to position [33, 0]
click at [425, 225] on span "1813181101" at bounding box center [415, 227] width 44 height 9
copy span "1813181101"
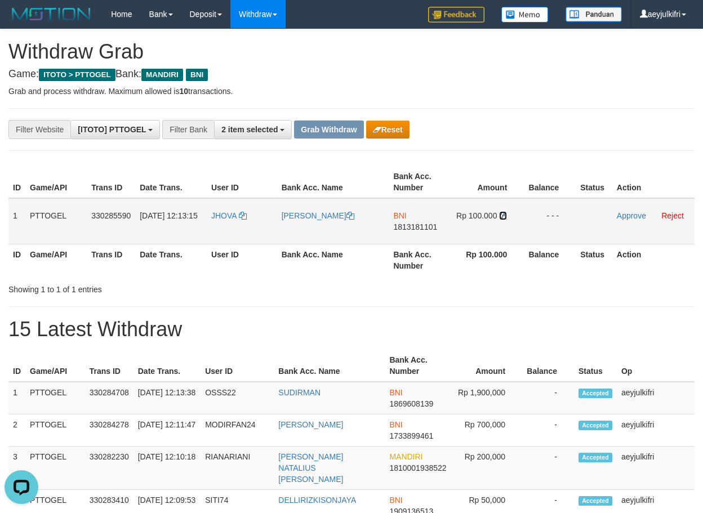
click at [501, 216] on icon at bounding box center [503, 216] width 8 height 8
drag, startPoint x: 208, startPoint y: 231, endPoint x: 219, endPoint y: 232, distance: 10.8
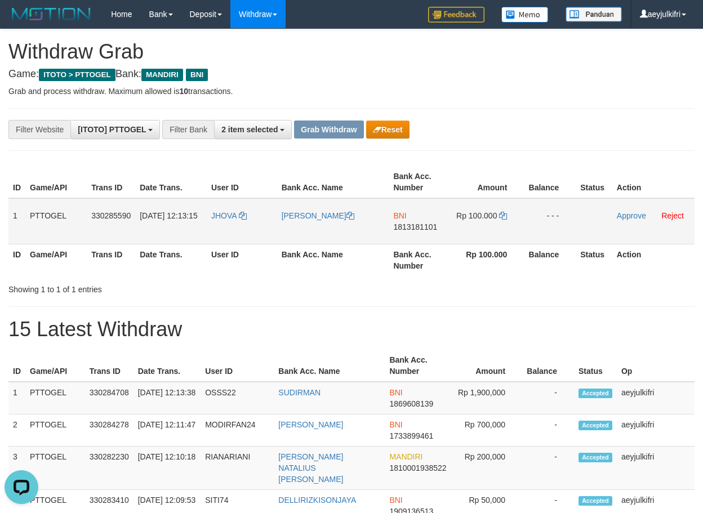
click at [207, 232] on td "01/09/2025 12:13:15" at bounding box center [171, 221] width 72 height 46
click at [219, 232] on td "JHOVA" at bounding box center [242, 221] width 70 height 46
copy link "JHOVA"
click at [506, 214] on icon at bounding box center [503, 216] width 8 height 8
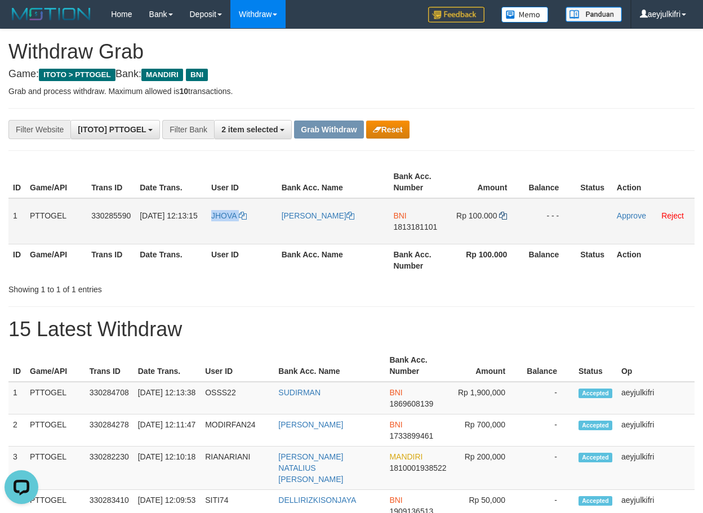
copy link "JHOVA"
click at [506, 214] on icon at bounding box center [503, 216] width 8 height 8
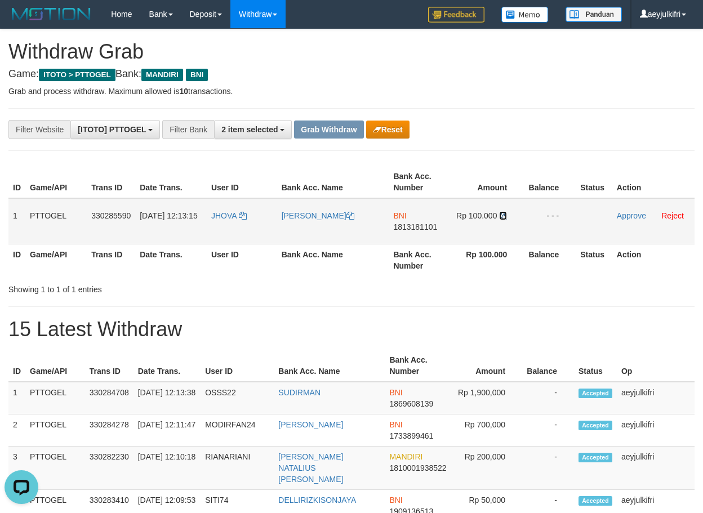
click at [506, 214] on icon at bounding box center [503, 216] width 8 height 8
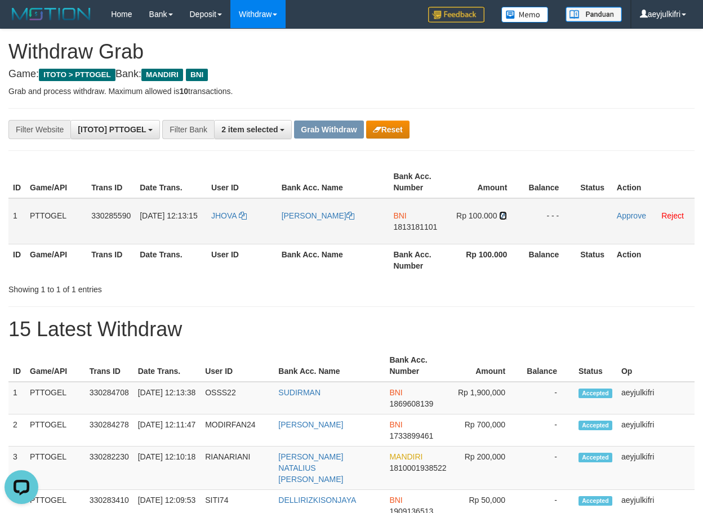
click at [506, 214] on icon at bounding box center [503, 216] width 8 height 8
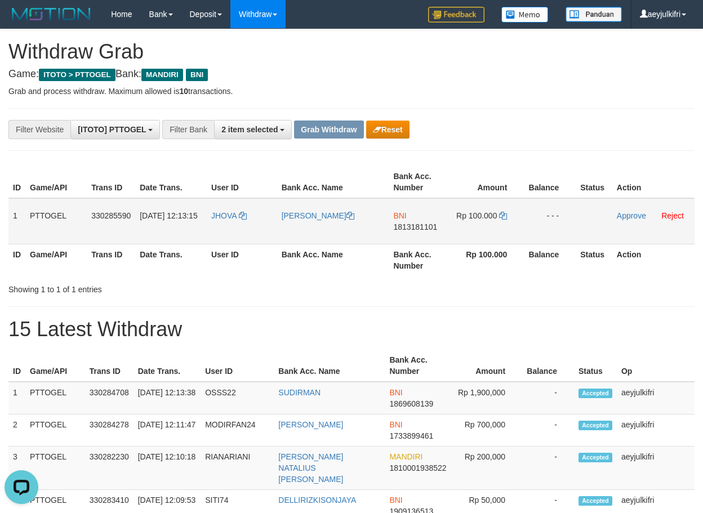
drag, startPoint x: 245, startPoint y: 233, endPoint x: 474, endPoint y: 234, distance: 228.7
click at [474, 234] on tr "1 PTTOGEL 330285590 01/09/2025 12:13:15 JHOVA VALENTINO WALLY BNI 1813181101 Rp…" at bounding box center [351, 221] width 686 height 46
copy tr
click at [624, 217] on link "Approve" at bounding box center [631, 215] width 29 height 9
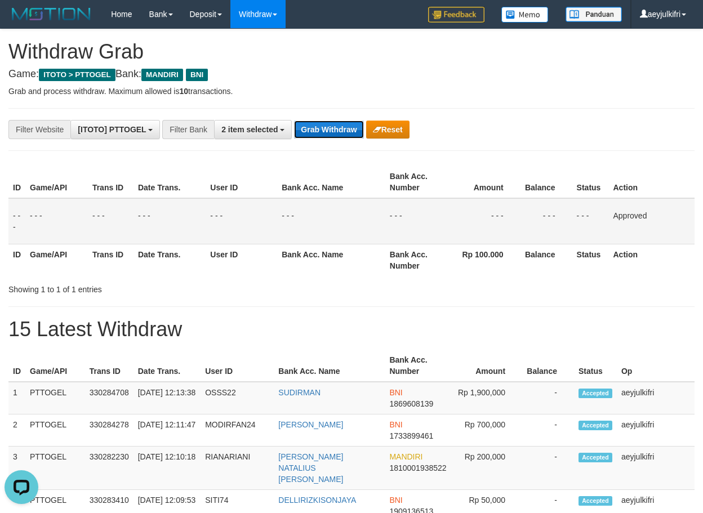
click at [318, 132] on button "Grab Withdraw" at bounding box center [328, 130] width 69 height 18
click at [320, 134] on button "Grab Withdraw" at bounding box center [328, 130] width 69 height 18
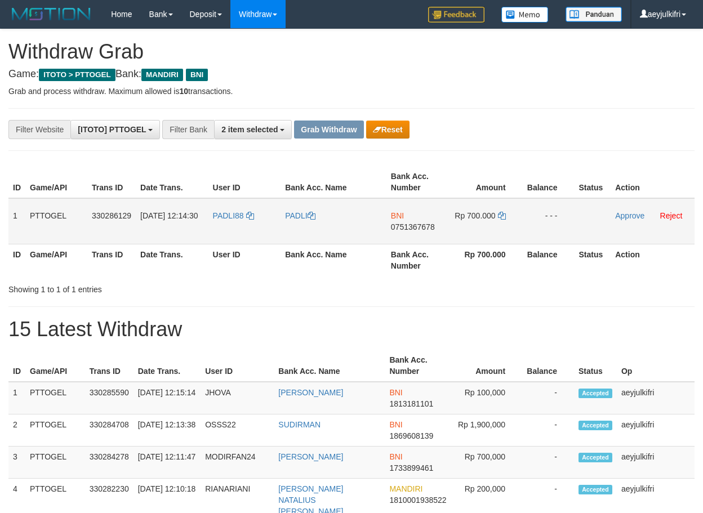
scroll to position [33, 0]
click at [397, 231] on span "0751367678" at bounding box center [413, 227] width 44 height 9
copy span "0751367678"
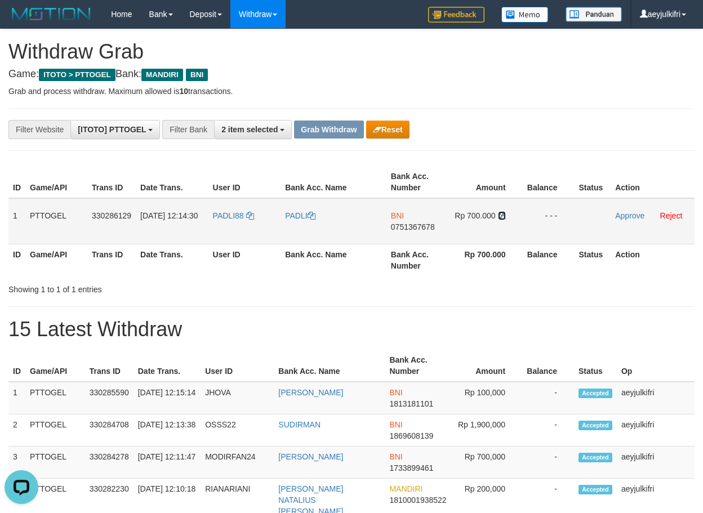
click at [501, 216] on icon at bounding box center [502, 216] width 8 height 8
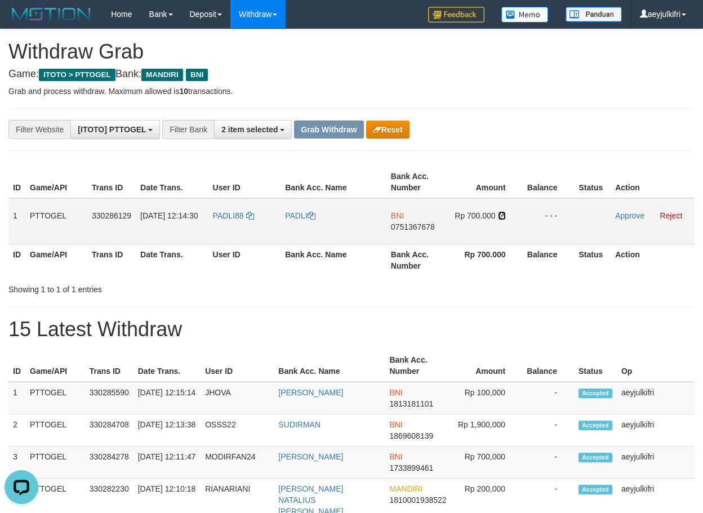
click at [501, 216] on icon at bounding box center [502, 216] width 8 height 8
drag, startPoint x: 234, startPoint y: 236, endPoint x: 498, endPoint y: 228, distance: 263.8
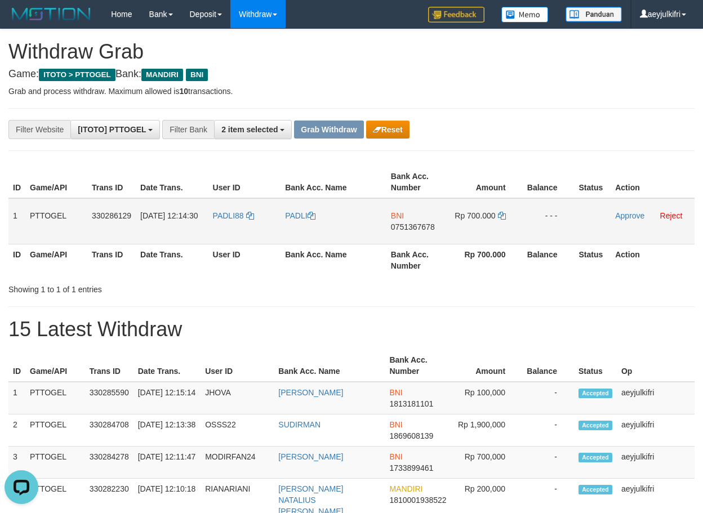
click at [498, 228] on tr "1 PTTOGEL 330286129 01/09/2025 12:14:30 PADLI88 PADLI BNI 0751367678 Rp 700.000…" at bounding box center [351, 221] width 686 height 46
copy tr
click at [634, 220] on td "Approve Reject" at bounding box center [653, 221] width 84 height 46
click at [628, 220] on td "Approve Reject" at bounding box center [653, 221] width 84 height 46
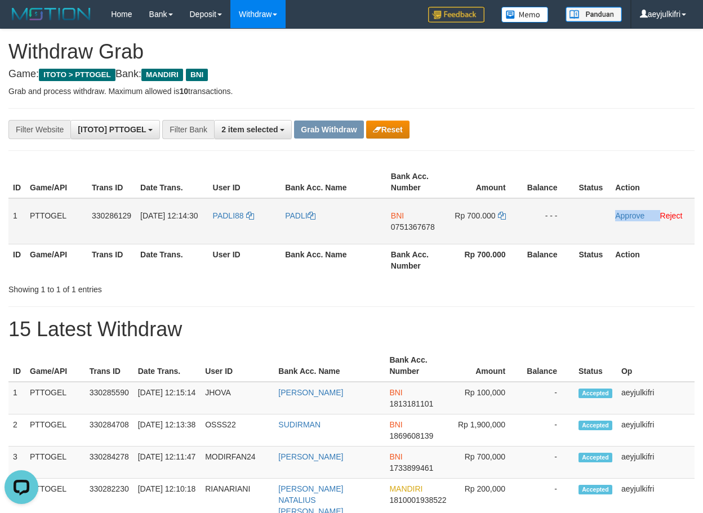
click at [628, 220] on td "Approve Reject" at bounding box center [653, 221] width 84 height 46
click at [625, 217] on link "Approve" at bounding box center [629, 215] width 29 height 9
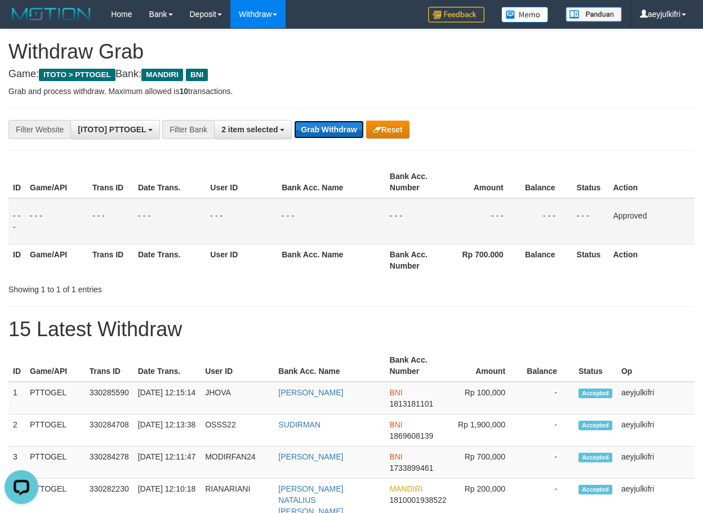
click at [331, 133] on button "Grab Withdraw" at bounding box center [328, 130] width 69 height 18
click at [331, 132] on button "Grab Withdraw" at bounding box center [328, 130] width 69 height 18
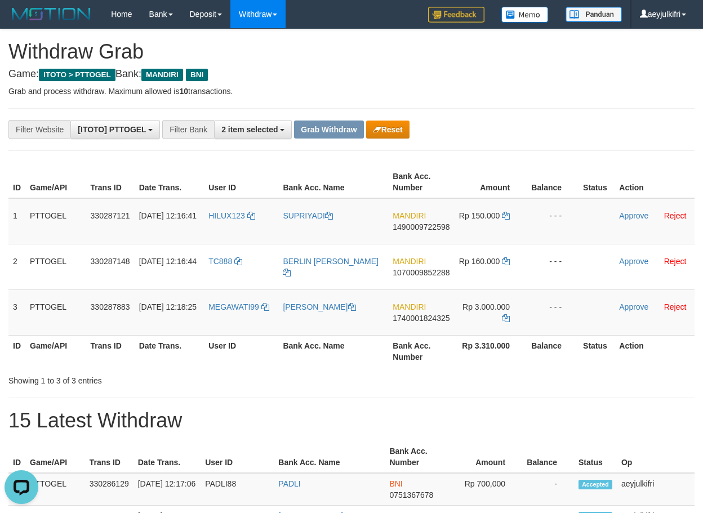
click at [633, 398] on hr at bounding box center [351, 398] width 686 height 1
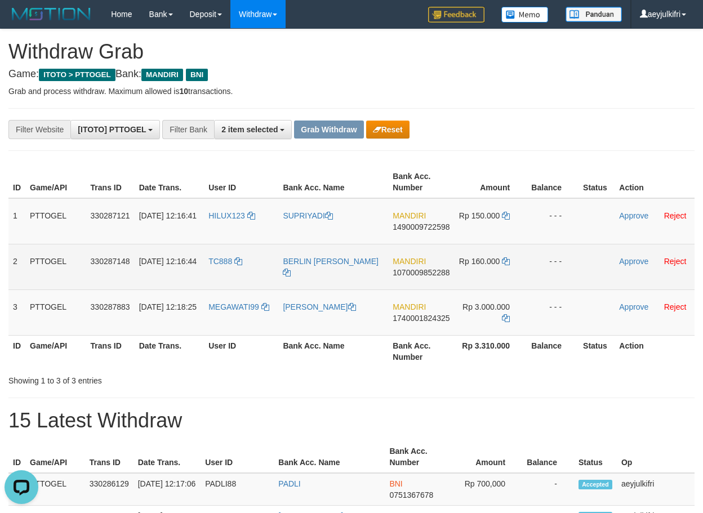
copy tr
drag, startPoint x: 233, startPoint y: 234, endPoint x: 460, endPoint y: 281, distance: 231.7
click at [460, 281] on tbody "1 PTTOGEL 330287121 [DATE] 12:16:41 HILUX123 SUPRIYADI MANDIRI 1490009722598 Rp…" at bounding box center [351, 266] width 686 height 137
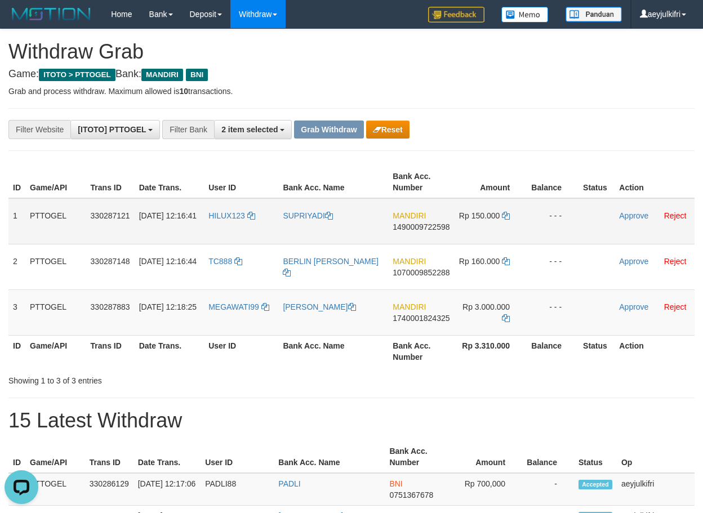
click at [407, 228] on span "1490009722598" at bounding box center [421, 227] width 57 height 9
copy tr
click at [407, 228] on span "1490009722598" at bounding box center [421, 227] width 57 height 9
copy span "1490009722598"
click at [415, 226] on span "1490009722598" at bounding box center [421, 227] width 57 height 9
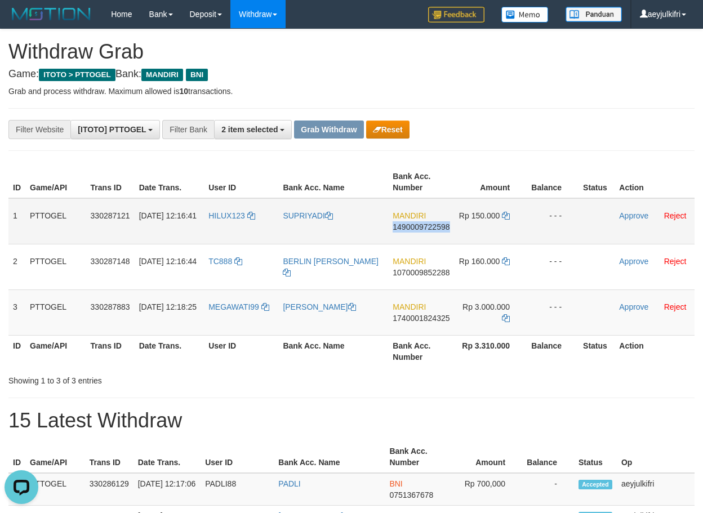
click at [415, 226] on span "1490009722598" at bounding box center [421, 227] width 57 height 9
copy span "1490009722598"
click at [505, 216] on icon at bounding box center [506, 216] width 8 height 8
click at [504, 216] on icon at bounding box center [506, 216] width 8 height 8
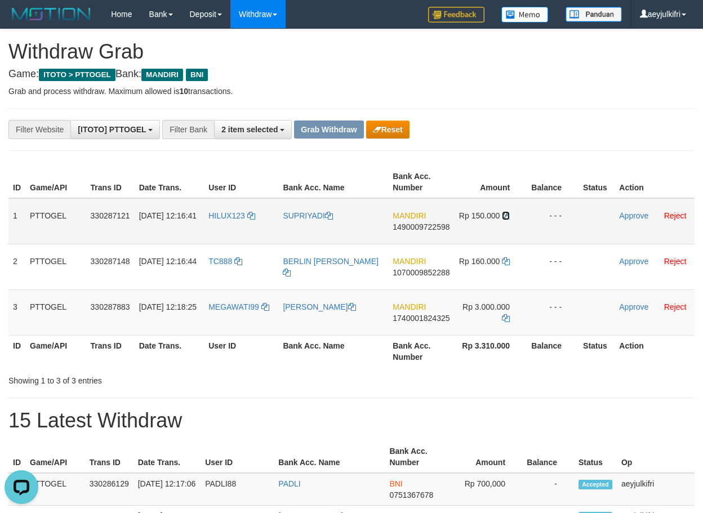
click at [504, 216] on icon at bounding box center [506, 216] width 8 height 8
click at [624, 218] on link "Approve" at bounding box center [633, 215] width 29 height 9
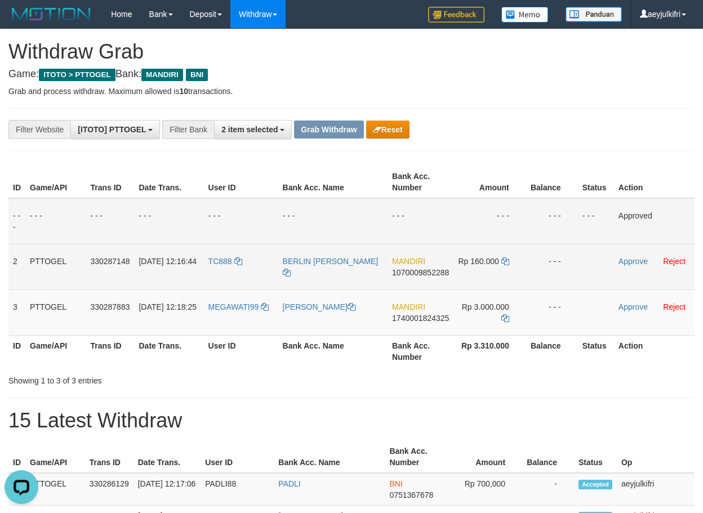
click at [410, 277] on td "MANDIRI 1070009852288" at bounding box center [421, 267] width 66 height 46
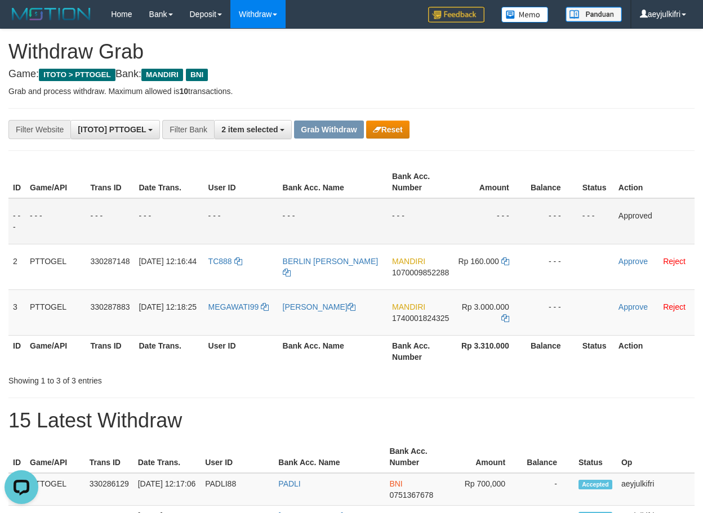
drag, startPoint x: 595, startPoint y: 183, endPoint x: 373, endPoint y: 224, distance: 225.8
click at [595, 182] on th "Status" at bounding box center [596, 182] width 36 height 32
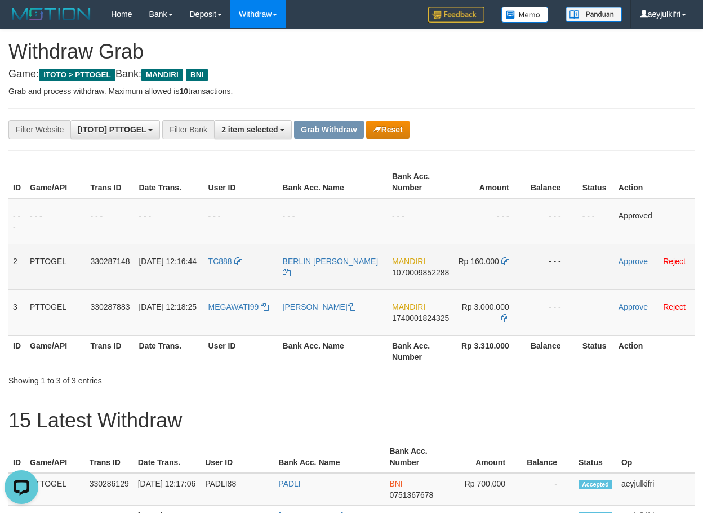
click at [406, 272] on span "1070009852288" at bounding box center [420, 272] width 57 height 9
copy span "1070009852288"
click at [410, 275] on span "1070009852288" at bounding box center [420, 272] width 57 height 9
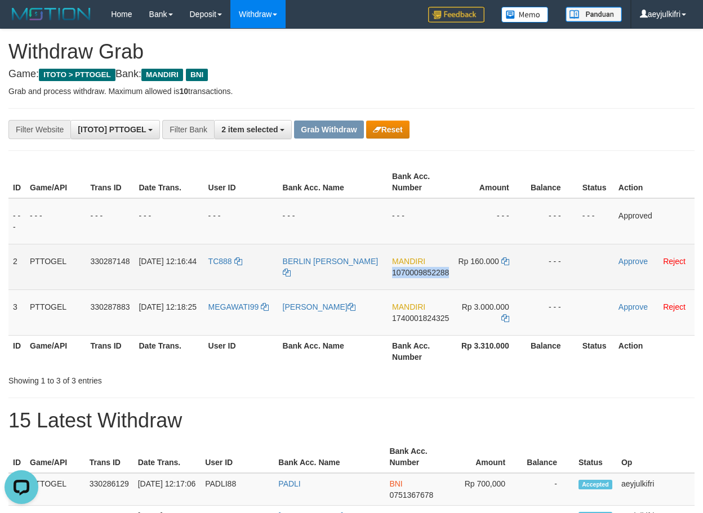
copy span "1070009852288"
click at [505, 260] on icon at bounding box center [505, 261] width 8 height 8
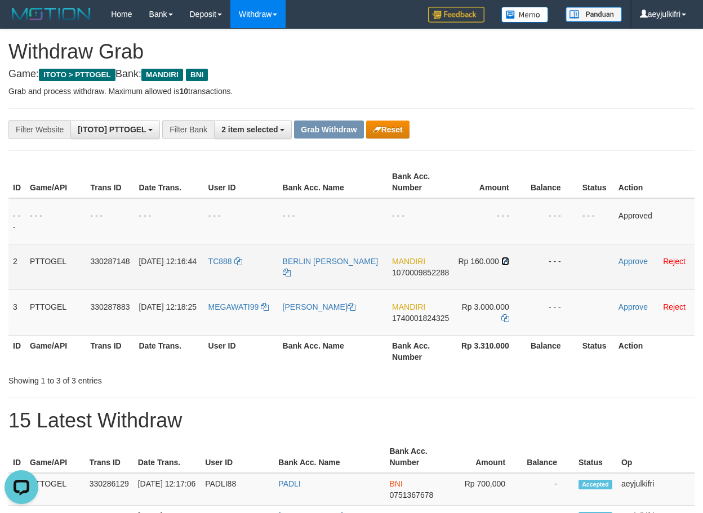
click at [505, 260] on icon at bounding box center [505, 261] width 8 height 8
click at [626, 263] on link "Approve" at bounding box center [633, 261] width 29 height 9
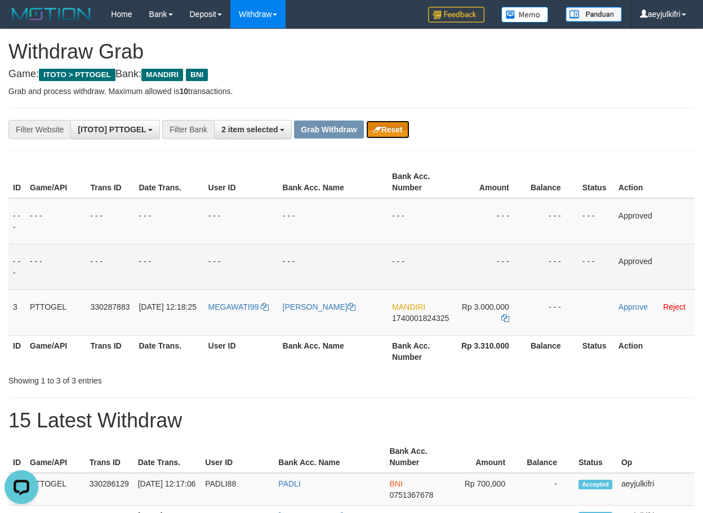
drag, startPoint x: 384, startPoint y: 126, endPoint x: 398, endPoint y: 274, distance: 149.4
click at [384, 126] on button "Reset" at bounding box center [387, 130] width 43 height 18
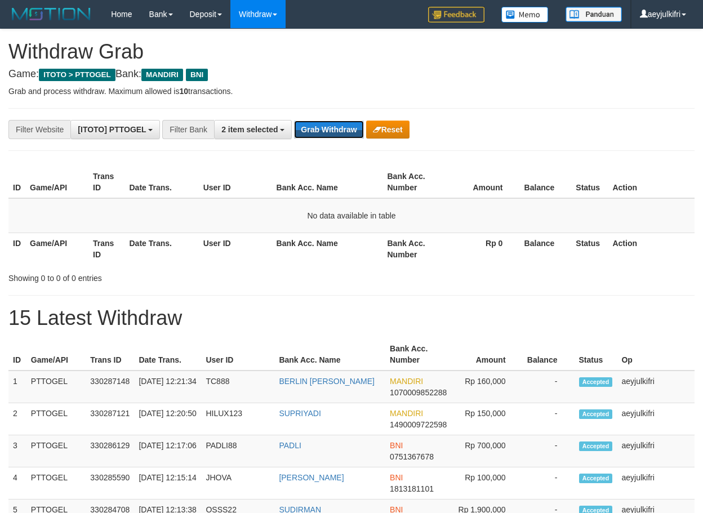
click at [324, 129] on button "Grab Withdraw" at bounding box center [328, 130] width 69 height 18
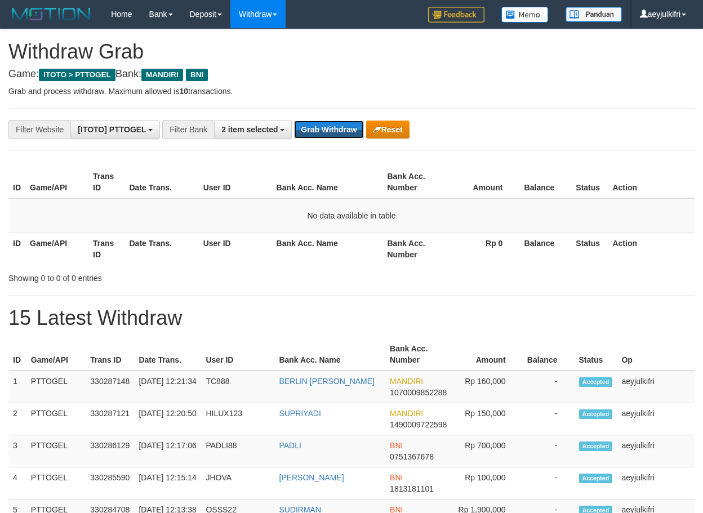
click at [324, 129] on button "Grab Withdraw" at bounding box center [328, 130] width 69 height 18
drag, startPoint x: 0, startPoint y: 0, endPoint x: 315, endPoint y: 129, distance: 340.3
click at [323, 129] on button "Grab Withdraw" at bounding box center [328, 130] width 69 height 18
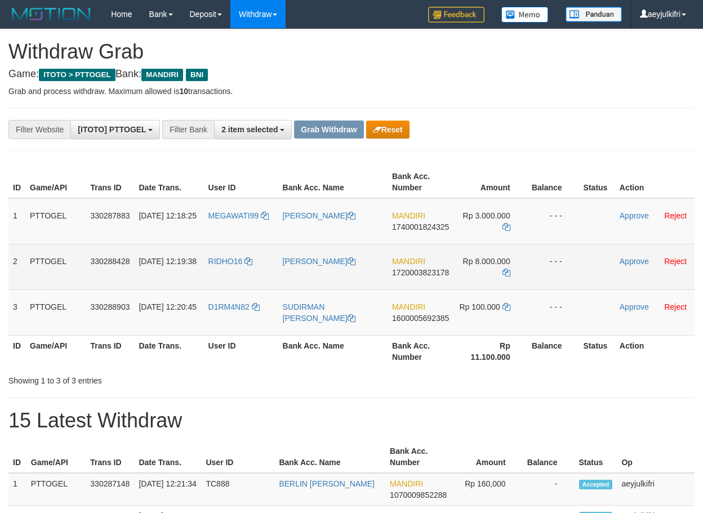
scroll to position [33, 0]
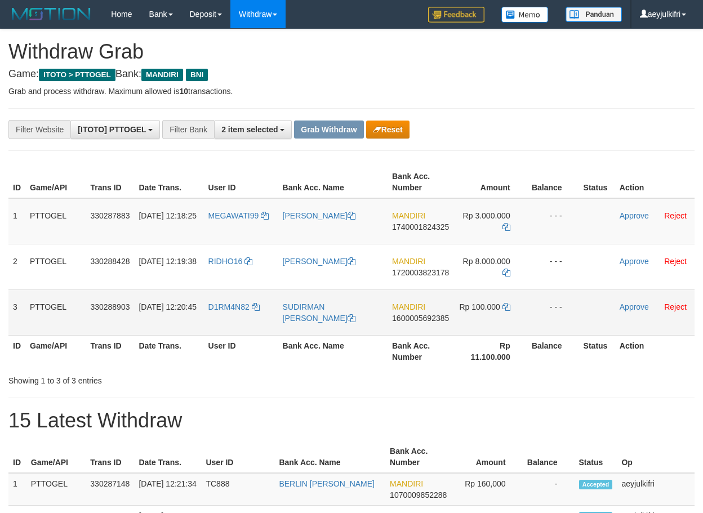
click at [435, 324] on td "MANDIRI 1600005692385" at bounding box center [421, 313] width 66 height 46
click at [435, 321] on span "1600005692385" at bounding box center [420, 318] width 57 height 9
copy span "1600005692385"
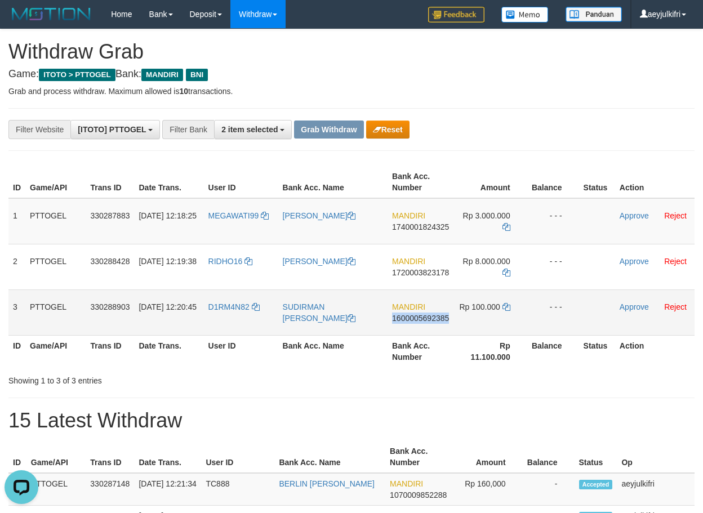
click at [435, 321] on span "1600005692385" at bounding box center [420, 318] width 57 height 9
copy span "1600005692385"
click at [435, 321] on span "1600005692385" at bounding box center [420, 318] width 57 height 9
copy span "1600005692385"
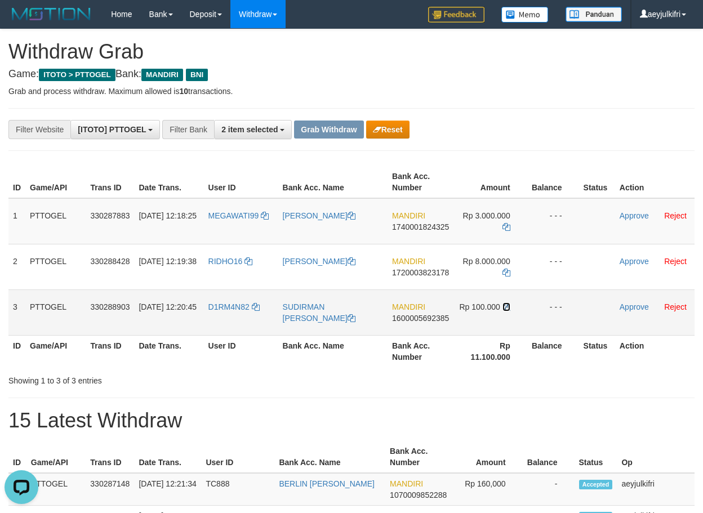
click at [508, 304] on icon at bounding box center [506, 307] width 8 height 8
click at [506, 304] on icon at bounding box center [506, 307] width 8 height 8
drag, startPoint x: 247, startPoint y: 330, endPoint x: 530, endPoint y: 316, distance: 283.1
click at [483, 325] on tr "3 PTTOGEL 330288903 [DATE] 12:20:45 D1RM4N82 [PERSON_NAME] MANDIRI 160000569238…" at bounding box center [351, 313] width 686 height 46
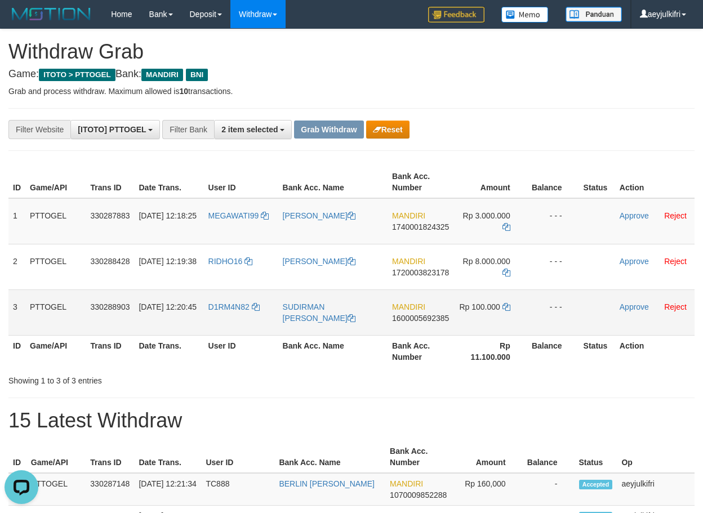
copy tr
click at [628, 304] on link "Approve" at bounding box center [634, 307] width 29 height 9
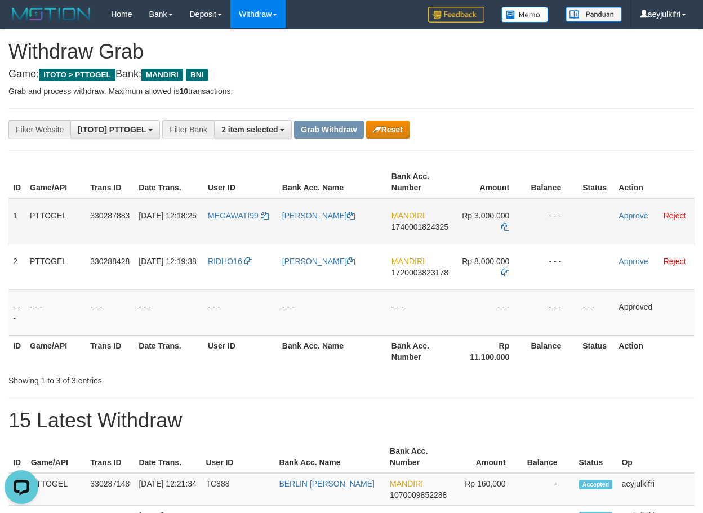
click at [401, 224] on span "1740001824325" at bounding box center [420, 227] width 57 height 9
copy span "1740001824325"
click at [506, 224] on icon at bounding box center [505, 227] width 8 height 8
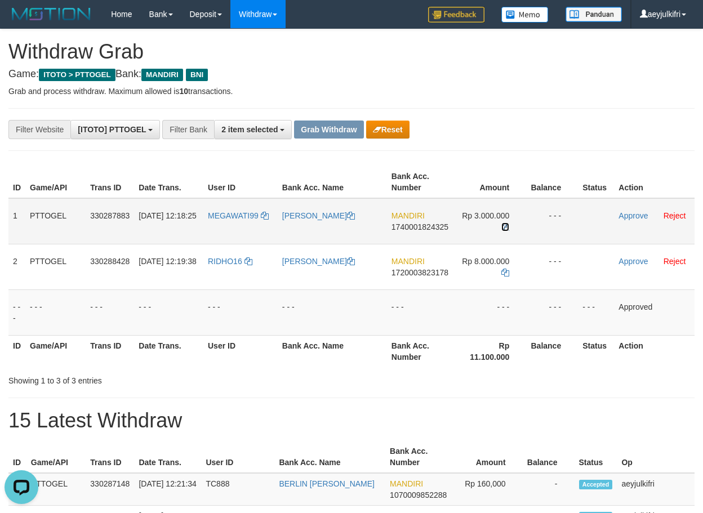
click at [506, 224] on icon at bounding box center [505, 227] width 8 height 8
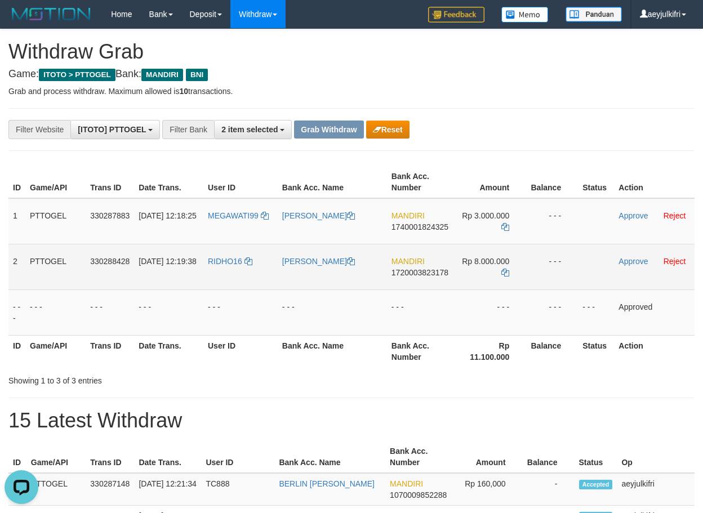
copy tr
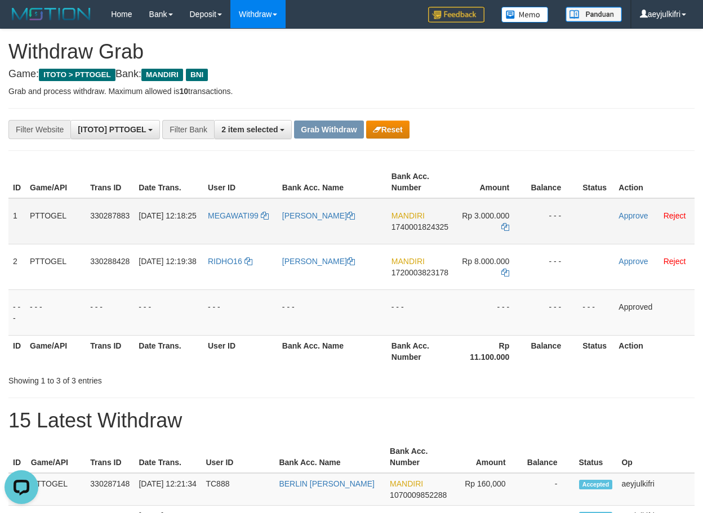
drag, startPoint x: 234, startPoint y: 228, endPoint x: 653, endPoint y: 212, distance: 419.4
click at [466, 256] on tbody "1 PTTOGEL 330287883 01/09/2025 12:18:25 MEGAWATI99 ABD RAHMAN MANDIRI 174000182…" at bounding box center [351, 266] width 686 height 137
click at [619, 215] on link "Approve" at bounding box center [633, 215] width 29 height 9
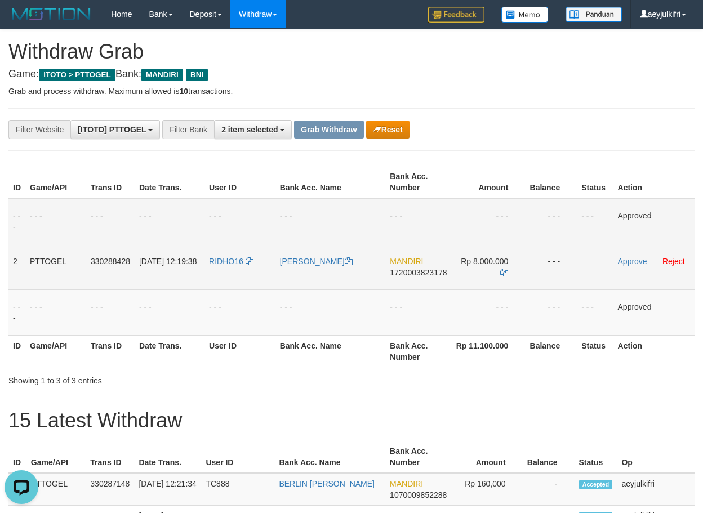
click at [435, 275] on span "1720003823178" at bounding box center [418, 272] width 57 height 9
copy tr
click at [435, 275] on span "1720003823178" at bounding box center [418, 272] width 57 height 9
copy span "1720003823178"
click at [410, 278] on td "MANDIRI 1720003823178" at bounding box center [418, 267] width 66 height 46
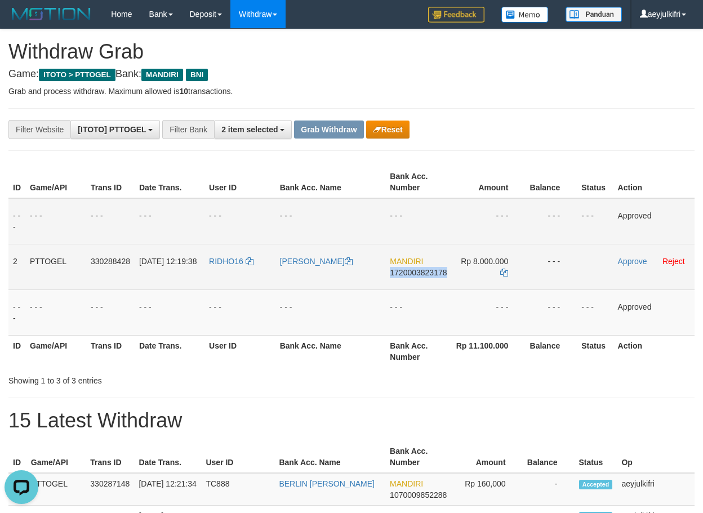
click at [410, 278] on td "MANDIRI 1720003823178" at bounding box center [418, 267] width 66 height 46
click at [409, 278] on td "MANDIRI 1720003823178" at bounding box center [418, 267] width 66 height 46
click at [409, 275] on span "1720003823178" at bounding box center [418, 272] width 57 height 9
copy td "MANDIRI 1720003823178"
click at [409, 274] on span "1720003823178" at bounding box center [418, 272] width 57 height 9
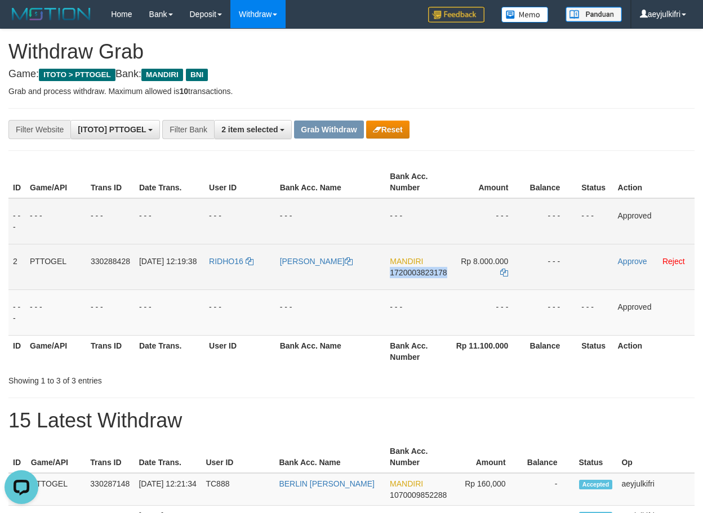
copy span "1720003823178"
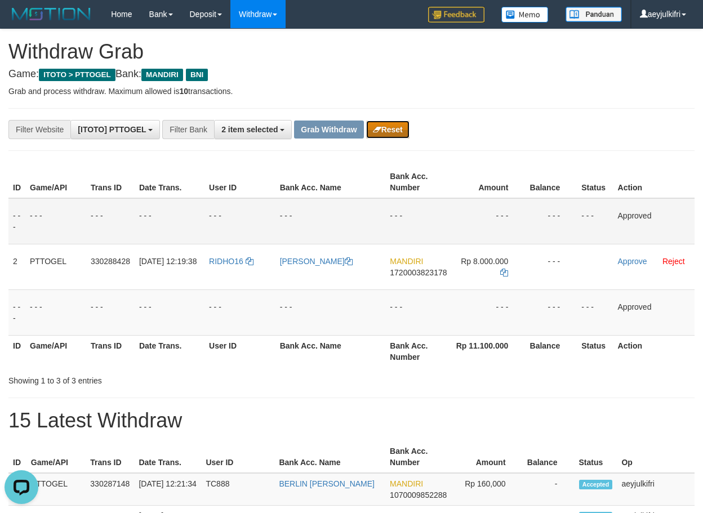
click at [374, 126] on icon "button" at bounding box center [377, 130] width 8 height 8
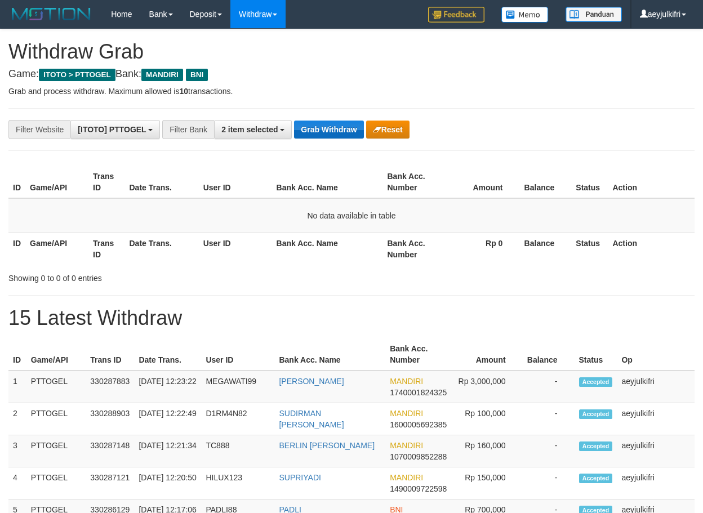
scroll to position [33, 0]
click at [350, 123] on button "Grab Withdraw" at bounding box center [328, 130] width 69 height 18
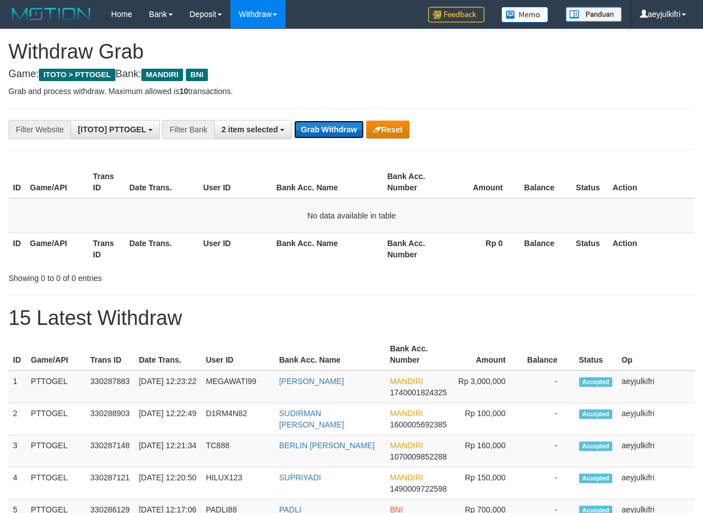
click at [350, 123] on button "Grab Withdraw" at bounding box center [328, 130] width 69 height 18
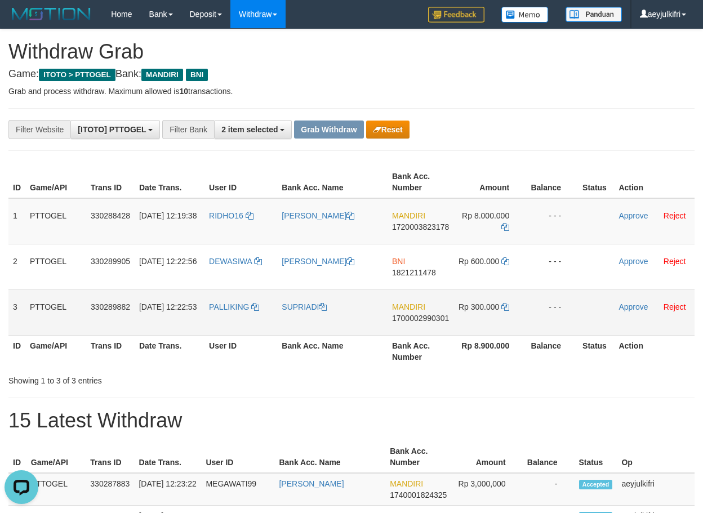
click at [428, 319] on span "1700002990301" at bounding box center [420, 318] width 57 height 9
copy span "1700002990301"
click at [508, 308] on icon at bounding box center [505, 307] width 8 height 8
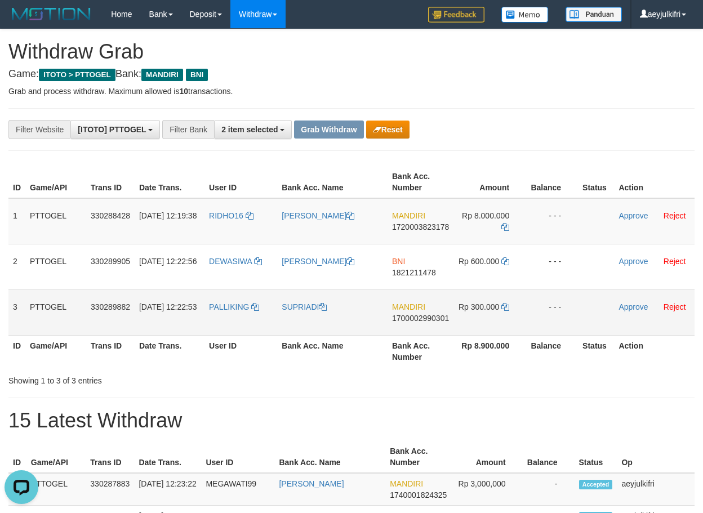
drag, startPoint x: 232, startPoint y: 326, endPoint x: 501, endPoint y: 324, distance: 269.8
click at [501, 324] on tr "3 PTTOGEL 330289882 01/09/2025 12:22:53 PALLIKING SUPRIADI MANDIRI 170000299030…" at bounding box center [351, 313] width 686 height 46
copy tr
click at [632, 305] on link "Approve" at bounding box center [633, 307] width 29 height 9
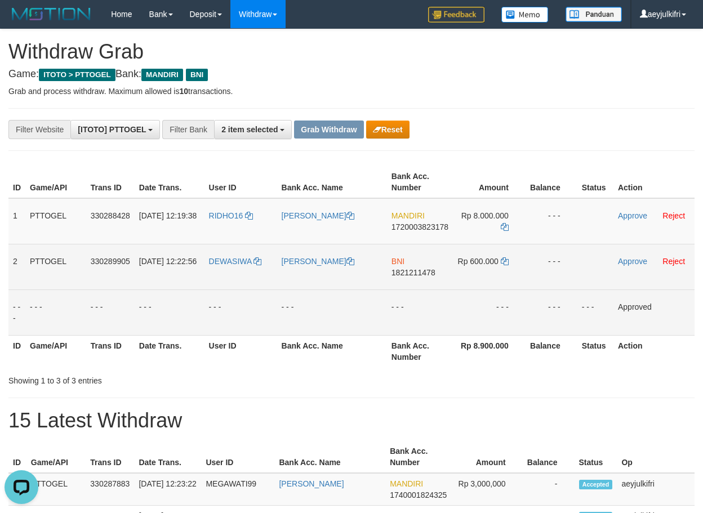
click at [430, 278] on td "BNI 1821211478" at bounding box center [420, 267] width 66 height 46
click at [429, 275] on span "1821211478" at bounding box center [414, 272] width 44 height 9
copy span "1821211478"
click at [429, 274] on span "1821211478" at bounding box center [414, 272] width 44 height 9
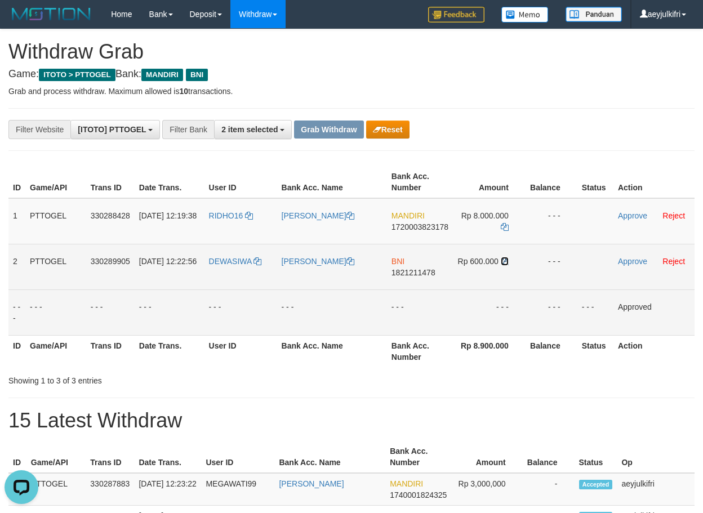
click at [506, 263] on icon at bounding box center [505, 261] width 8 height 8
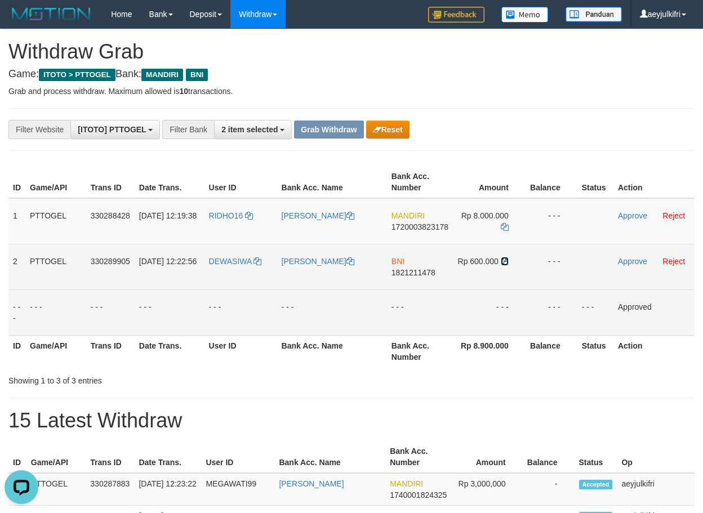
click at [506, 263] on icon at bounding box center [505, 261] width 8 height 8
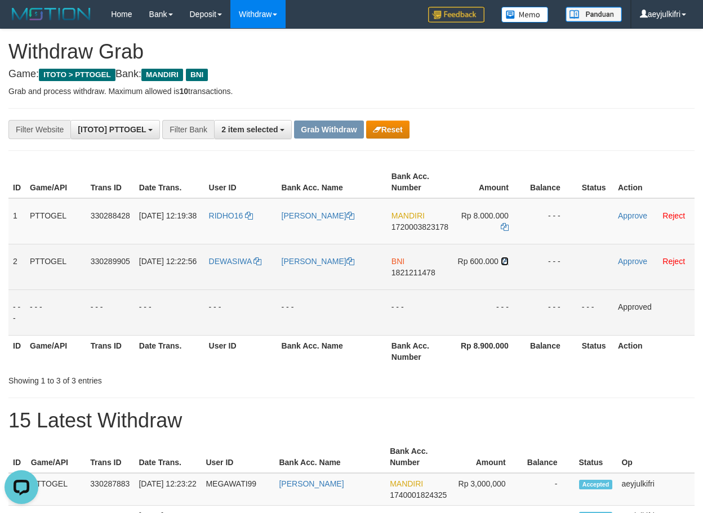
click at [506, 263] on icon at bounding box center [505, 261] width 8 height 8
drag, startPoint x: 248, startPoint y: 279, endPoint x: 468, endPoint y: 279, distance: 220.3
click at [468, 279] on tr "2 PTTOGEL 330289905 01/09/2025 12:22:56 DEWASIWA HENDARWAN SULISTYO BNI 1821211…" at bounding box center [351, 267] width 686 height 46
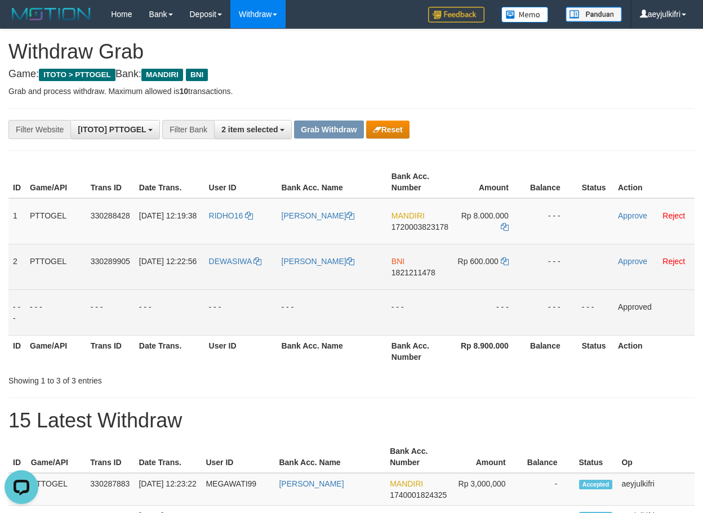
copy tr
click at [631, 269] on td "Approve Reject" at bounding box center [653, 267] width 81 height 46
click at [630, 264] on link "Approve" at bounding box center [632, 261] width 29 height 9
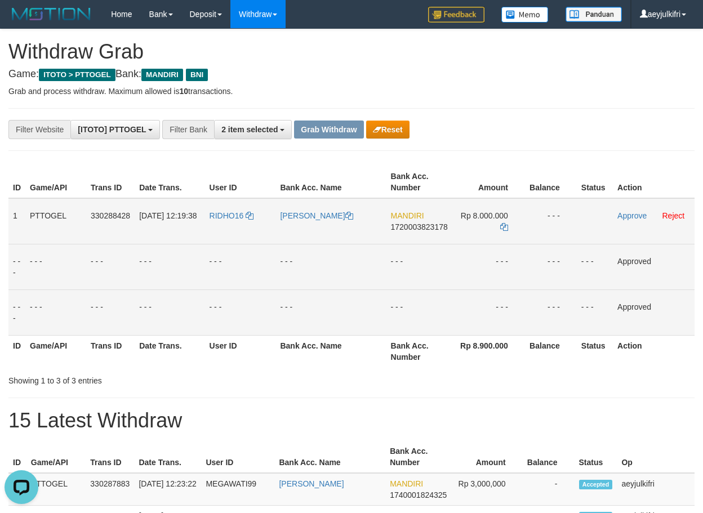
click at [412, 223] on span "1720003823178" at bounding box center [419, 227] width 57 height 9
copy span "1720003823178"
click at [506, 226] on icon at bounding box center [504, 227] width 8 height 8
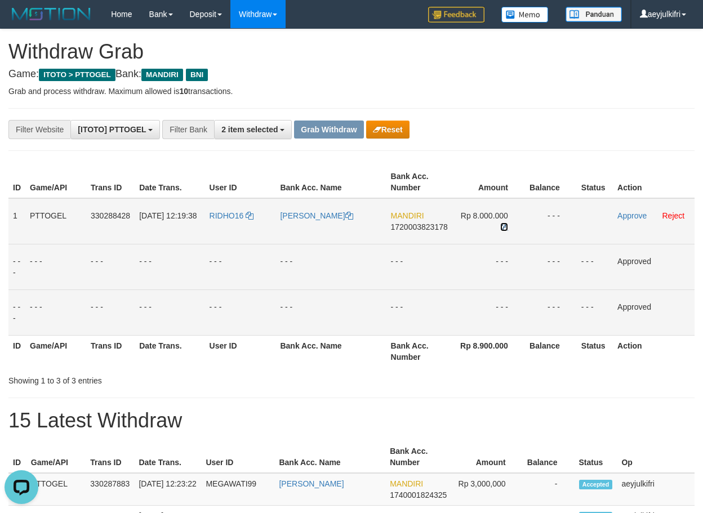
click at [506, 226] on icon at bounding box center [504, 227] width 8 height 8
drag, startPoint x: 235, startPoint y: 231, endPoint x: 474, endPoint y: 232, distance: 238.3
click at [474, 232] on tr "1 PTTOGEL 330288428 01/09/2025 12:19:38 RIDHO16 RIDHO WIJAYA MANDIRI 1720003823…" at bounding box center [351, 221] width 686 height 46
copy tr
click at [630, 217] on link "Approve" at bounding box center [631, 215] width 29 height 9
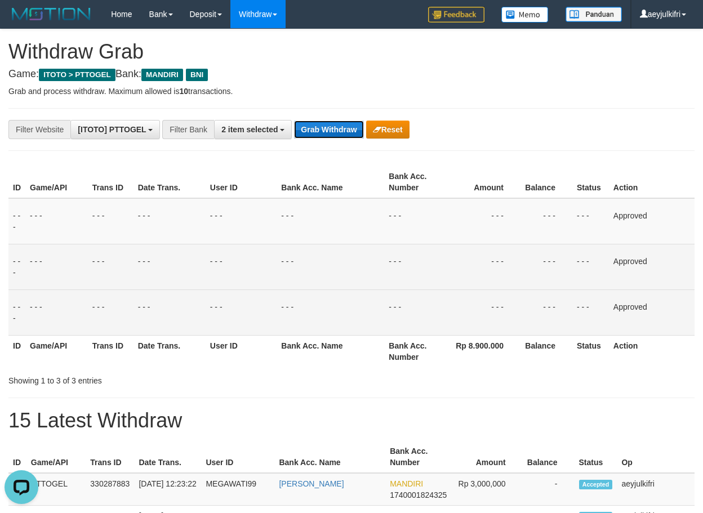
click at [316, 124] on button "Grab Withdraw" at bounding box center [328, 130] width 69 height 18
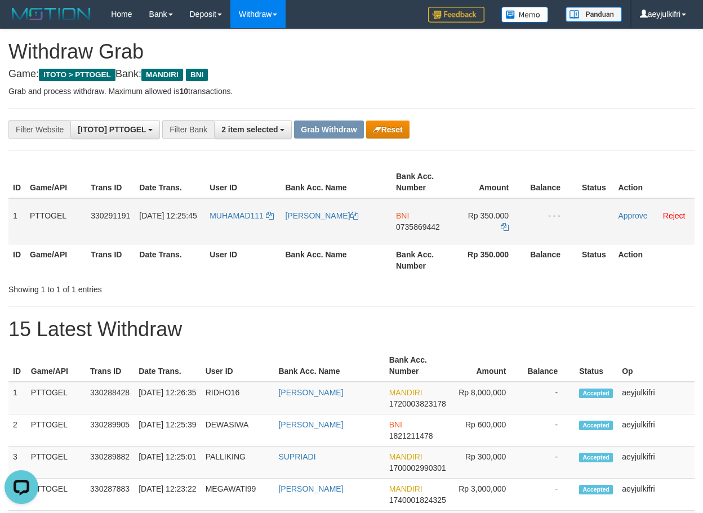
click at [402, 232] on td "BNI 0735869442" at bounding box center [423, 221] width 63 height 46
click at [405, 229] on span "0735869442" at bounding box center [418, 227] width 44 height 9
copy span "0735869442"
click at [504, 228] on icon at bounding box center [505, 227] width 8 height 8
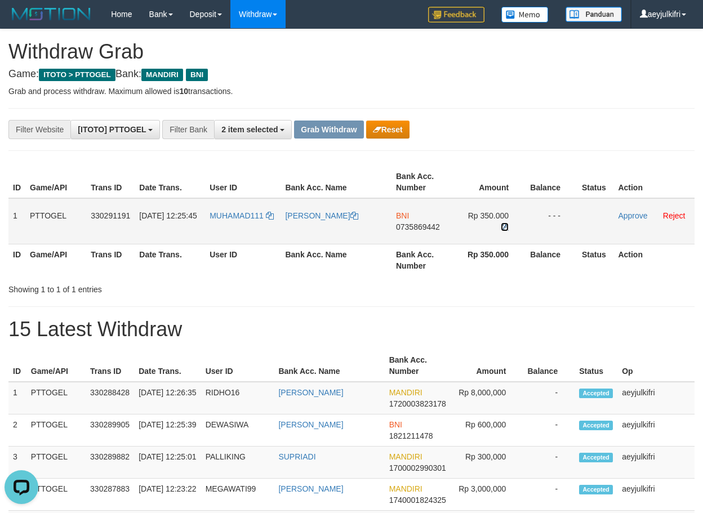
click at [504, 228] on icon at bounding box center [505, 227] width 8 height 8
drag, startPoint x: 504, startPoint y: 228, endPoint x: 473, endPoint y: 239, distance: 33.0
click at [504, 229] on icon at bounding box center [505, 227] width 8 height 8
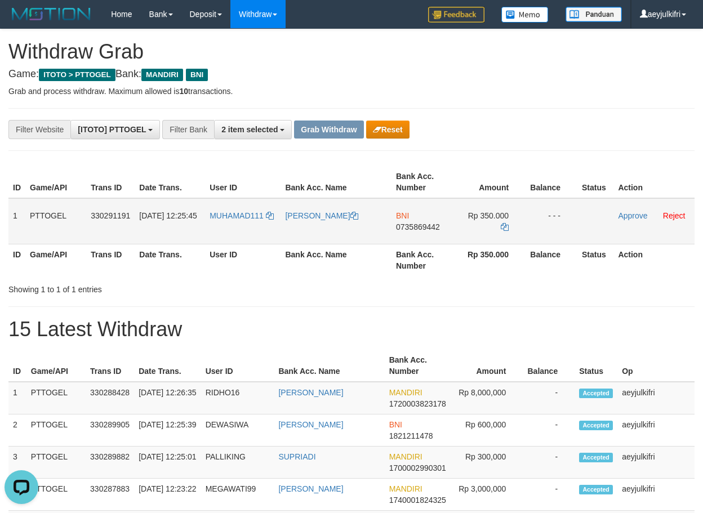
drag, startPoint x: 242, startPoint y: 237, endPoint x: 466, endPoint y: 232, distance: 224.8
click at [466, 232] on tr "1 PTTOGEL 330291191 01/09/2025 12:25:45 MUHAMAD111 MUHAMAD NUR SUDARTA BNI 0735…" at bounding box center [351, 221] width 686 height 46
copy tr
click at [625, 211] on link "Approve" at bounding box center [632, 215] width 29 height 9
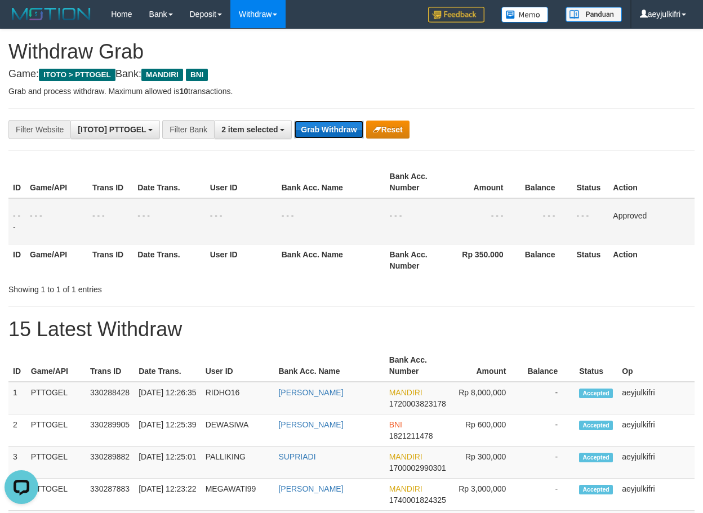
click at [330, 126] on button "Grab Withdraw" at bounding box center [328, 130] width 69 height 18
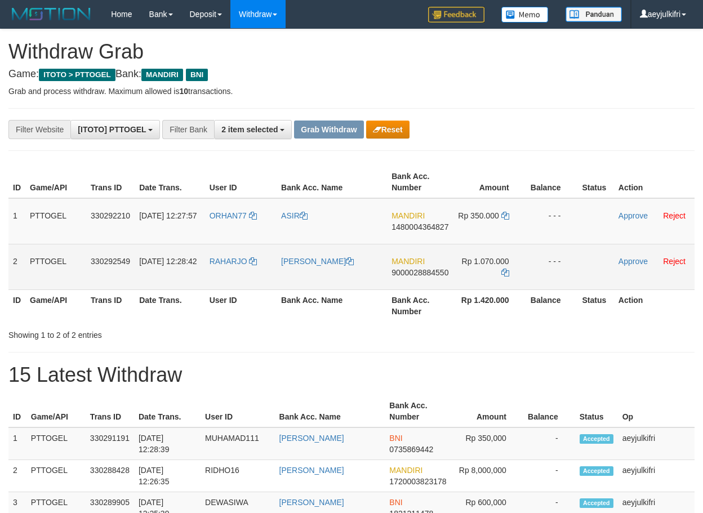
scroll to position [33, 0]
drag, startPoint x: 252, startPoint y: 226, endPoint x: 480, endPoint y: 276, distance: 233.0
click at [480, 276] on tbody "1 PTTOGEL 330292210 [DATE] 12:27:57 ORHAN77 ASIR MANDIRI 1480004364827 Rp 350.0…" at bounding box center [351, 244] width 686 height 92
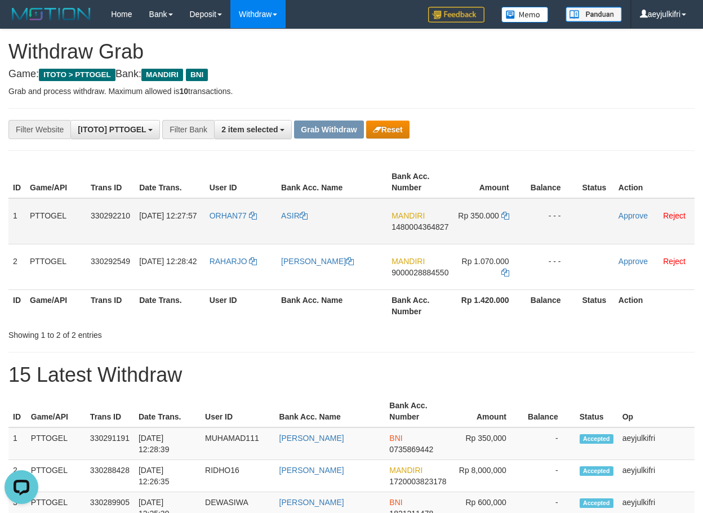
click at [412, 230] on span "1480004364827" at bounding box center [420, 227] width 57 height 9
copy span "1480004364827"
click at [502, 215] on icon at bounding box center [505, 216] width 8 height 8
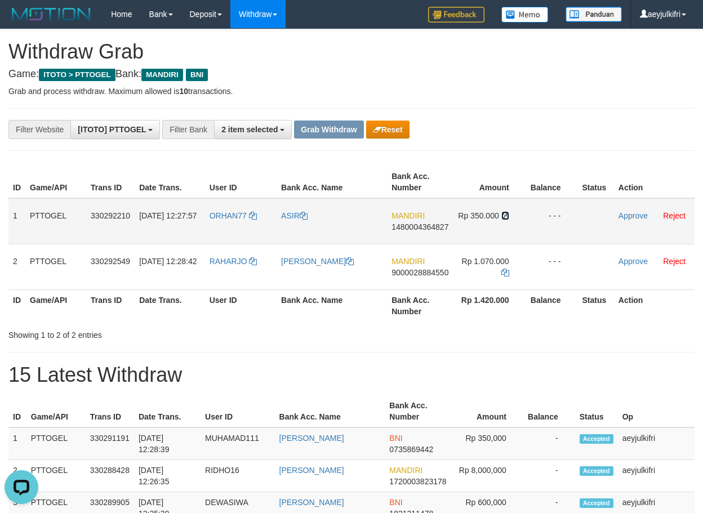
click at [502, 215] on icon at bounding box center [505, 216] width 8 height 8
click at [629, 217] on link "Approve" at bounding box center [633, 215] width 29 height 9
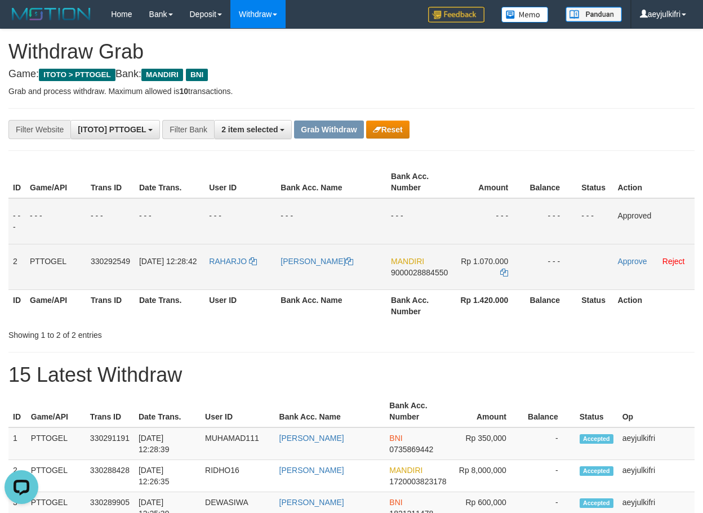
click at [394, 270] on span "9000028884550" at bounding box center [419, 272] width 57 height 9
copy span "9000028884550"
click at [503, 277] on link at bounding box center [504, 272] width 8 height 9
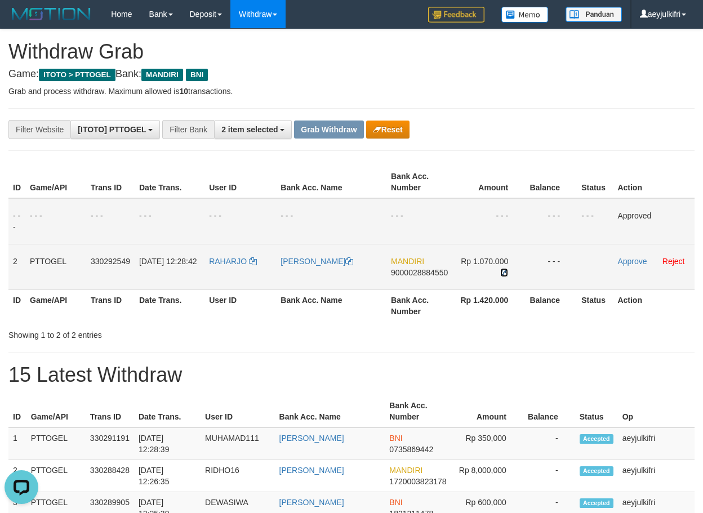
click at [503, 277] on link at bounding box center [504, 272] width 8 height 9
click at [636, 259] on link "Approve" at bounding box center [631, 261] width 29 height 9
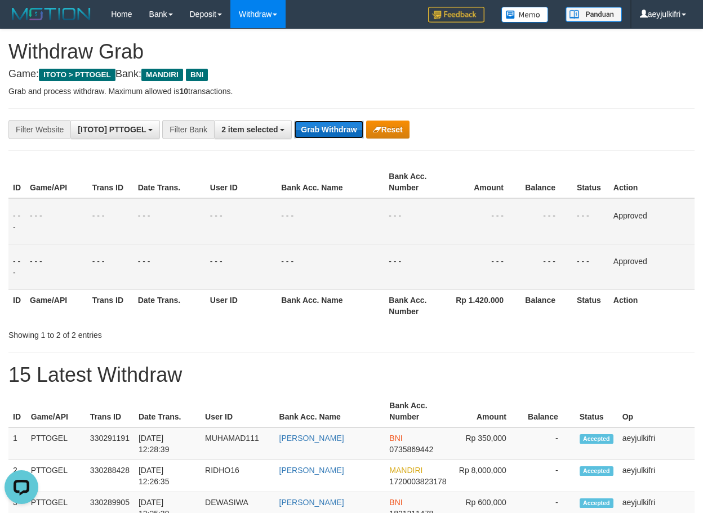
click at [327, 124] on button "Grab Withdraw" at bounding box center [328, 130] width 69 height 18
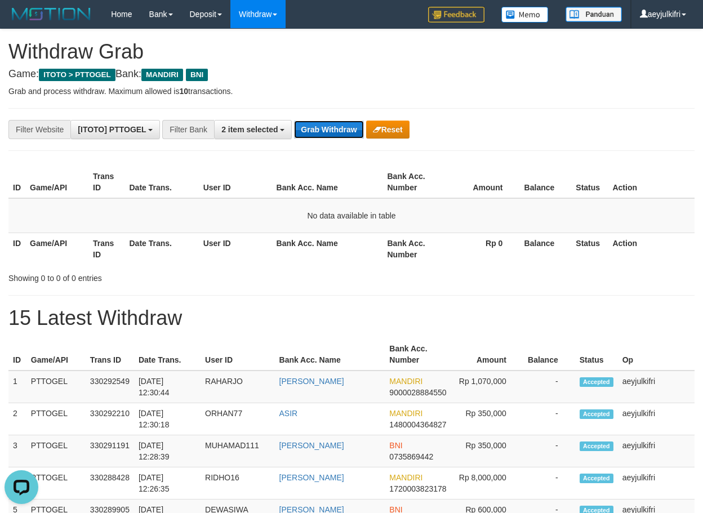
click at [348, 125] on button "Grab Withdraw" at bounding box center [328, 130] width 69 height 18
click at [346, 125] on button "Grab Withdraw" at bounding box center [328, 130] width 69 height 18
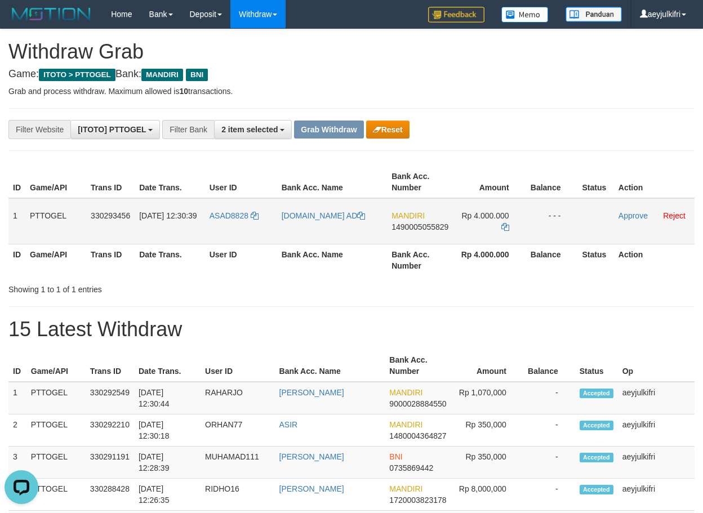
click at [442, 232] on td "MANDIRI 1490005055829" at bounding box center [420, 221] width 66 height 46
click at [436, 227] on span "1490005055829" at bounding box center [420, 227] width 57 height 9
copy td "MANDIRI 1490005055829"
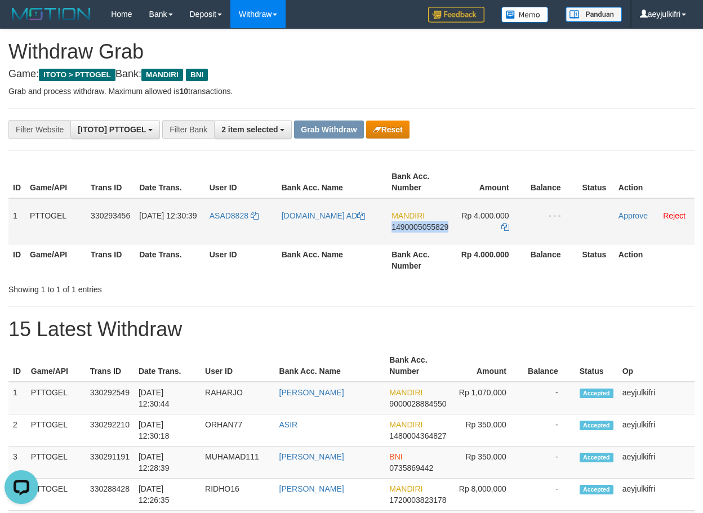
click at [436, 227] on span "1490005055829" at bounding box center [420, 227] width 57 height 9
copy span "1490005055829"
click at [505, 226] on icon at bounding box center [505, 227] width 8 height 8
click at [504, 226] on icon at bounding box center [505, 227] width 8 height 8
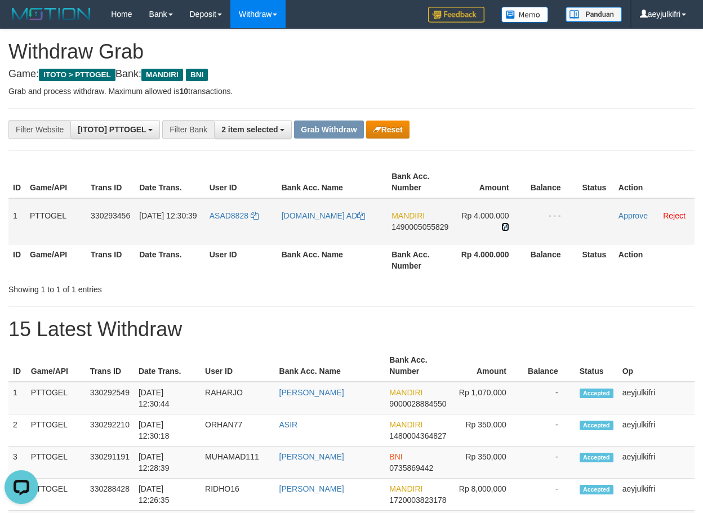
click at [504, 226] on icon at bounding box center [505, 227] width 8 height 8
click at [503, 226] on icon at bounding box center [505, 227] width 8 height 8
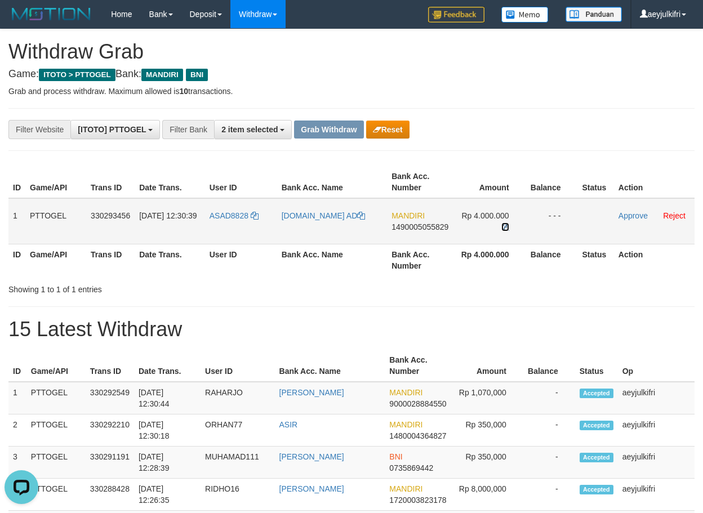
click at [502, 226] on icon at bounding box center [505, 227] width 8 height 8
drag, startPoint x: 218, startPoint y: 229, endPoint x: 455, endPoint y: 236, distance: 236.7
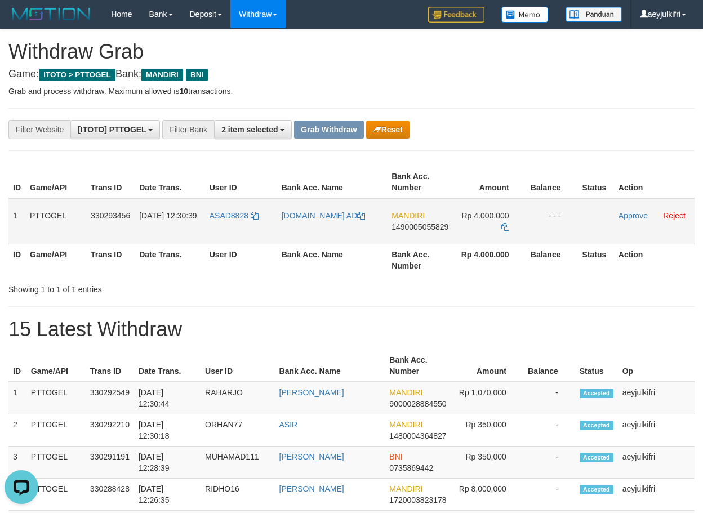
click at [455, 236] on tr "1 PTTOGEL 330293456 [DATE] 12:30:39 ASAD8828 [DOMAIN_NAME] AD MANDIRI 149000505…" at bounding box center [351, 221] width 686 height 46
copy tr
click at [630, 216] on link "Approve" at bounding box center [633, 215] width 29 height 9
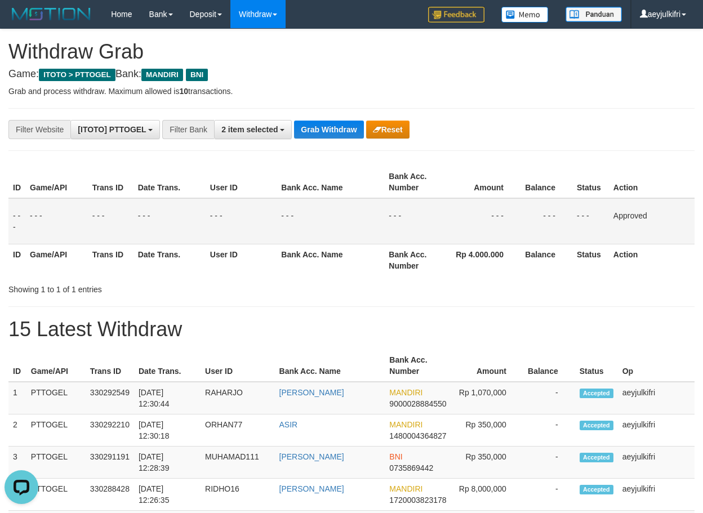
click at [331, 120] on div "**********" at bounding box center [293, 129] width 586 height 19
click at [326, 126] on button "Grab Withdraw" at bounding box center [328, 130] width 69 height 18
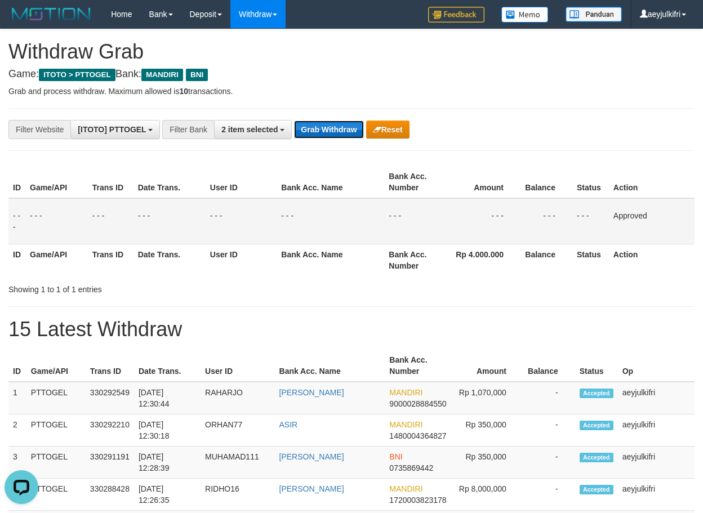
click at [326, 126] on button "Grab Withdraw" at bounding box center [328, 130] width 69 height 18
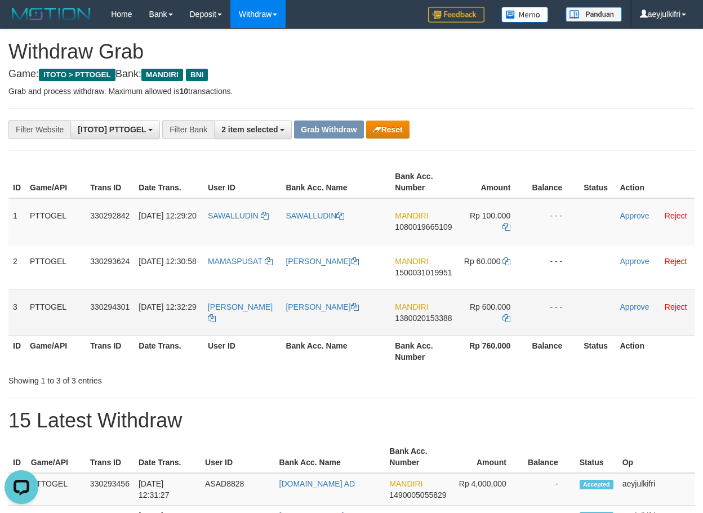
drag, startPoint x: 265, startPoint y: 237, endPoint x: 459, endPoint y: 331, distance: 214.7
click at [459, 331] on tbody "1 PTTOGEL 330292842 01/09/2025 12:29:20 SAWALLUDIN SAWALLUDIN MANDIRI 108001966…" at bounding box center [351, 266] width 686 height 137
click at [433, 226] on span "1080019665109" at bounding box center [423, 227] width 57 height 9
copy span "1080019665109"
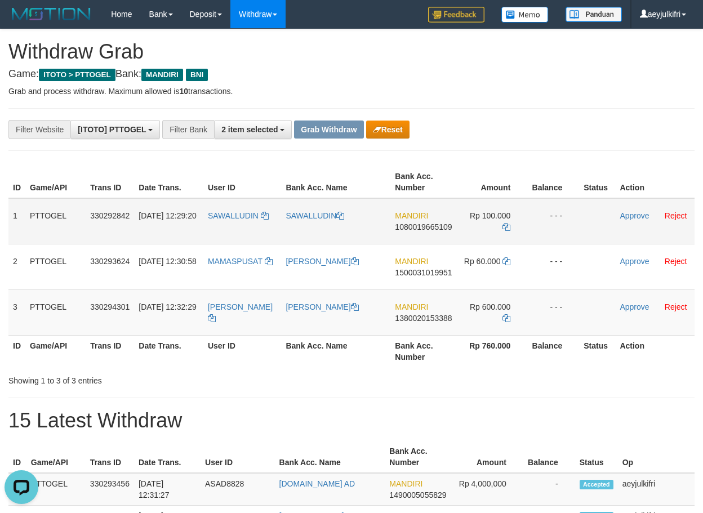
click at [399, 227] on span "1080019665109" at bounding box center [423, 227] width 57 height 9
copy span "1080019665109"
click at [506, 226] on icon at bounding box center [506, 227] width 8 height 8
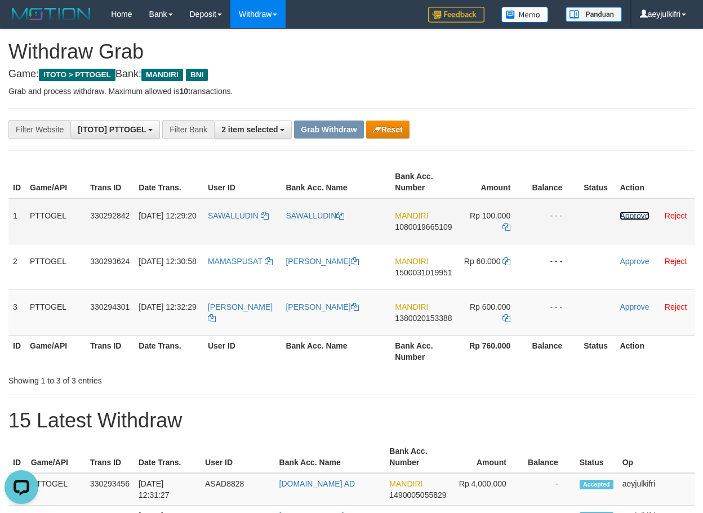
click at [633, 216] on link "Approve" at bounding box center [634, 215] width 29 height 9
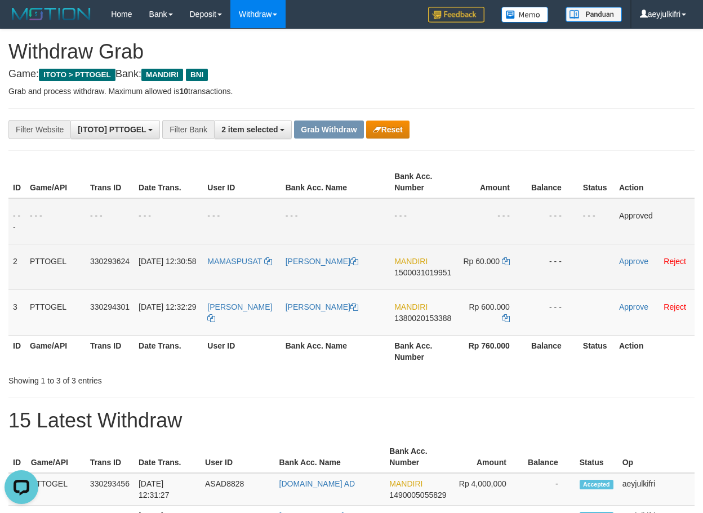
click at [444, 272] on span "1500031019951" at bounding box center [422, 272] width 57 height 9
click at [444, 271] on span "1500031019951" at bounding box center [422, 272] width 57 height 9
copy span "1500031019951"
click at [505, 260] on icon at bounding box center [506, 261] width 8 height 8
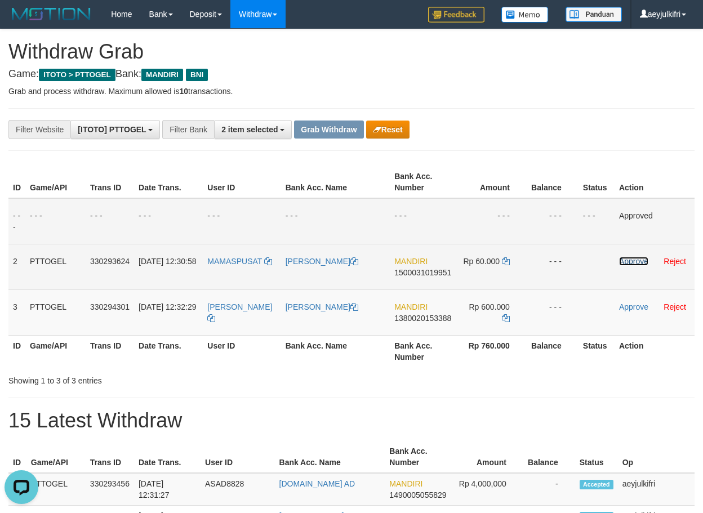
click at [632, 261] on link "Approve" at bounding box center [633, 261] width 29 height 9
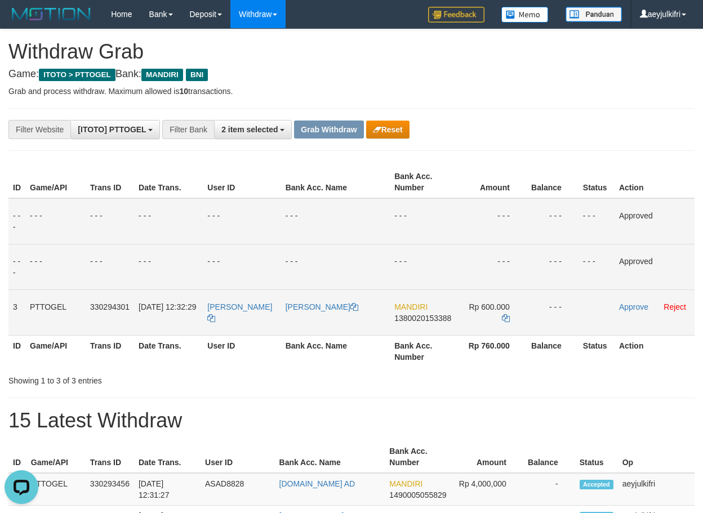
click at [394, 322] on span "1380020153388" at bounding box center [422, 318] width 57 height 9
copy span "1380020153388"
click at [402, 321] on span "1380020153388" at bounding box center [422, 318] width 57 height 9
click at [401, 321] on span "1380020153388" at bounding box center [422, 318] width 57 height 9
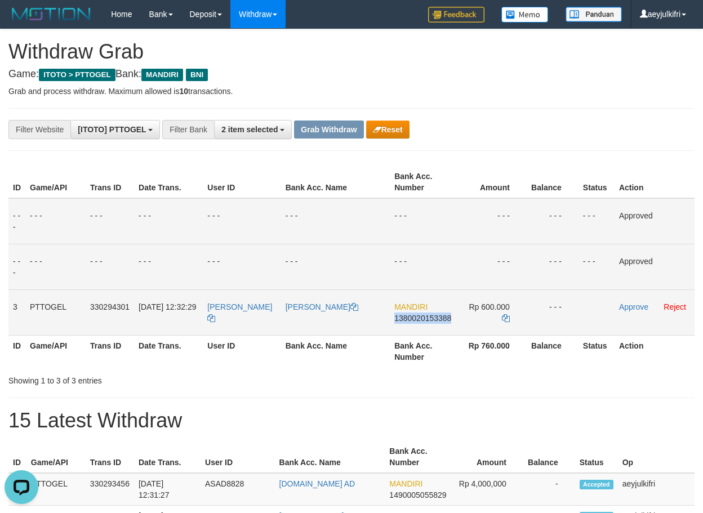
copy span "1380020153388"
click at [502, 314] on icon at bounding box center [506, 318] width 8 height 8
click at [619, 306] on link "Approve" at bounding box center [633, 307] width 29 height 9
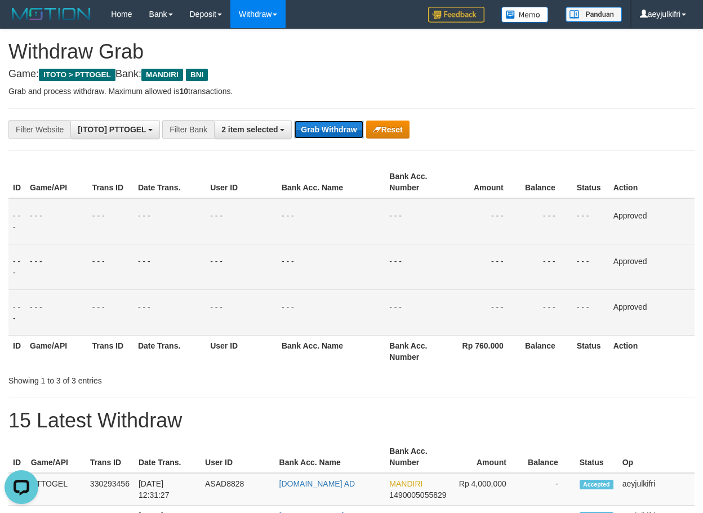
click at [352, 133] on button "Grab Withdraw" at bounding box center [328, 130] width 69 height 18
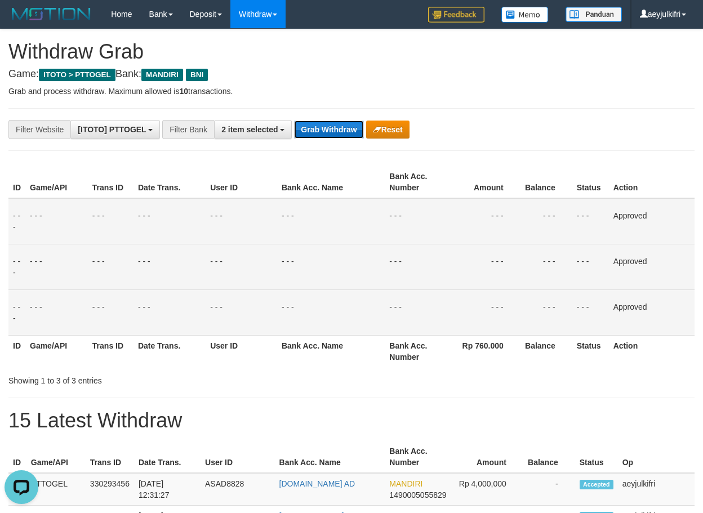
click at [352, 133] on button "Grab Withdraw" at bounding box center [328, 130] width 69 height 18
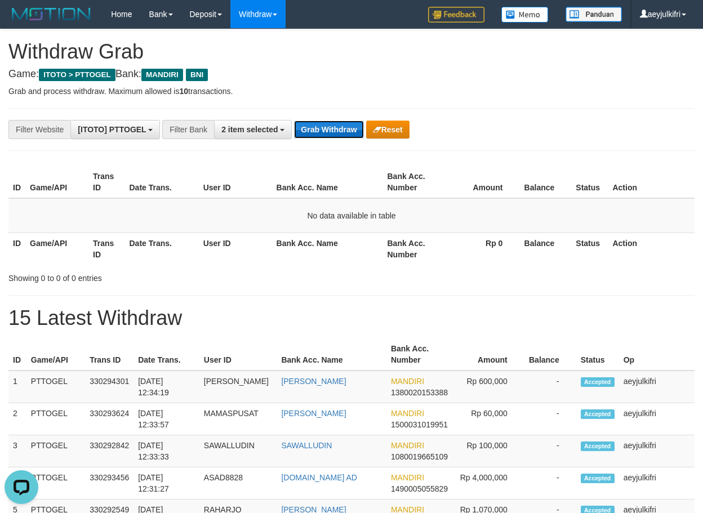
click at [315, 132] on button "Grab Withdraw" at bounding box center [328, 130] width 69 height 18
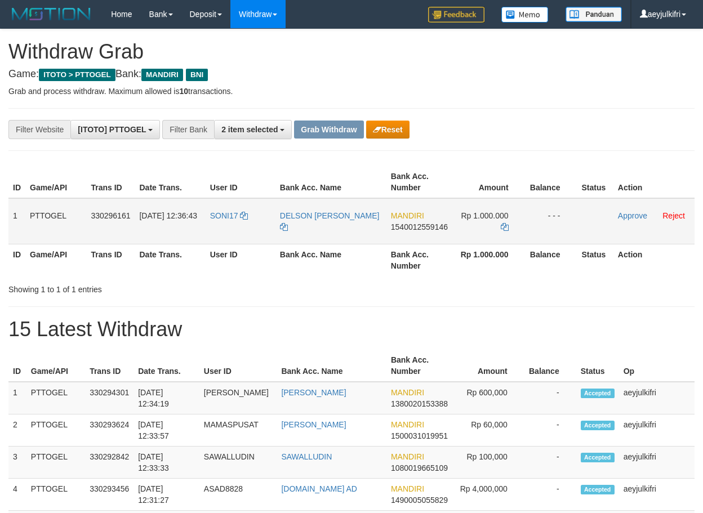
scroll to position [33, 0]
click at [418, 226] on span "1540012559146" at bounding box center [419, 227] width 57 height 9
copy span "1540012559146"
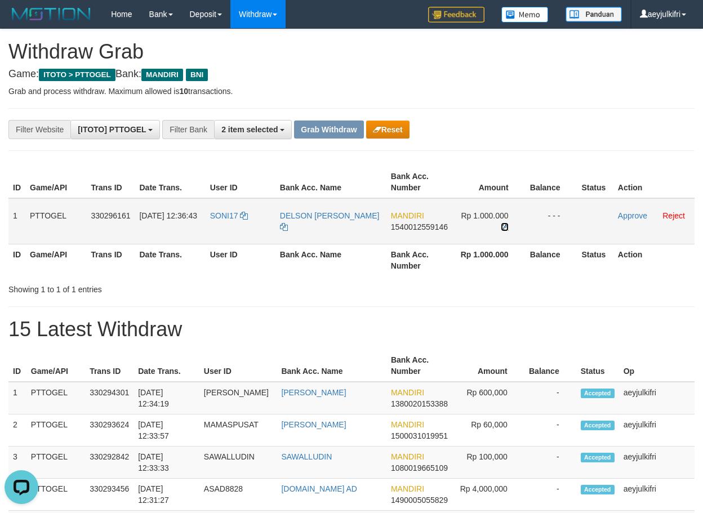
click at [506, 230] on icon at bounding box center [505, 227] width 8 height 8
drag, startPoint x: 242, startPoint y: 237, endPoint x: 473, endPoint y: 235, distance: 231.5
click at [473, 235] on tr "1 PTTOGEL 330296161 01/09/2025 12:36:43 SONI17 DELSON ROY MURIB MANDIRI 1540012…" at bounding box center [351, 221] width 686 height 46
copy tr
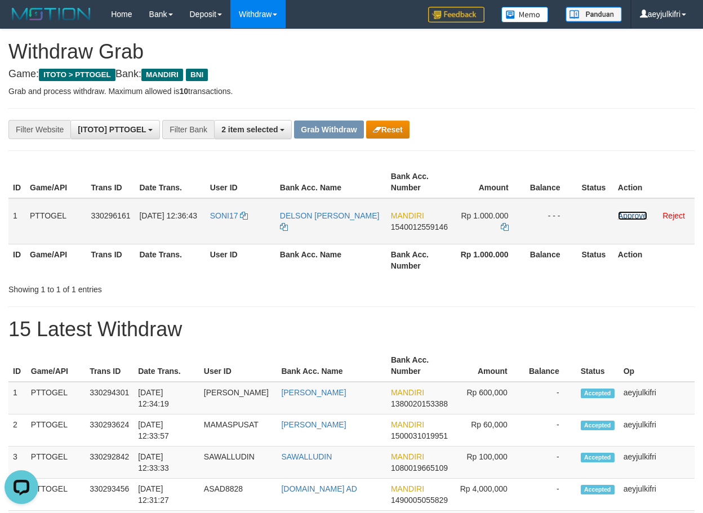
click at [626, 219] on link "Approve" at bounding box center [632, 215] width 29 height 9
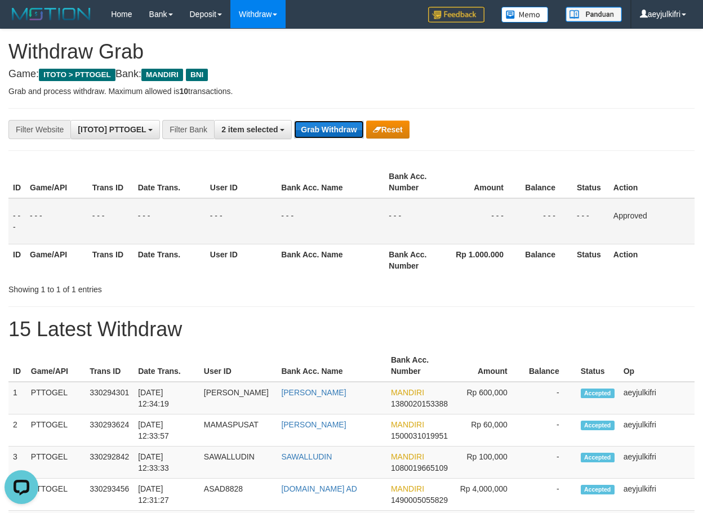
click at [306, 132] on button "Grab Withdraw" at bounding box center [328, 130] width 69 height 18
click at [307, 132] on button "Grab Withdraw" at bounding box center [328, 130] width 69 height 18
click at [330, 131] on button "Grab Withdraw" at bounding box center [328, 130] width 69 height 18
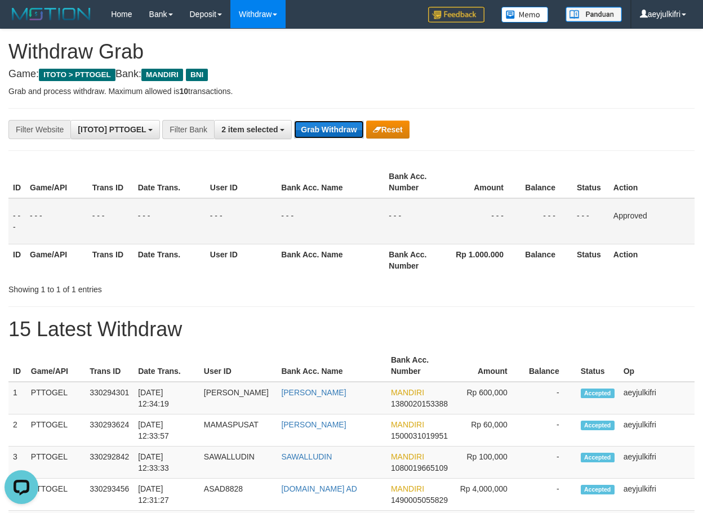
click at [330, 131] on button "Grab Withdraw" at bounding box center [328, 130] width 69 height 18
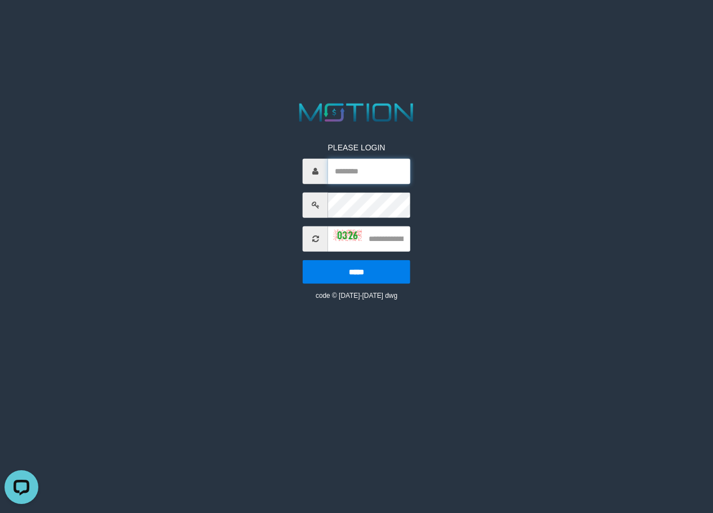
click at [371, 180] on input "text" at bounding box center [369, 170] width 82 height 25
type input "**********"
type input "****"
click at [303, 260] on input "*****" at bounding box center [357, 272] width 108 height 24
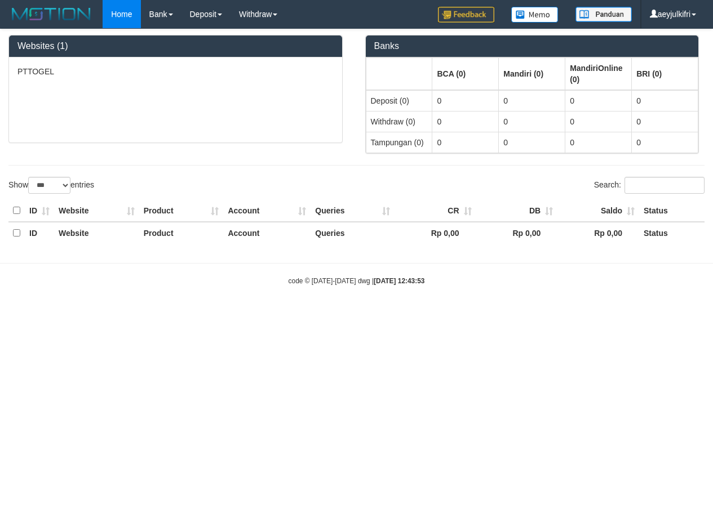
select select "***"
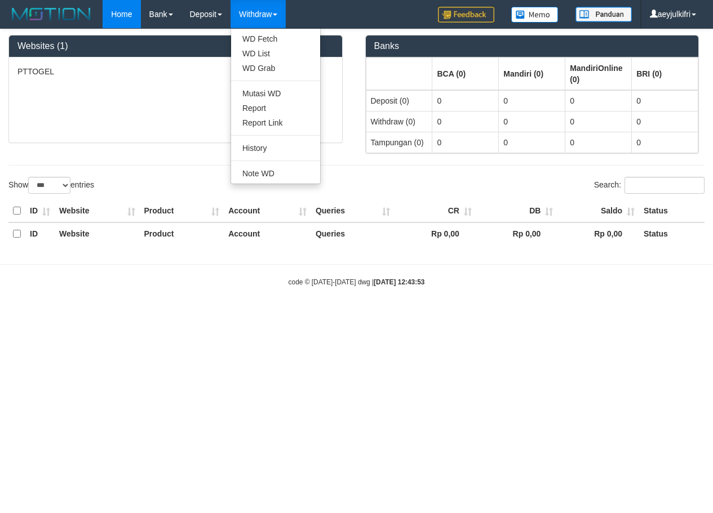
click at [263, 13] on link "Withdraw" at bounding box center [257, 14] width 55 height 28
click at [257, 71] on link "WD Grab" at bounding box center [275, 68] width 89 height 15
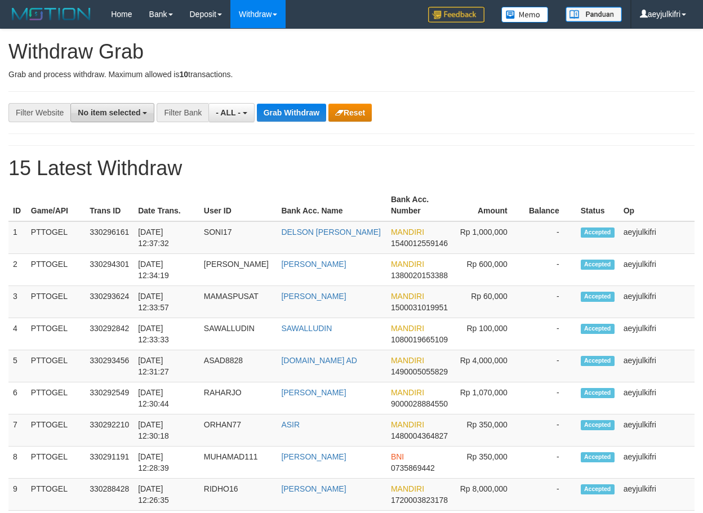
click at [113, 110] on span "No item selected" at bounding box center [109, 112] width 63 height 9
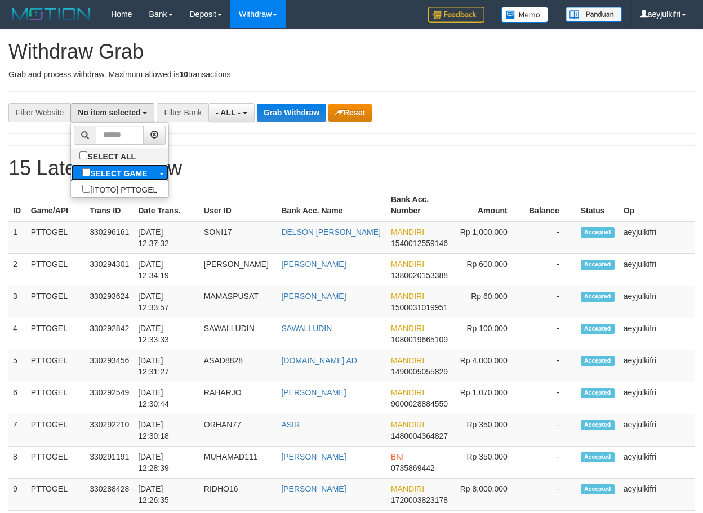
click at [71, 168] on label "SELECT GAME" at bounding box center [114, 172] width 87 height 16
select select "***"
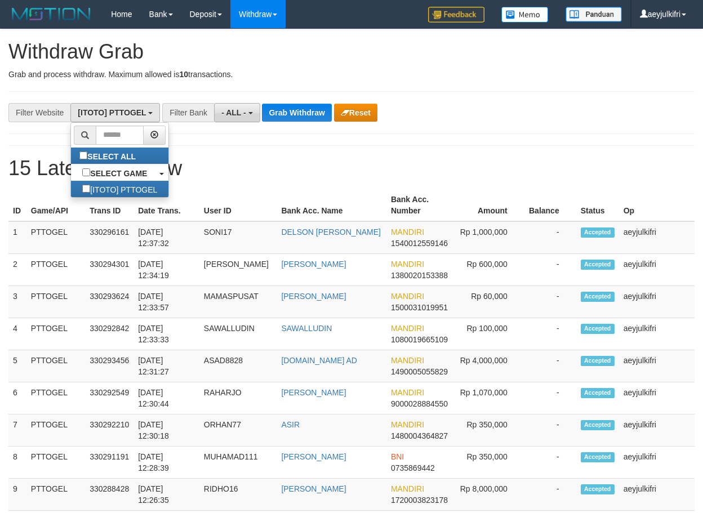
click at [233, 118] on button "- ALL -" at bounding box center [237, 112] width 46 height 19
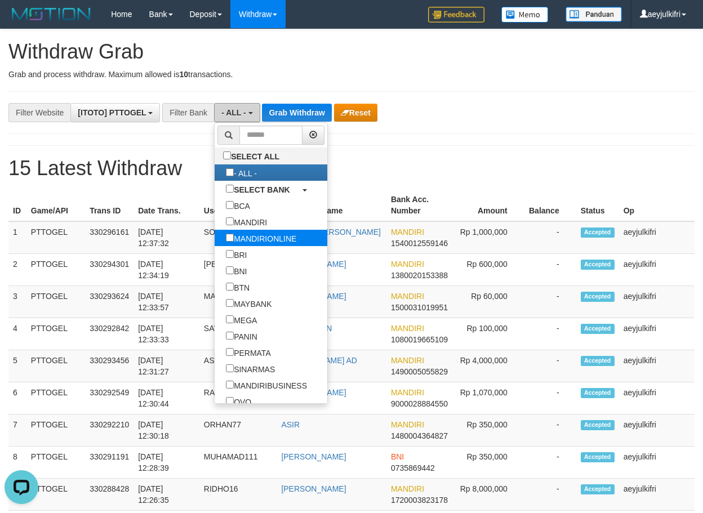
scroll to position [0, 0]
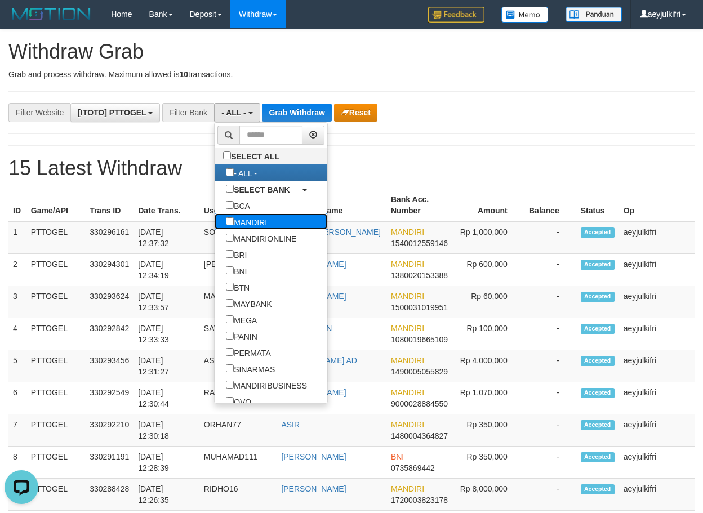
click at [215, 222] on label "MANDIRI" at bounding box center [247, 222] width 64 height 16
select select "*******"
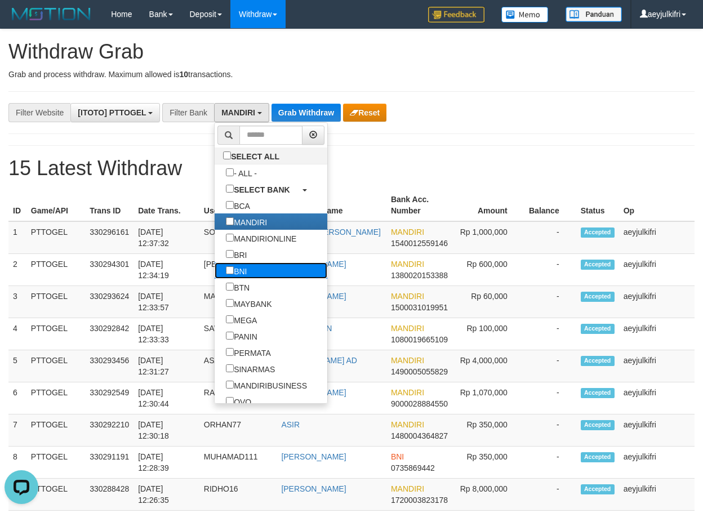
click at [215, 270] on label "BNI" at bounding box center [236, 271] width 43 height 16
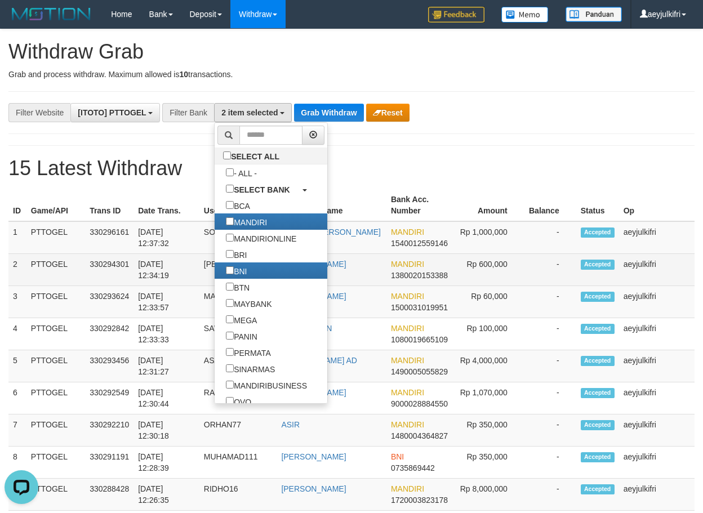
drag, startPoint x: 338, startPoint y: 266, endPoint x: 340, endPoint y: 200, distance: 65.9
click at [338, 264] on td "[PERSON_NAME]" at bounding box center [332, 269] width 110 height 32
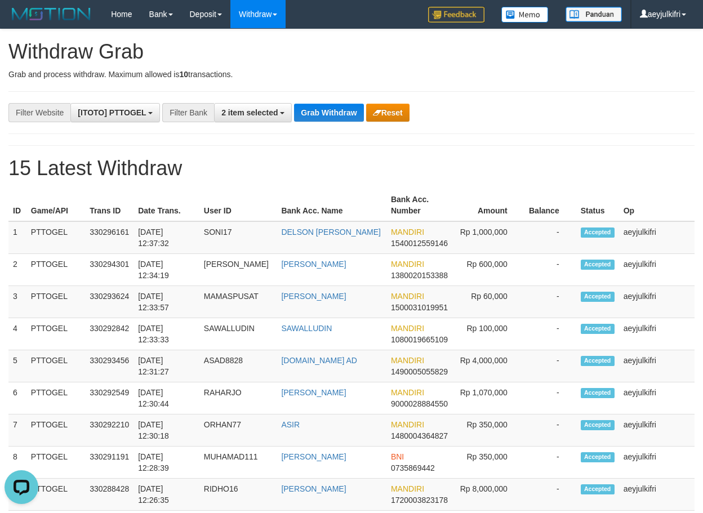
click at [336, 116] on button "Grab Withdraw" at bounding box center [328, 113] width 69 height 18
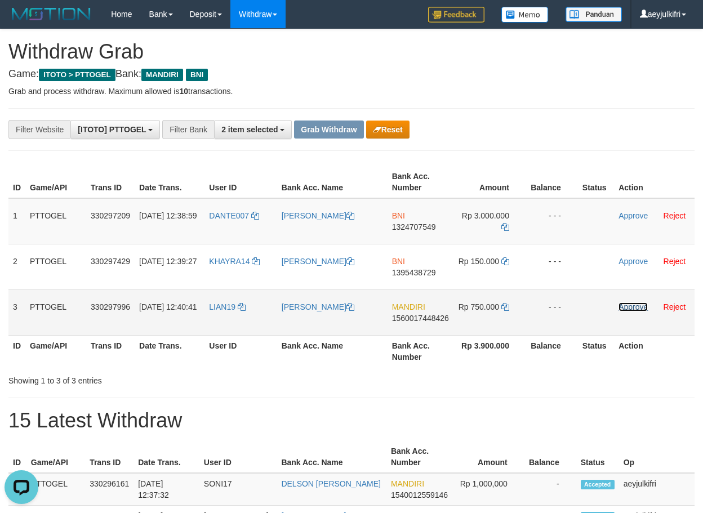
click at [633, 308] on link "Approve" at bounding box center [633, 307] width 29 height 9
click at [625, 306] on link "Approve" at bounding box center [633, 307] width 29 height 9
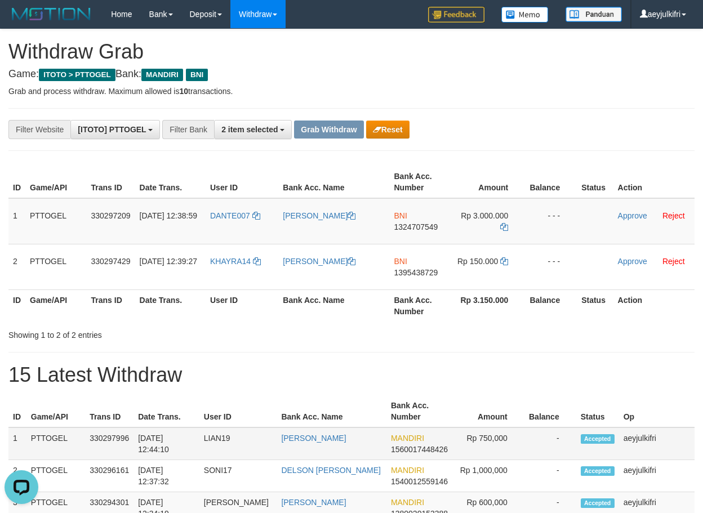
click at [411, 451] on span "1560017448426" at bounding box center [419, 449] width 57 height 9
copy span "1560017448426"
copy tr
drag, startPoint x: 283, startPoint y: 448, endPoint x: 469, endPoint y: 452, distance: 185.9
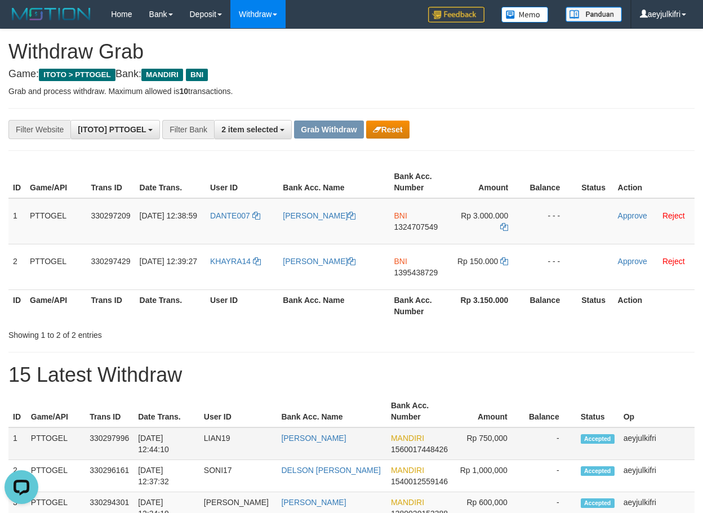
click at [469, 452] on tr "1 PTTOGEL 330297996 01/09/2025 12:44:10 LIAN19 DIMAS MAHARDIKA MANDIRI 15600174…" at bounding box center [351, 444] width 686 height 33
click at [355, 380] on h1 "15 Latest Withdraw" at bounding box center [351, 375] width 686 height 23
drag, startPoint x: 224, startPoint y: 453, endPoint x: 313, endPoint y: 451, distance: 89.6
click at [313, 451] on tr "1 PTTOGEL 330297996 01/09/2025 12:44:10 LIAN19 DIMAS MAHARDIKA MANDIRI 15600174…" at bounding box center [351, 444] width 686 height 33
copy tr
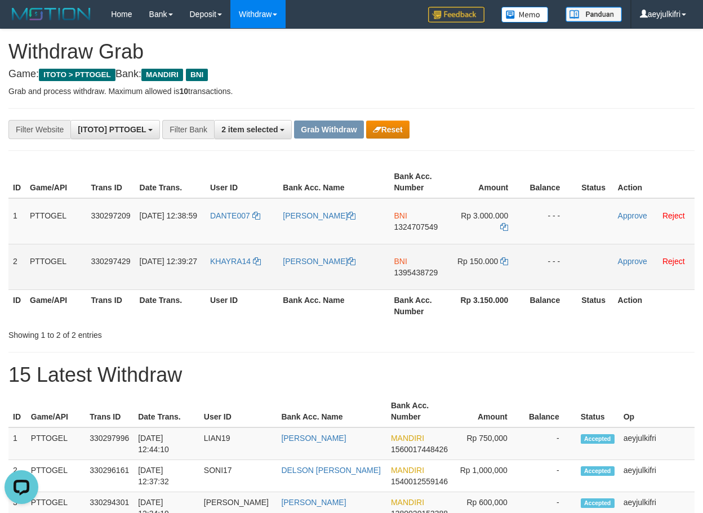
click at [413, 274] on span "1395438729" at bounding box center [416, 272] width 44 height 9
copy span "1395438729"
click at [413, 274] on span "1395438729" at bounding box center [416, 272] width 44 height 9
copy td "BNI 1395438729"
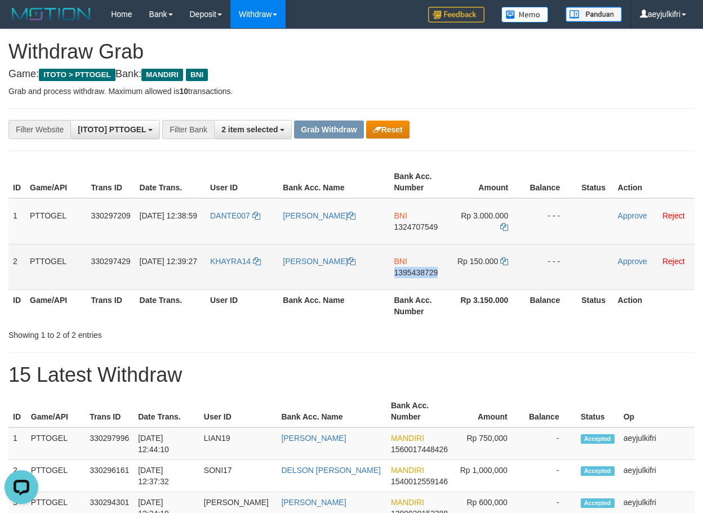
click at [413, 274] on span "1395438729" at bounding box center [416, 272] width 44 height 9
copy span "1395438729"
click at [415, 278] on td "BNI 1395438729" at bounding box center [421, 267] width 63 height 46
click at [411, 276] on span "1395438729" at bounding box center [416, 272] width 44 height 9
click at [410, 275] on span "1395438729" at bounding box center [416, 272] width 44 height 9
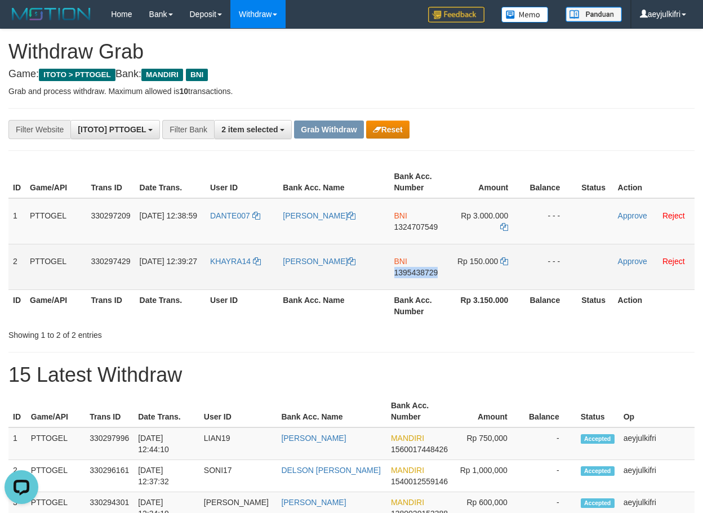
copy span "1395438729"
click at [502, 263] on icon at bounding box center [504, 261] width 8 height 8
copy tr
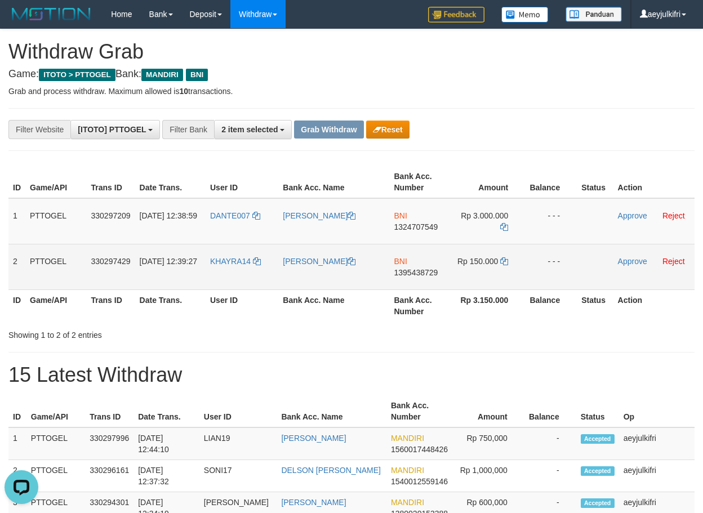
drag, startPoint x: 248, startPoint y: 283, endPoint x: 462, endPoint y: 273, distance: 213.7
click at [462, 273] on tr "2 PTTOGEL 330297429 01/09/2025 12:39:27 KHAYRA14 MUHAMMAD PURWANTO BNI 13954387…" at bounding box center [351, 267] width 686 height 46
click at [630, 261] on link "Approve" at bounding box center [632, 261] width 29 height 9
click at [621, 266] on td "Approve Reject" at bounding box center [653, 267] width 81 height 46
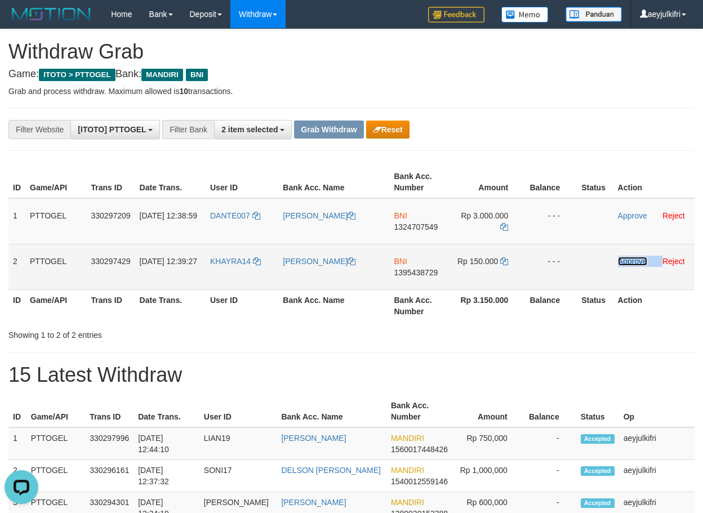
click at [624, 263] on link "Approve" at bounding box center [632, 261] width 29 height 9
click at [622, 255] on td "Approve Reject" at bounding box center [653, 267] width 81 height 46
click at [622, 256] on td "Approve Reject" at bounding box center [653, 267] width 81 height 46
click at [622, 261] on link "Approve" at bounding box center [632, 261] width 29 height 9
click at [625, 265] on link "Approve" at bounding box center [632, 261] width 29 height 9
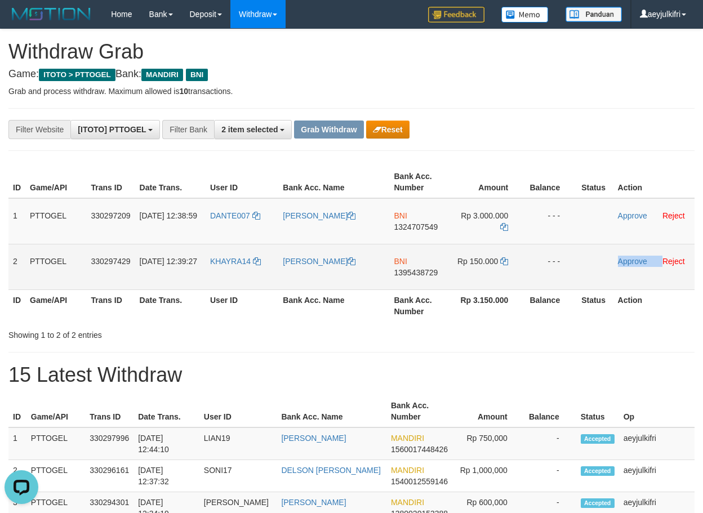
click at [624, 266] on td "Approve Reject" at bounding box center [653, 267] width 81 height 46
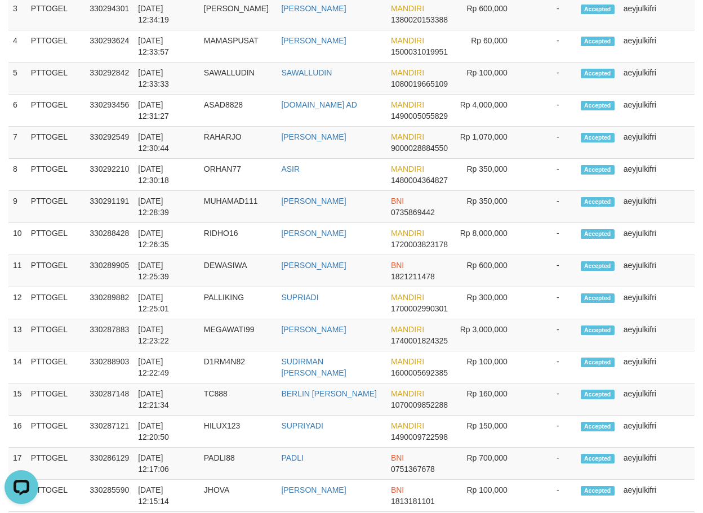
click at [628, 263] on td "aeyjulkifri" at bounding box center [656, 271] width 75 height 32
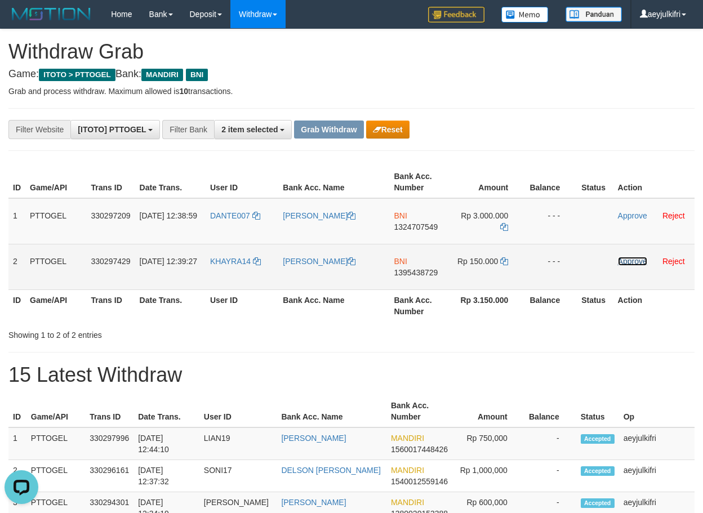
click at [626, 261] on link "Approve" at bounding box center [632, 261] width 29 height 9
click at [625, 261] on link "Approve" at bounding box center [632, 261] width 29 height 9
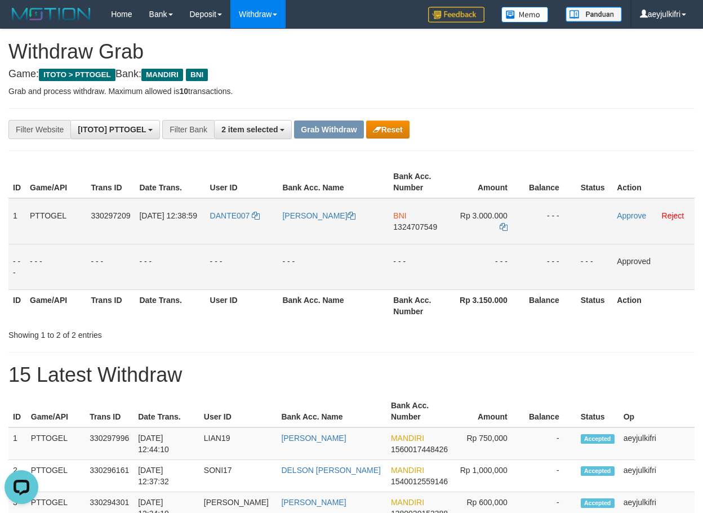
drag, startPoint x: 232, startPoint y: 230, endPoint x: 483, endPoint y: 202, distance: 252.9
click at [483, 202] on tr "1 PTTOGEL 330297209 01/09/2025 12:38:59 DANTE007 DANIEL EFAIS TEDE BNI 13247075…" at bounding box center [351, 221] width 686 height 46
copy tr
click at [408, 326] on div "Showing 1 to 2 of 2 entries" at bounding box center [351, 333] width 703 height 16
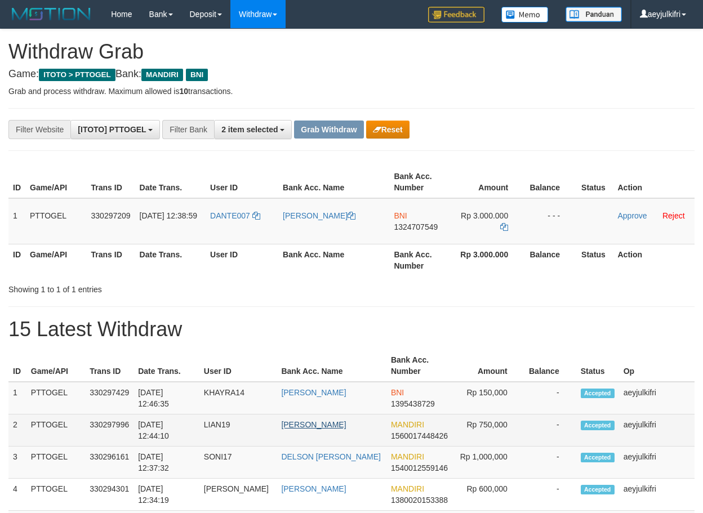
scroll to position [33, 0]
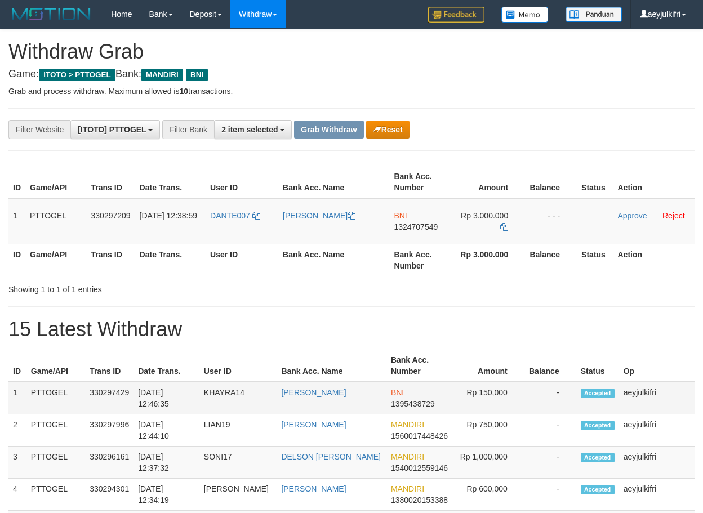
drag, startPoint x: 235, startPoint y: 402, endPoint x: 296, endPoint y: 402, distance: 60.8
click at [296, 402] on tr "1 PTTOGEL 330297429 [DATE] 12:46:35 KHAYRA14 [PERSON_NAME] BNI 1395438729 Rp 15…" at bounding box center [351, 398] width 686 height 33
click at [423, 223] on span "1324707549" at bounding box center [416, 227] width 44 height 9
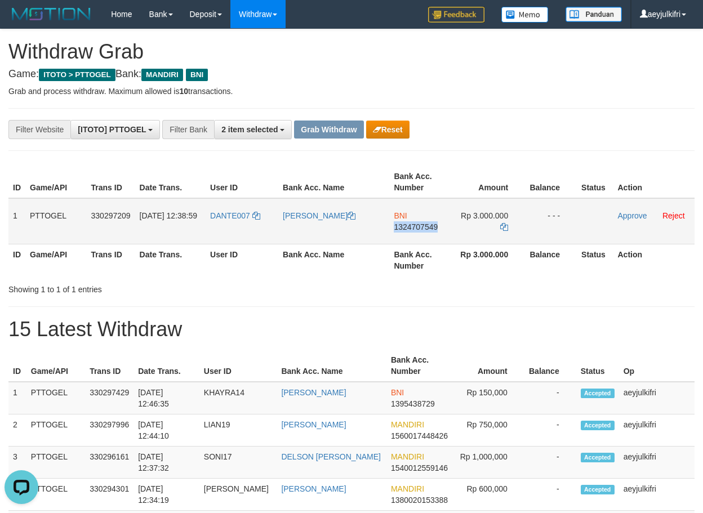
copy span "1324707549"
click at [414, 233] on td "BNI 1324707549" at bounding box center [420, 221] width 63 height 46
click at [414, 227] on span "1324707549" at bounding box center [416, 227] width 44 height 9
copy span "1324707549"
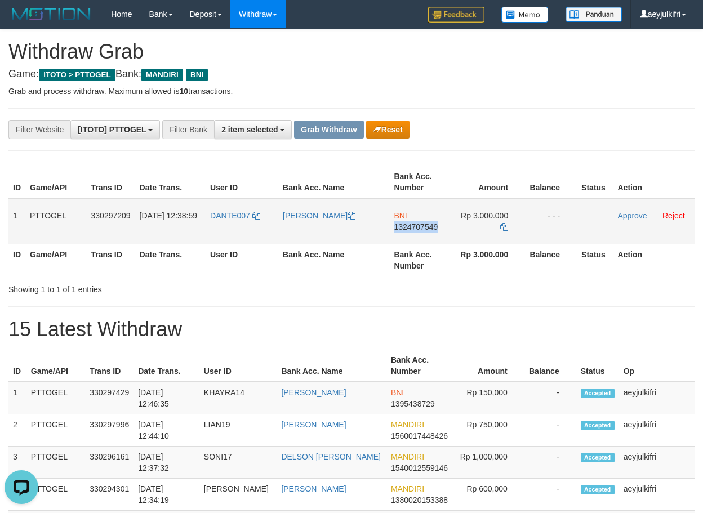
click at [414, 227] on span "1324707549" at bounding box center [416, 227] width 44 height 9
copy span "1324707549"
click at [504, 224] on icon at bounding box center [504, 227] width 8 height 8
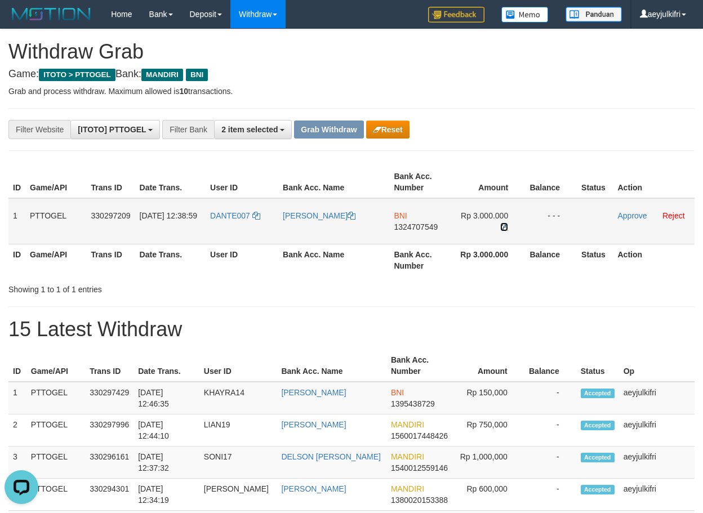
click at [504, 224] on icon at bounding box center [504, 227] width 8 height 8
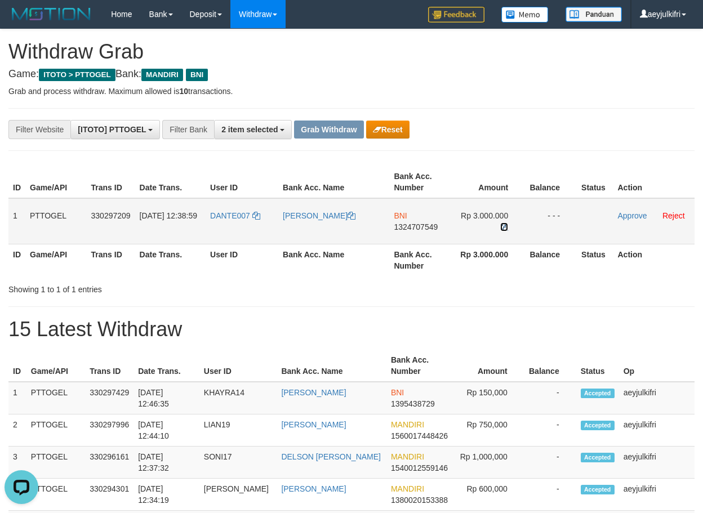
click at [504, 224] on icon at bounding box center [504, 227] width 8 height 8
click at [631, 216] on link "Approve" at bounding box center [632, 215] width 29 height 9
click at [621, 214] on link "Approve" at bounding box center [632, 215] width 29 height 9
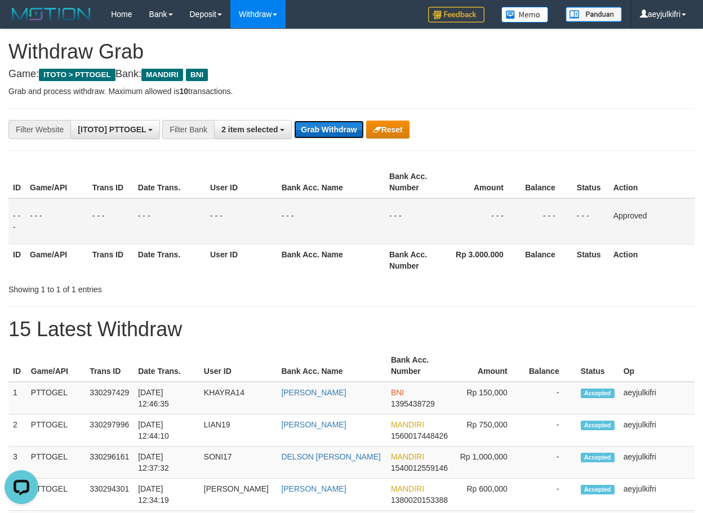
click at [303, 128] on button "Grab Withdraw" at bounding box center [328, 130] width 69 height 18
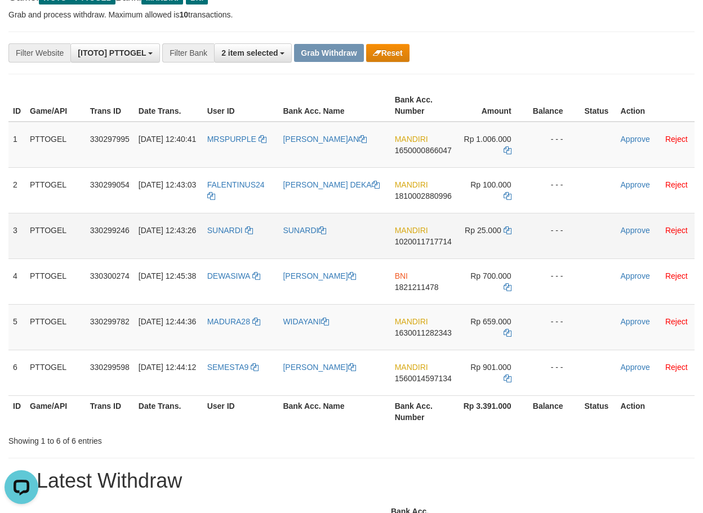
drag, startPoint x: 217, startPoint y: 154, endPoint x: 487, endPoint y: 241, distance: 282.7
click at [487, 241] on tbody "1 PTTOGEL 330297995 [DATE] 12:40:41 [GEOGRAPHIC_DATA][PERSON_NAME] EFFRUAN MAND…" at bounding box center [351, 259] width 686 height 274
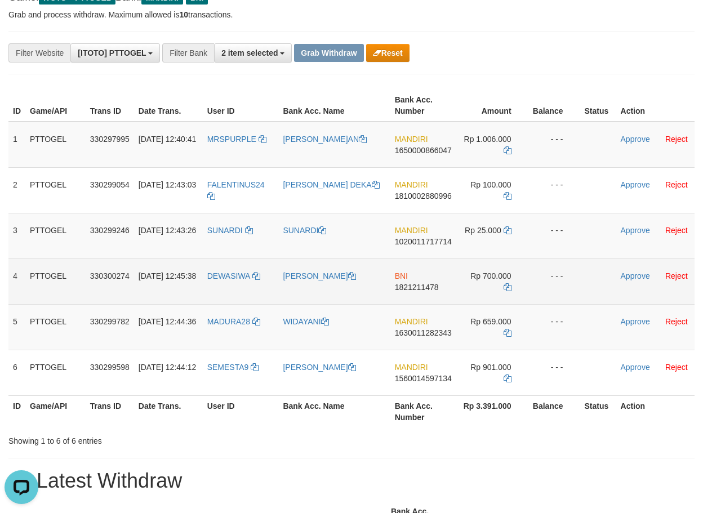
click at [203, 273] on td "[DATE] 12:45:38" at bounding box center [168, 282] width 69 height 46
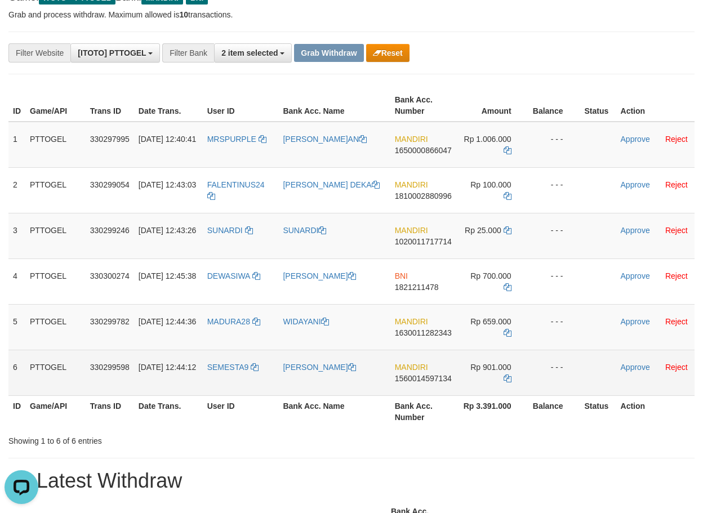
copy tr
drag, startPoint x: 226, startPoint y: 341, endPoint x: 482, endPoint y: 390, distance: 260.4
click at [482, 390] on tbody "1 PTTOGEL 330297995 [DATE] 12:40:41 [GEOGRAPHIC_DATA][PERSON_NAME] EFFRUAN MAND…" at bounding box center [351, 259] width 686 height 274
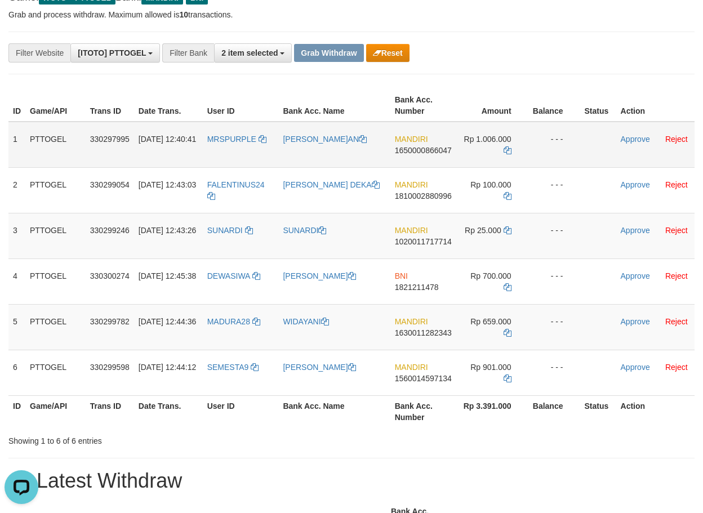
click at [424, 150] on span "1650000866047" at bounding box center [423, 150] width 57 height 9
copy span "1650000866047"
click at [505, 148] on icon at bounding box center [508, 150] width 8 height 8
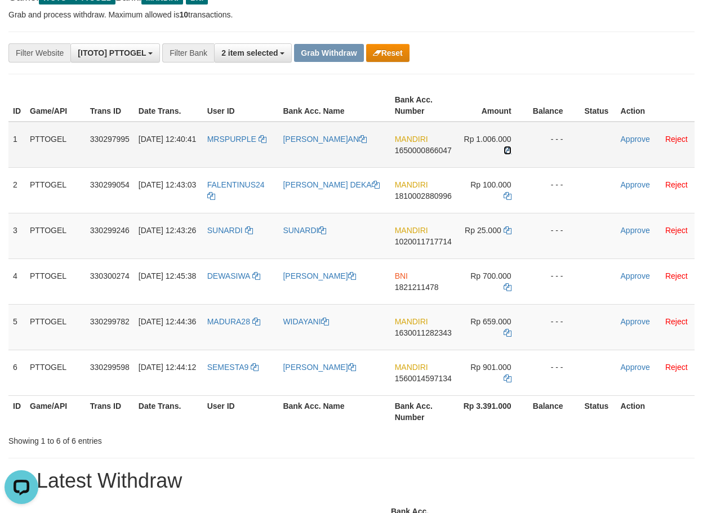
click at [505, 148] on icon at bounding box center [508, 150] width 8 height 8
click at [634, 139] on link "Approve" at bounding box center [635, 139] width 29 height 9
click at [631, 140] on link "Approve" at bounding box center [635, 139] width 29 height 9
click at [627, 141] on link "Approve" at bounding box center [635, 139] width 29 height 9
click at [633, 145] on td "Approve Reject" at bounding box center [655, 145] width 78 height 46
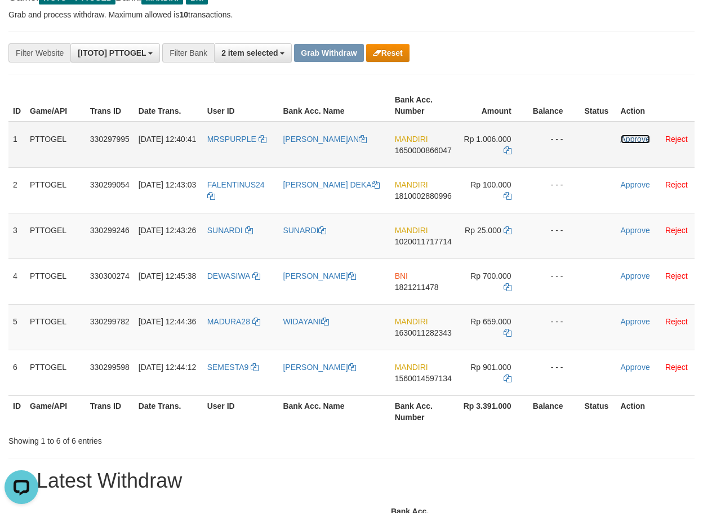
click at [629, 139] on link "Approve" at bounding box center [635, 139] width 29 height 9
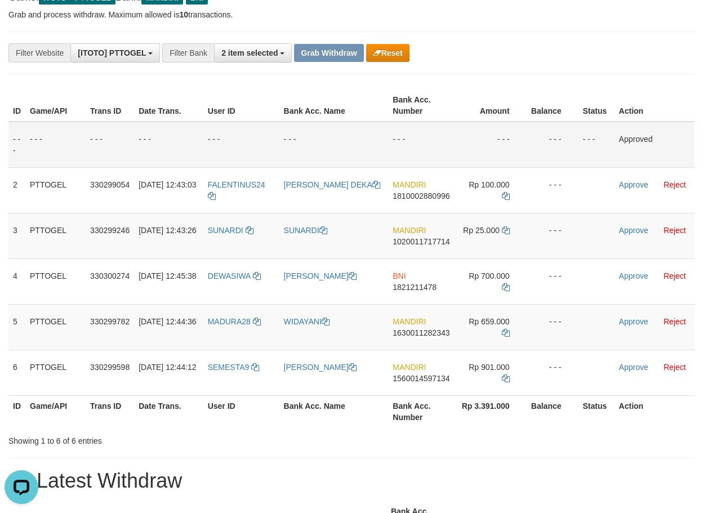
click at [397, 143] on td "- - -" at bounding box center [421, 145] width 66 height 46
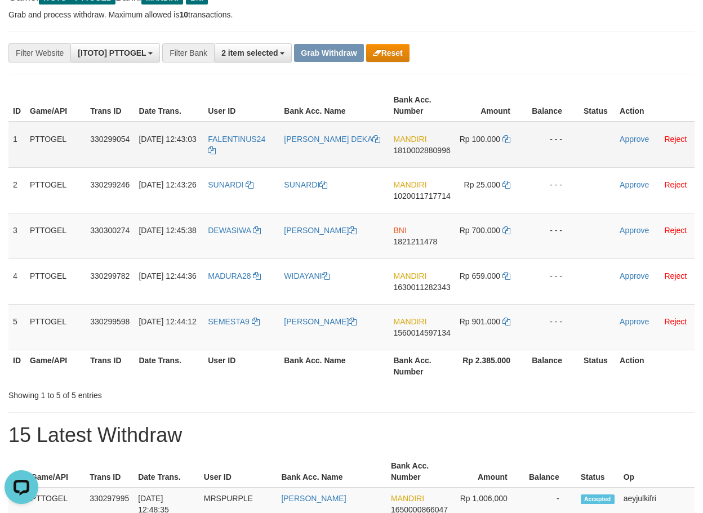
click at [424, 150] on span "1810002880996" at bounding box center [422, 150] width 57 height 9
click at [424, 149] on span "1810002880996" at bounding box center [422, 150] width 57 height 9
click at [430, 149] on span "1810002880996" at bounding box center [422, 150] width 57 height 9
copy span "1810002880996"
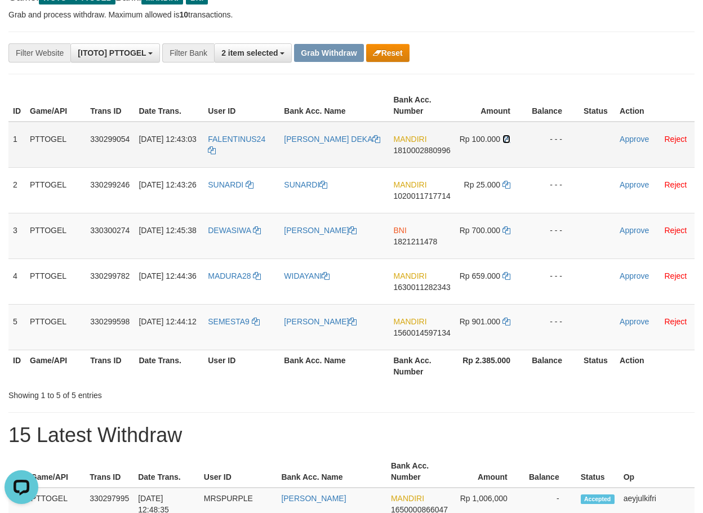
click at [509, 143] on icon at bounding box center [506, 139] width 8 height 8
click at [639, 141] on link "Approve" at bounding box center [634, 139] width 29 height 9
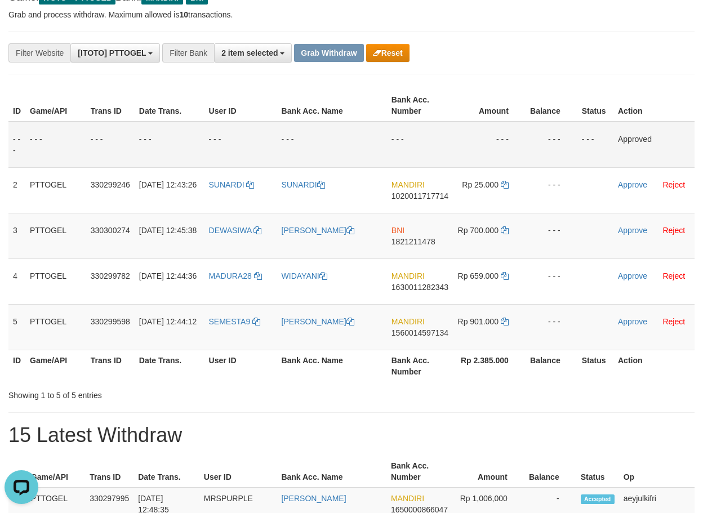
click at [305, 148] on td "- - -" at bounding box center [332, 145] width 110 height 46
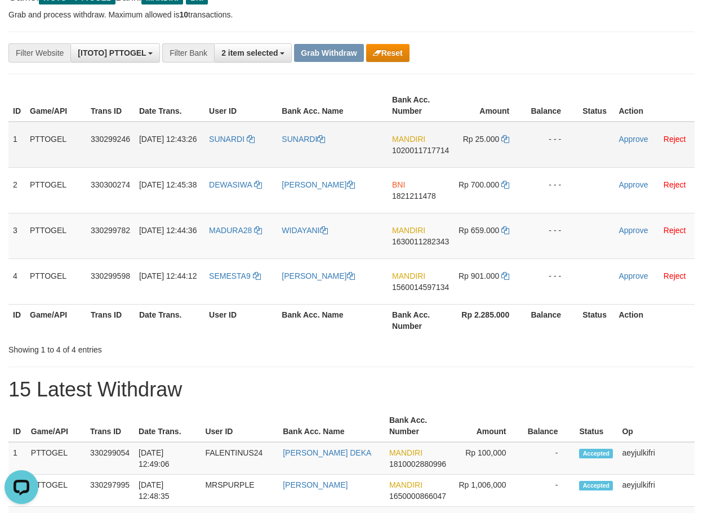
click at [434, 150] on span "1020011717714" at bounding box center [420, 150] width 57 height 9
click at [433, 149] on span "1020011717714" at bounding box center [420, 150] width 57 height 9
copy span "1020011717714"
click at [504, 142] on icon at bounding box center [505, 139] width 8 height 8
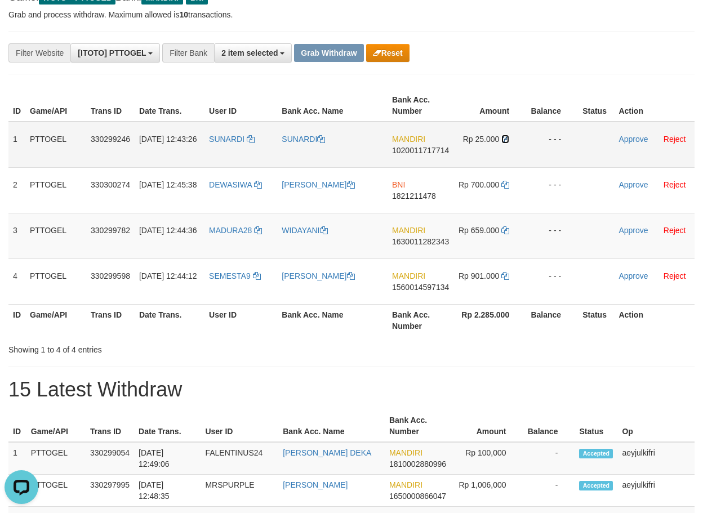
click at [504, 142] on icon at bounding box center [505, 139] width 8 height 8
click at [646, 134] on td "Approve Reject" at bounding box center [654, 145] width 81 height 46
click at [642, 136] on link "Approve" at bounding box center [633, 139] width 29 height 9
click at [620, 141] on td "Approve Reject" at bounding box center [654, 145] width 81 height 46
click at [620, 141] on link "Approve" at bounding box center [633, 139] width 29 height 9
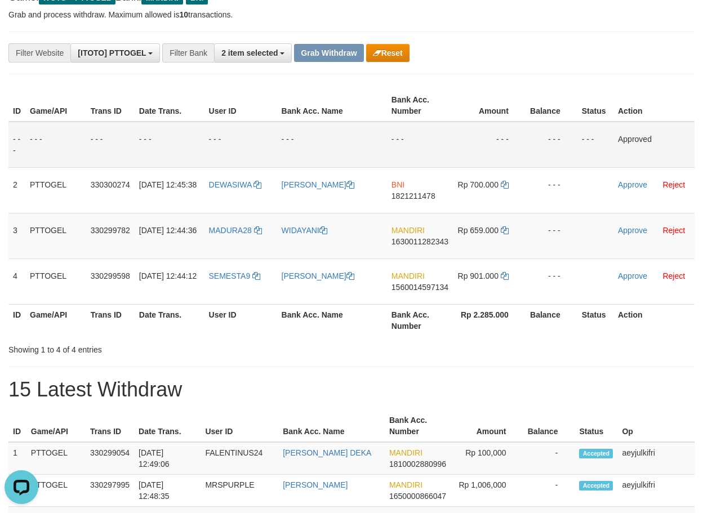
click at [494, 123] on td "- - -" at bounding box center [489, 145] width 73 height 46
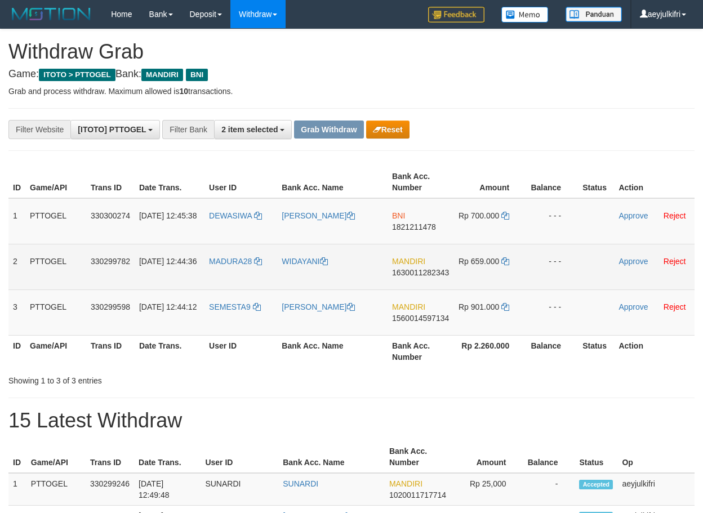
scroll to position [33, 0]
click at [425, 273] on span "1630011282343" at bounding box center [420, 272] width 57 height 9
copy span "1630011282343"
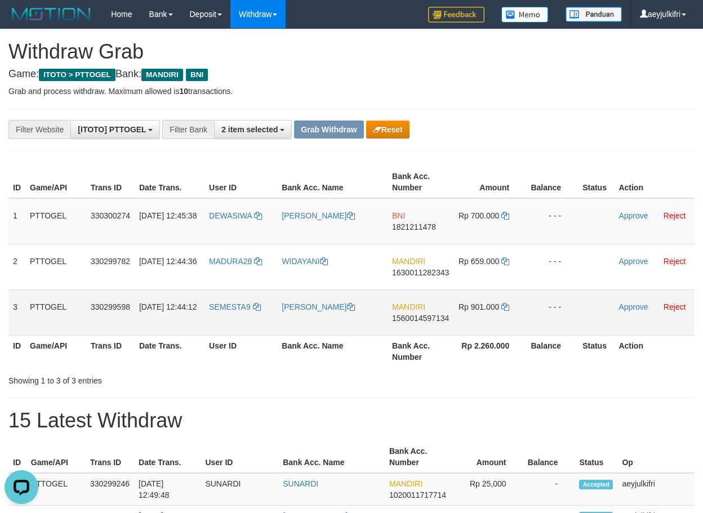
scroll to position [0, 0]
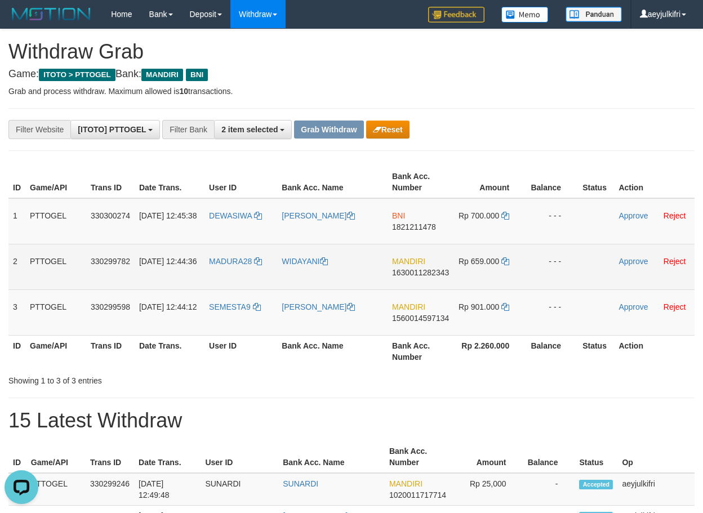
click at [420, 273] on span "1630011282343" at bounding box center [420, 272] width 57 height 9
copy span "1630011282343"
click at [507, 263] on icon at bounding box center [505, 261] width 8 height 8
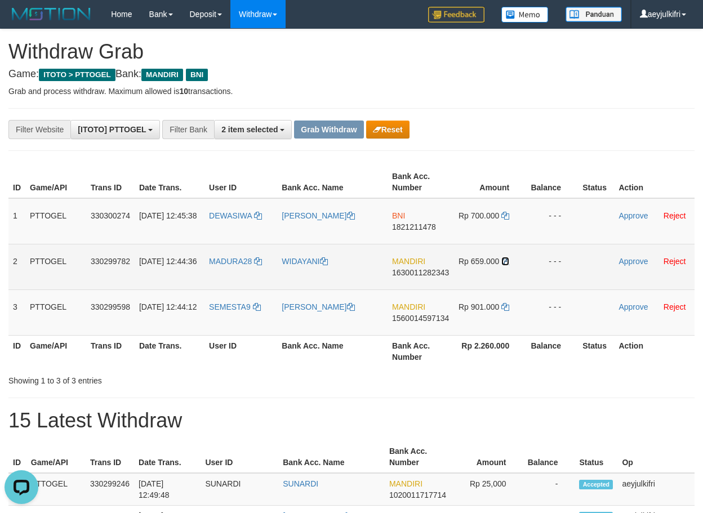
click at [507, 263] on icon at bounding box center [505, 261] width 8 height 8
drag, startPoint x: 507, startPoint y: 263, endPoint x: 484, endPoint y: 265, distance: 23.3
click at [507, 264] on icon at bounding box center [505, 261] width 8 height 8
click at [651, 258] on td "Approve Reject" at bounding box center [654, 267] width 81 height 46
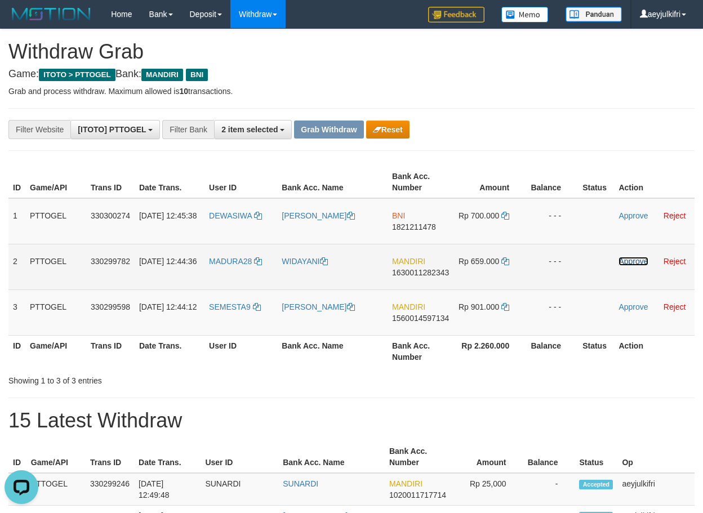
click at [641, 260] on link "Approve" at bounding box center [633, 261] width 29 height 9
click at [621, 260] on link "Approve" at bounding box center [633, 261] width 29 height 9
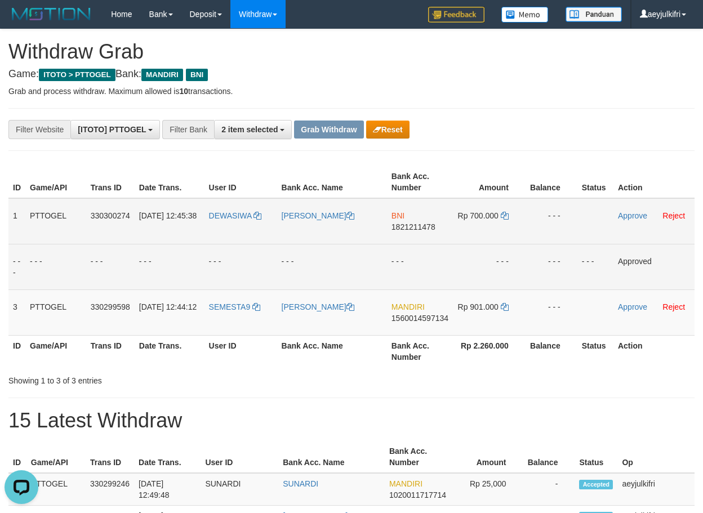
click at [402, 228] on span "1821211478" at bounding box center [414, 227] width 44 height 9
copy span "1821211478"
click at [507, 218] on icon at bounding box center [505, 216] width 8 height 8
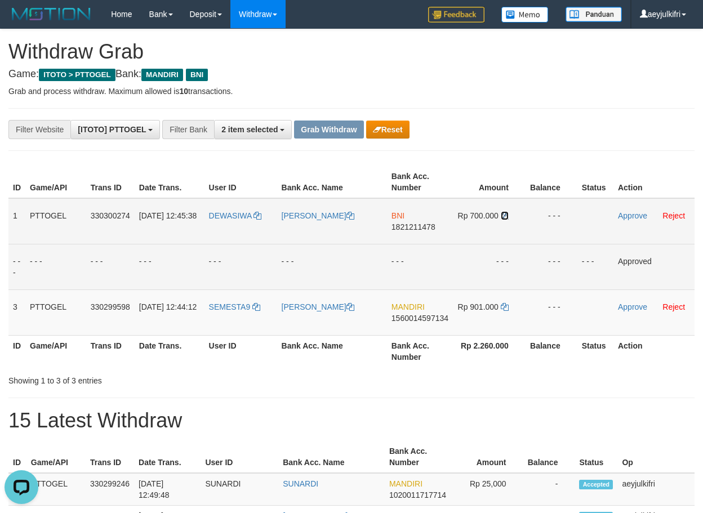
click at [507, 218] on icon at bounding box center [505, 216] width 8 height 8
click at [506, 218] on icon at bounding box center [505, 216] width 8 height 8
click at [505, 218] on icon at bounding box center [505, 216] width 8 height 8
drag, startPoint x: 226, startPoint y: 224, endPoint x: 473, endPoint y: 224, distance: 246.2
click at [473, 224] on tr "1 PTTOGEL 330300274 01/09/2025 12:45:38 DEWASIWA HENDARWAN SULISTYO BNI 1821211…" at bounding box center [351, 221] width 686 height 46
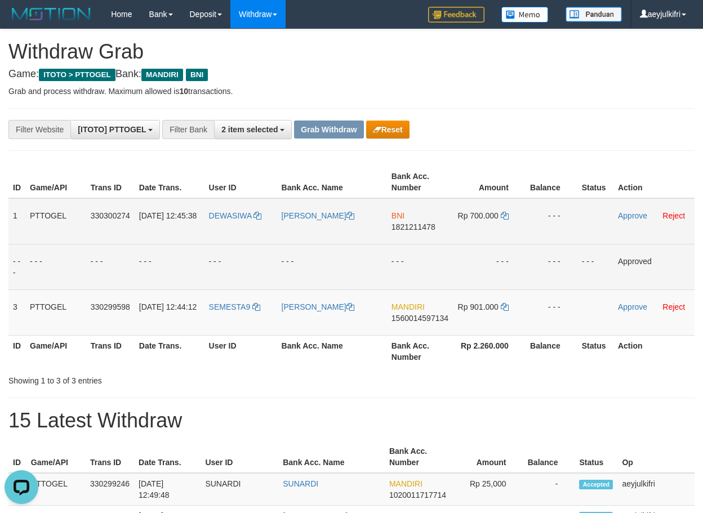
copy tr
click at [629, 214] on link "Approve" at bounding box center [632, 215] width 29 height 9
click at [627, 221] on td "Approve Reject" at bounding box center [653, 221] width 81 height 46
click at [628, 216] on link "Approve" at bounding box center [632, 215] width 29 height 9
click at [628, 217] on link "Approve" at bounding box center [632, 215] width 29 height 9
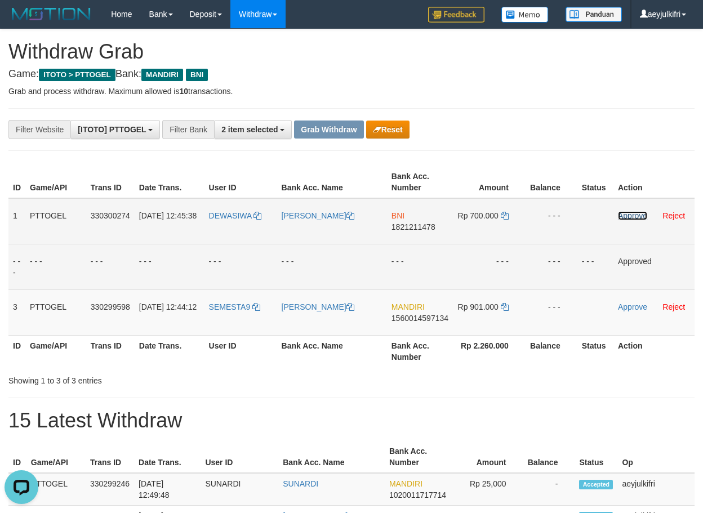
click at [630, 214] on link "Approve" at bounding box center [632, 215] width 29 height 9
click at [626, 220] on td "Approve Reject" at bounding box center [653, 221] width 81 height 46
click at [626, 219] on td "Approve Reject" at bounding box center [653, 221] width 81 height 46
click at [626, 218] on link "Approve" at bounding box center [632, 215] width 29 height 9
click at [625, 216] on link "Approve" at bounding box center [632, 215] width 29 height 9
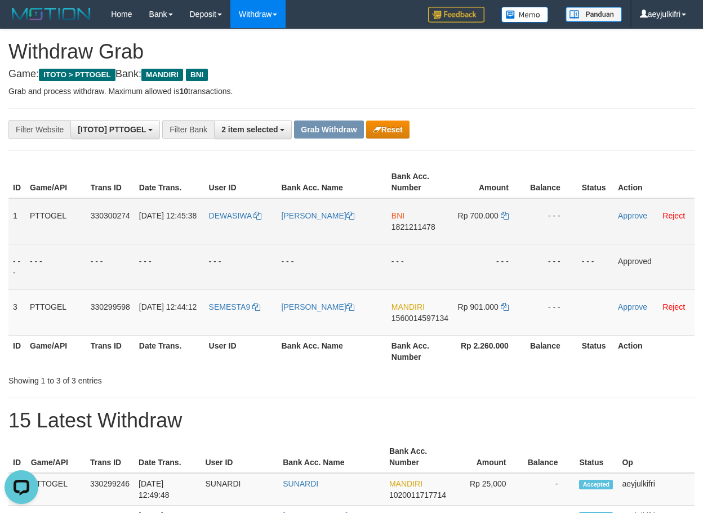
click at [619, 218] on td "Approve Reject" at bounding box center [653, 221] width 81 height 46
click at [630, 216] on link "Approve" at bounding box center [632, 215] width 29 height 9
click at [626, 212] on link "Approve" at bounding box center [632, 215] width 29 height 9
click at [633, 211] on td "Approve Reject" at bounding box center [653, 221] width 81 height 46
click at [624, 214] on link "Approve" at bounding box center [632, 215] width 29 height 9
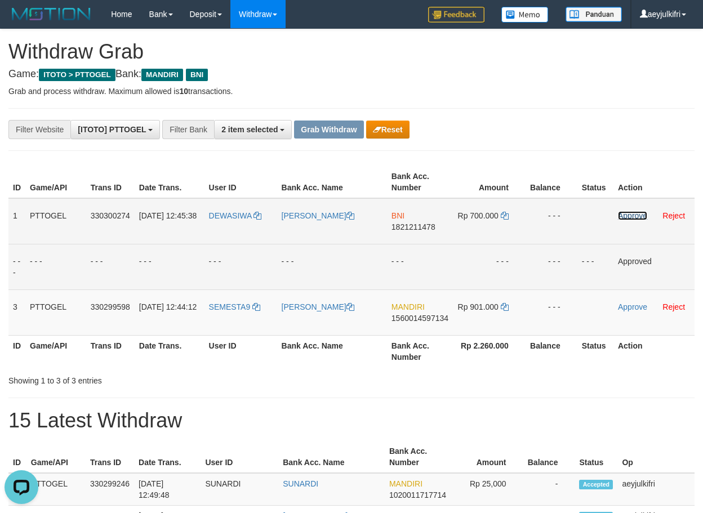
click at [634, 214] on link "Approve" at bounding box center [632, 215] width 29 height 9
click at [516, 223] on td "- - -" at bounding box center [489, 221] width 73 height 46
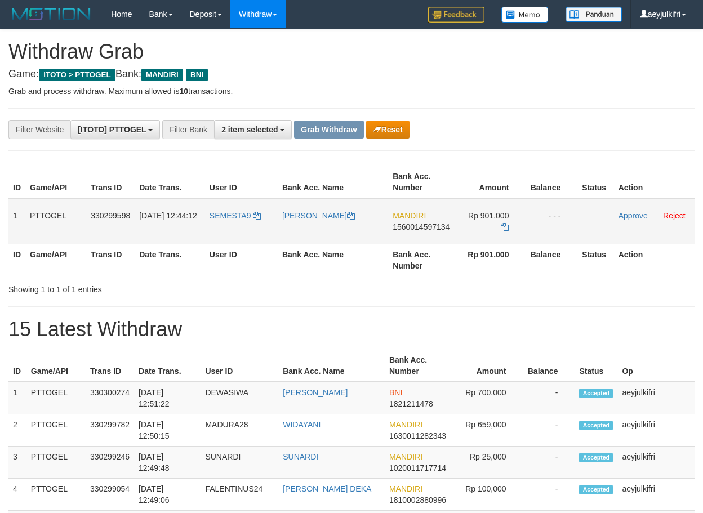
scroll to position [33, 0]
click at [410, 225] on span "1560014597134" at bounding box center [421, 227] width 57 height 9
copy span "1560014597134"
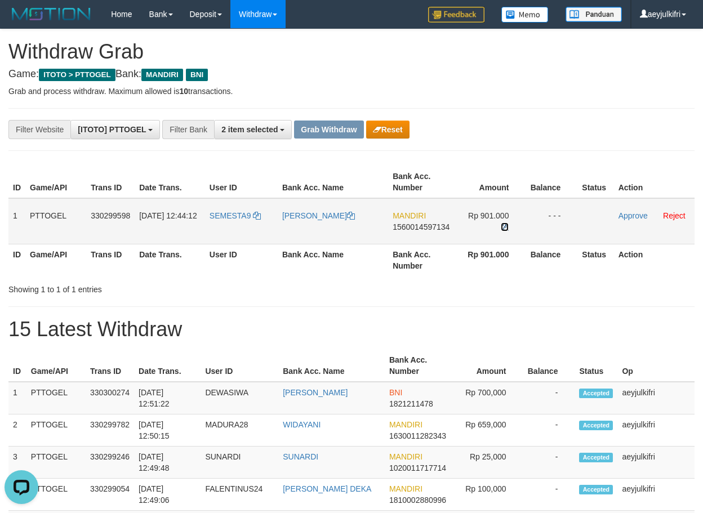
click at [507, 226] on icon at bounding box center [505, 227] width 8 height 8
click at [636, 215] on link "Approve" at bounding box center [633, 215] width 29 height 9
click at [628, 219] on link "Approve" at bounding box center [633, 215] width 29 height 9
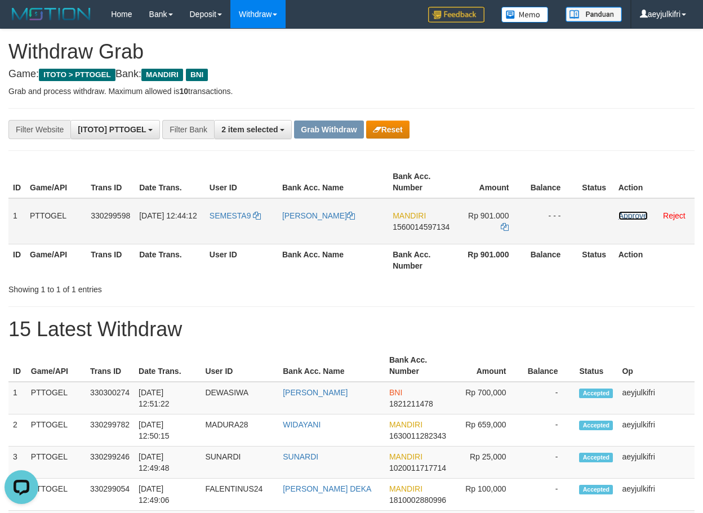
click at [621, 216] on link "Approve" at bounding box center [633, 215] width 29 height 9
click at [627, 219] on link "Approve" at bounding box center [633, 215] width 29 height 9
click at [624, 217] on link "Approve" at bounding box center [633, 215] width 29 height 9
click at [628, 216] on link "Approve" at bounding box center [633, 215] width 29 height 9
click at [639, 211] on link "Approve" at bounding box center [633, 215] width 29 height 9
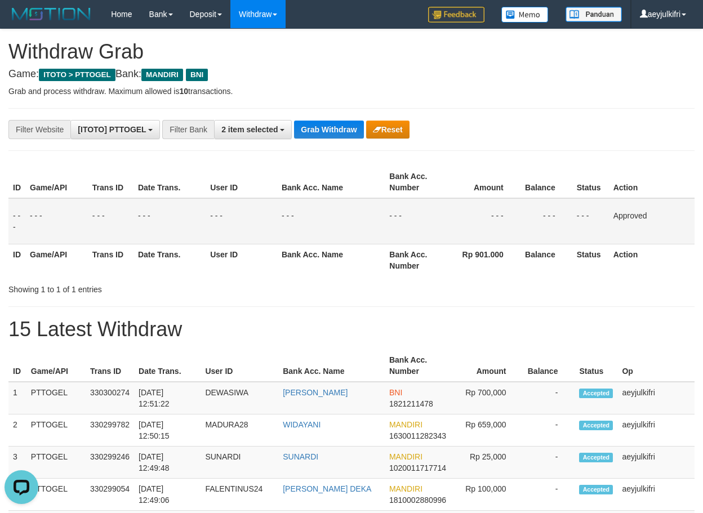
click at [436, 212] on td "- - -" at bounding box center [416, 221] width 62 height 46
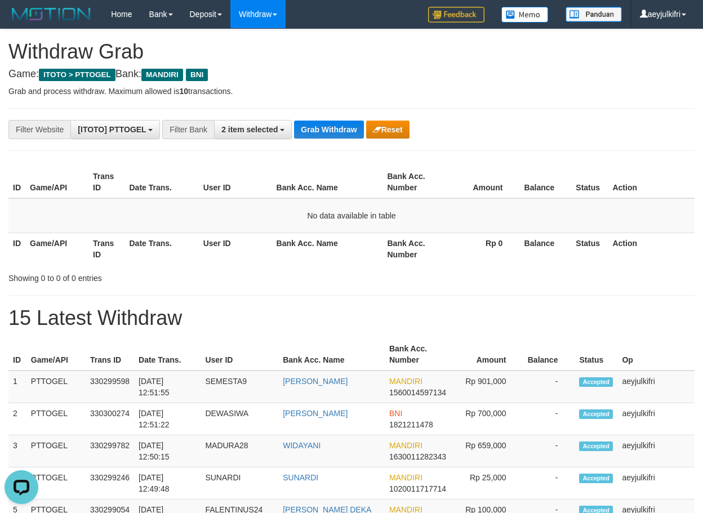
click at [343, 120] on div "**********" at bounding box center [293, 129] width 586 height 19
click at [343, 122] on div "**********" at bounding box center [293, 129] width 586 height 19
click at [342, 125] on button "Grab Withdraw" at bounding box center [328, 130] width 69 height 18
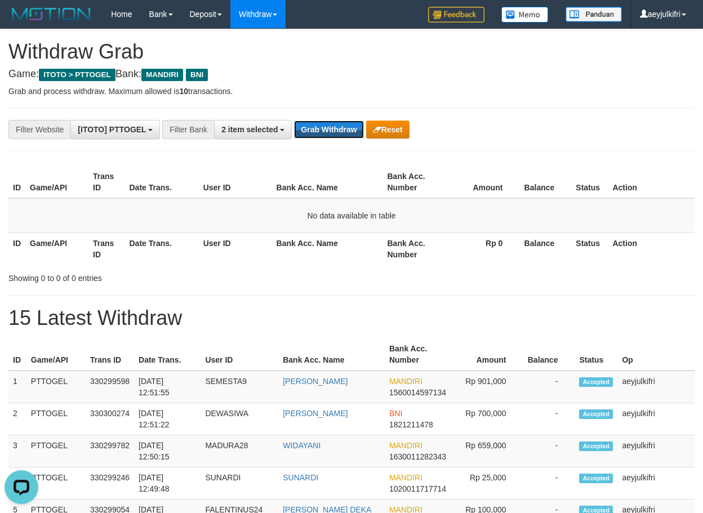
drag, startPoint x: 342, startPoint y: 125, endPoint x: 221, endPoint y: 191, distance: 137.9
click at [342, 130] on button "Grab Withdraw" at bounding box center [328, 130] width 69 height 18
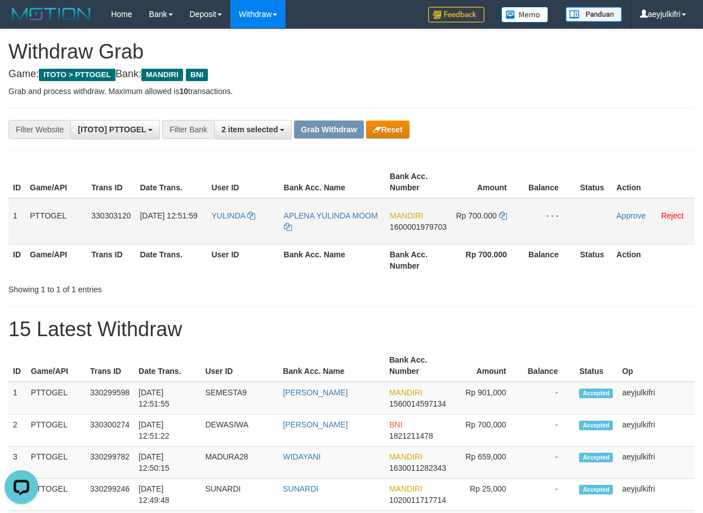
click at [424, 229] on span "1600001979703" at bounding box center [418, 227] width 57 height 9
copy span "1600001979703"
click at [507, 219] on icon at bounding box center [503, 216] width 8 height 8
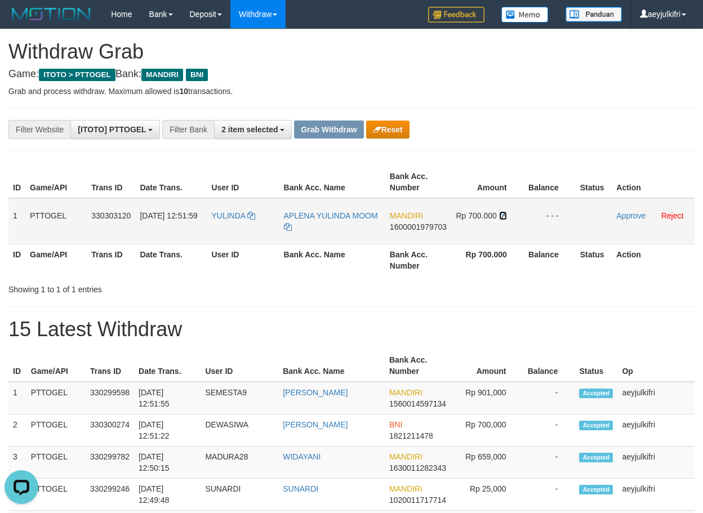
click at [507, 219] on icon at bounding box center [503, 216] width 8 height 8
drag, startPoint x: 225, startPoint y: 237, endPoint x: 601, endPoint y: 218, distance: 376.2
click at [460, 221] on tr "1 PTTOGEL 330303120 01/09/2025 12:51:59 YULINDA APLENA YULINDA MOOM MANDIRI 160…" at bounding box center [351, 221] width 686 height 46
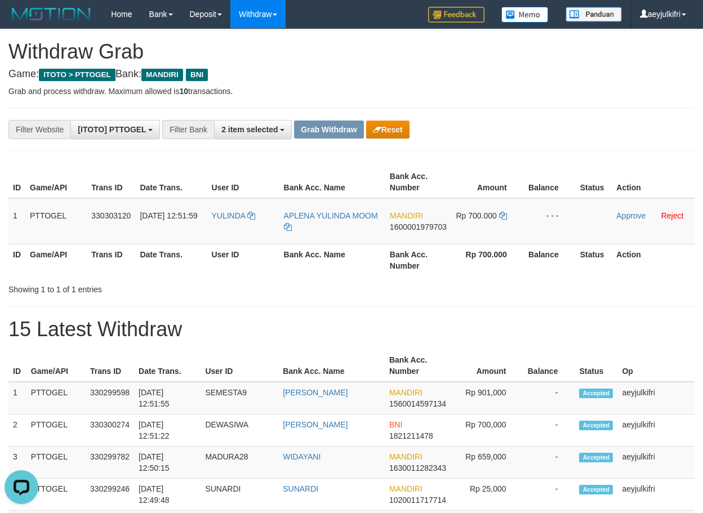
copy tr
click at [637, 217] on link "Approve" at bounding box center [630, 215] width 29 height 9
click at [626, 217] on link "Approve" at bounding box center [630, 215] width 29 height 9
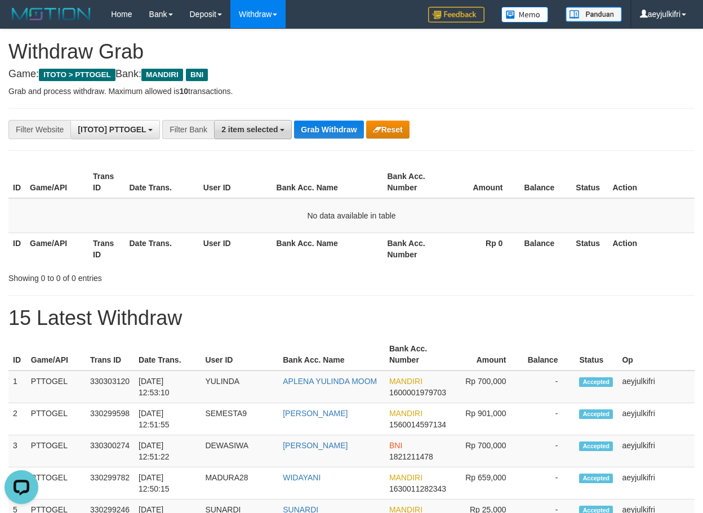
click at [291, 135] on button "2 item selected" at bounding box center [253, 129] width 78 height 19
click at [304, 129] on button "Grab Withdraw" at bounding box center [328, 130] width 69 height 18
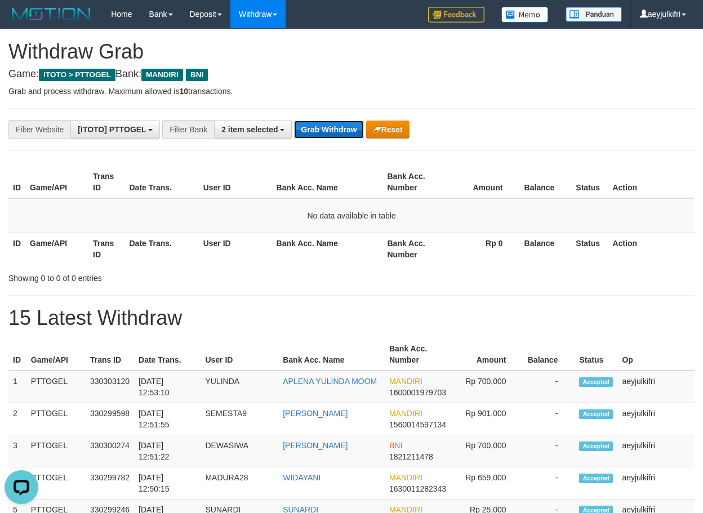
click at [304, 129] on button "Grab Withdraw" at bounding box center [328, 130] width 69 height 18
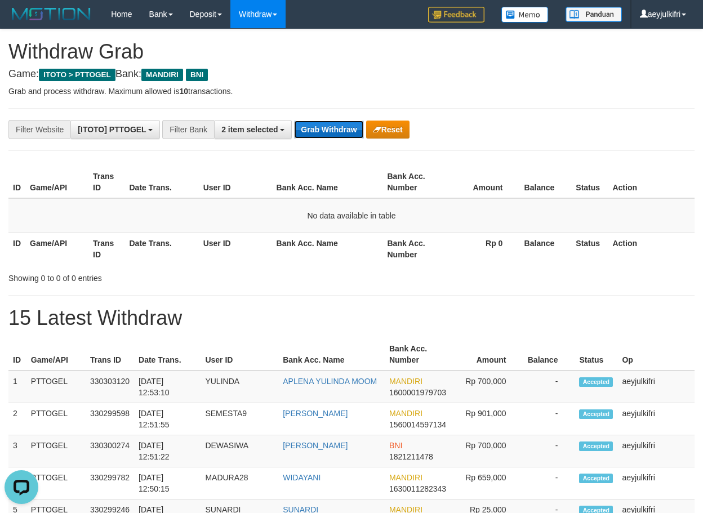
click at [331, 131] on button "Grab Withdraw" at bounding box center [328, 130] width 69 height 18
click at [335, 128] on button "Grab Withdraw" at bounding box center [328, 130] width 69 height 18
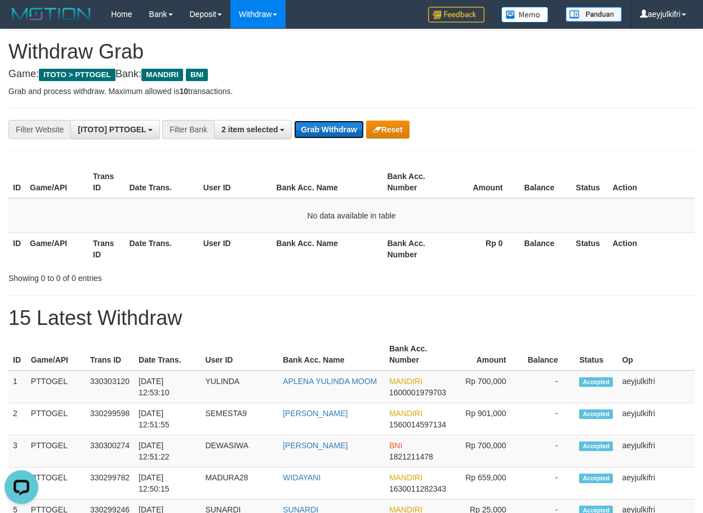
click at [335, 128] on button "Grab Withdraw" at bounding box center [328, 130] width 69 height 18
click at [335, 124] on button "Grab Withdraw" at bounding box center [328, 130] width 69 height 18
click at [333, 123] on button "Grab Withdraw" at bounding box center [328, 130] width 69 height 18
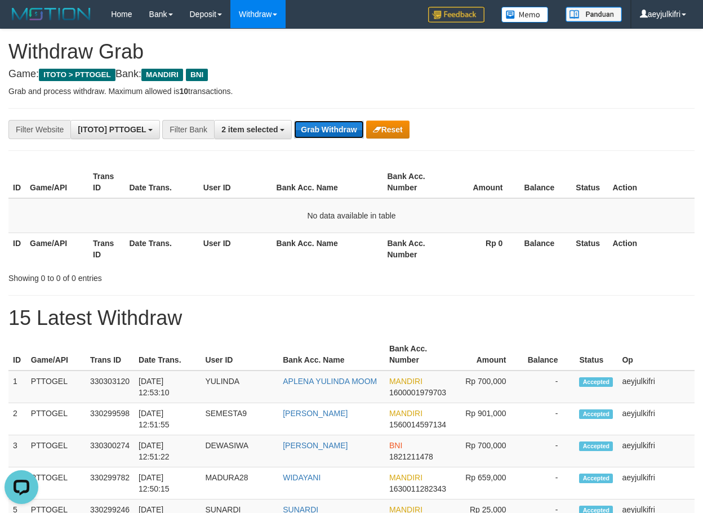
click at [333, 123] on button "Grab Withdraw" at bounding box center [328, 130] width 69 height 18
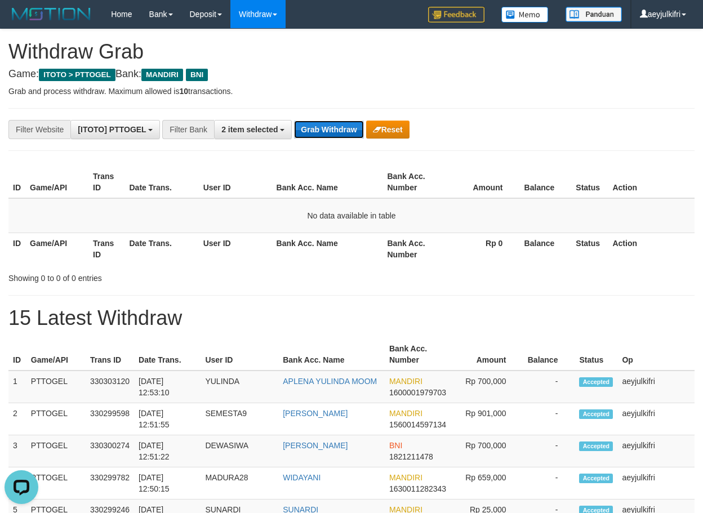
click at [333, 123] on button "Grab Withdraw" at bounding box center [328, 130] width 69 height 18
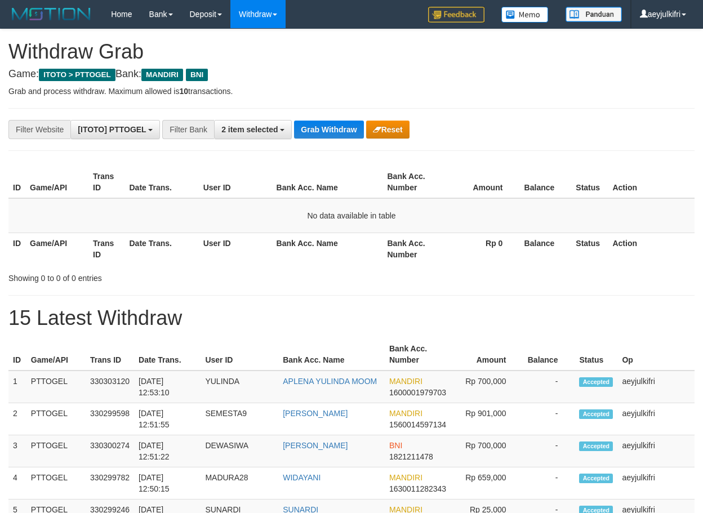
scroll to position [33, 0]
click at [333, 123] on button "Grab Withdraw" at bounding box center [328, 130] width 69 height 18
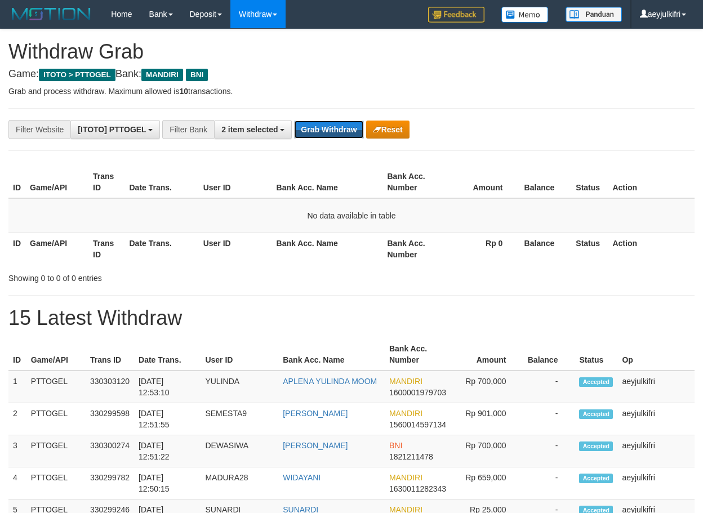
click at [333, 123] on button "Grab Withdraw" at bounding box center [328, 130] width 69 height 18
click at [341, 131] on button "Grab Withdraw" at bounding box center [328, 130] width 69 height 18
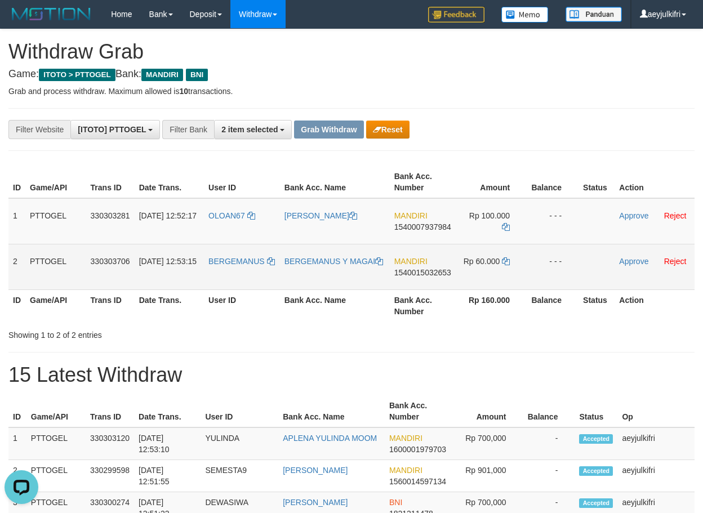
copy tr
drag, startPoint x: 232, startPoint y: 233, endPoint x: 460, endPoint y: 270, distance: 231.3
click at [460, 270] on tbody "1 PTTOGEL 330303281 01/09/2025 12:52:17 OLOAN67 OLOAN PAKPAHAN MANDIRI 15400079…" at bounding box center [351, 244] width 686 height 92
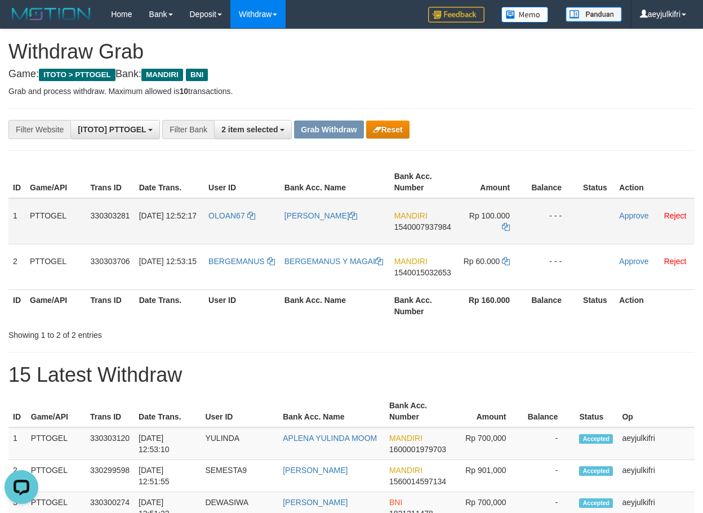
click at [425, 223] on span "1540007937984" at bounding box center [422, 227] width 57 height 9
copy tr
click at [425, 223] on span "1540007937984" at bounding box center [422, 227] width 57 height 9
copy span "1540007937984"
click at [425, 223] on span "1540007937984" at bounding box center [422, 227] width 57 height 9
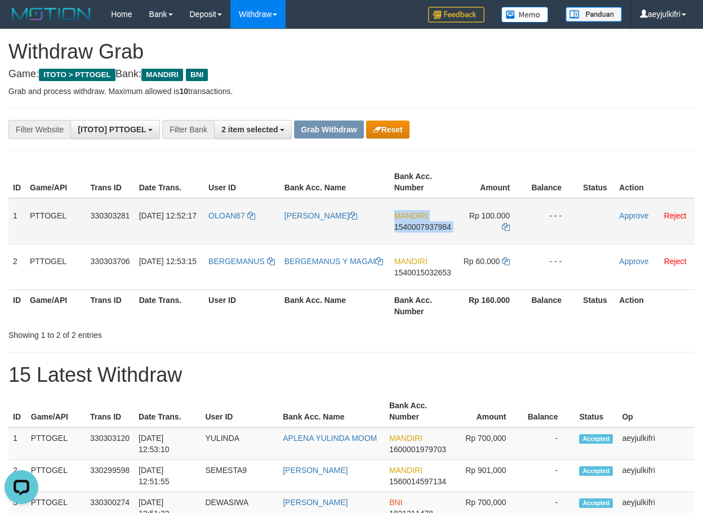
copy td "MANDIRI 1540007937984"
click at [502, 225] on icon at bounding box center [506, 227] width 8 height 8
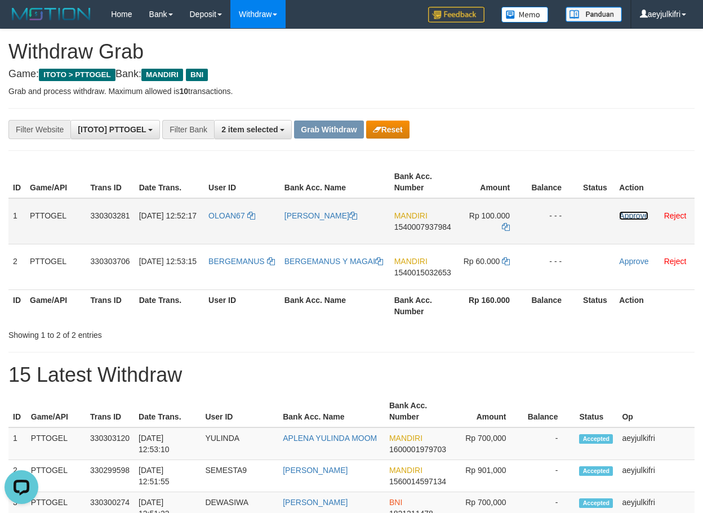
click at [632, 214] on link "Approve" at bounding box center [633, 215] width 29 height 9
click at [626, 214] on link "Approve" at bounding box center [633, 215] width 29 height 9
drag, startPoint x: 618, startPoint y: 221, endPoint x: 622, endPoint y: 214, distance: 8.8
click at [621, 215] on td "Approve Reject" at bounding box center [655, 221] width 80 height 46
click at [622, 214] on link "Approve" at bounding box center [633, 215] width 29 height 9
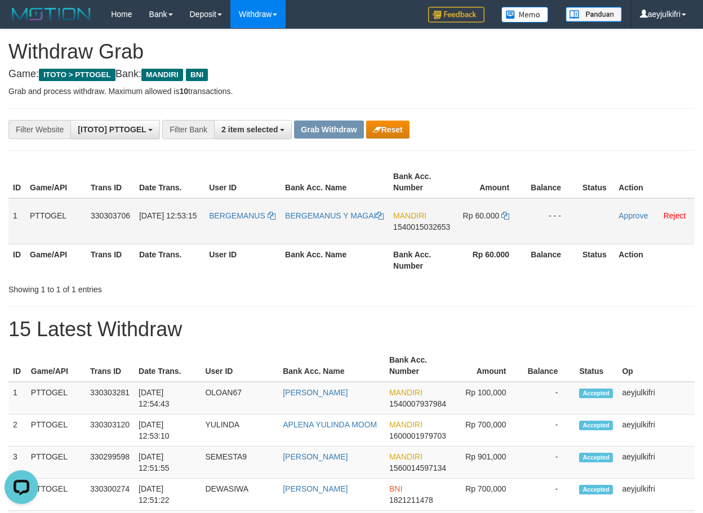
click at [439, 229] on span "1540015032653" at bounding box center [421, 227] width 57 height 9
click at [438, 229] on span "1540015032653" at bounding box center [421, 227] width 57 height 9
copy span "1540015032653"
click at [437, 229] on span "1540015032653" at bounding box center [421, 227] width 57 height 9
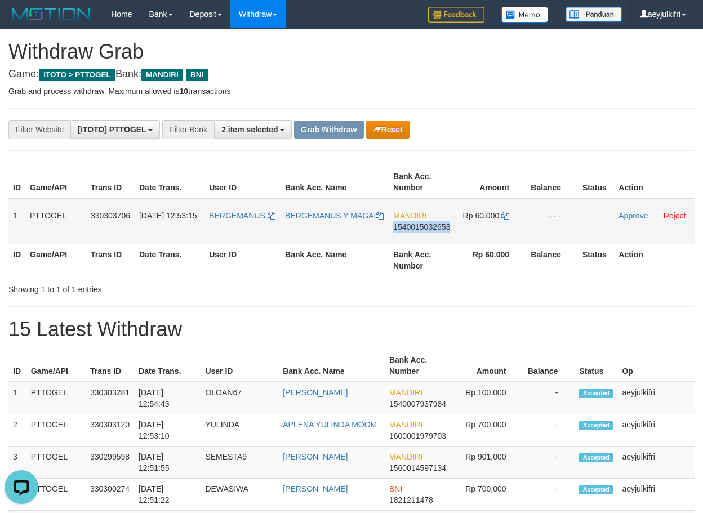
copy span "1540015032653"
click at [411, 225] on span "1540015032653" at bounding box center [421, 227] width 57 height 9
copy span "0"
click at [411, 225] on span "1540015032653" at bounding box center [421, 227] width 57 height 9
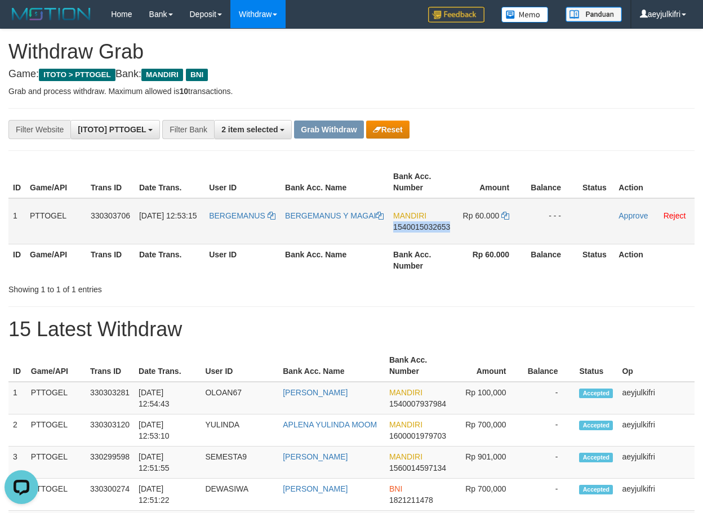
copy span "1540015032653"
click at [411, 225] on span "1540015032653" at bounding box center [421, 227] width 57 height 9
copy td "MANDIRI 1540015032653"
click at [507, 218] on icon at bounding box center [505, 216] width 8 height 8
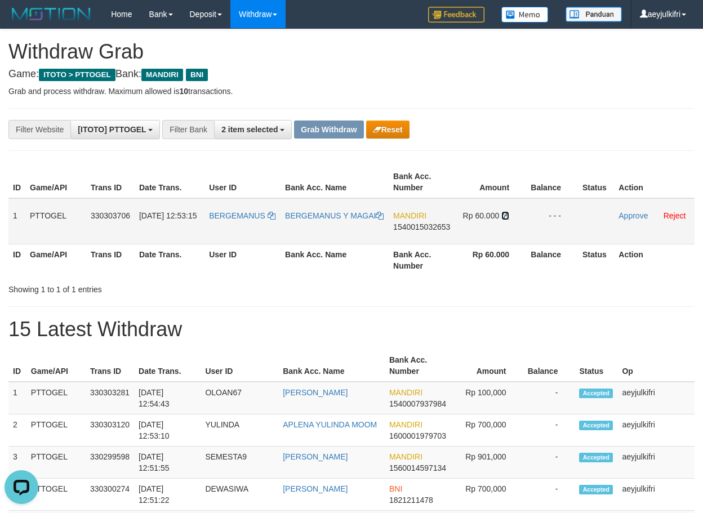
click at [507, 218] on icon at bounding box center [505, 216] width 8 height 8
click at [642, 214] on link "Approve" at bounding box center [633, 215] width 29 height 9
click at [639, 211] on link "Approve" at bounding box center [633, 215] width 29 height 9
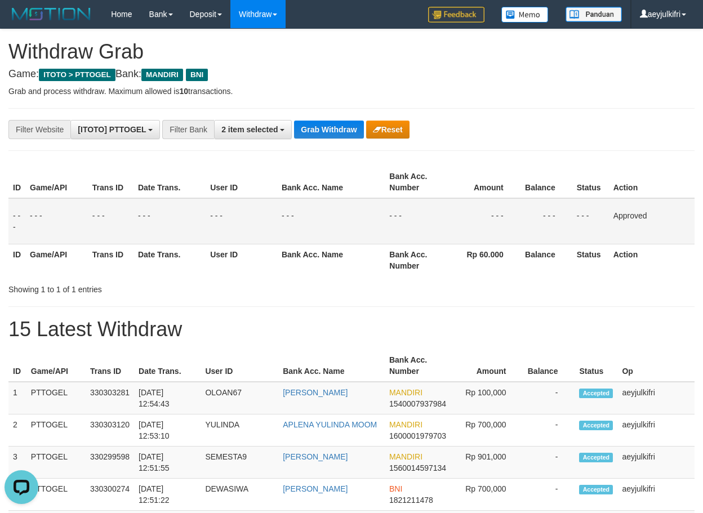
click at [624, 207] on td "Approved" at bounding box center [652, 221] width 86 height 46
click at [566, 169] on th "Balance" at bounding box center [547, 182] width 52 height 32
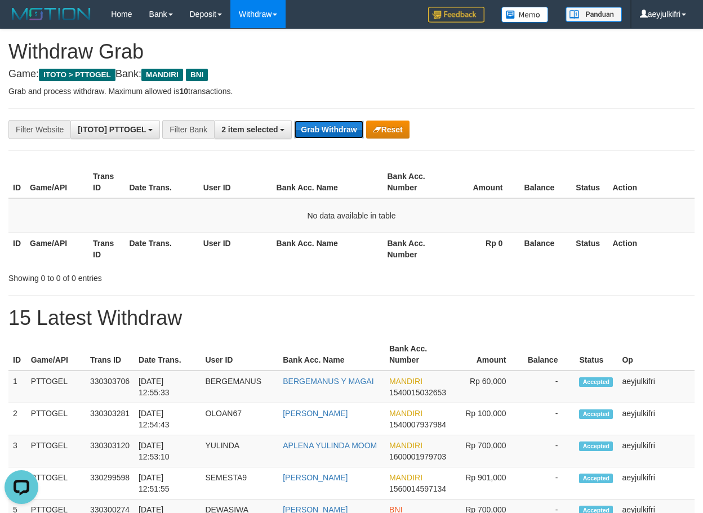
click at [335, 128] on button "Grab Withdraw" at bounding box center [328, 130] width 69 height 18
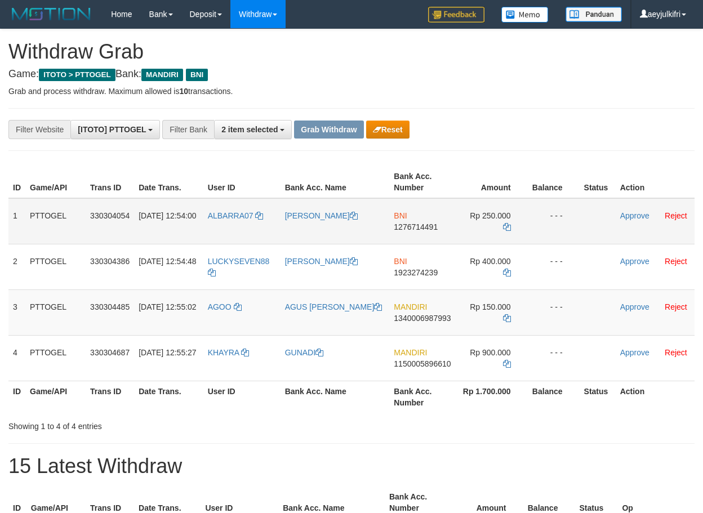
scroll to position [33, 0]
click at [630, 212] on link "Approve" at bounding box center [634, 215] width 29 height 9
click at [643, 214] on link "Approve" at bounding box center [634, 215] width 29 height 9
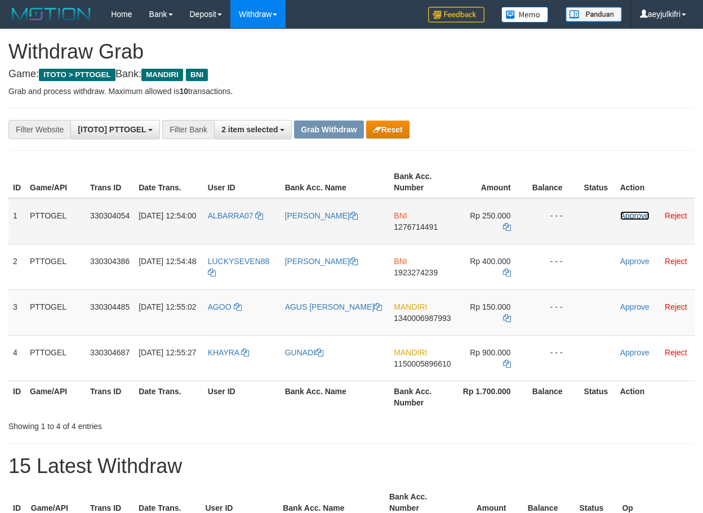
click at [622, 216] on link "Approve" at bounding box center [634, 215] width 29 height 9
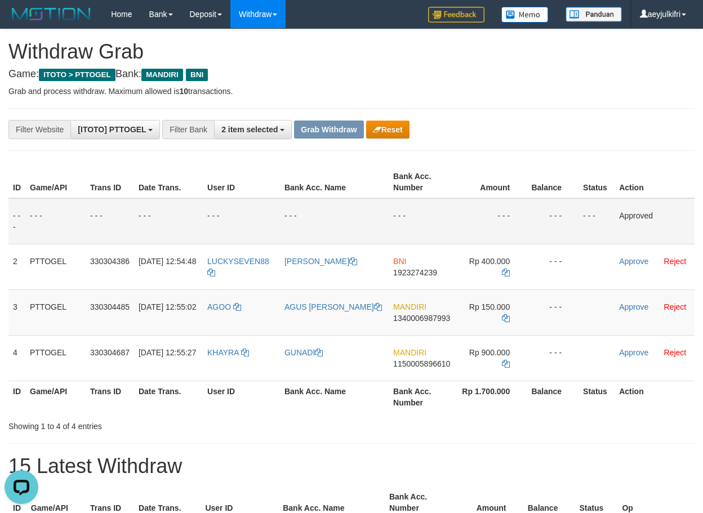
click at [508, 164] on div "ID Game/API Trans ID Date Trans. User ID Bank Acc. Name Bank Acc. Number Amount…" at bounding box center [351, 289] width 703 height 253
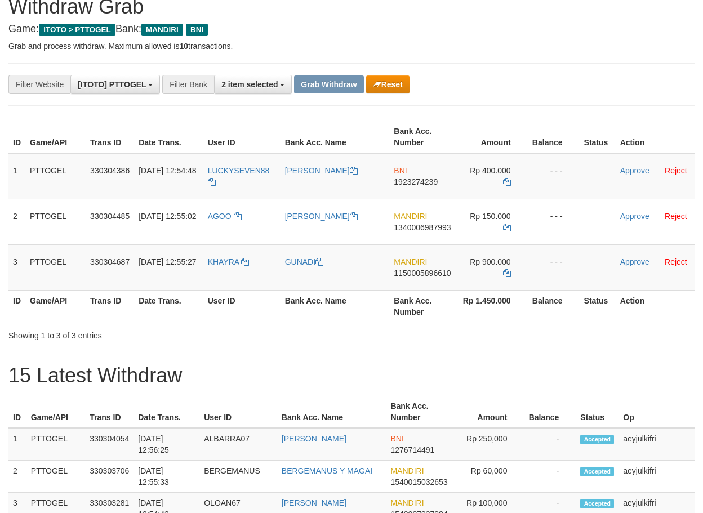
scroll to position [77, 0]
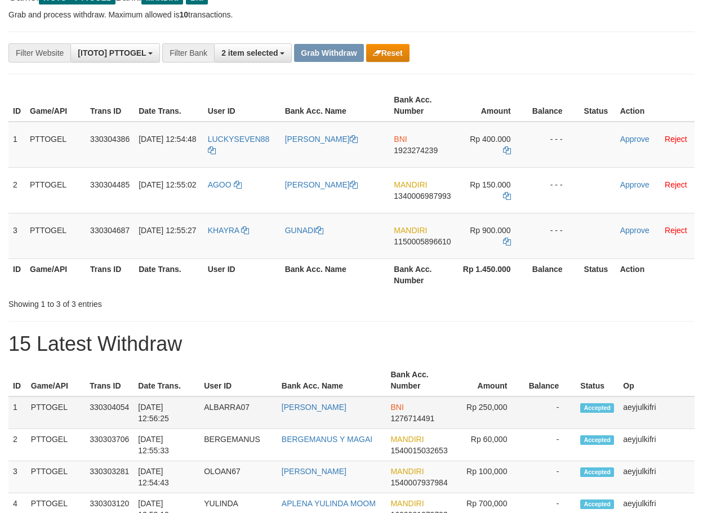
click at [421, 419] on span "1276714491" at bounding box center [412, 418] width 44 height 9
copy span "1276714491"
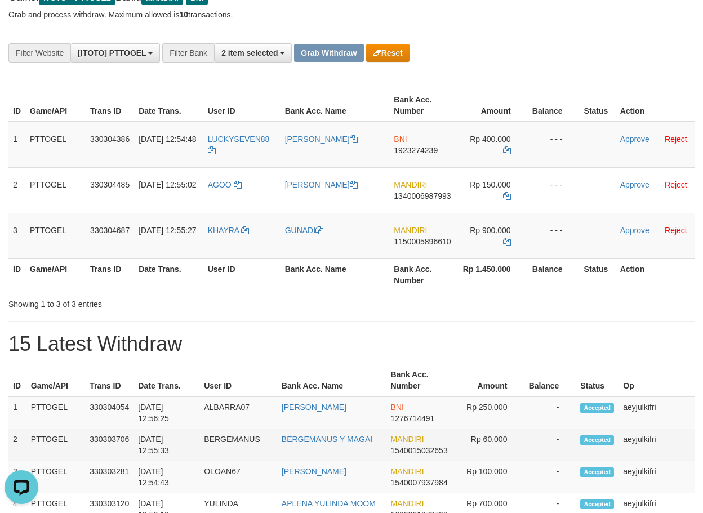
drag, startPoint x: 202, startPoint y: 420, endPoint x: 325, endPoint y: 435, distance: 123.7
drag, startPoint x: 319, startPoint y: 435, endPoint x: 232, endPoint y: 429, distance: 86.9
click at [314, 434] on td "BERGEMANUS Y MAGAI" at bounding box center [331, 445] width 109 height 32
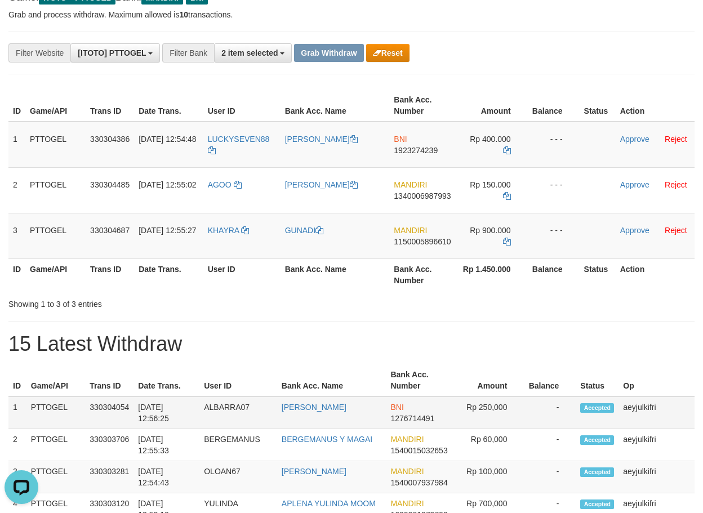
copy tr
drag, startPoint x: 226, startPoint y: 426, endPoint x: 332, endPoint y: 420, distance: 106.1
click at [332, 420] on tr "1 PTTOGEL 330304054 01/09/2025 12:56:25 ALBARRA07 LUKMANUL HAKIM BNI 1276714491…" at bounding box center [351, 413] width 686 height 33
click at [624, 141] on link "Approve" at bounding box center [634, 139] width 29 height 9
click at [636, 135] on link "Approve" at bounding box center [634, 139] width 29 height 9
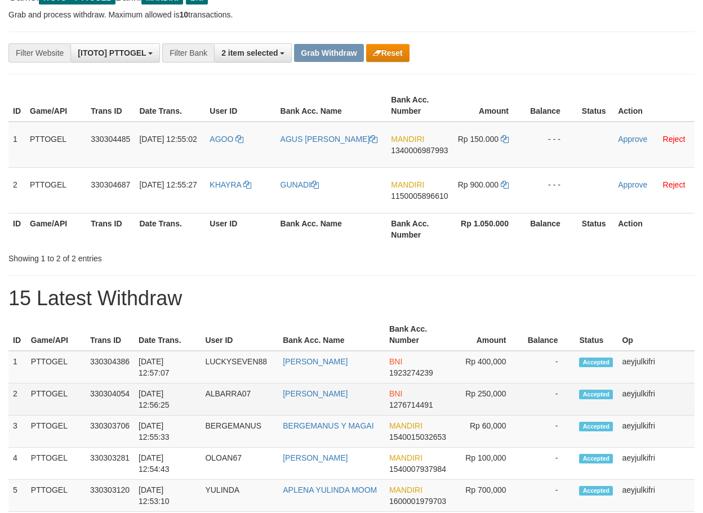
scroll to position [33, 0]
click at [218, 386] on td "ALBARRA07" at bounding box center [240, 400] width 78 height 32
copy td "ALBARRA07"
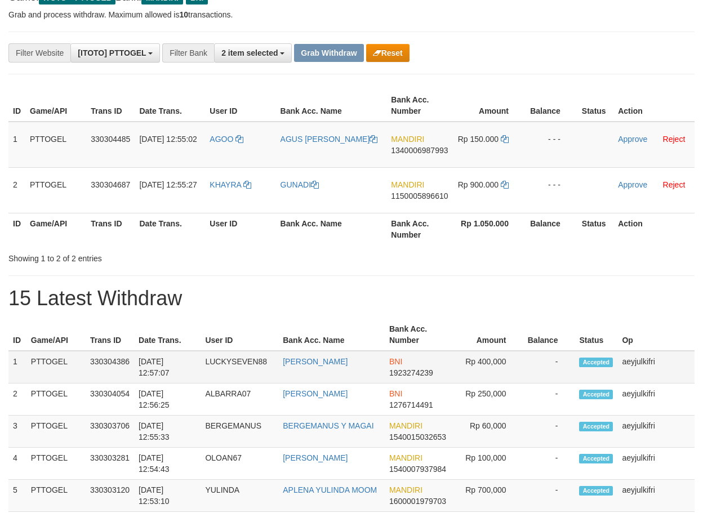
click at [220, 377] on td "LUCKYSEVEN88" at bounding box center [240, 367] width 78 height 33
copy td "LUCKYSEVEN88"
click at [399, 49] on button "Reset" at bounding box center [387, 53] width 43 height 18
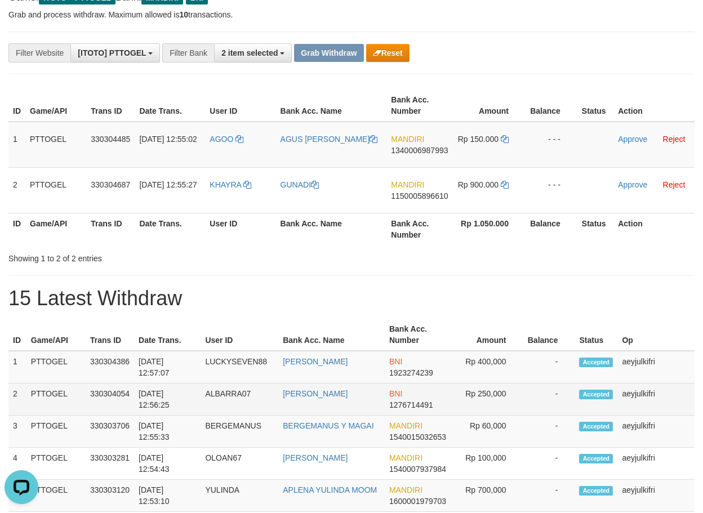
drag, startPoint x: 249, startPoint y: 406, endPoint x: 322, endPoint y: 399, distance: 73.0
click at [322, 399] on tr "2 PTTOGEL 330304054 01/09/2025 12:56:25 ALBARRA07 LUKMANUL HAKIM BNI 1276714491…" at bounding box center [351, 400] width 686 height 32
copy tr
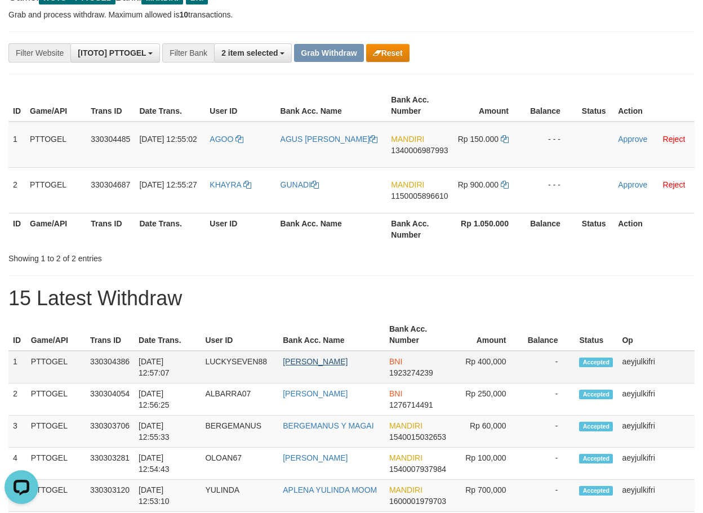
copy tr
drag, startPoint x: 220, startPoint y: 379, endPoint x: 307, endPoint y: 366, distance: 87.7
click at [307, 366] on tr "1 PTTOGEL 330304386 01/09/2025 12:57:07 LUCKYSEVEN88 HARDIMAN BNI 1923274239 Rp…" at bounding box center [351, 367] width 686 height 33
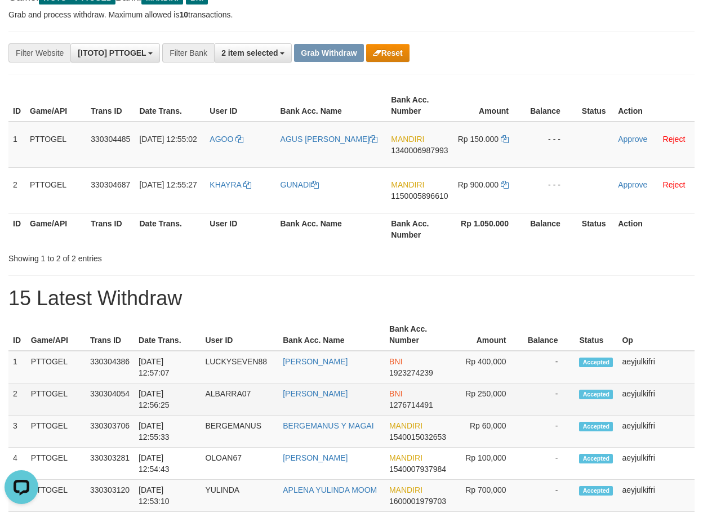
click at [391, 407] on span "1276714491" at bounding box center [411, 405] width 44 height 9
copy span "1276714491"
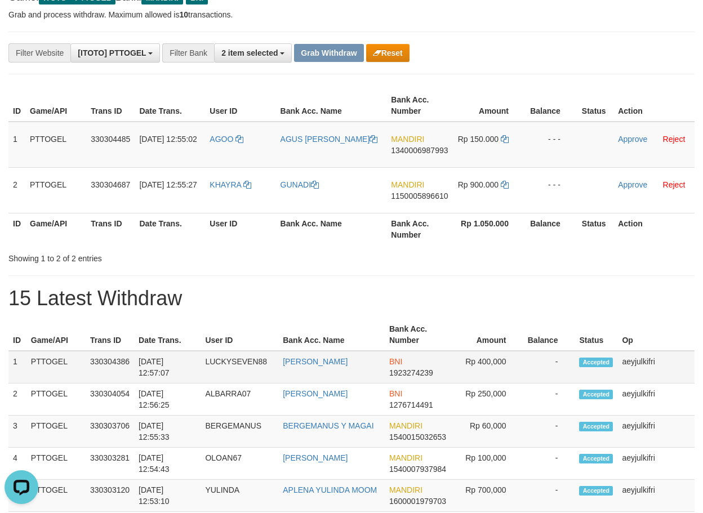
click at [419, 376] on span "1923274239" at bounding box center [411, 372] width 44 height 9
copy span "1923274239"
click at [466, 246] on div "ID Game/API Trans ID Date Trans. User ID Bank Acc. Name Bank Acc. Number Amount…" at bounding box center [351, 167] width 703 height 162
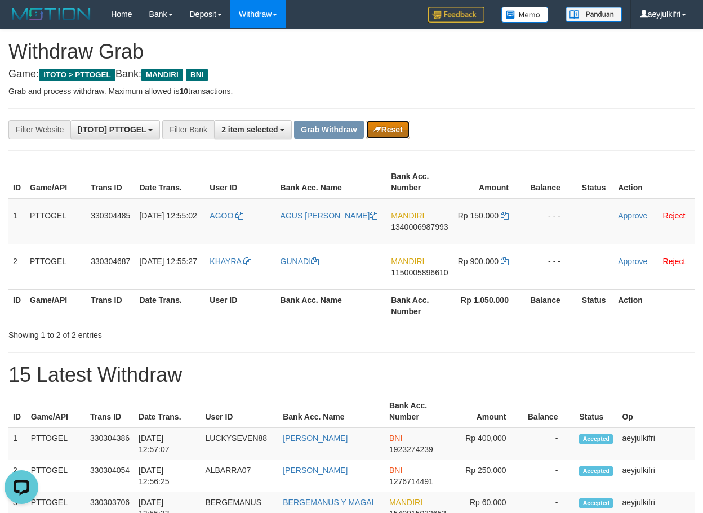
click at [407, 122] on button "Reset" at bounding box center [387, 130] width 43 height 18
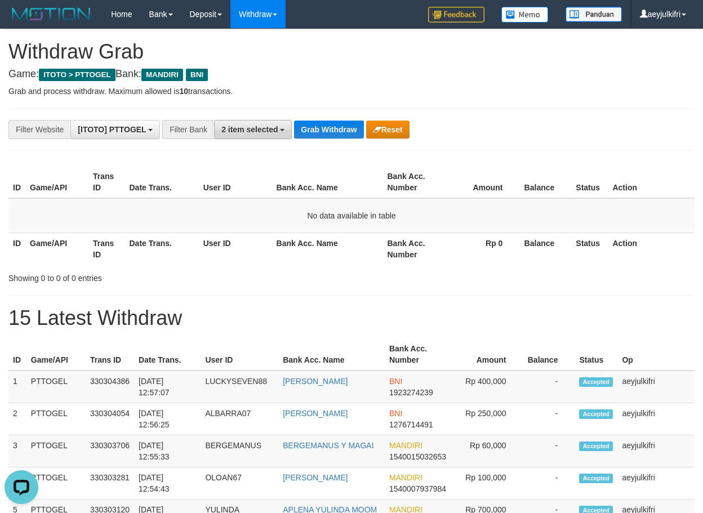
click at [247, 132] on span "2 item selected" at bounding box center [249, 129] width 56 height 9
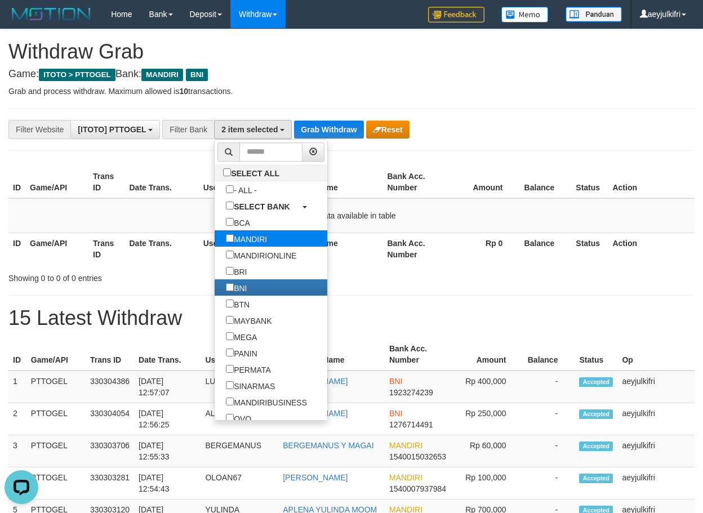
click at [215, 240] on label "MANDIRI" at bounding box center [247, 238] width 64 height 16
select select "***"
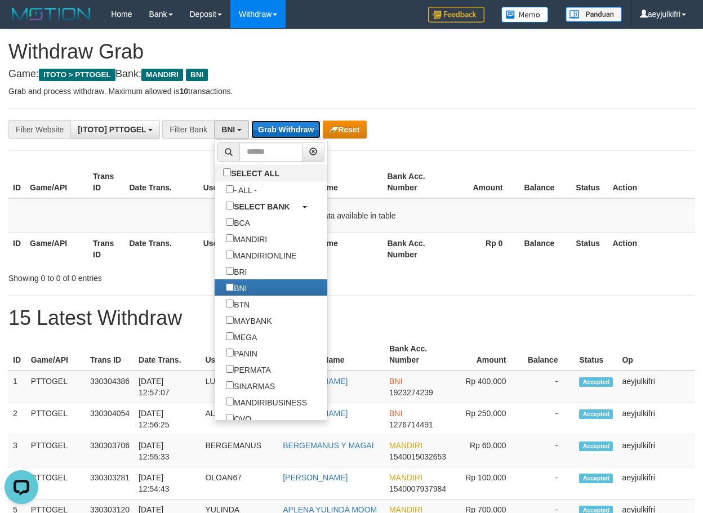
click at [287, 137] on button "Grab Withdraw" at bounding box center [285, 130] width 69 height 18
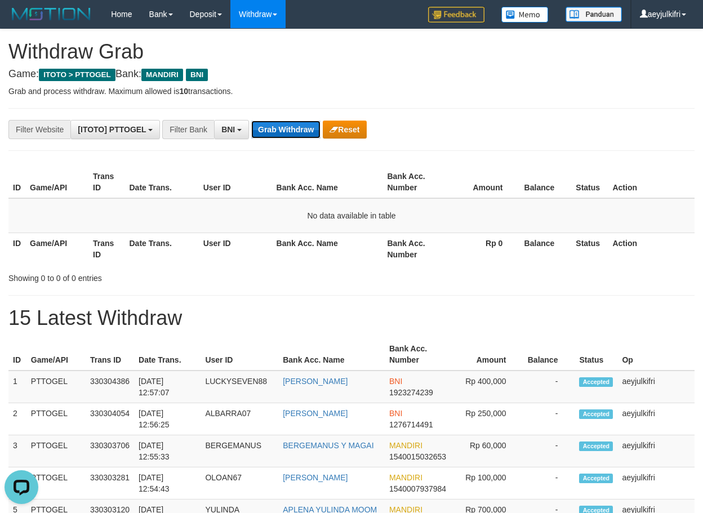
click at [287, 136] on button "Grab Withdraw" at bounding box center [285, 130] width 69 height 18
click at [281, 136] on button "Grab Withdraw" at bounding box center [285, 130] width 69 height 18
click at [274, 129] on button "Grab Withdraw" at bounding box center [285, 130] width 69 height 18
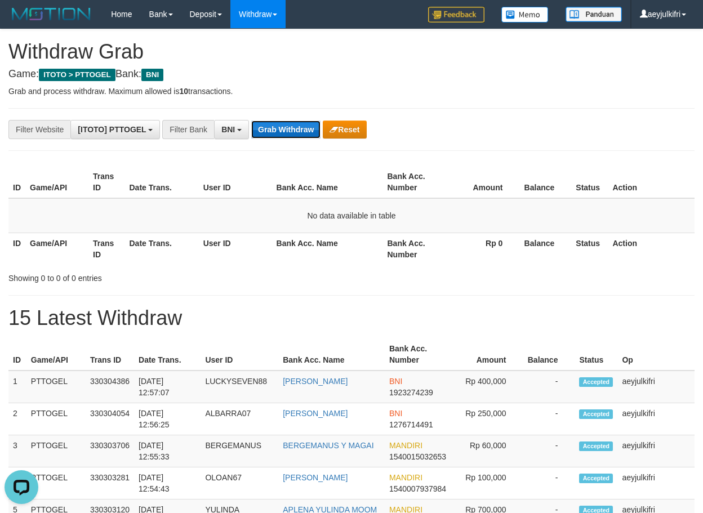
click at [274, 129] on button "Grab Withdraw" at bounding box center [285, 130] width 69 height 18
click at [274, 123] on button "Grab Withdraw" at bounding box center [285, 130] width 69 height 18
click at [274, 134] on button "Grab Withdraw" at bounding box center [285, 130] width 69 height 18
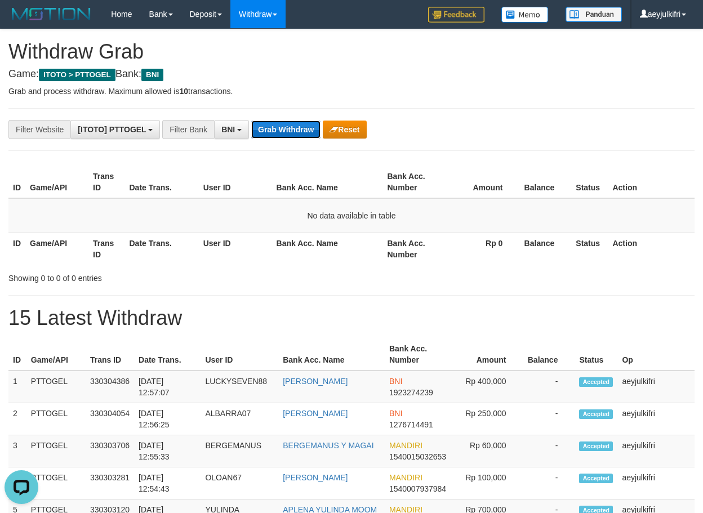
click at [274, 134] on button "Grab Withdraw" at bounding box center [285, 130] width 69 height 18
click at [251, 137] on div "**********" at bounding box center [293, 129] width 586 height 19
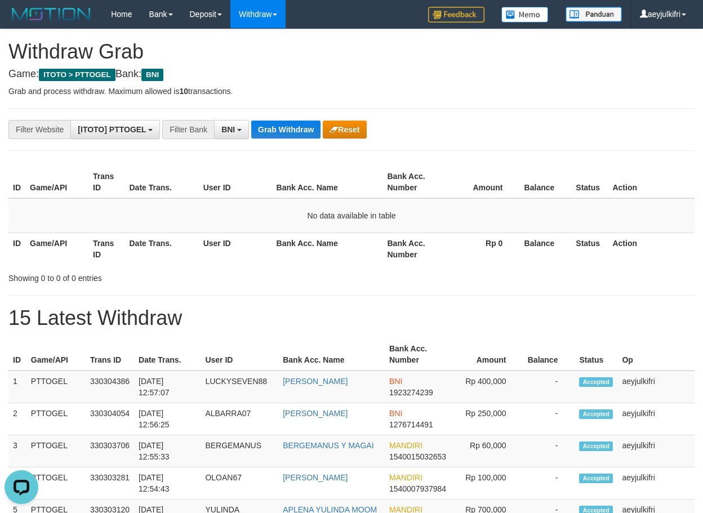
scroll to position [0, 0]
click at [302, 132] on button "Grab Withdraw" at bounding box center [285, 130] width 69 height 18
click at [298, 131] on button "Grab Withdraw" at bounding box center [285, 130] width 69 height 18
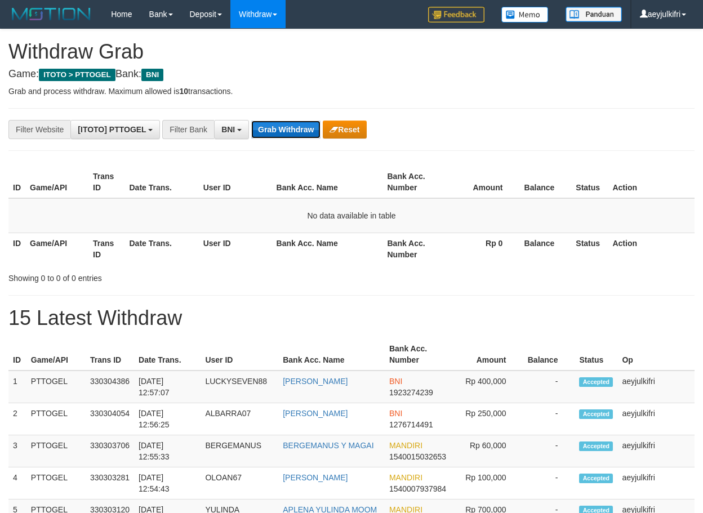
click at [298, 131] on button "Grab Withdraw" at bounding box center [285, 130] width 69 height 18
click at [293, 130] on button "Grab Withdraw" at bounding box center [285, 130] width 69 height 18
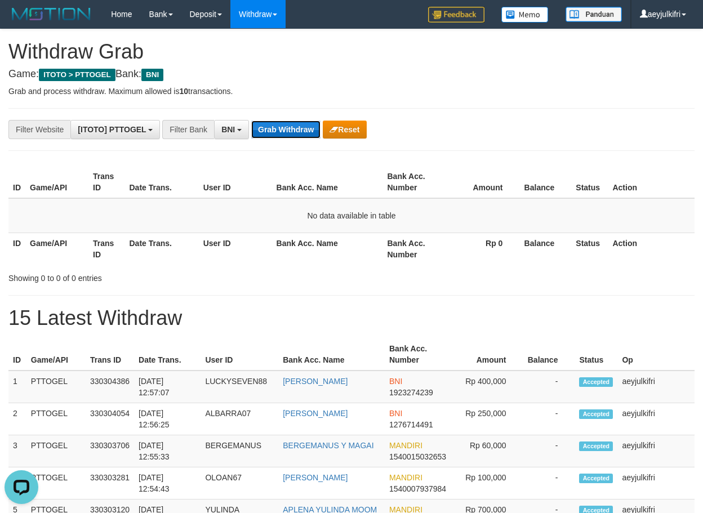
scroll to position [0, 0]
click at [293, 130] on button "Grab Withdraw" at bounding box center [285, 130] width 69 height 18
click at [233, 131] on span "BNI" at bounding box center [228, 129] width 14 height 9
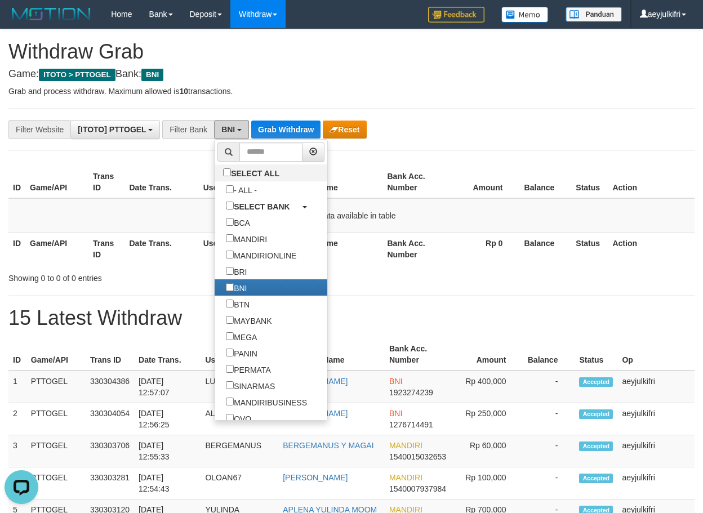
click at [235, 131] on span "BNI" at bounding box center [228, 129] width 14 height 9
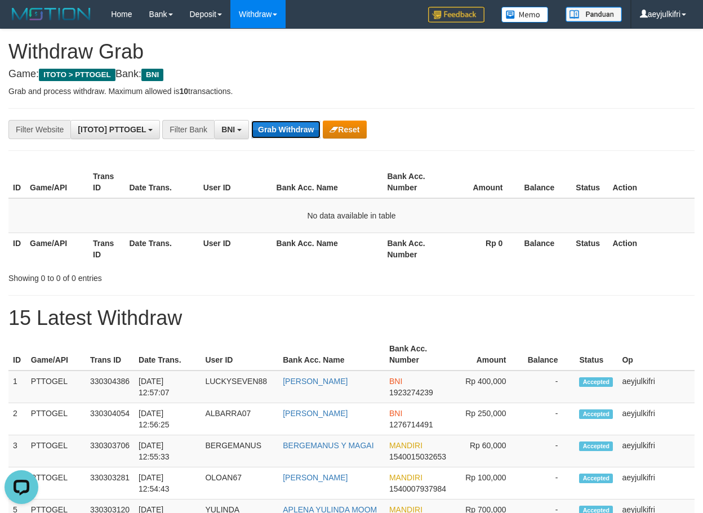
click at [255, 126] on button "Grab Withdraw" at bounding box center [285, 130] width 69 height 18
click at [286, 131] on button "Grab Withdraw" at bounding box center [285, 130] width 69 height 18
click at [304, 123] on button "Grab Withdraw" at bounding box center [285, 130] width 69 height 18
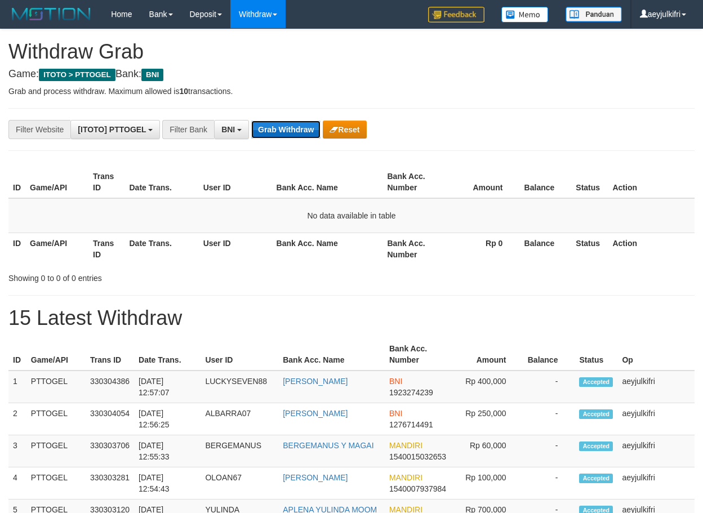
click at [303, 121] on button "Grab Withdraw" at bounding box center [285, 130] width 69 height 18
click at [289, 135] on button "Grab Withdraw" at bounding box center [285, 130] width 69 height 18
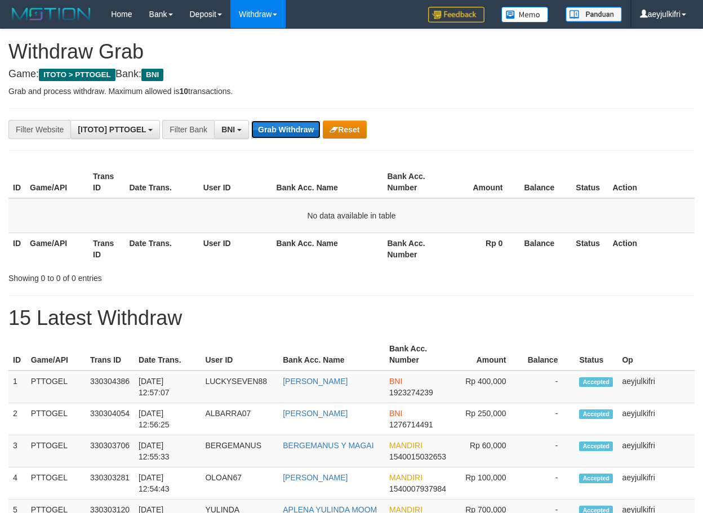
click at [289, 135] on button "Grab Withdraw" at bounding box center [285, 130] width 69 height 18
